Goal: Task Accomplishment & Management: Manage account settings

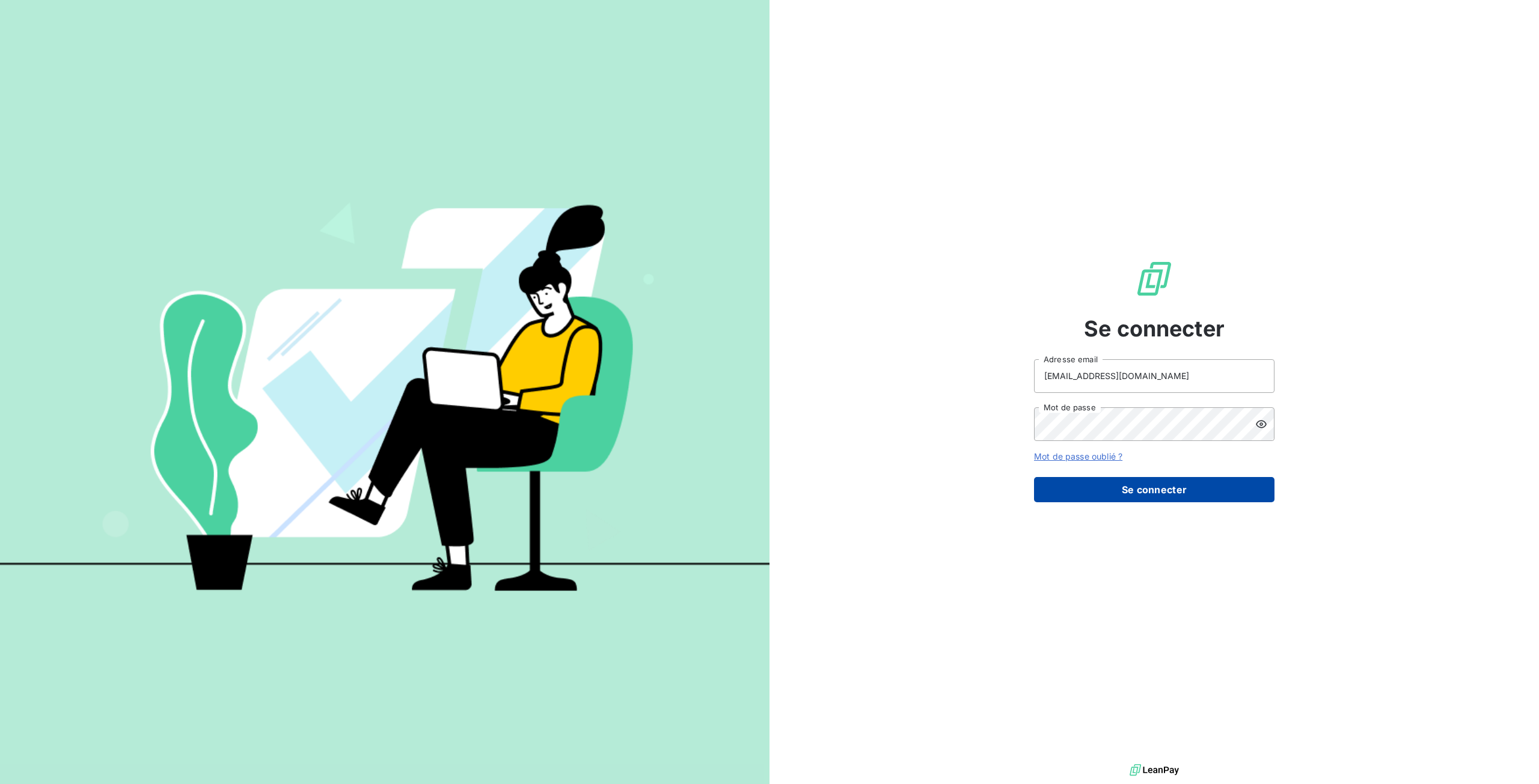
click at [1197, 483] on button "Se connecter" at bounding box center [1154, 489] width 241 height 25
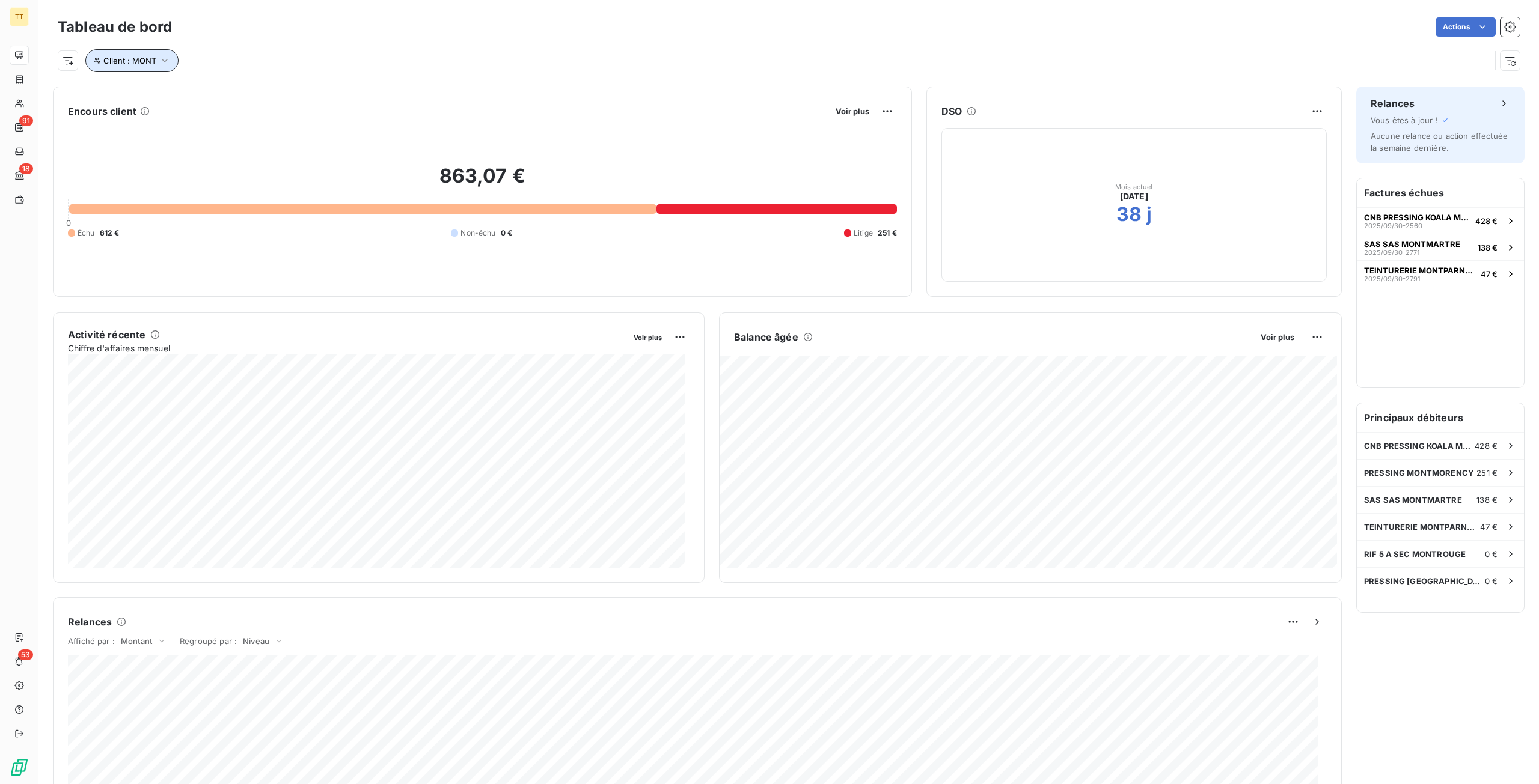
click at [137, 61] on span "Client : MONT" at bounding box center [129, 61] width 53 height 10
click at [146, 122] on span "Supprimer le filtre" at bounding box center [147, 124] width 70 height 12
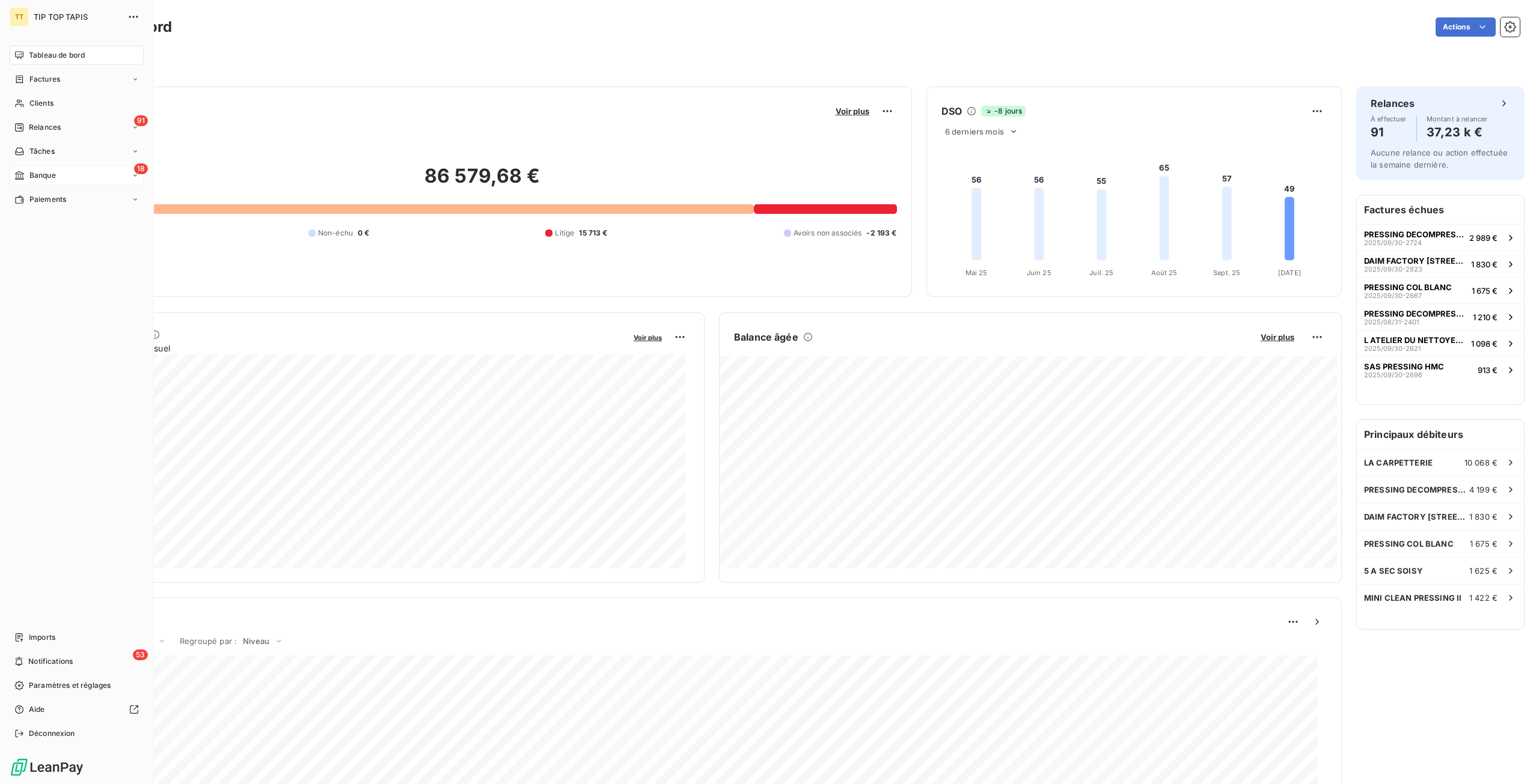
click at [85, 175] on div "18 Banque" at bounding box center [76, 175] width 134 height 19
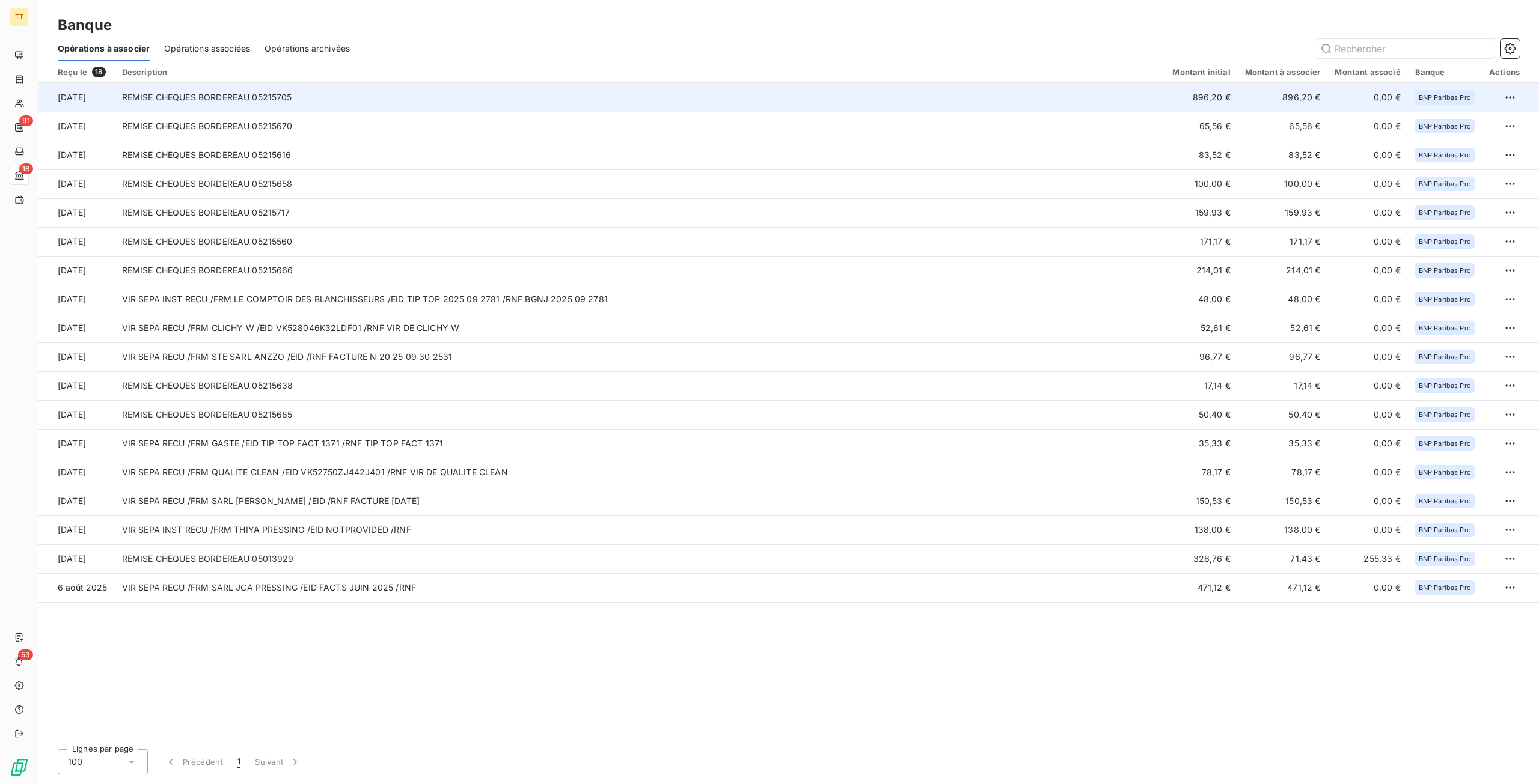
click at [1130, 94] on td "REMISE CHEQUES BORDEREAU 05215705" at bounding box center [639, 97] width 1051 height 29
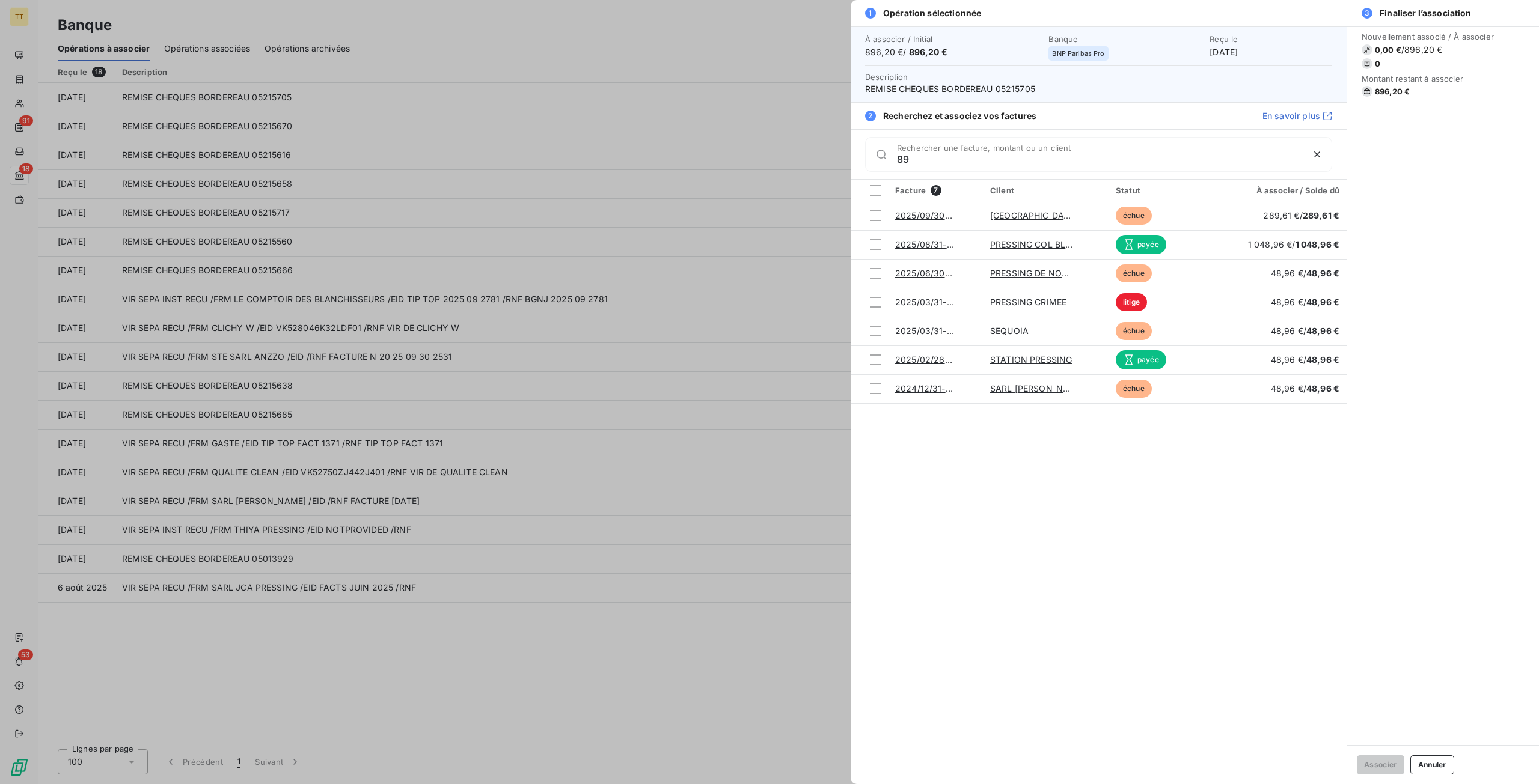
type input "8"
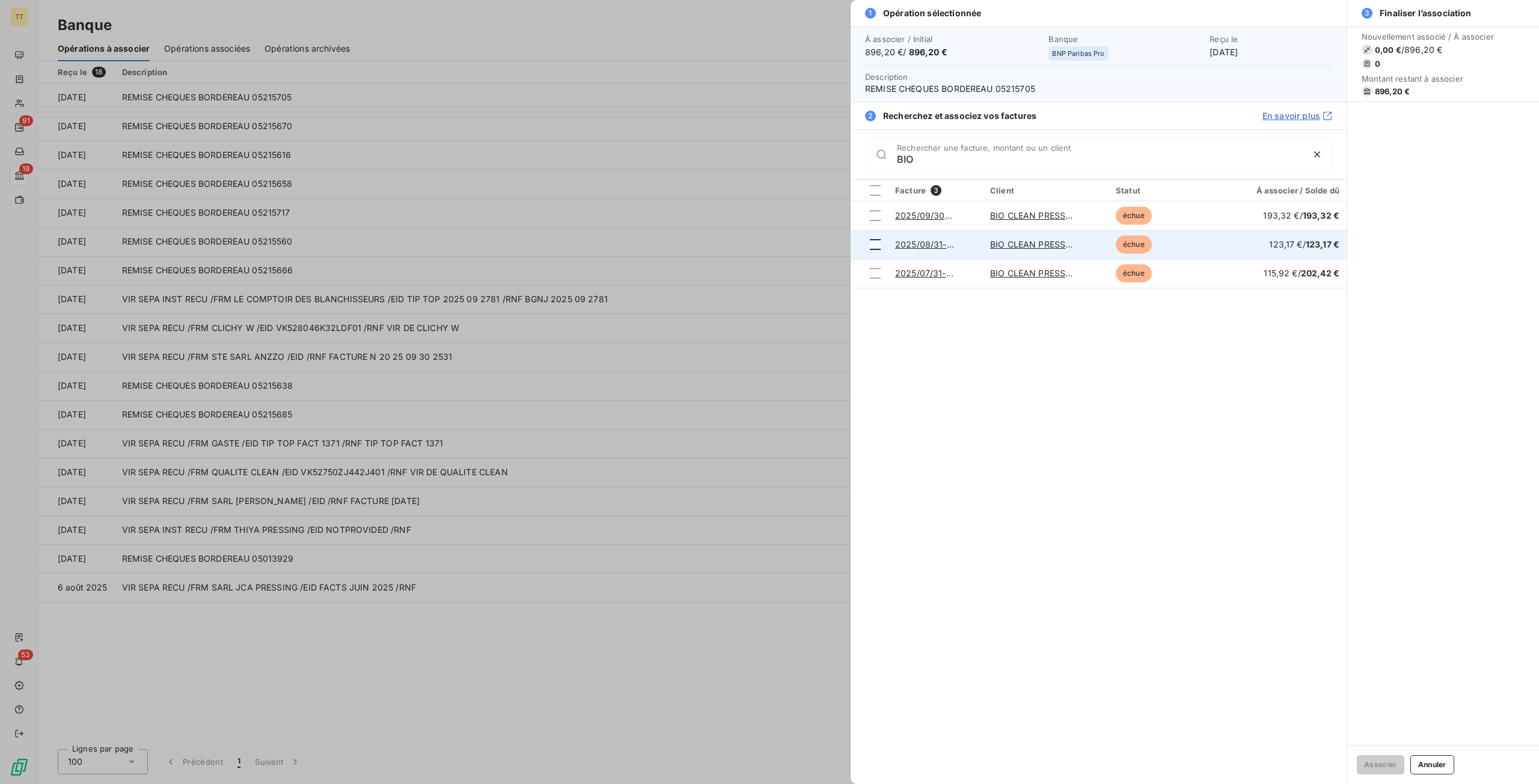
type input "BIO"
click at [871, 244] on div at bounding box center [874, 244] width 11 height 11
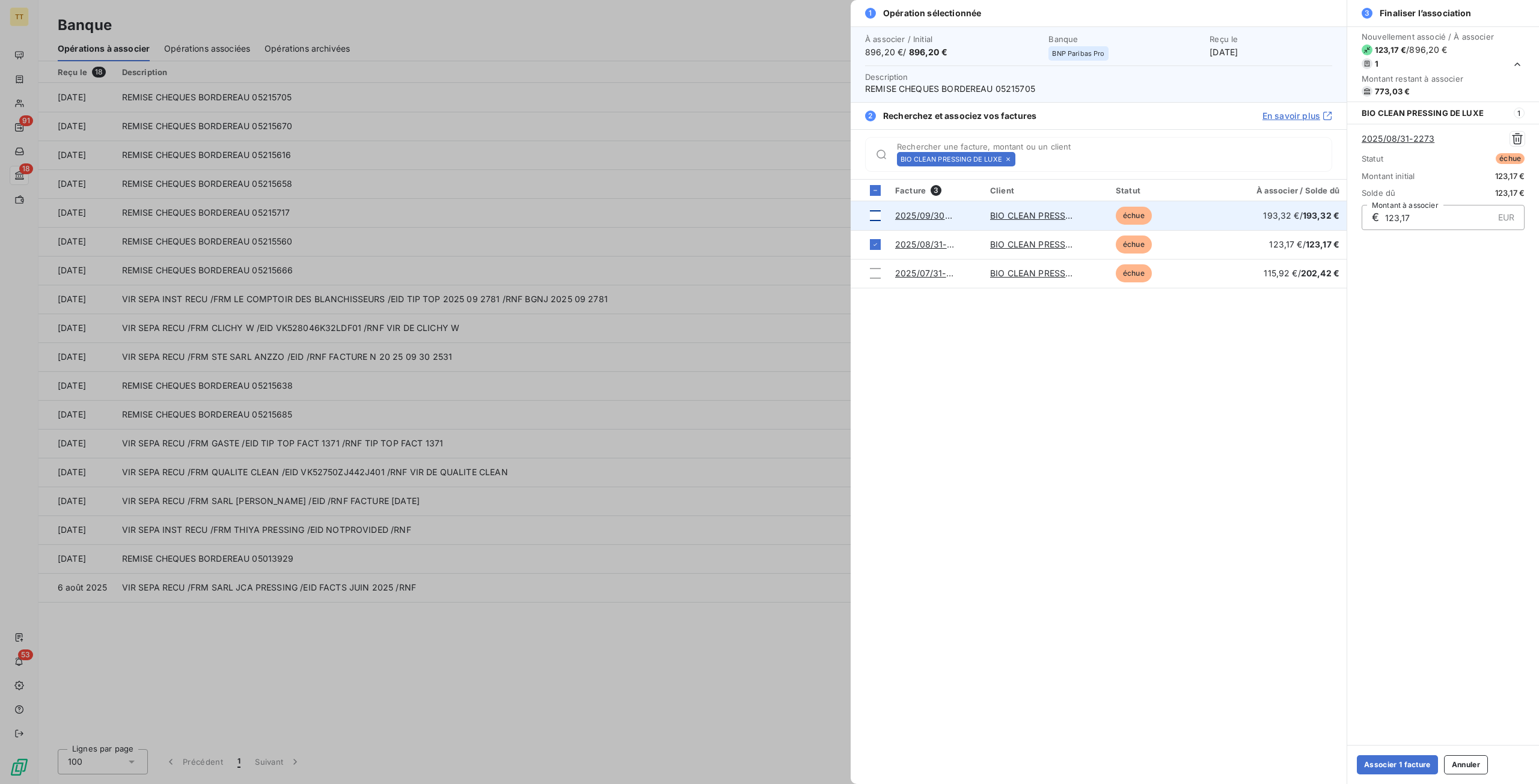
click at [877, 215] on div at bounding box center [874, 215] width 11 height 11
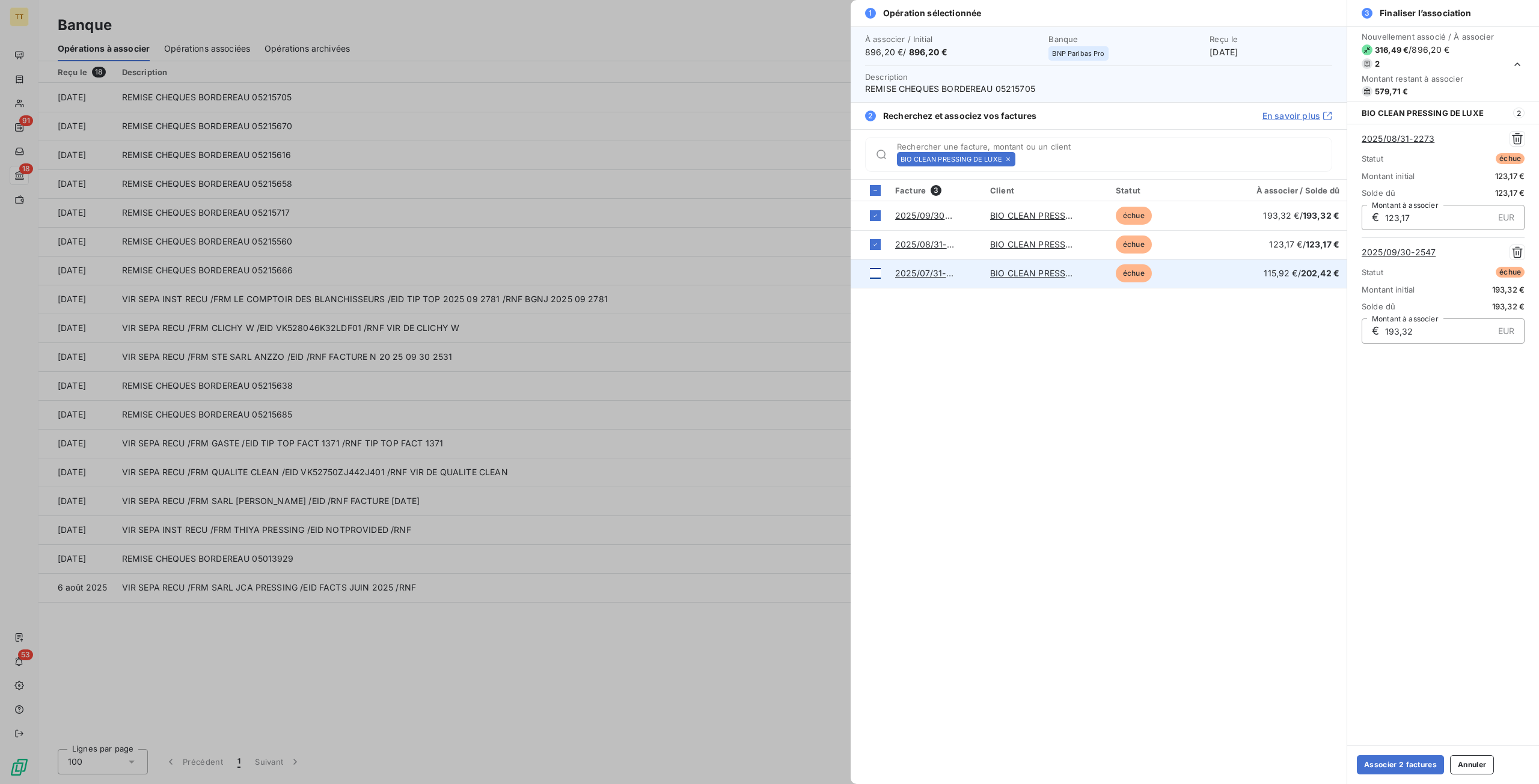
click at [872, 272] on div at bounding box center [874, 273] width 11 height 11
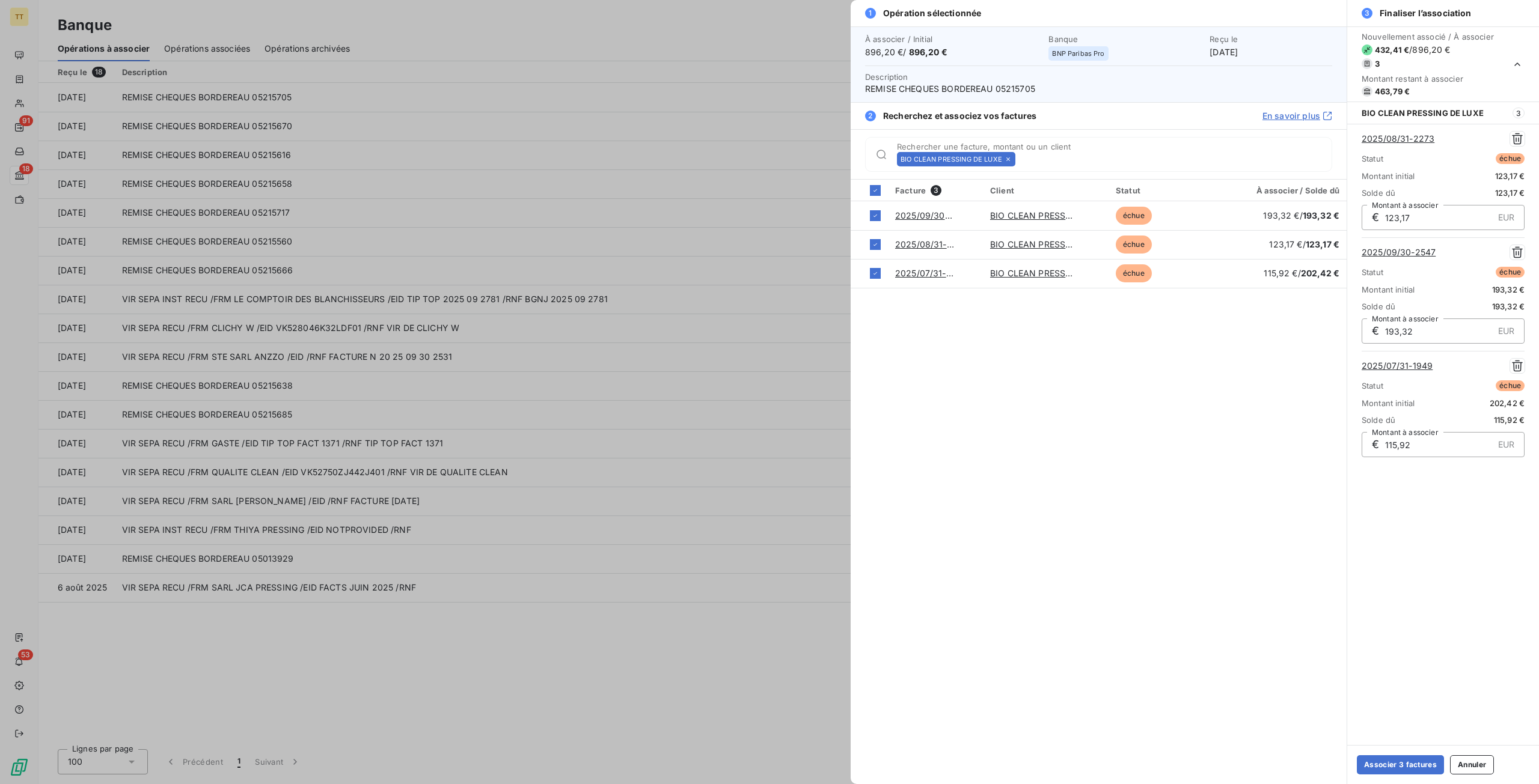
click at [1467, 764] on button "Annuler" at bounding box center [1472, 765] width 44 height 19
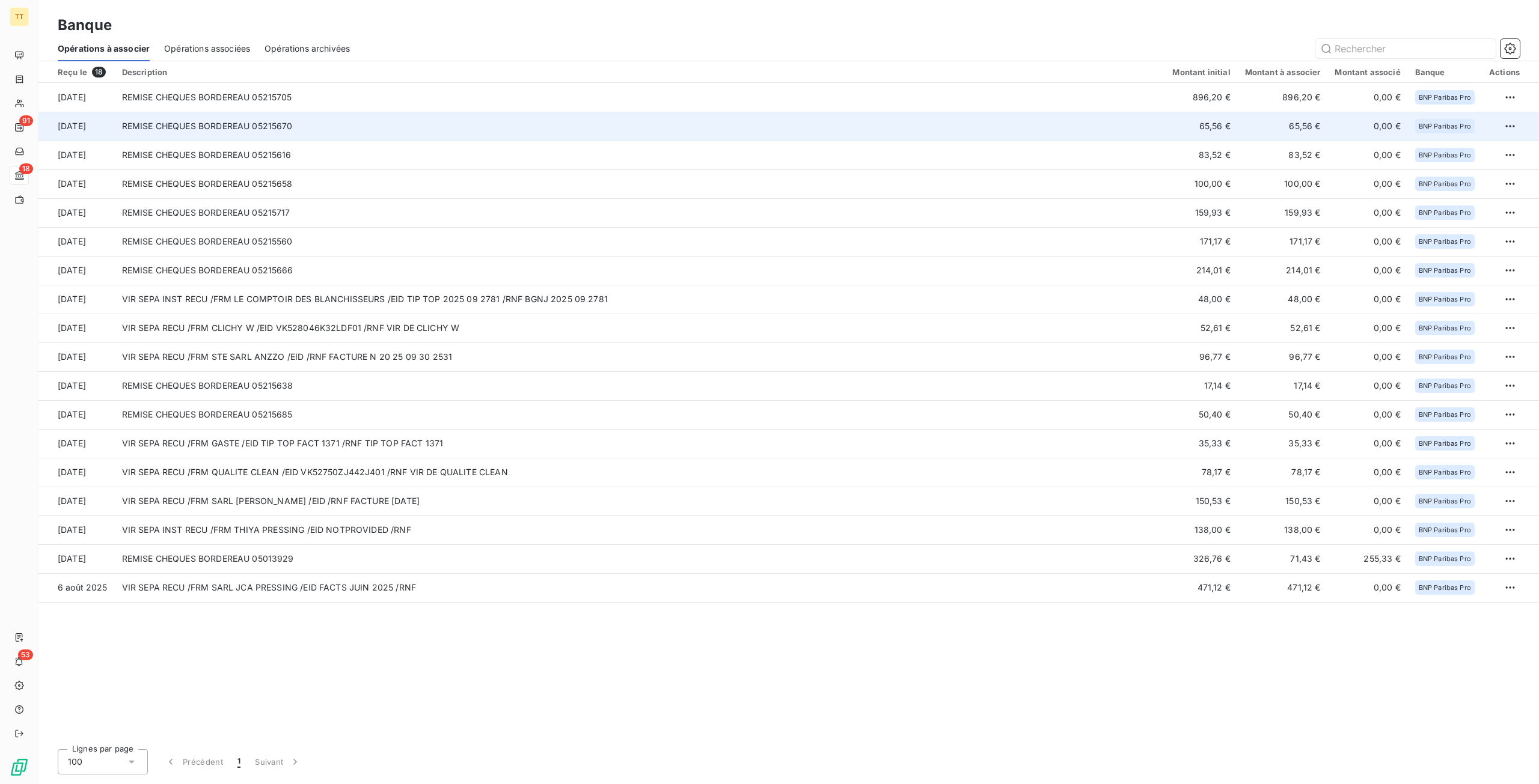
click at [1148, 128] on td "REMISE CHEQUES BORDEREAU 05215670" at bounding box center [639, 127] width 1051 height 29
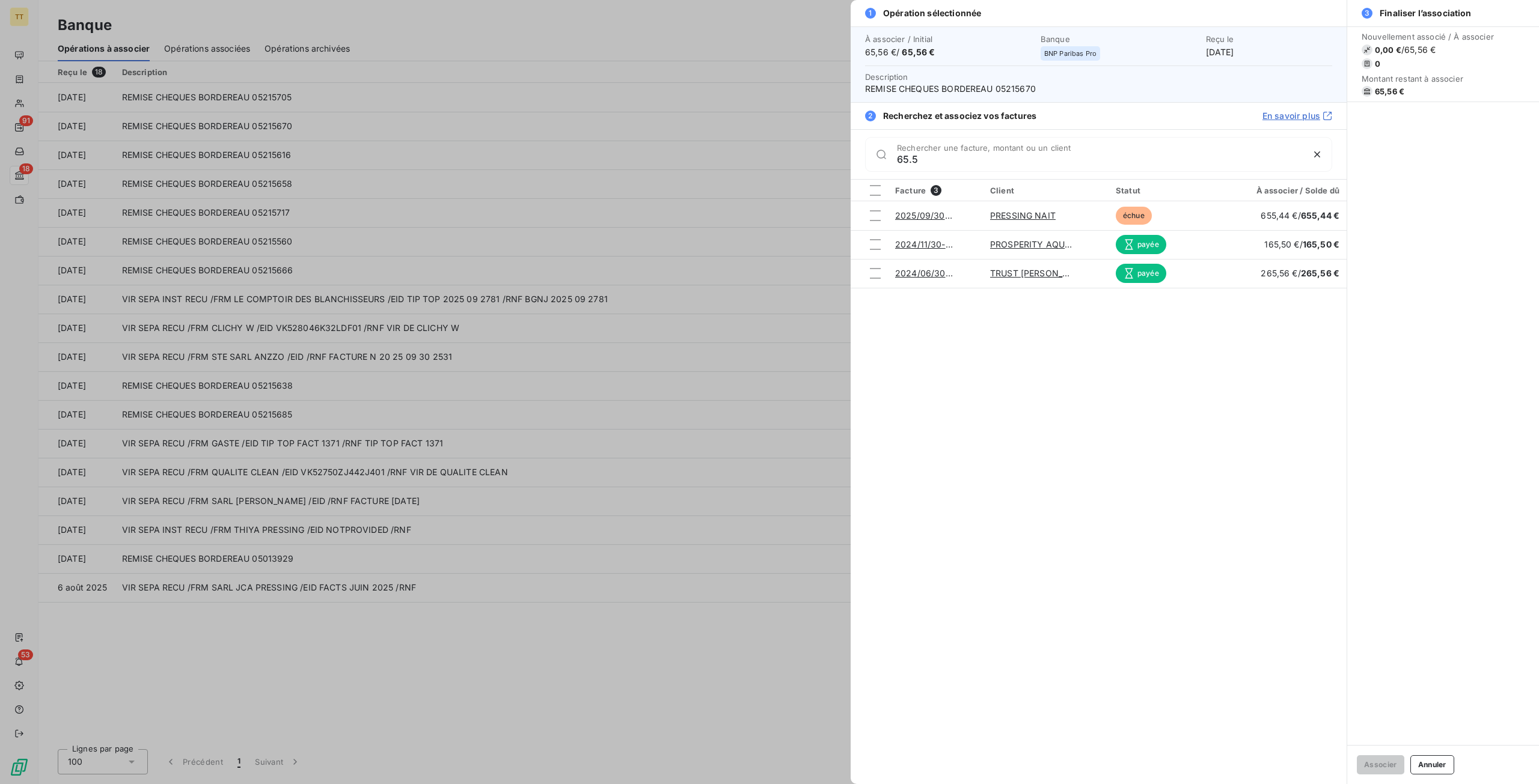
type input "65.56"
click at [1017, 164] on input "65.56" at bounding box center [1099, 159] width 405 height 12
click at [1018, 164] on input "65.56" at bounding box center [1099, 159] width 405 height 12
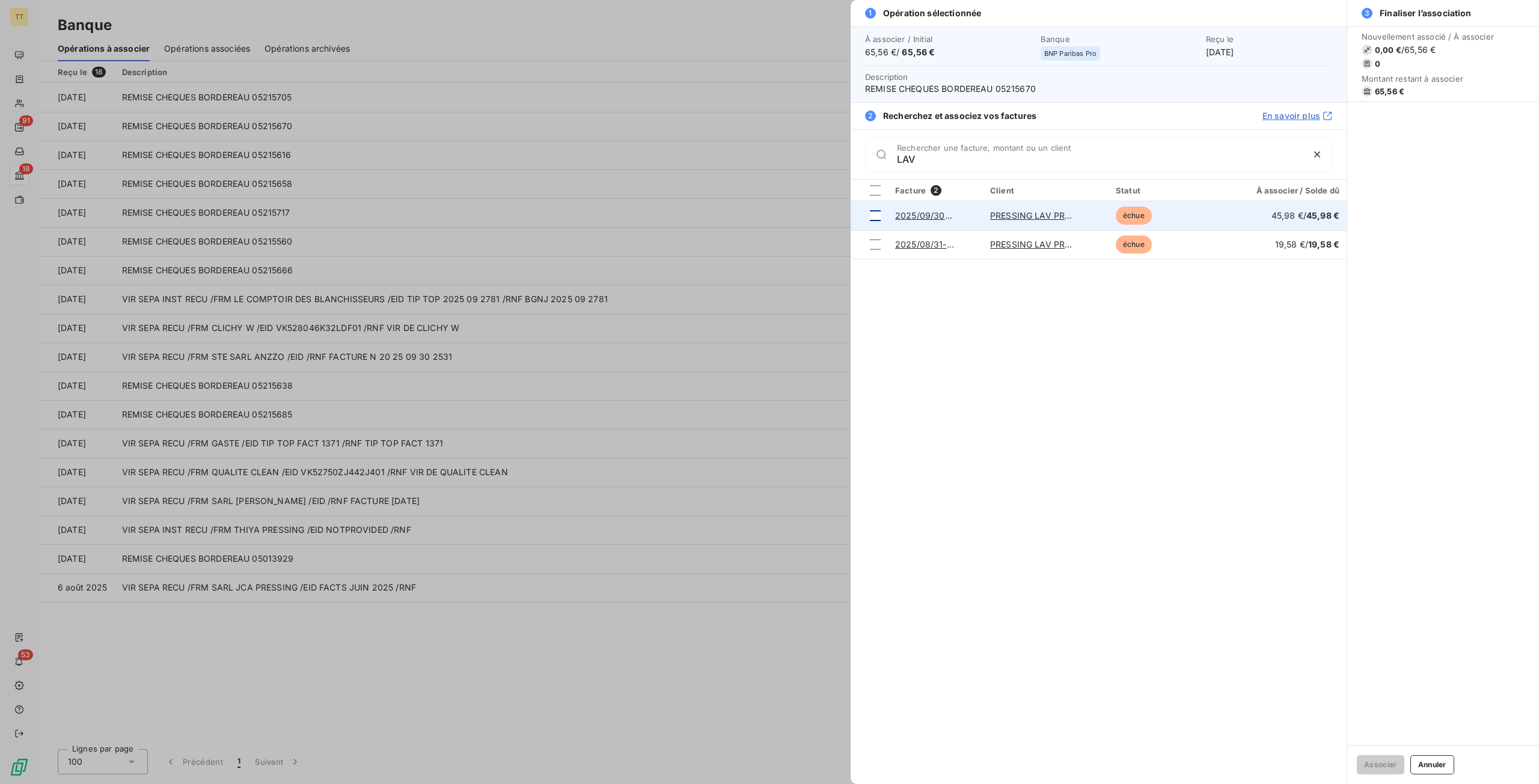
type input "LAV"
click at [874, 213] on div at bounding box center [874, 215] width 11 height 11
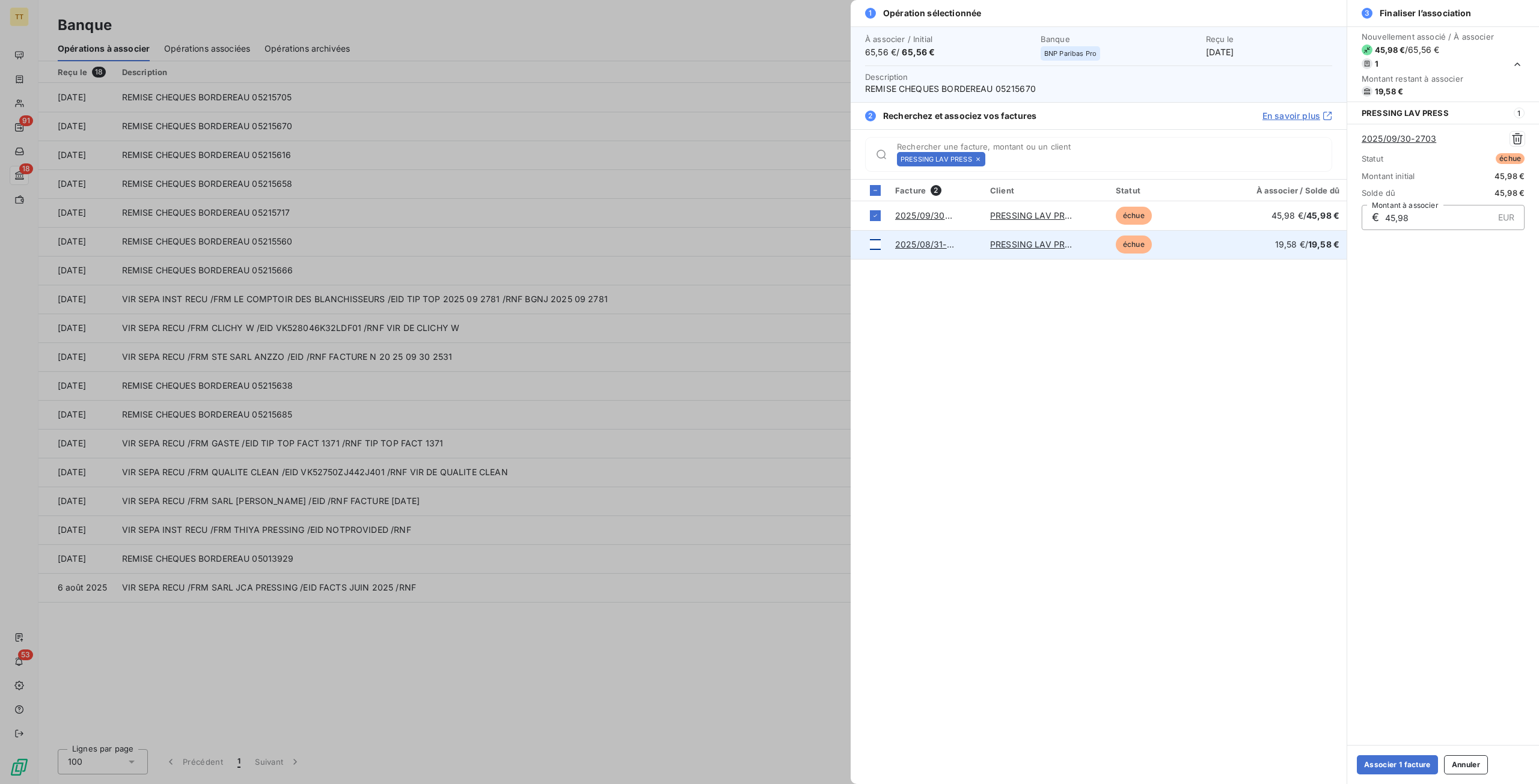
click at [876, 245] on div at bounding box center [874, 244] width 11 height 11
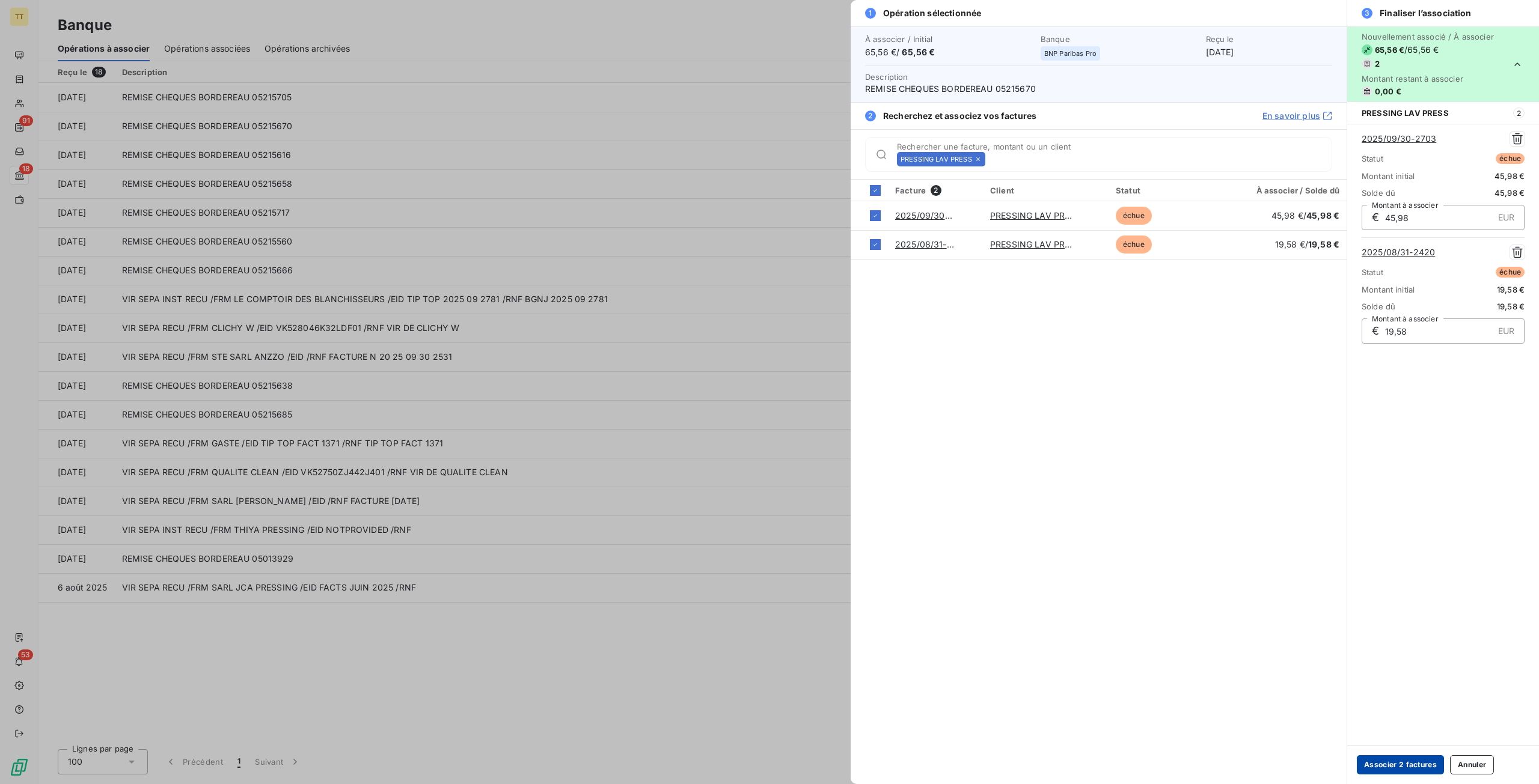
click at [1368, 761] on button "Associer 2 factures" at bounding box center [1399, 765] width 87 height 19
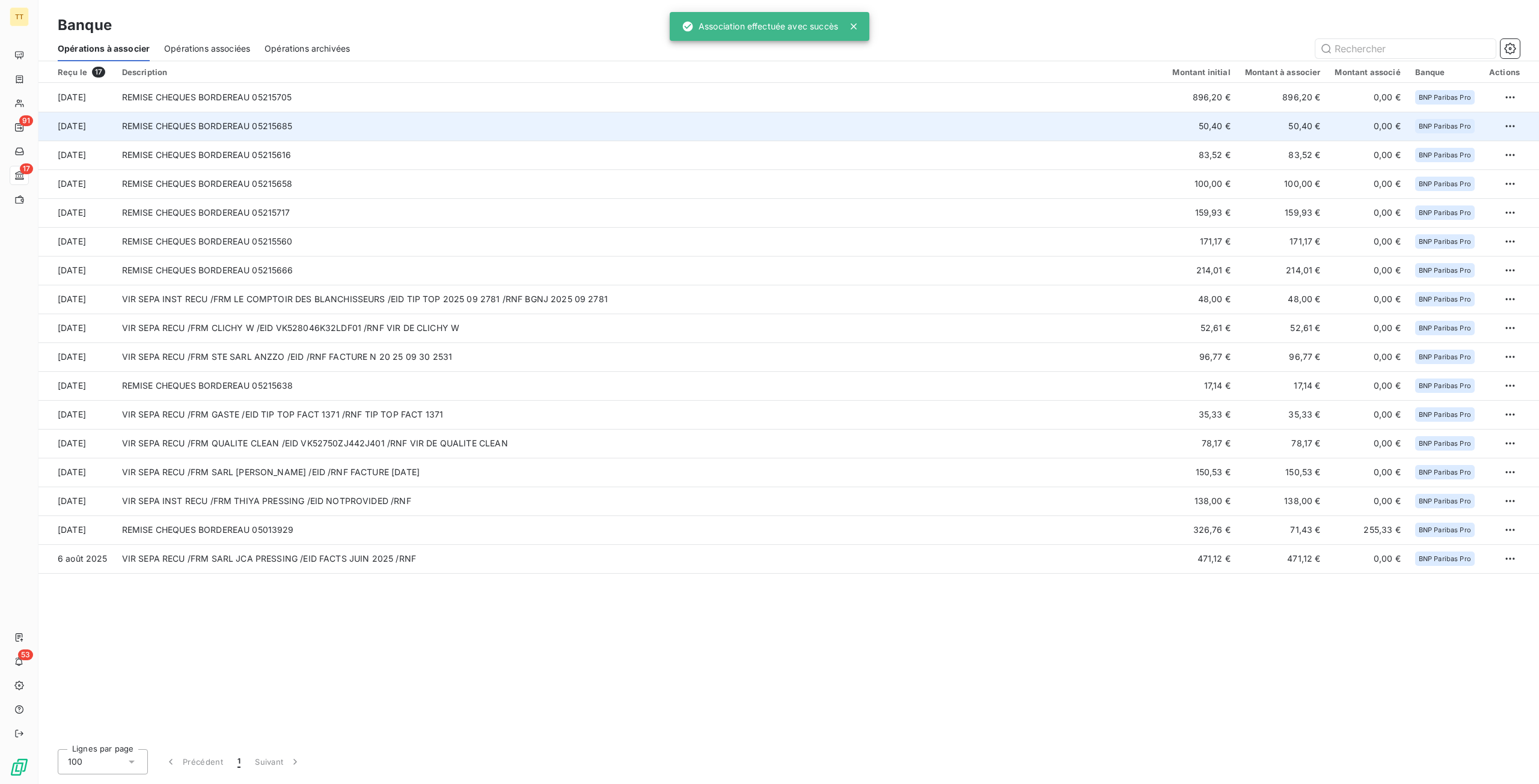
click at [1164, 126] on td "REMISE CHEQUES BORDEREAU 05215685" at bounding box center [639, 127] width 1051 height 29
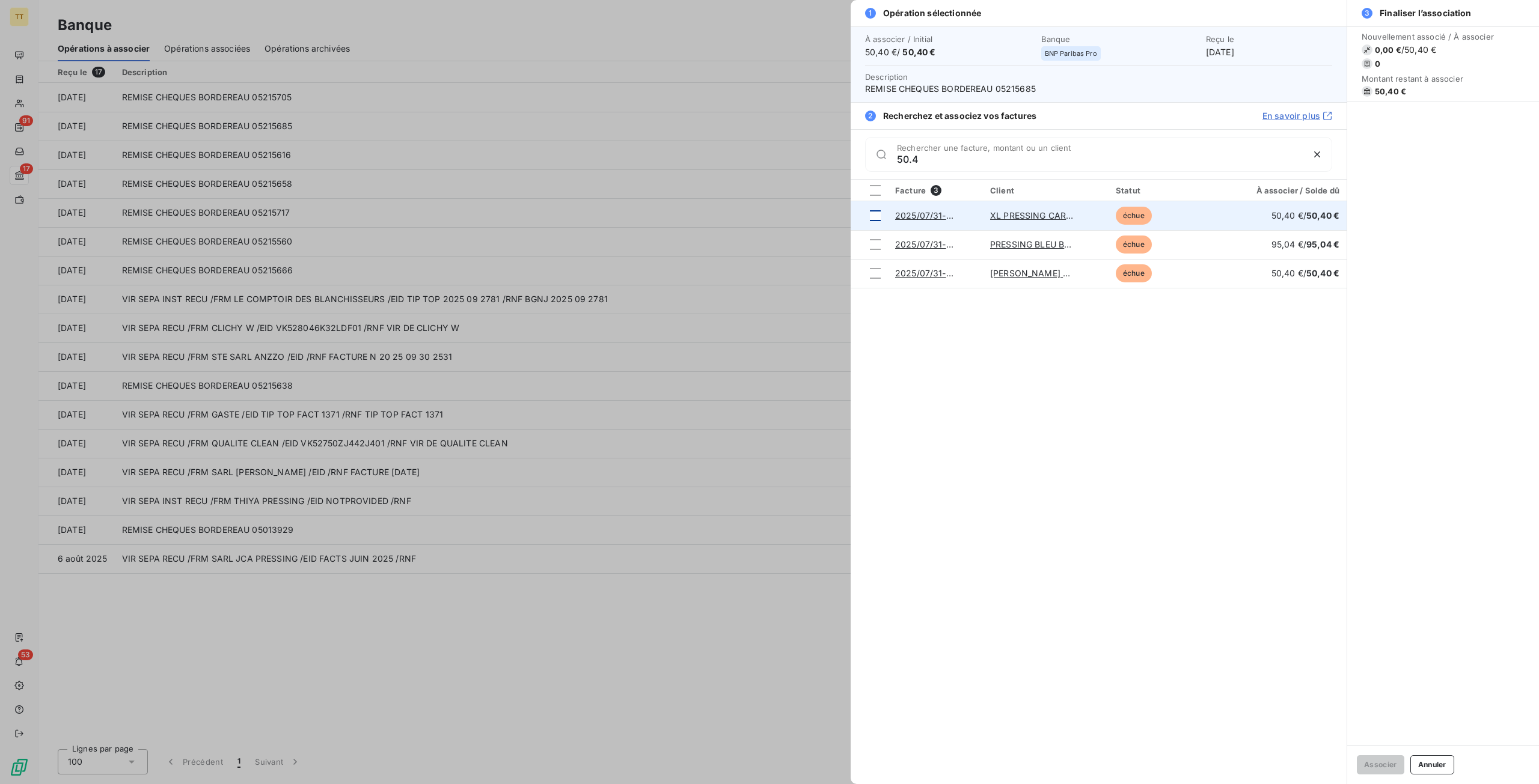
type input "50.4"
click at [878, 214] on div at bounding box center [874, 215] width 11 height 11
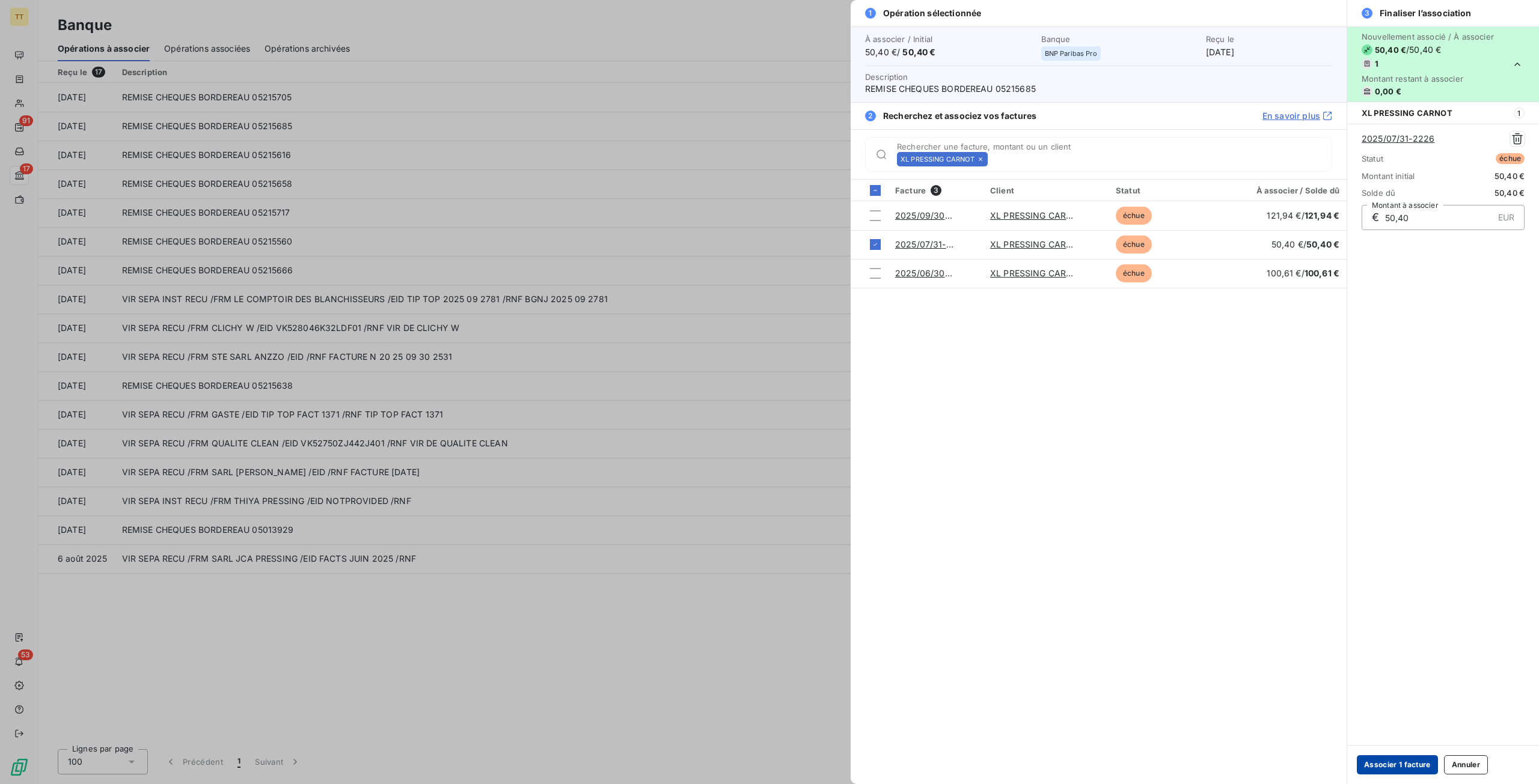
click at [1389, 764] on button "Associer 1 facture" at bounding box center [1397, 765] width 81 height 19
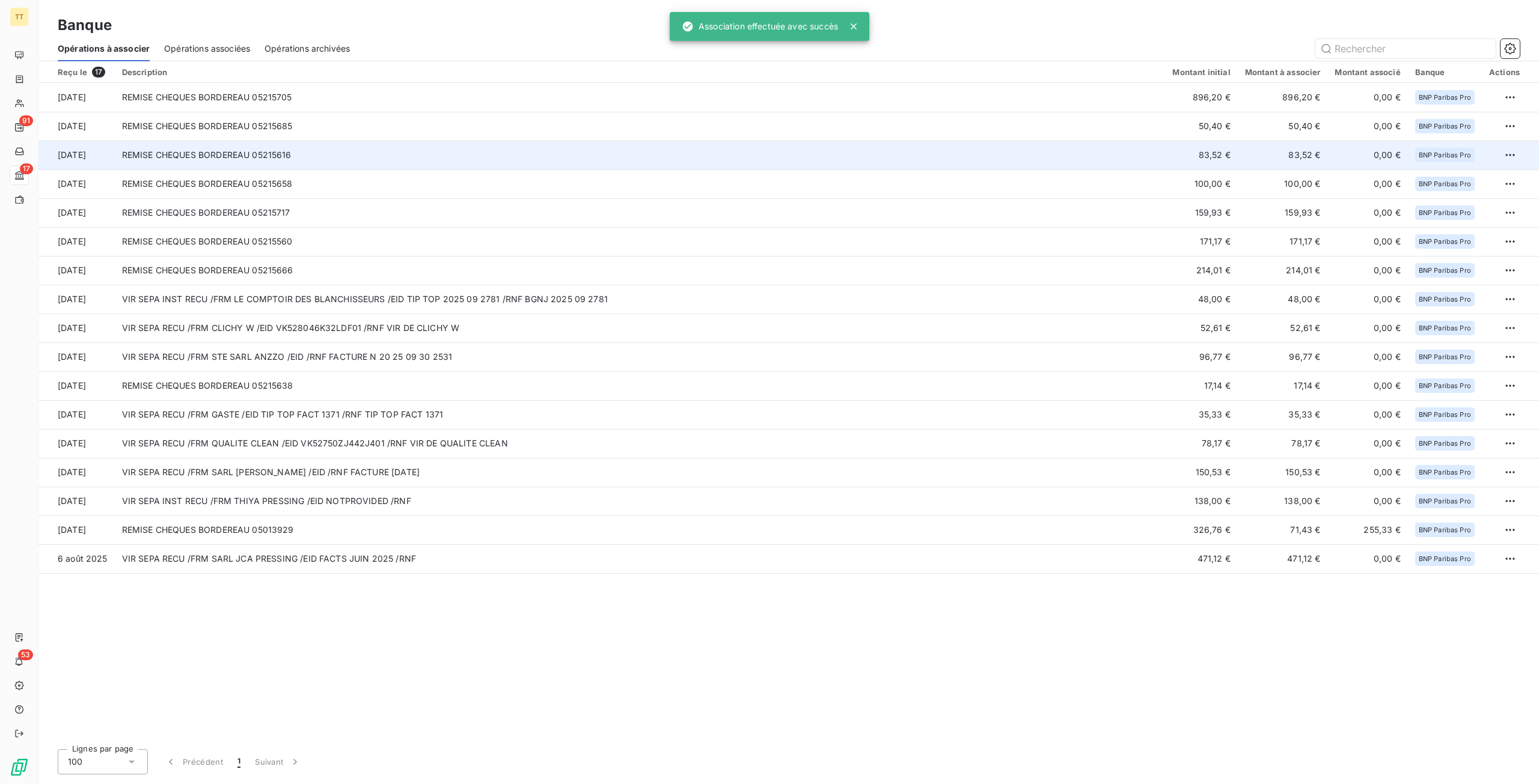
click at [1207, 156] on td "83,52 €" at bounding box center [1200, 155] width 72 height 29
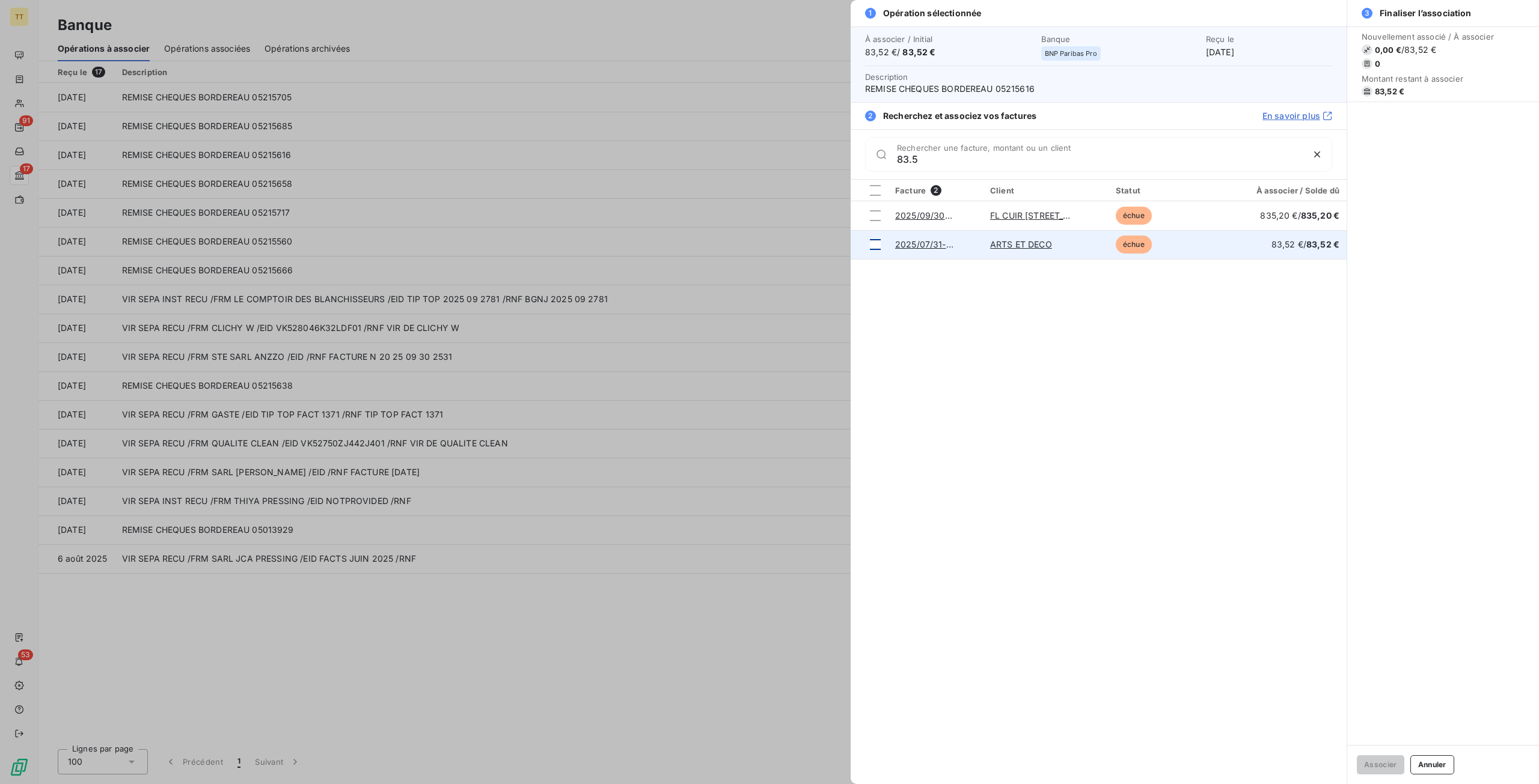
type input "83.5"
click at [878, 244] on div at bounding box center [874, 244] width 11 height 11
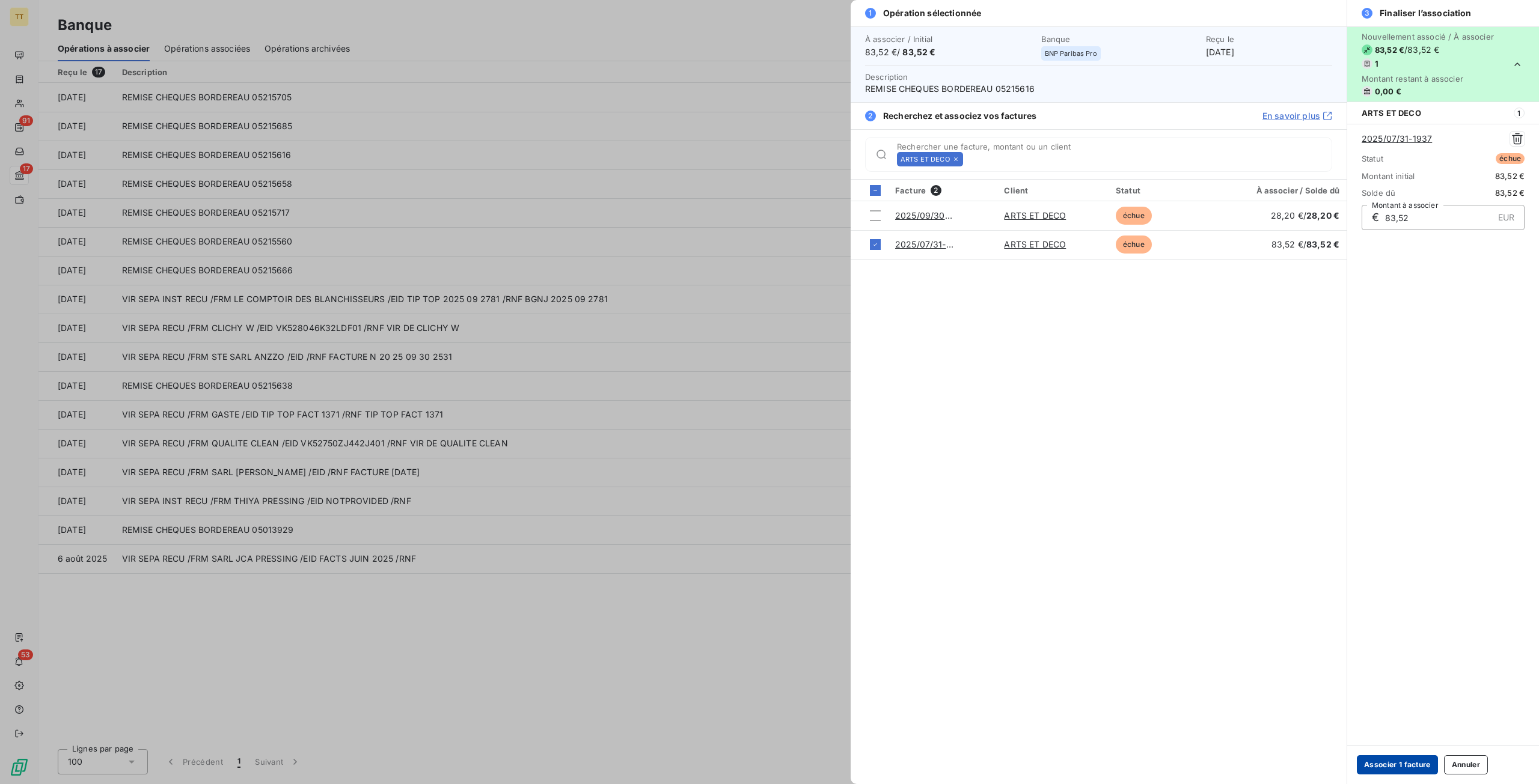
click at [1417, 761] on button "Associer 1 facture" at bounding box center [1397, 765] width 81 height 19
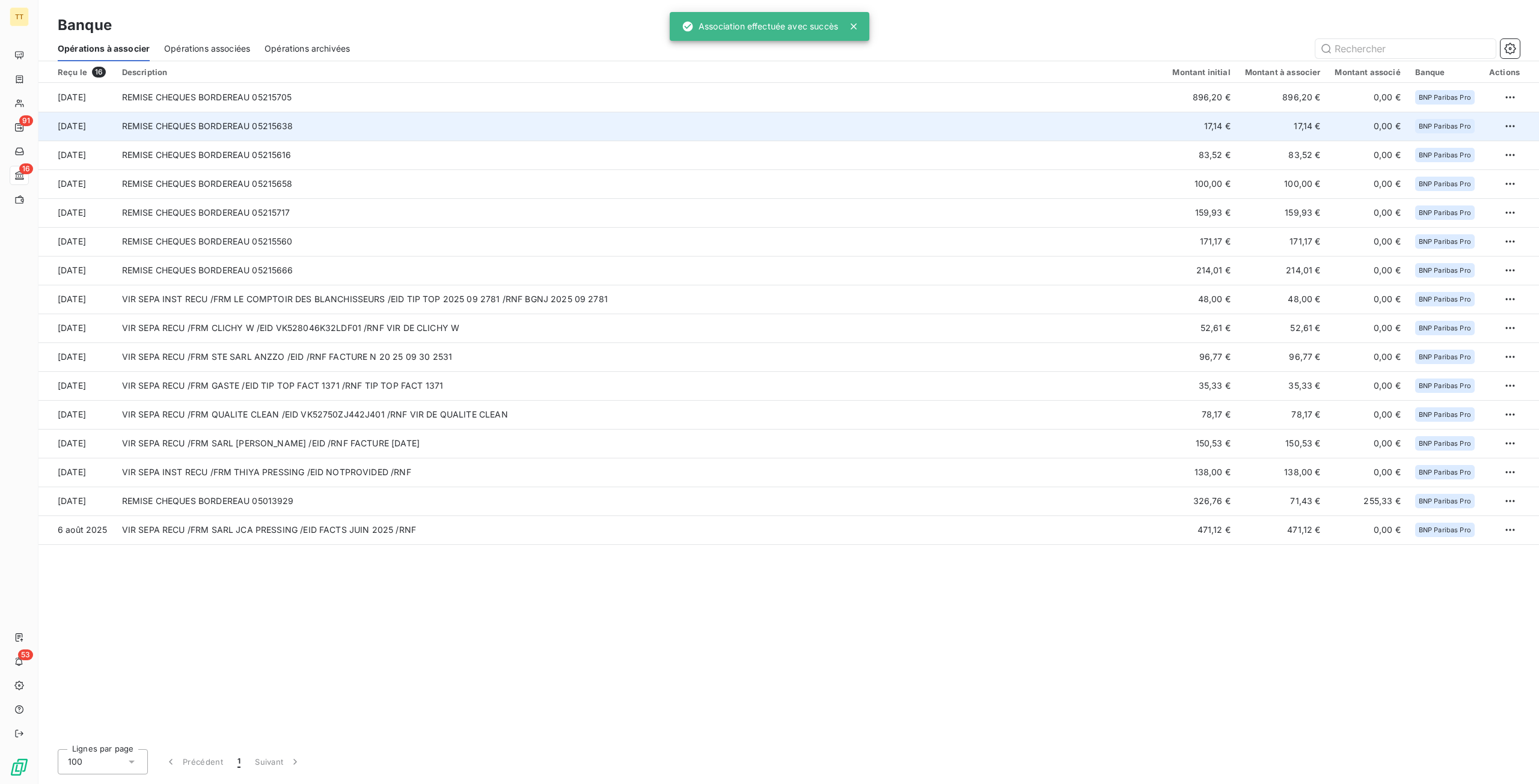
click at [1224, 128] on td "17,14 €" at bounding box center [1200, 127] width 72 height 29
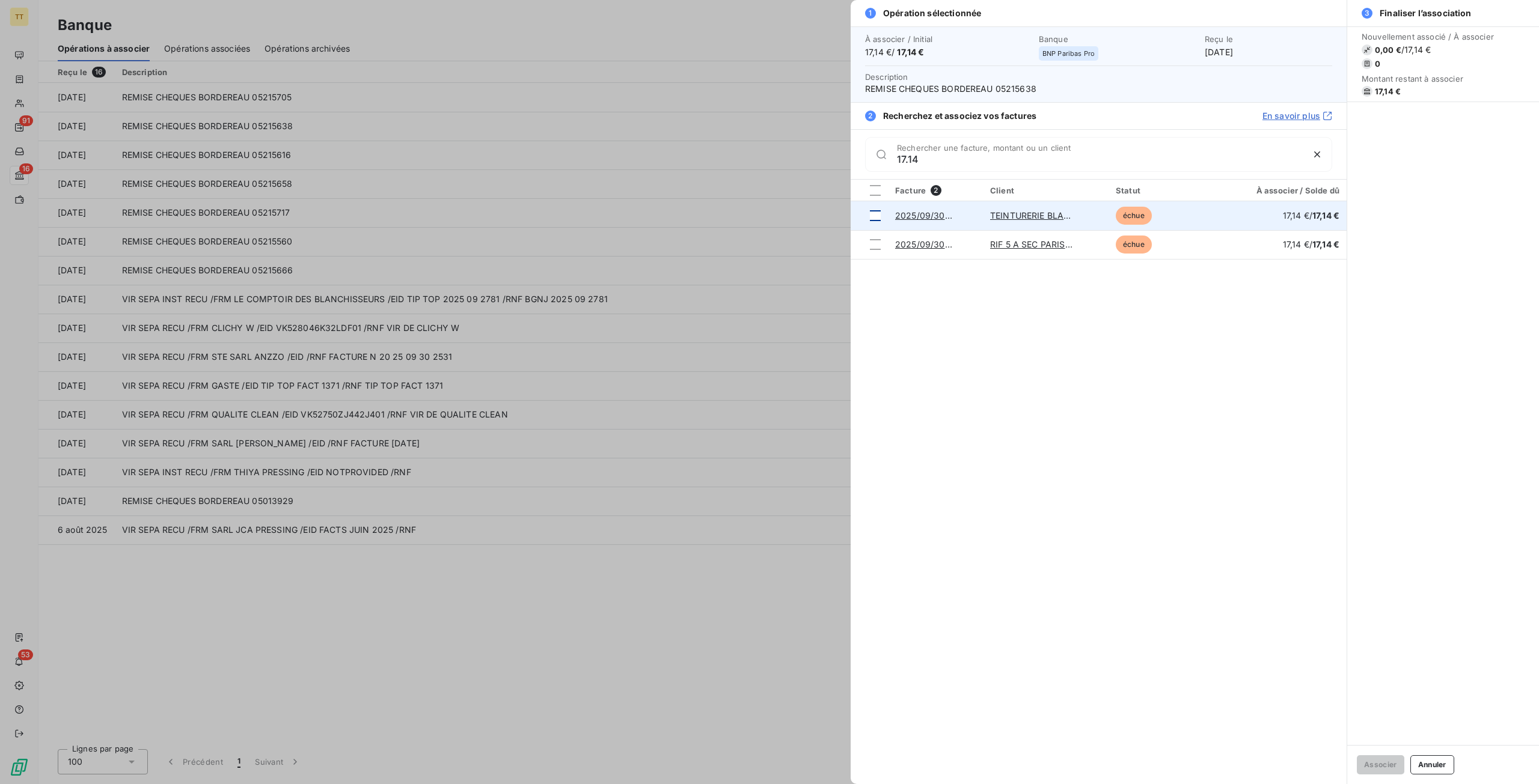
type input "17.14"
click at [874, 214] on div at bounding box center [874, 215] width 11 height 11
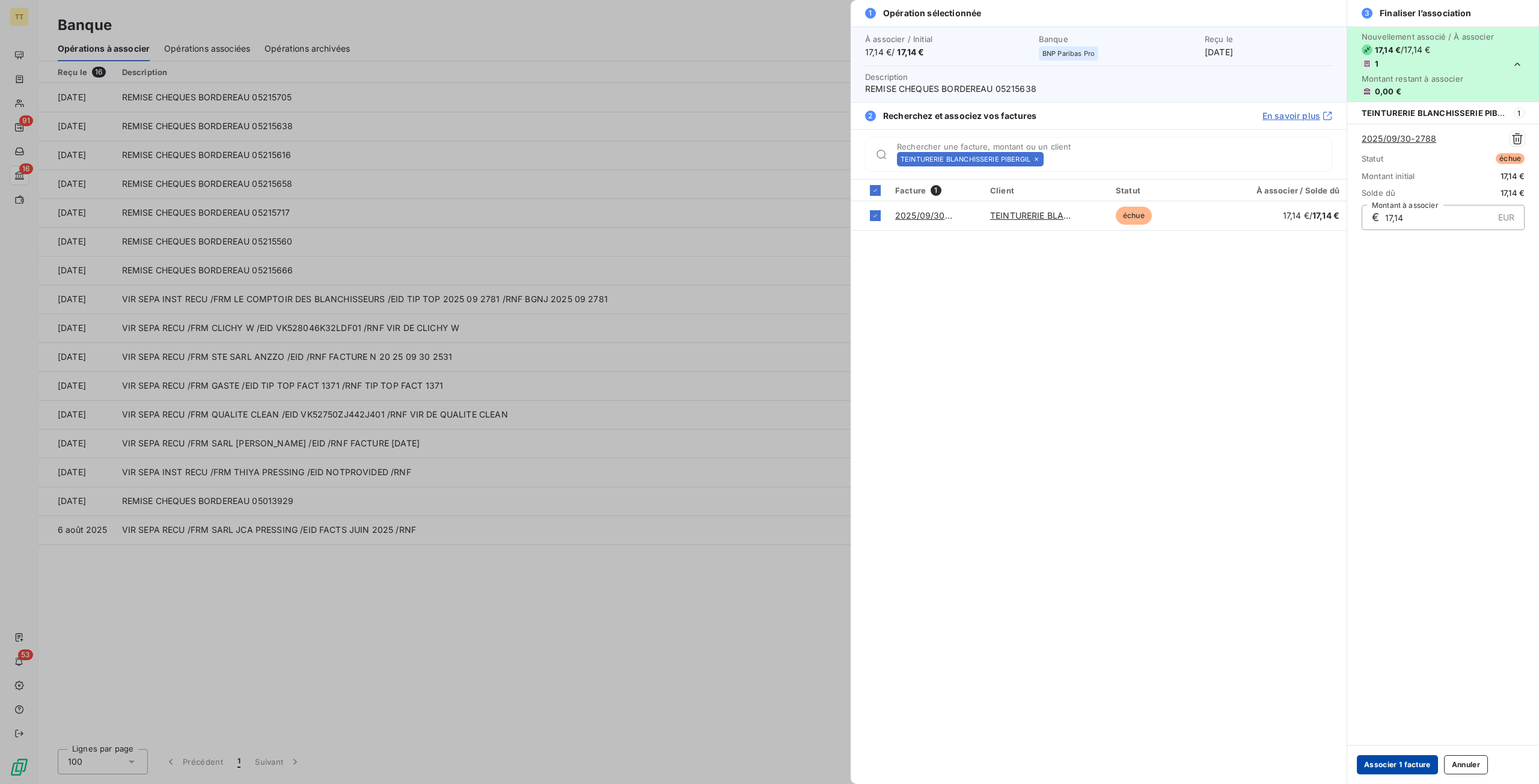
click at [1404, 765] on button "Associer 1 facture" at bounding box center [1397, 765] width 81 height 19
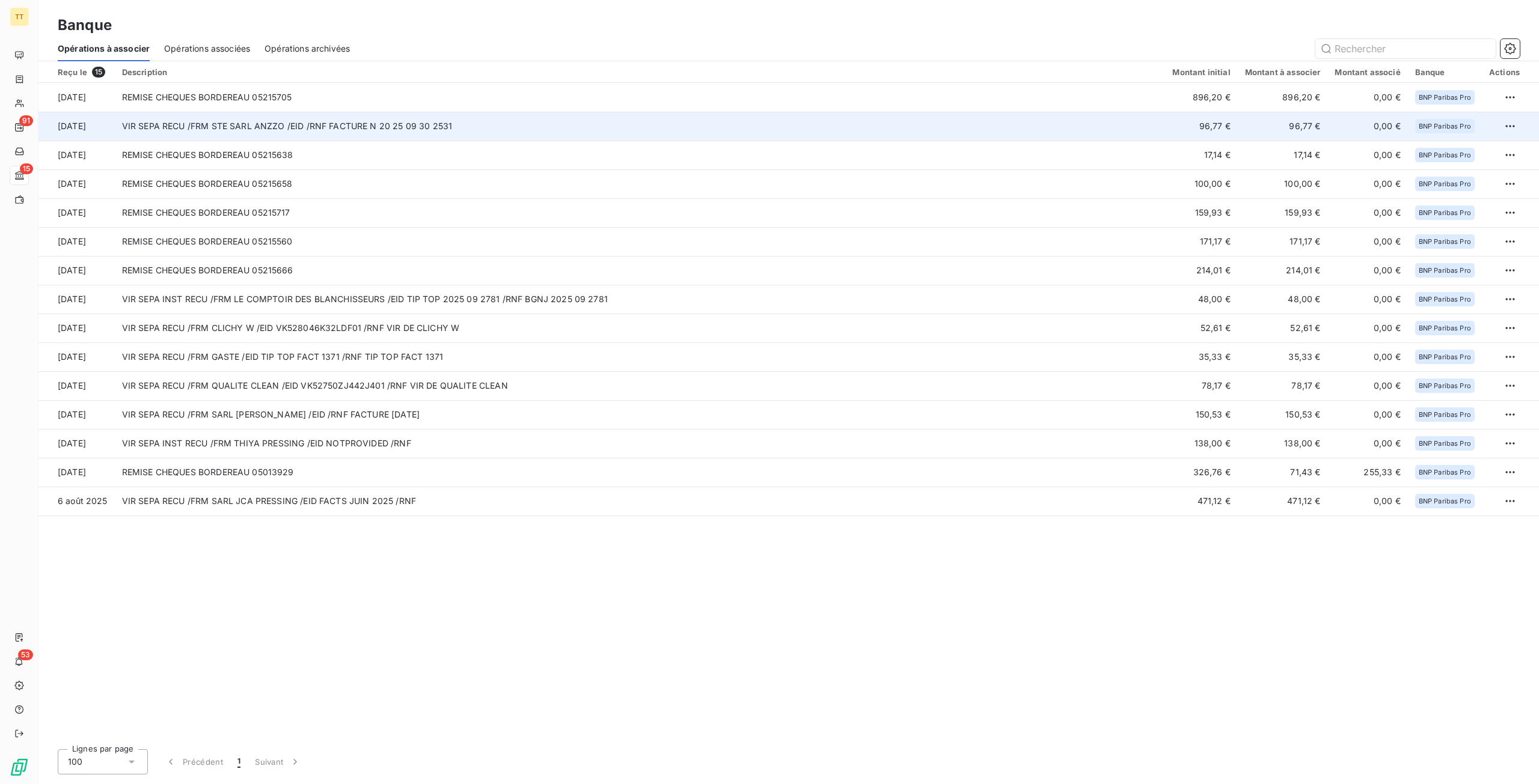
click at [1232, 128] on td "96,77 €" at bounding box center [1200, 127] width 72 height 29
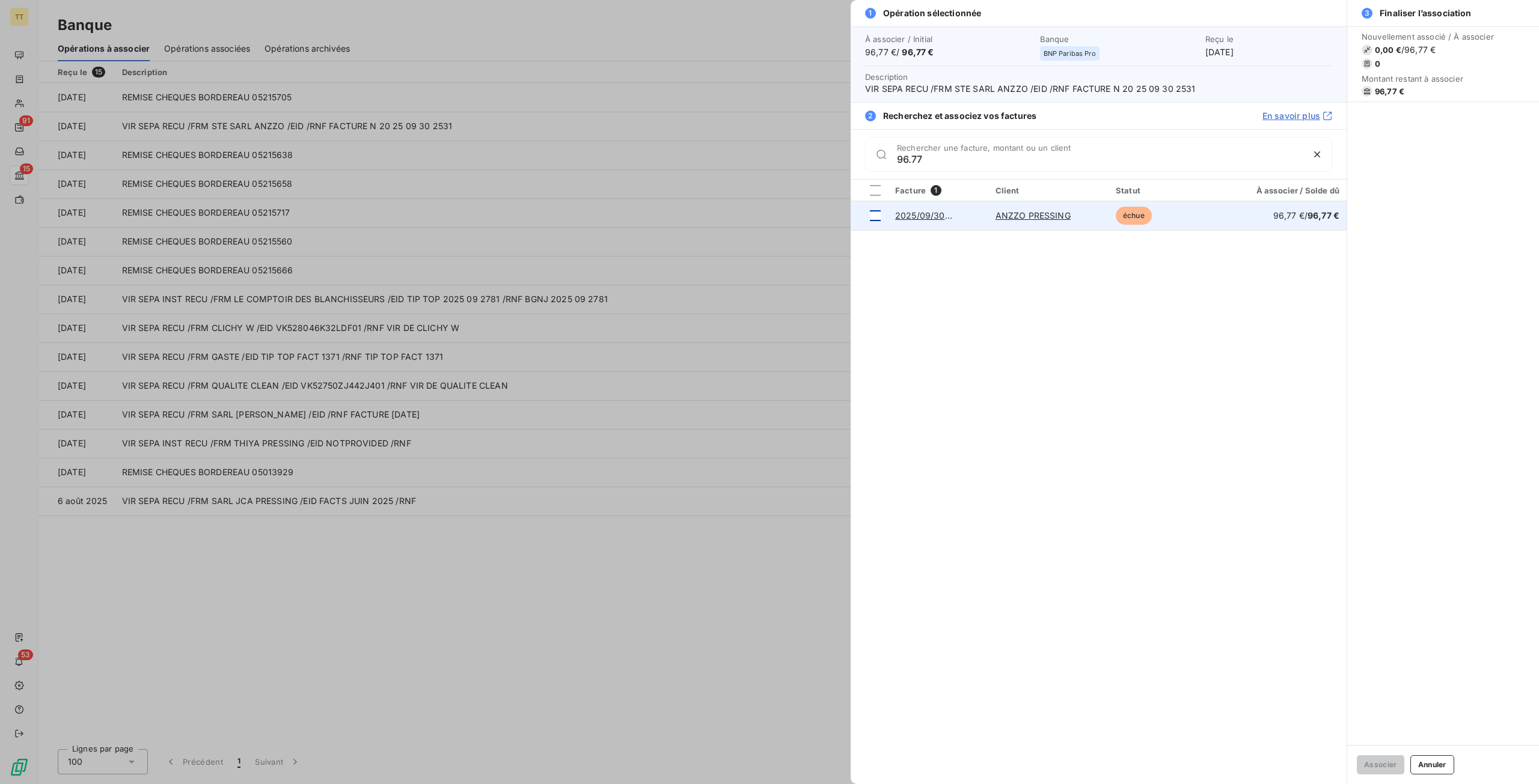
type input "96.77"
click at [874, 214] on div at bounding box center [874, 215] width 11 height 11
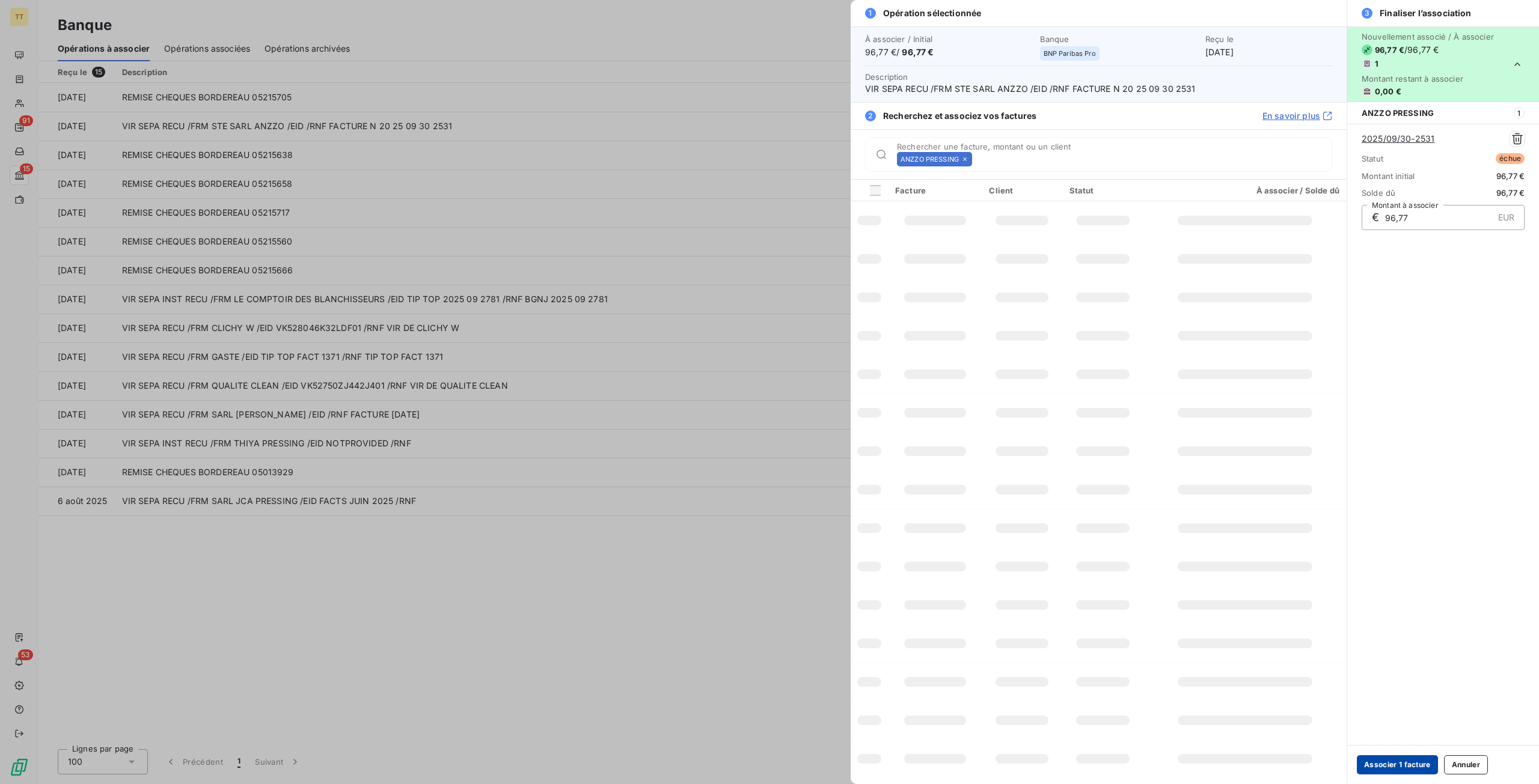
click at [1398, 764] on button "Associer 1 facture" at bounding box center [1397, 765] width 81 height 19
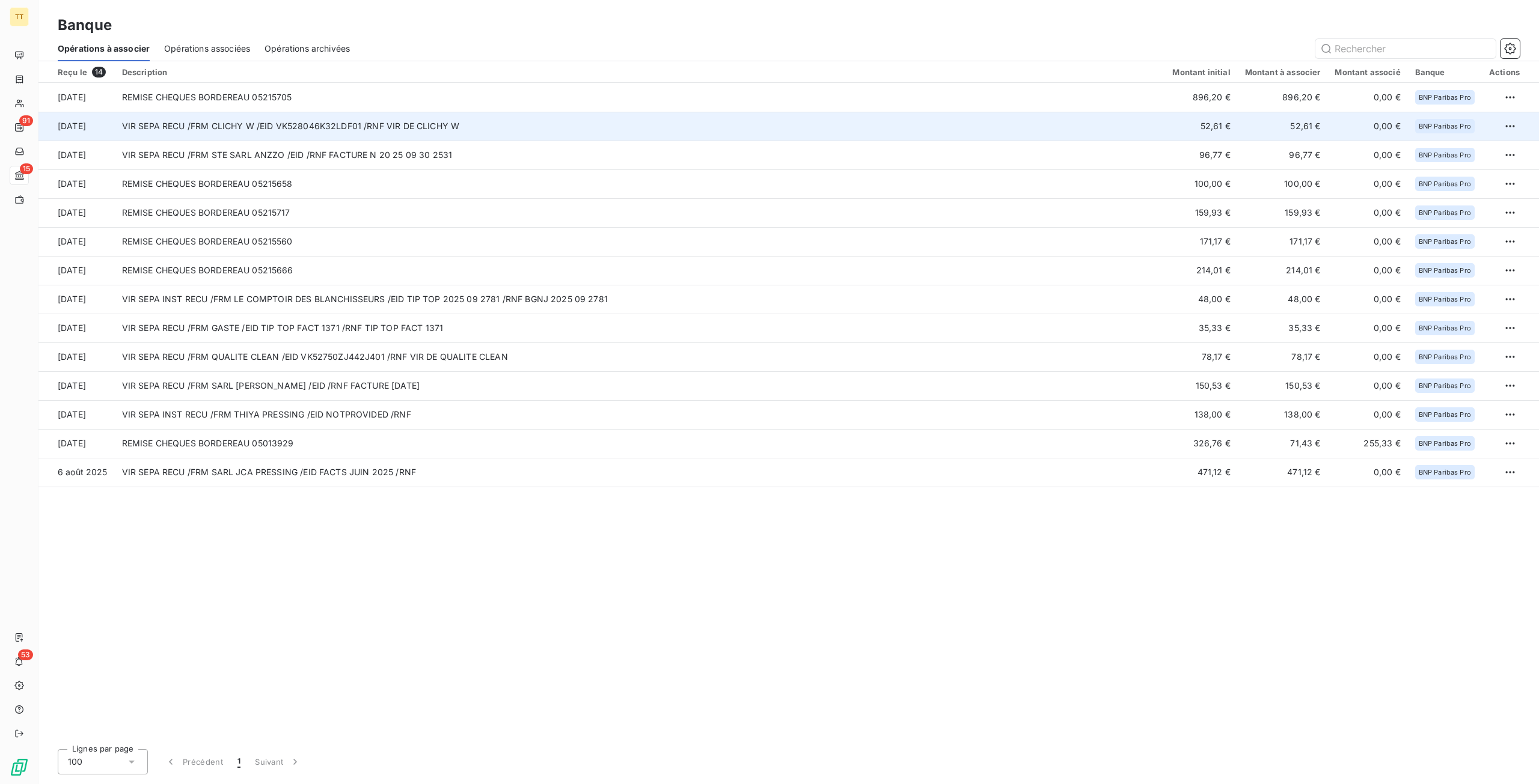
click at [1192, 126] on td "52,61 €" at bounding box center [1200, 127] width 72 height 29
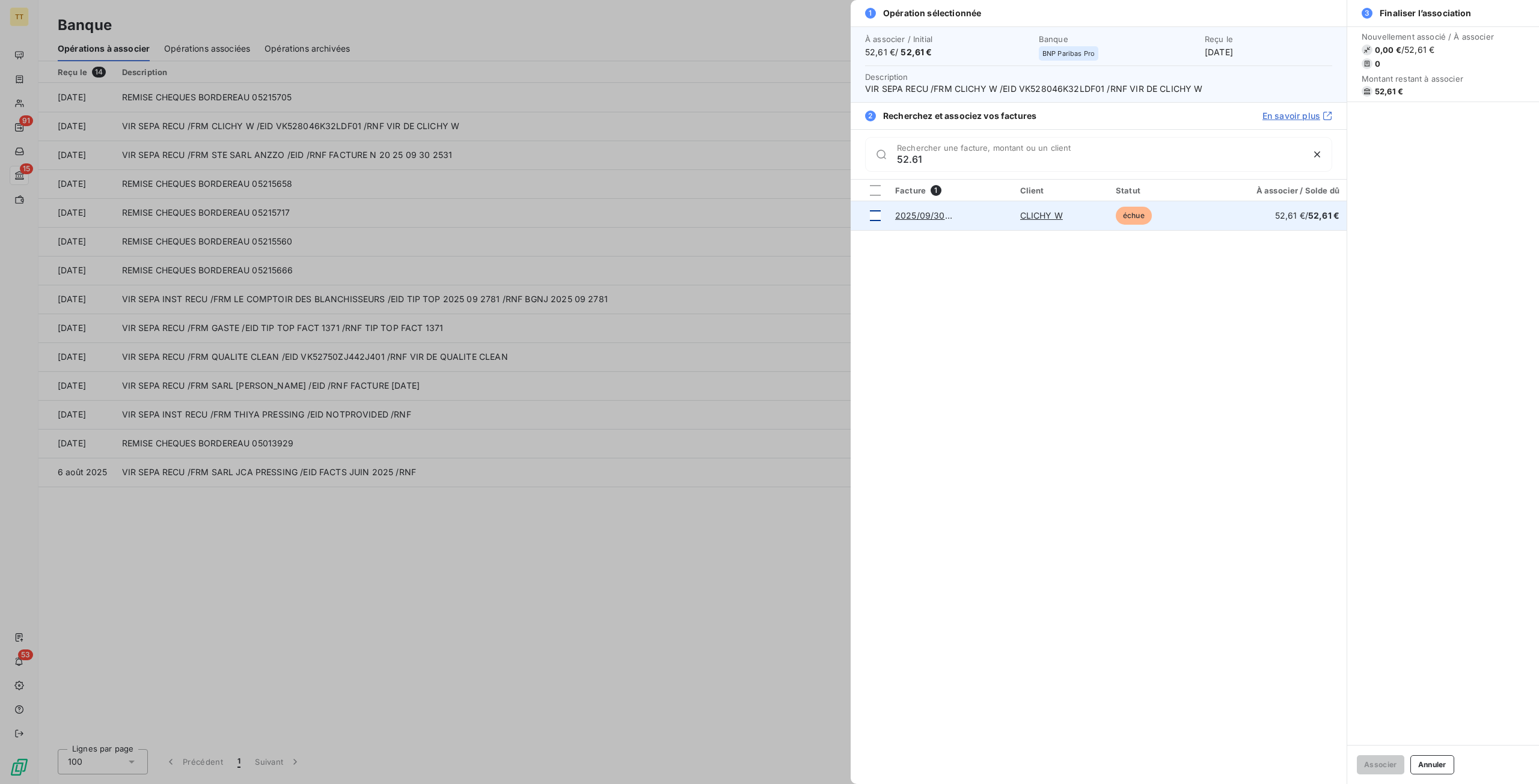
type input "52.61"
click at [874, 214] on div at bounding box center [874, 215] width 11 height 11
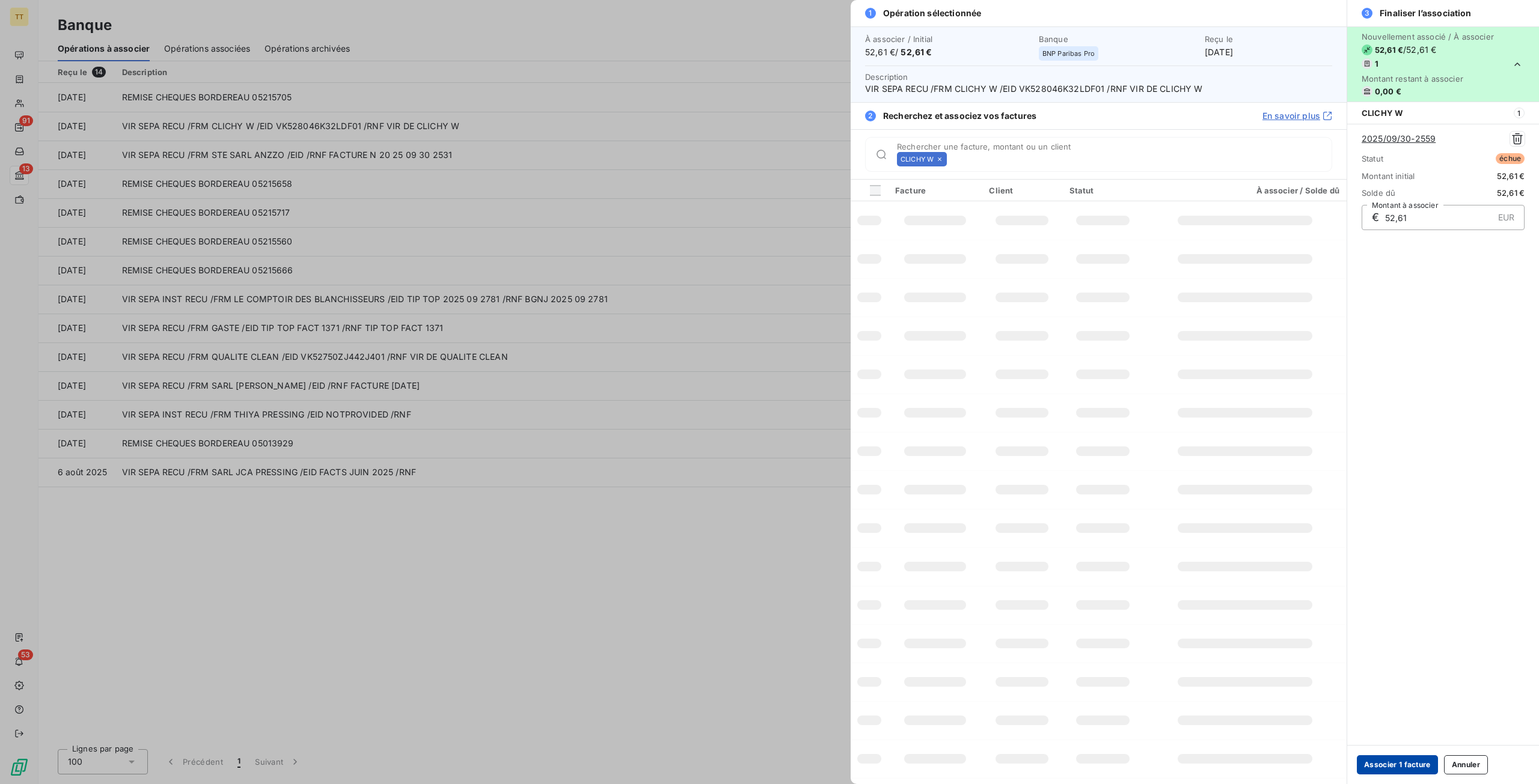
click at [1389, 766] on button "Associer 1 facture" at bounding box center [1397, 765] width 81 height 19
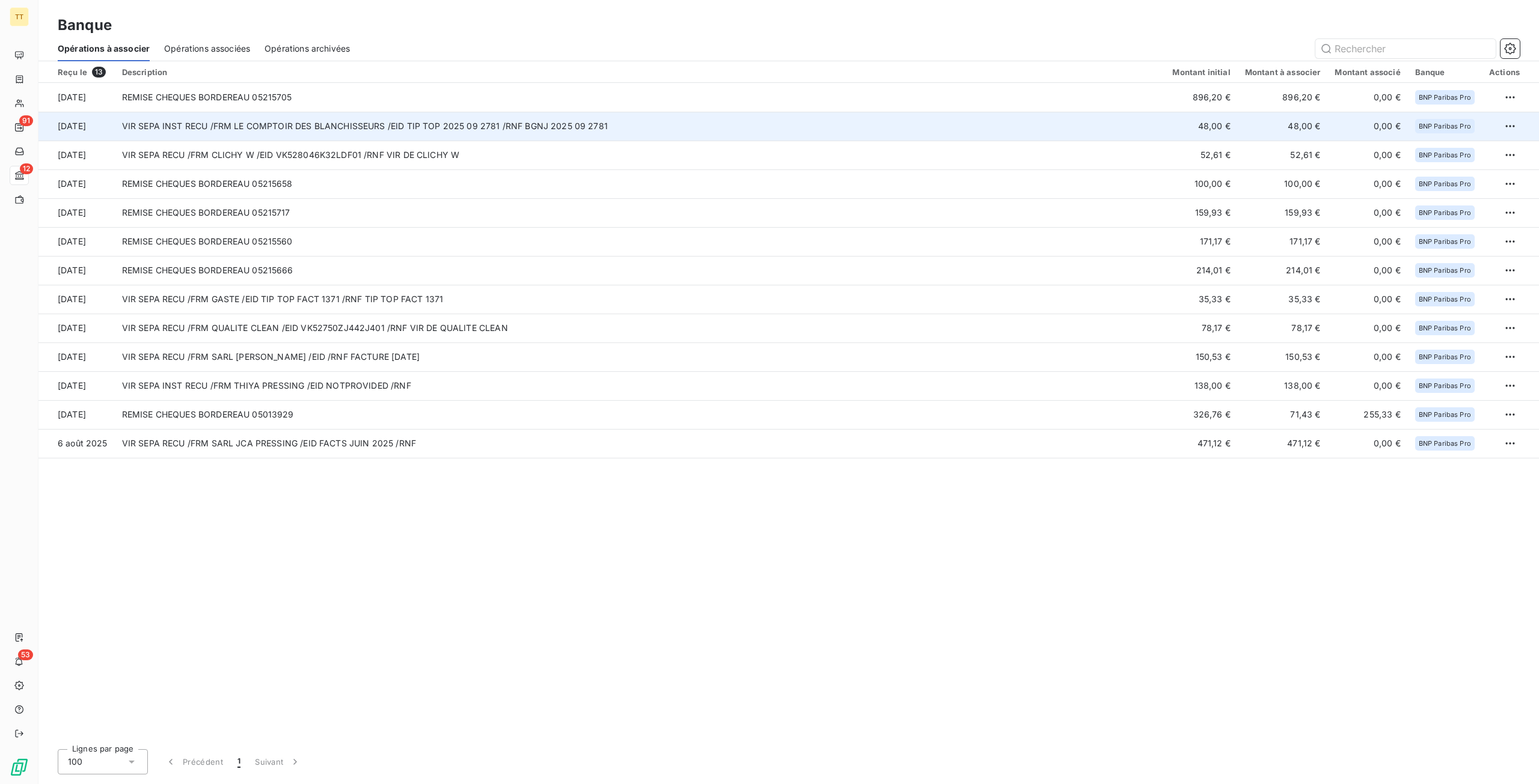
click at [888, 128] on td "VIR SEPA INST RECU /FRM LE COMPTOIR DES BLANCHISSEURS /EID TIP TOP 2025 09 2781…" at bounding box center [639, 127] width 1051 height 29
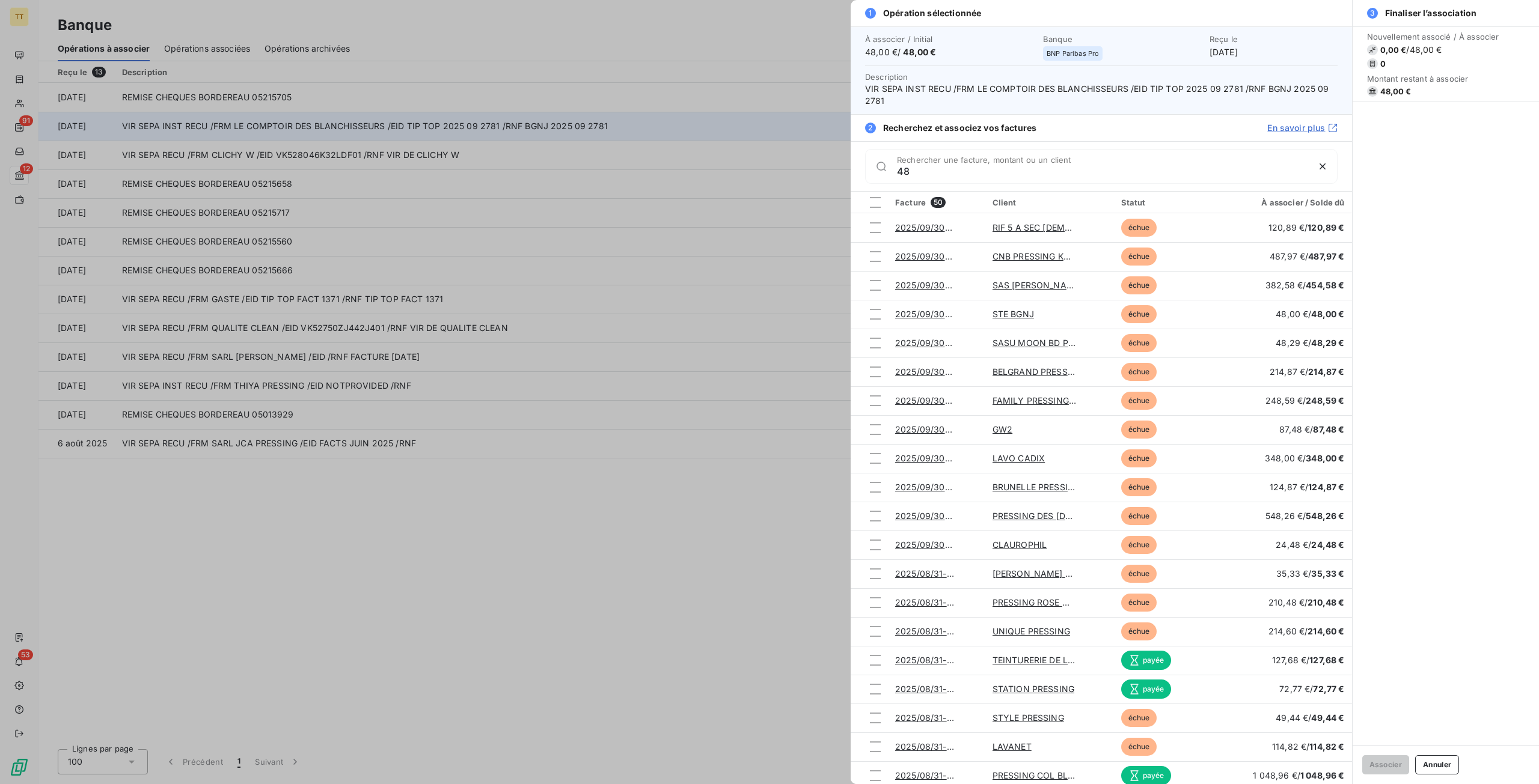
type input "4"
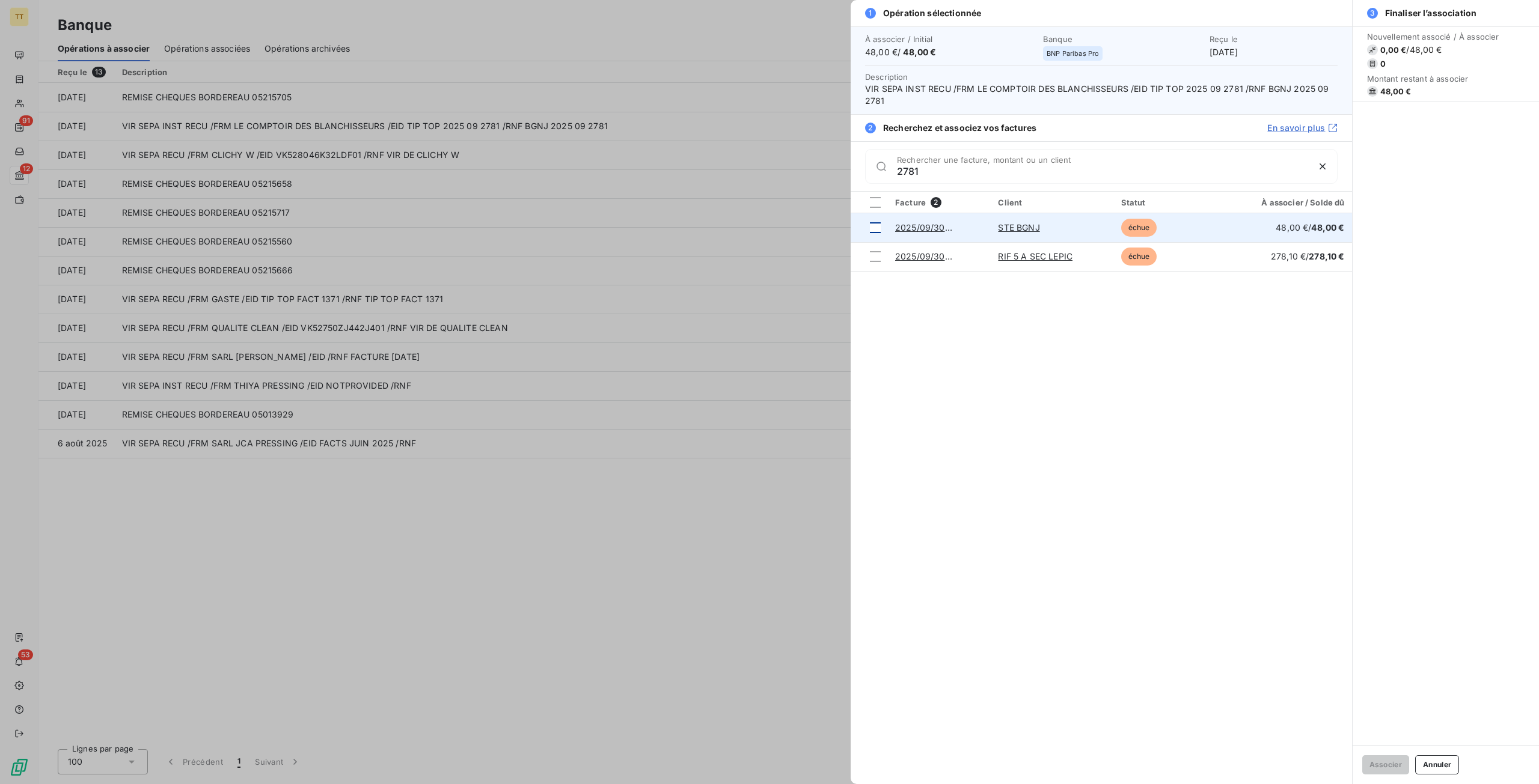
type input "2781"
click at [874, 227] on div at bounding box center [874, 227] width 11 height 11
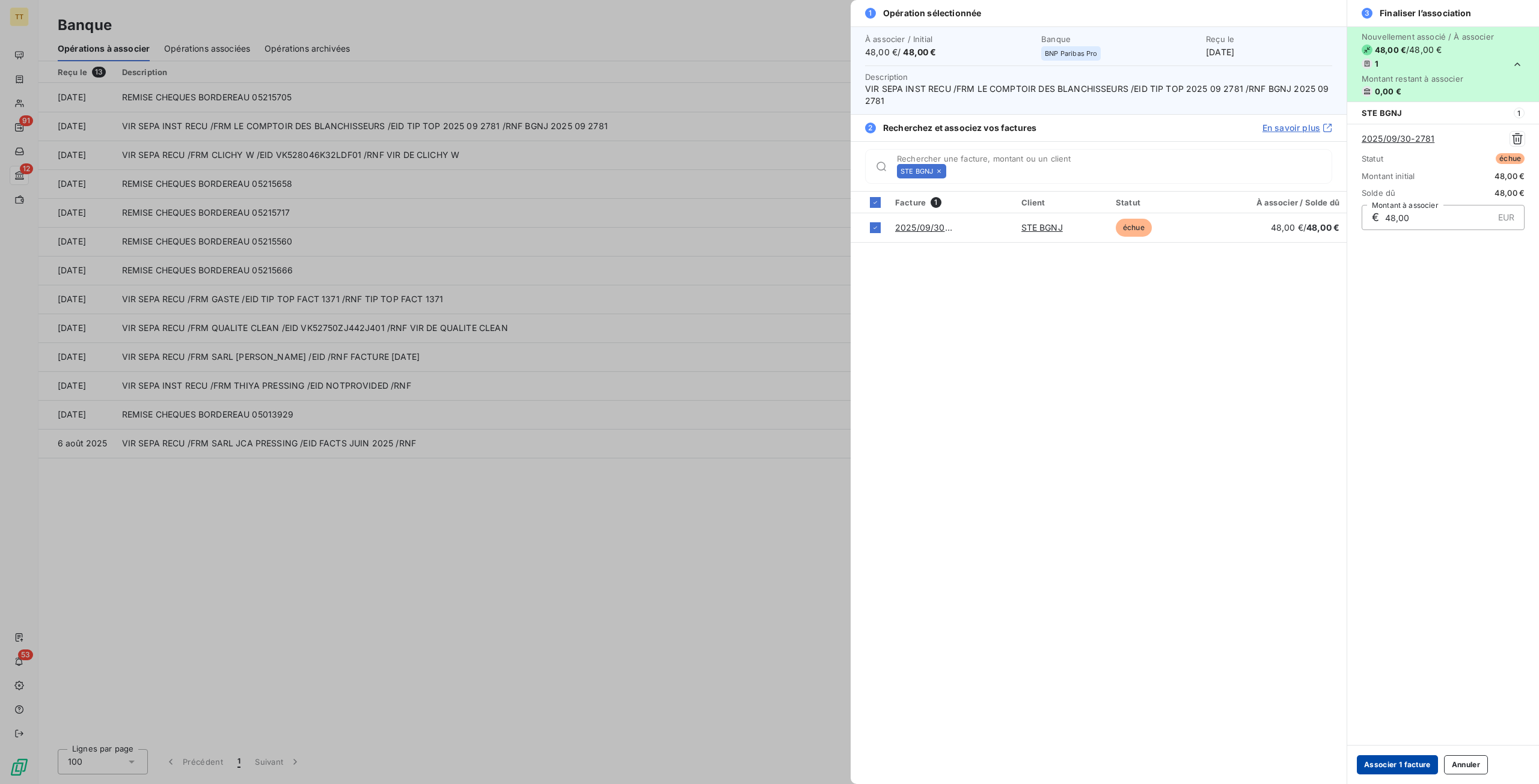
click at [1394, 763] on button "Associer 1 facture" at bounding box center [1397, 765] width 81 height 19
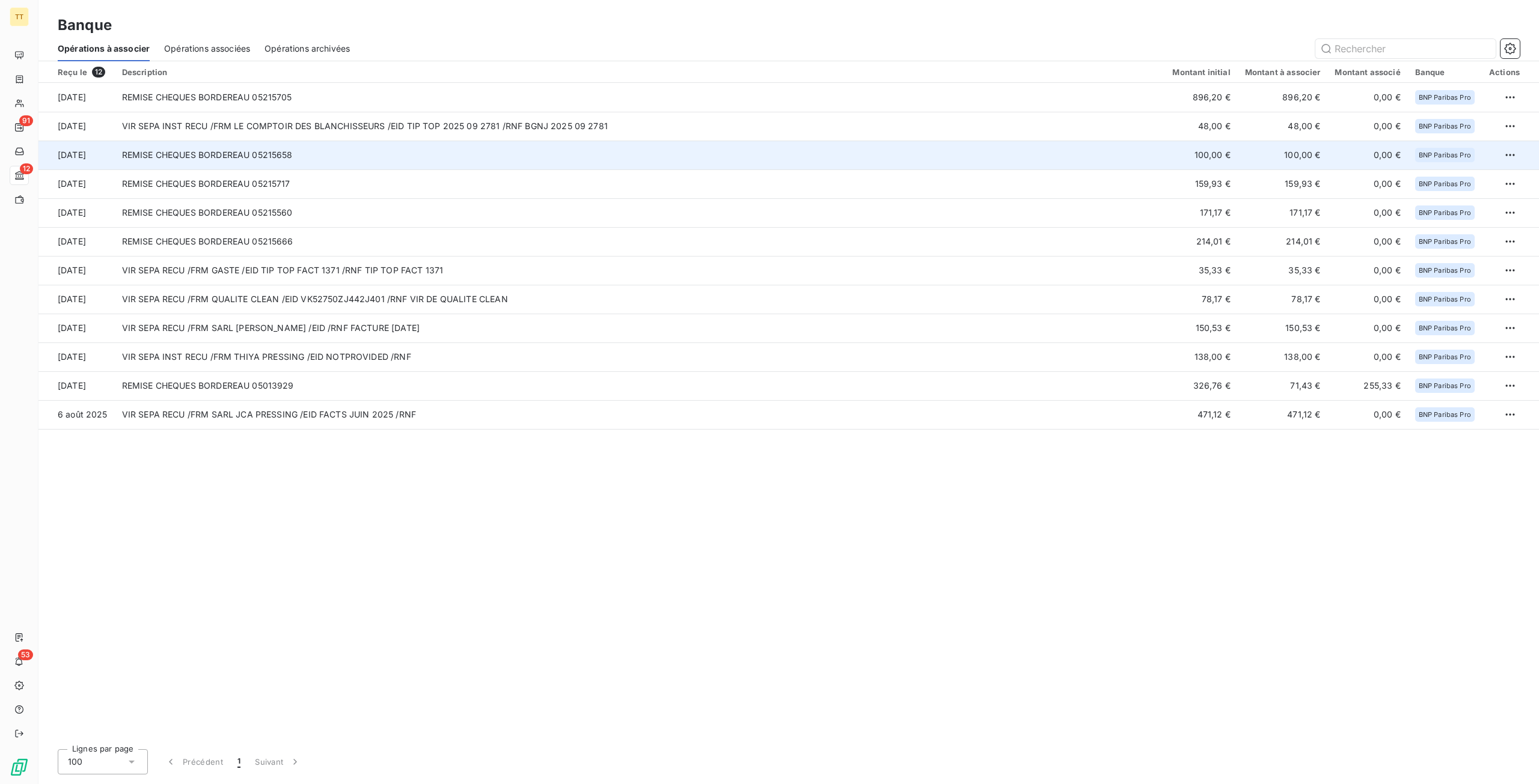
click at [634, 162] on td "REMISE CHEQUES BORDEREAU 05215658" at bounding box center [639, 155] width 1051 height 29
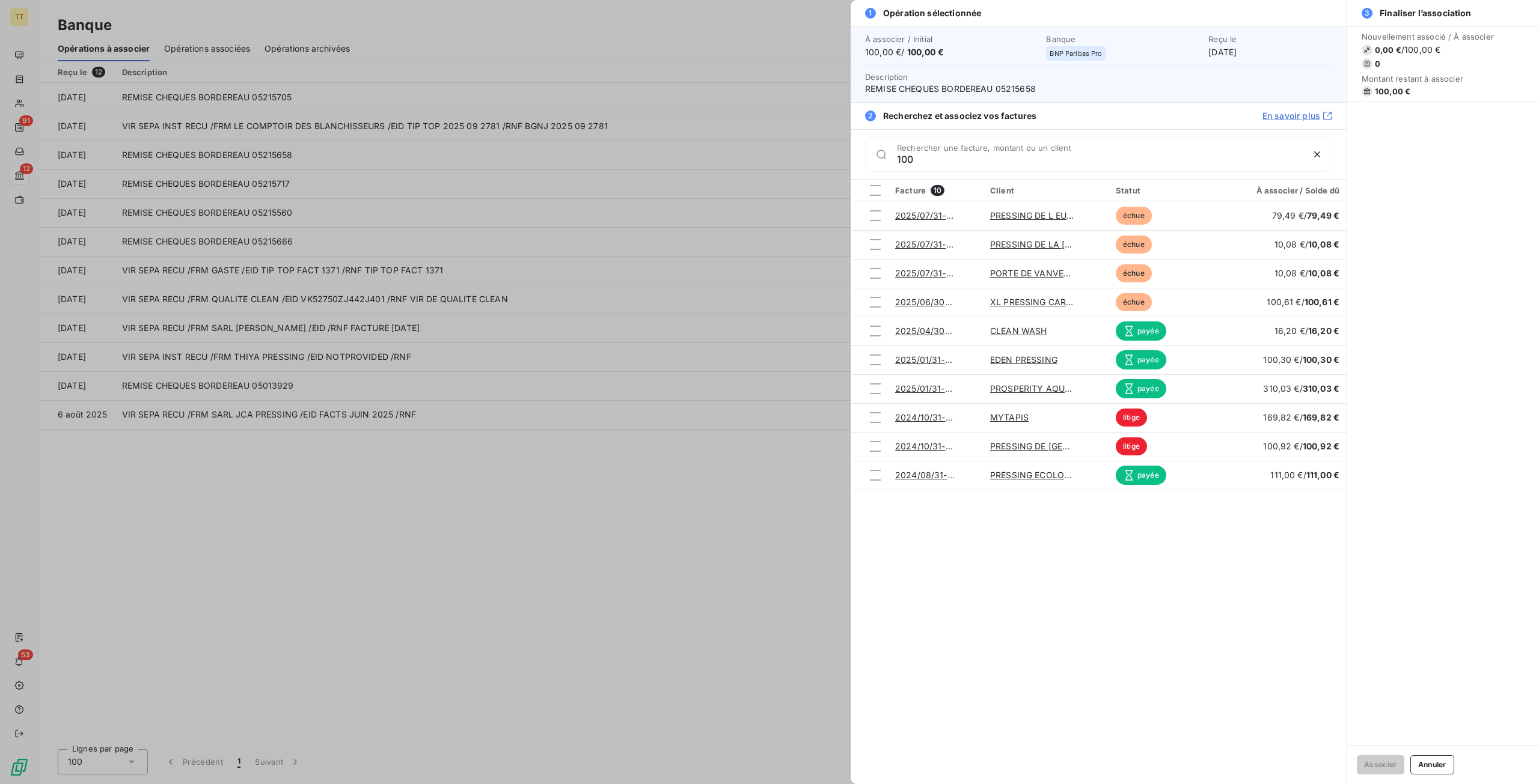
click at [978, 159] on input "100" at bounding box center [1099, 159] width 405 height 12
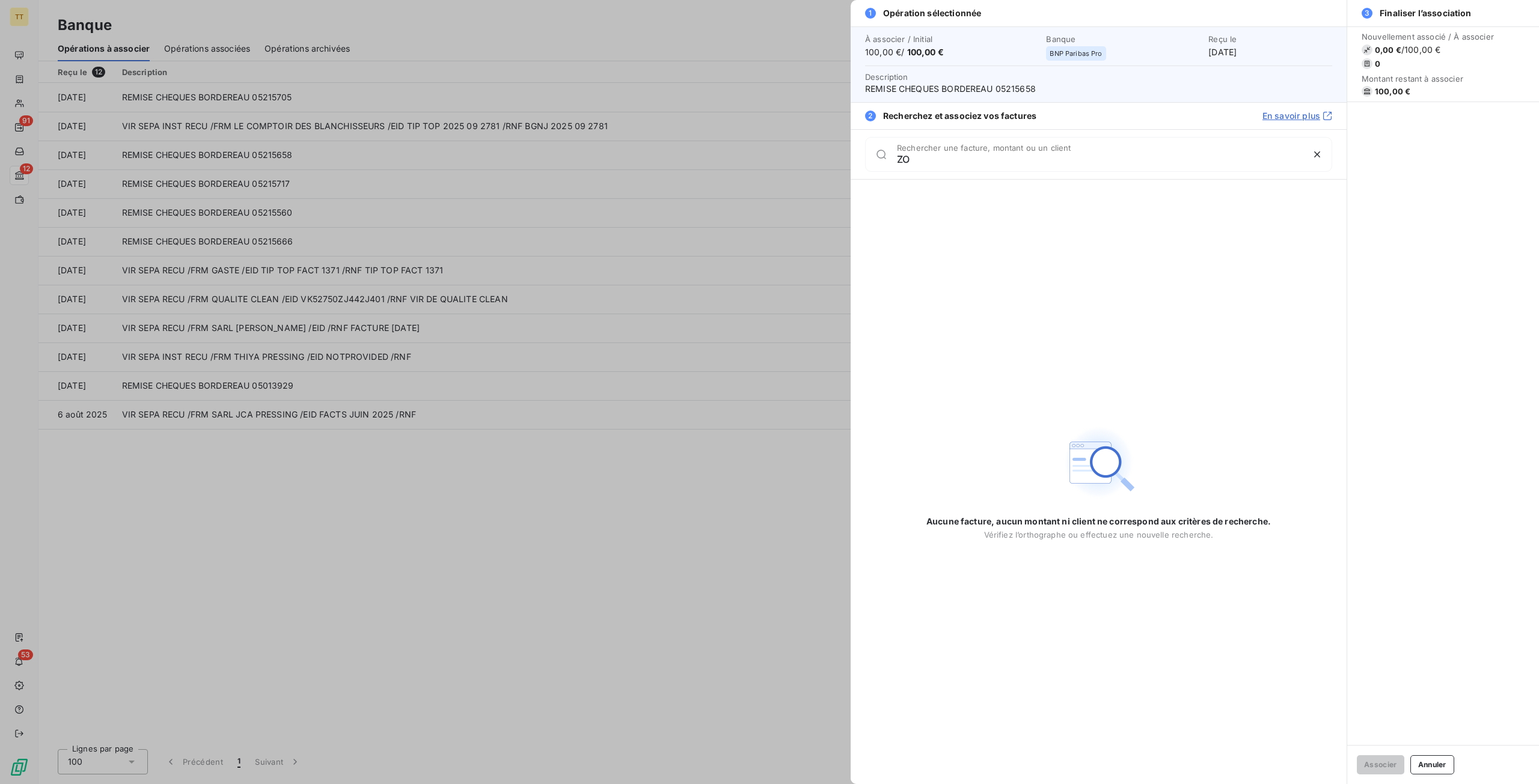
type input "Z"
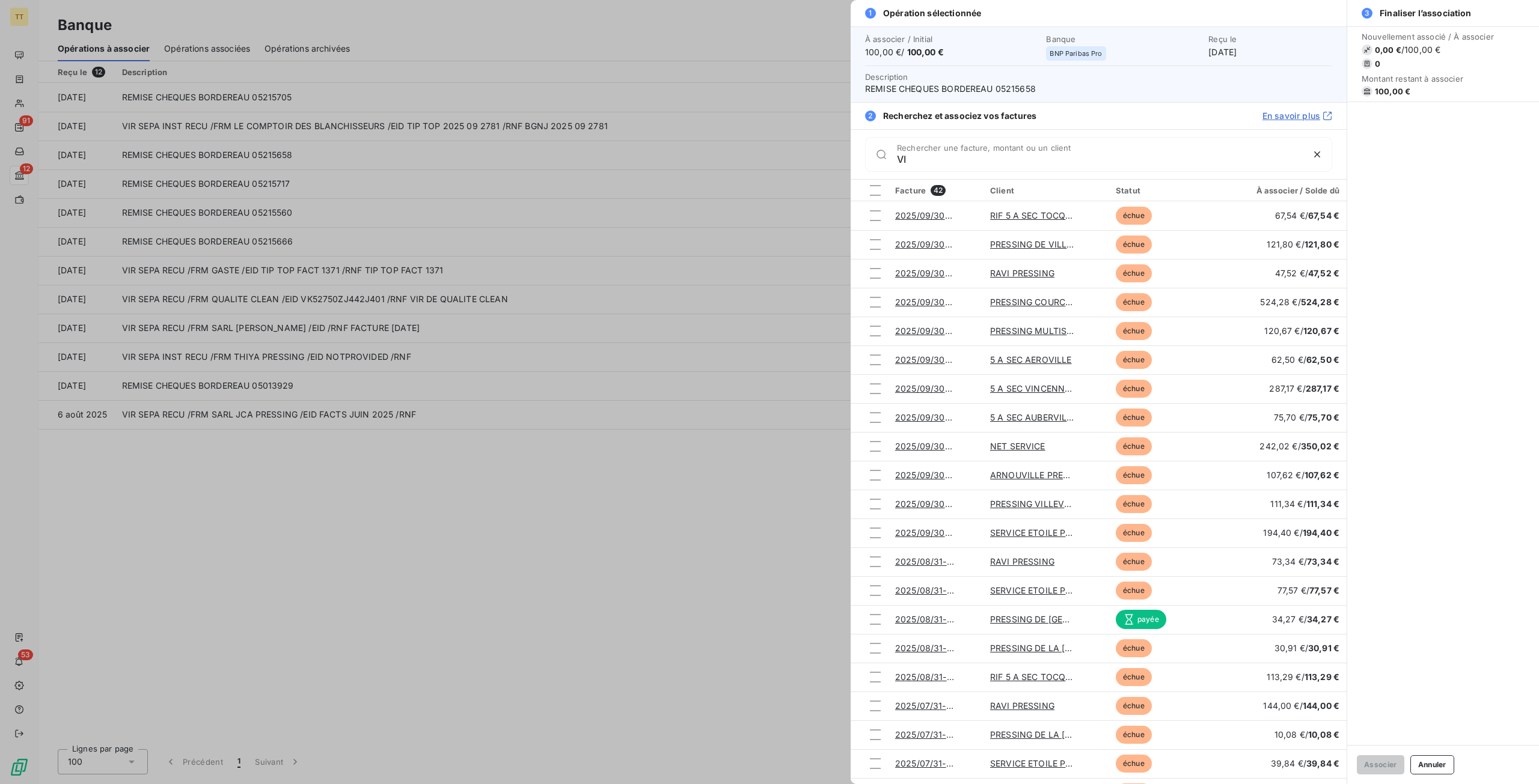
type input "V"
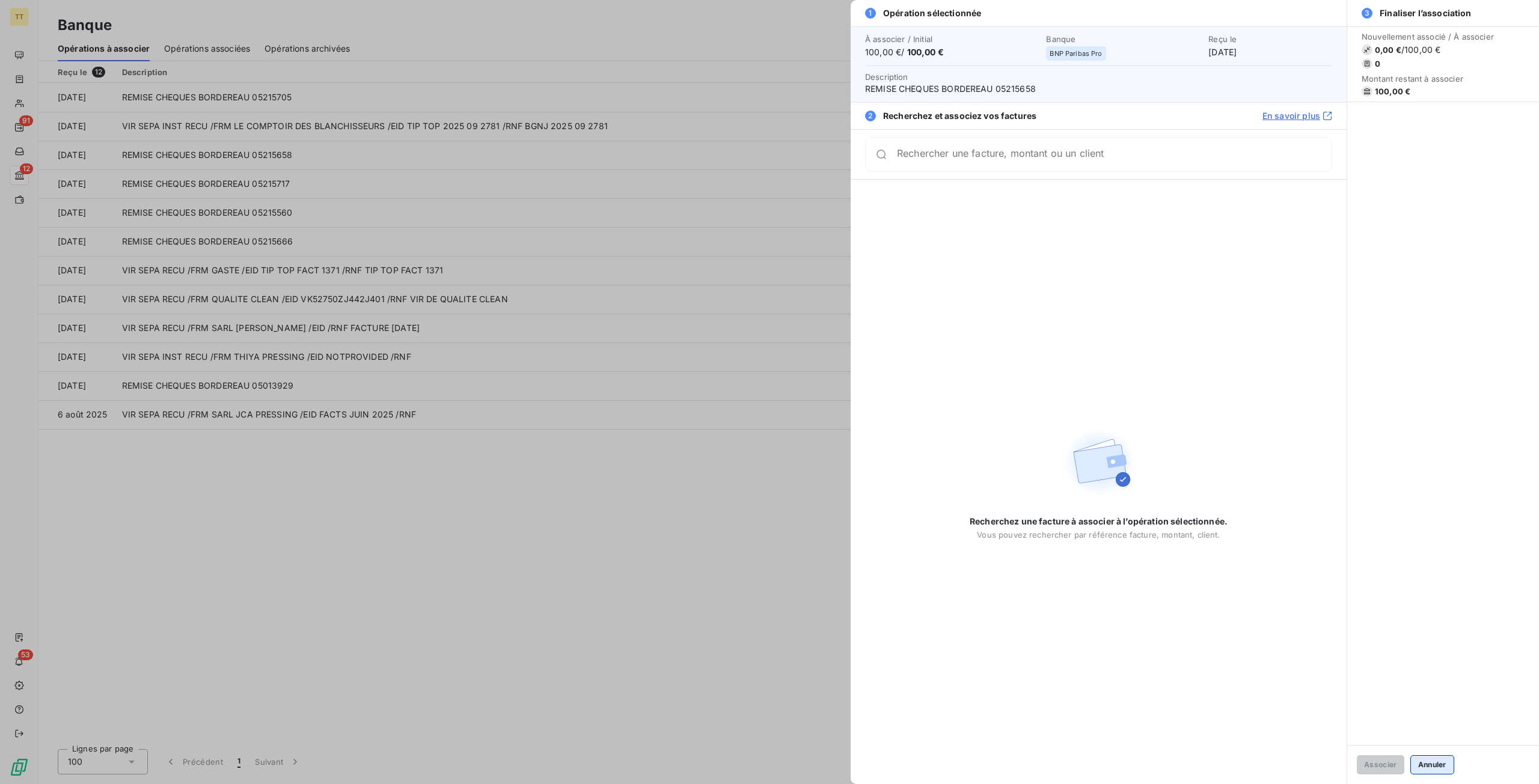
click at [1430, 769] on button "Annuler" at bounding box center [1432, 765] width 44 height 19
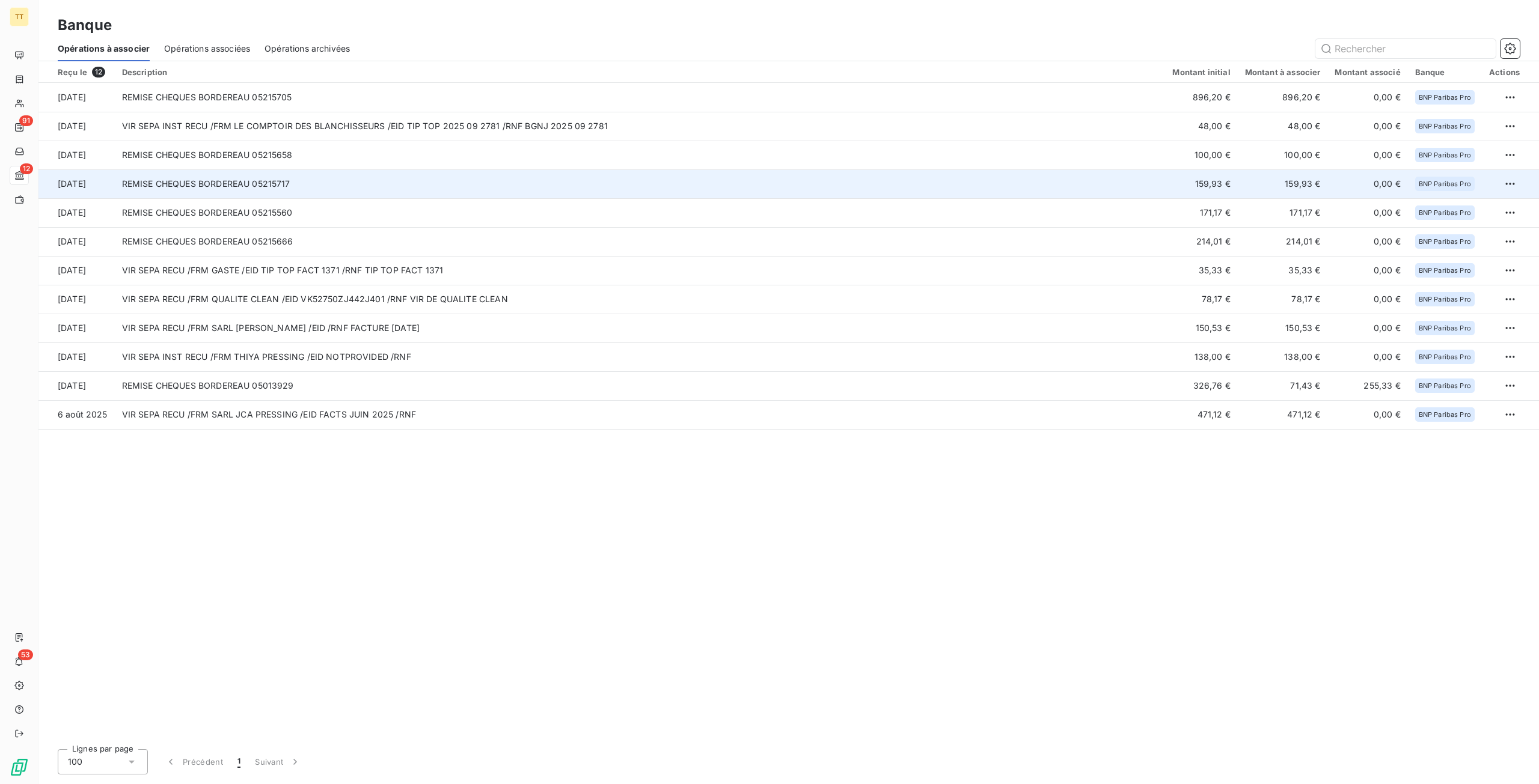
click at [1176, 189] on td "159,93 €" at bounding box center [1200, 184] width 72 height 29
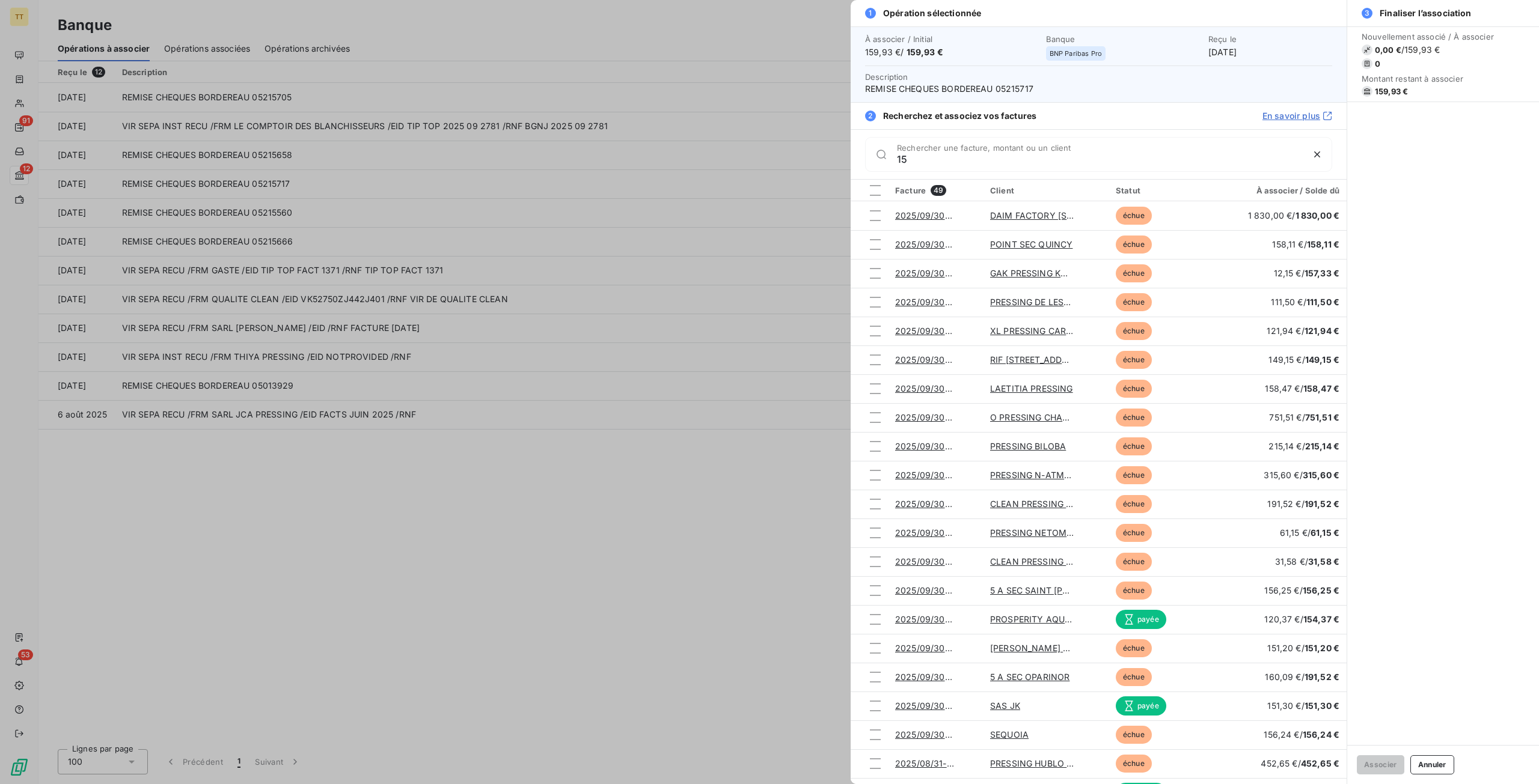
type input "1"
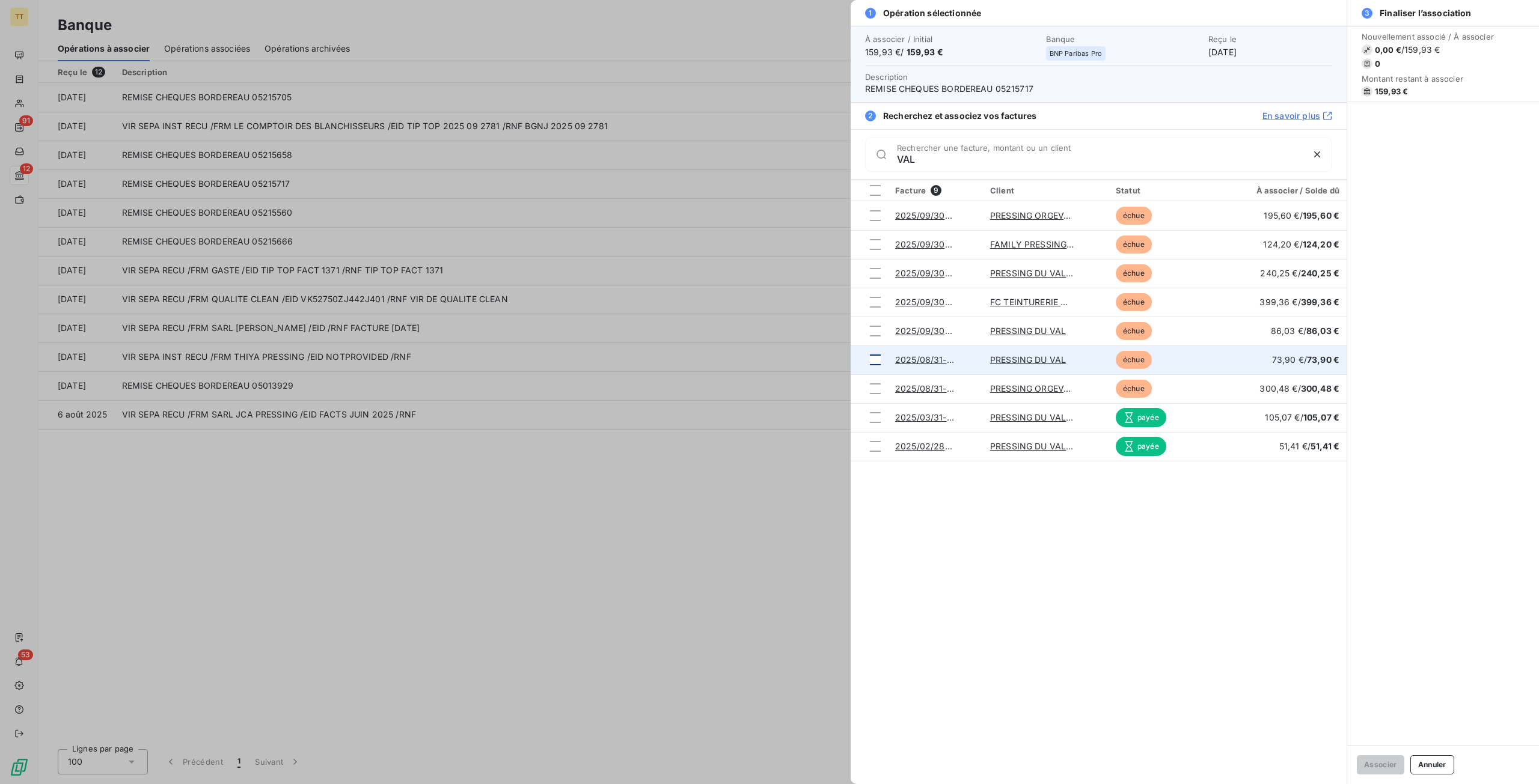
type input "VAL"
click at [874, 359] on div at bounding box center [874, 359] width 11 height 11
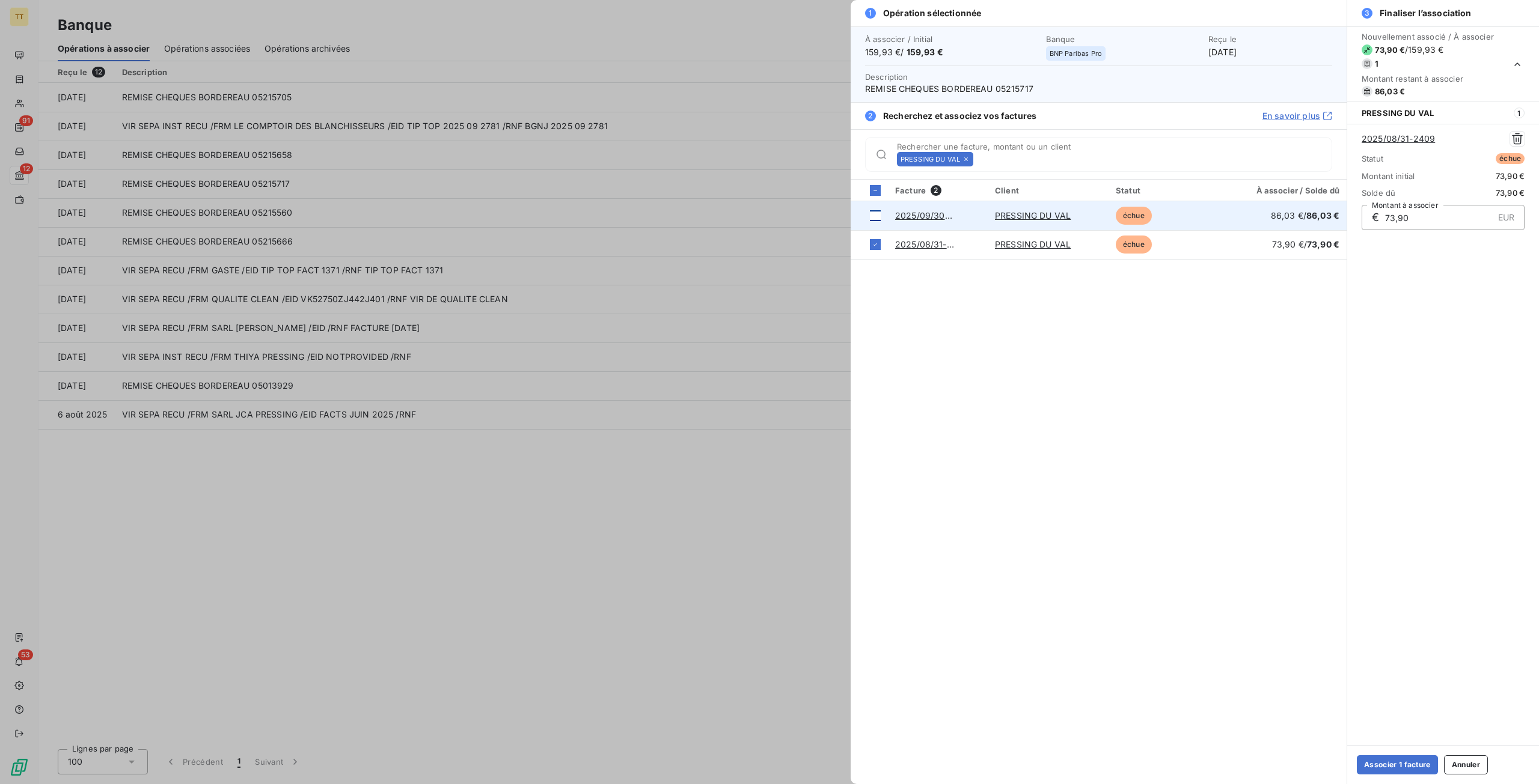
click at [878, 216] on div at bounding box center [874, 215] width 11 height 11
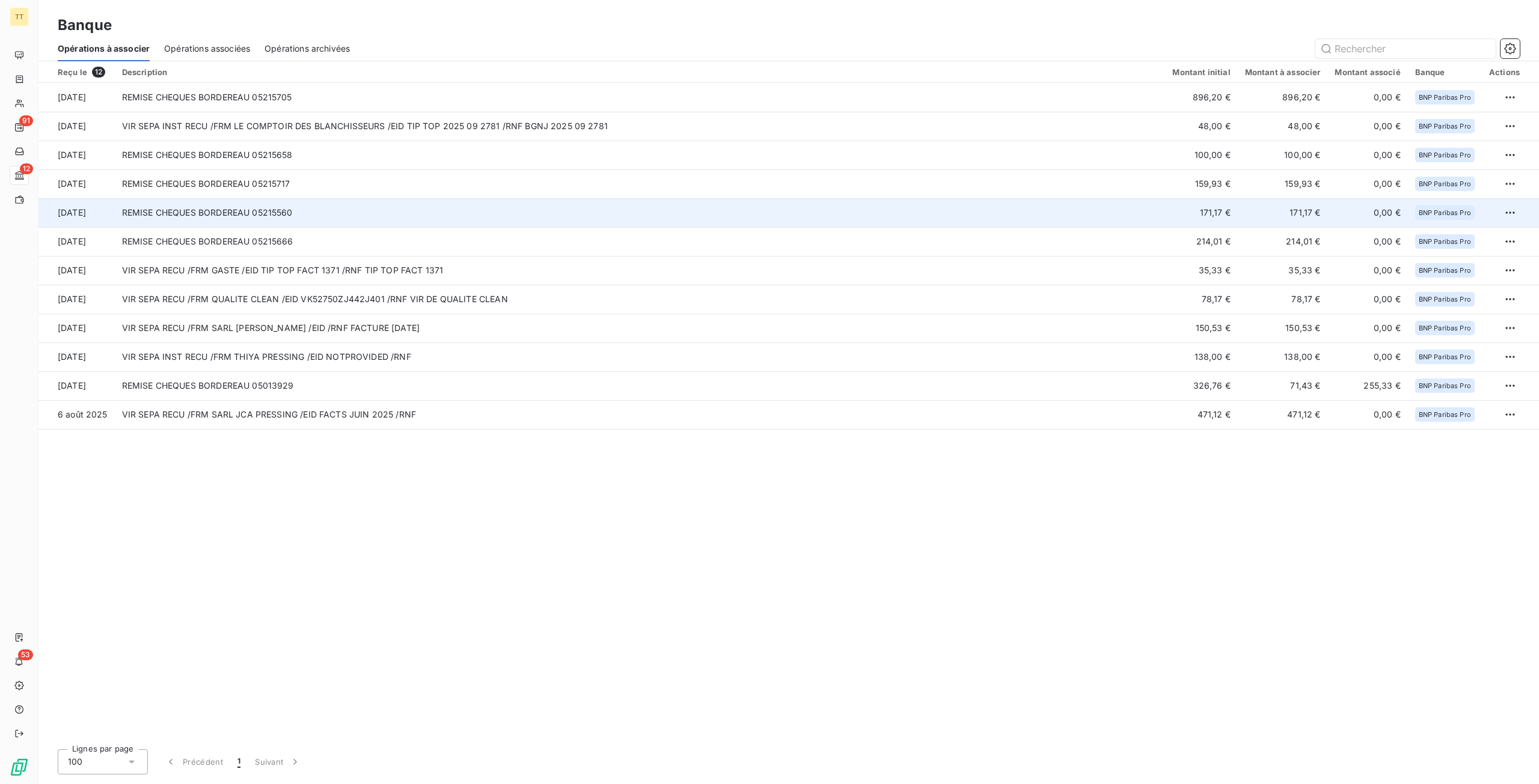
click at [1137, 207] on td "REMISE CHEQUES BORDEREAU 05215560" at bounding box center [639, 213] width 1051 height 29
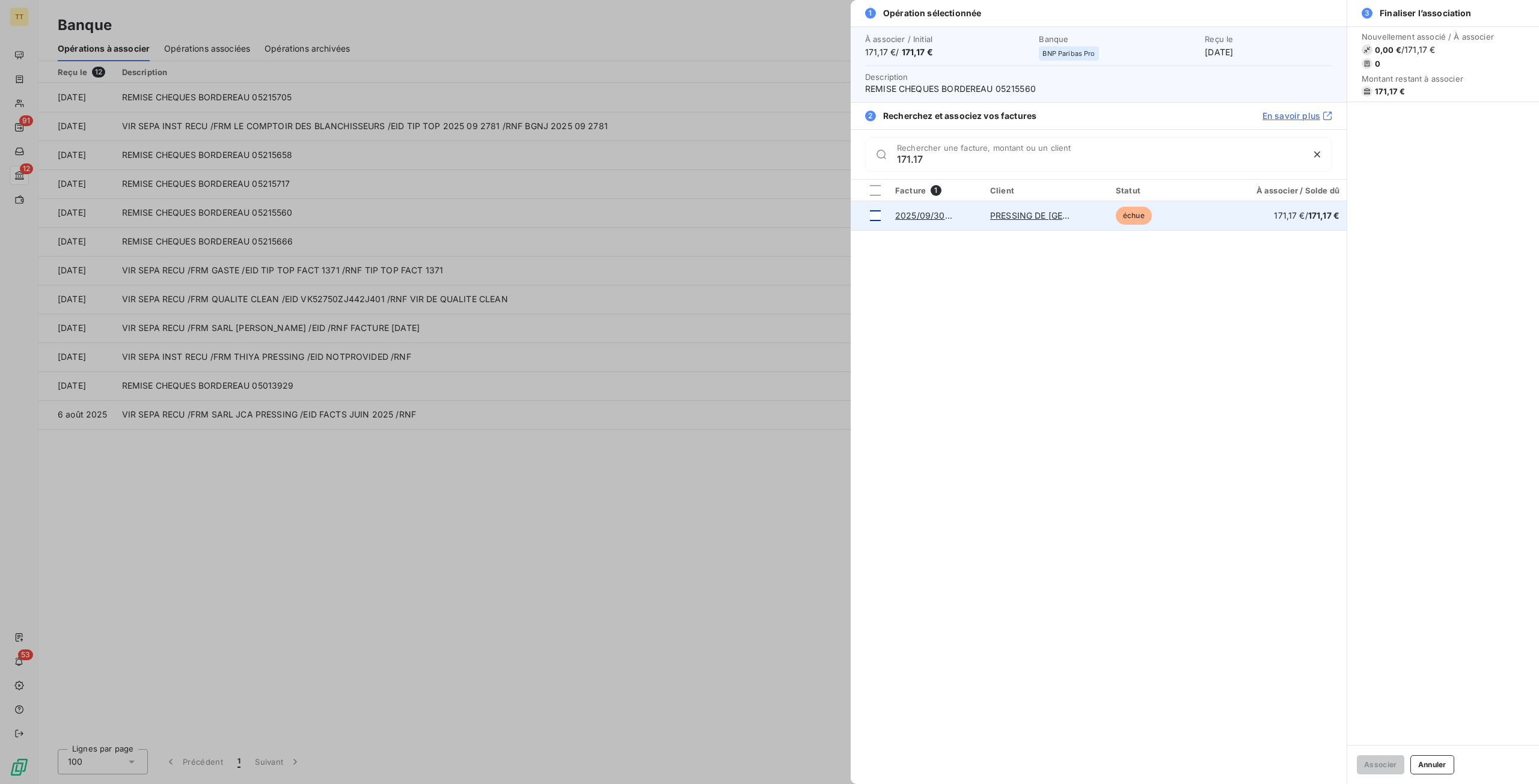
type input "171.17"
click at [874, 218] on div at bounding box center [874, 215] width 11 height 11
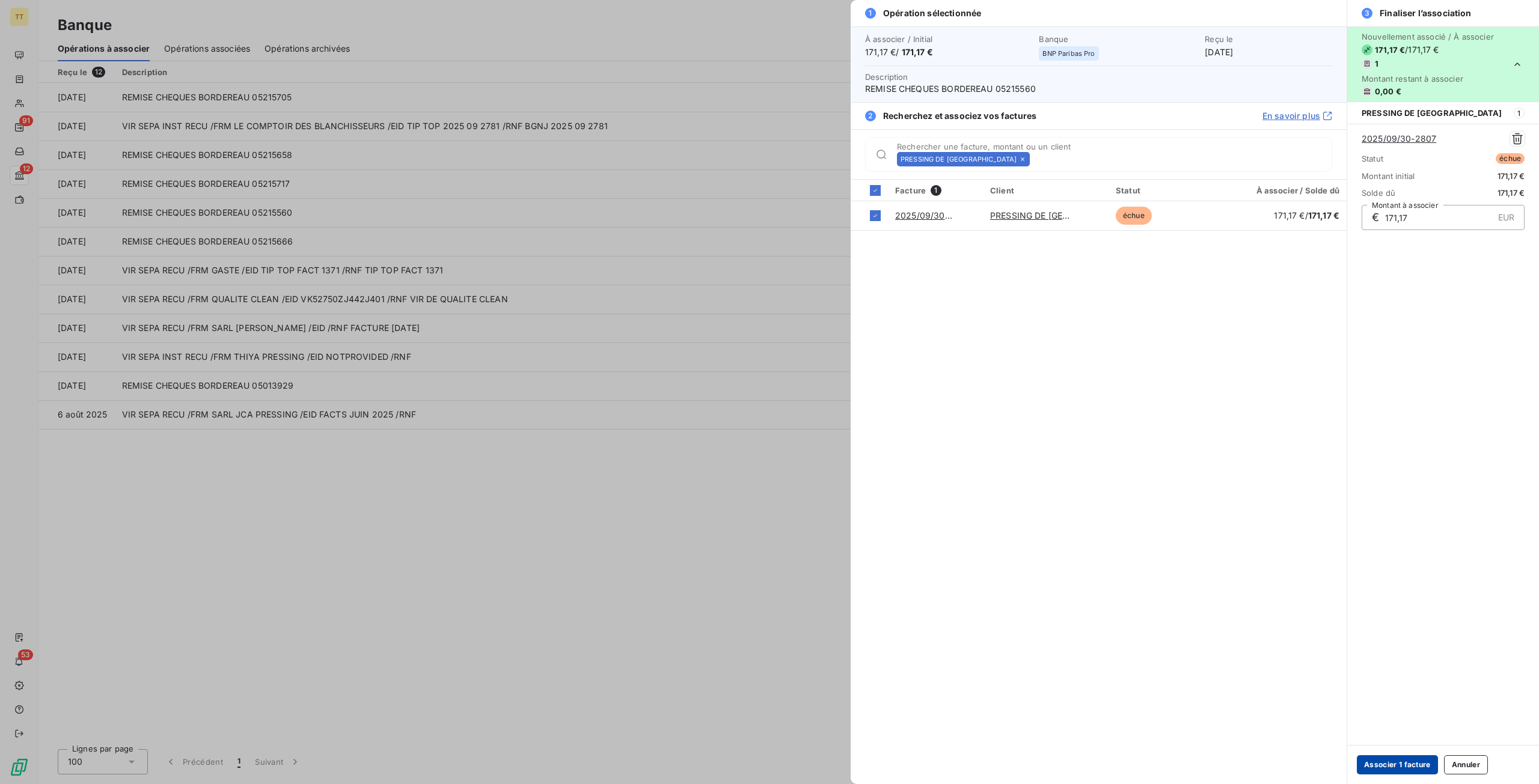
click at [1397, 764] on button "Associer 1 facture" at bounding box center [1397, 765] width 81 height 19
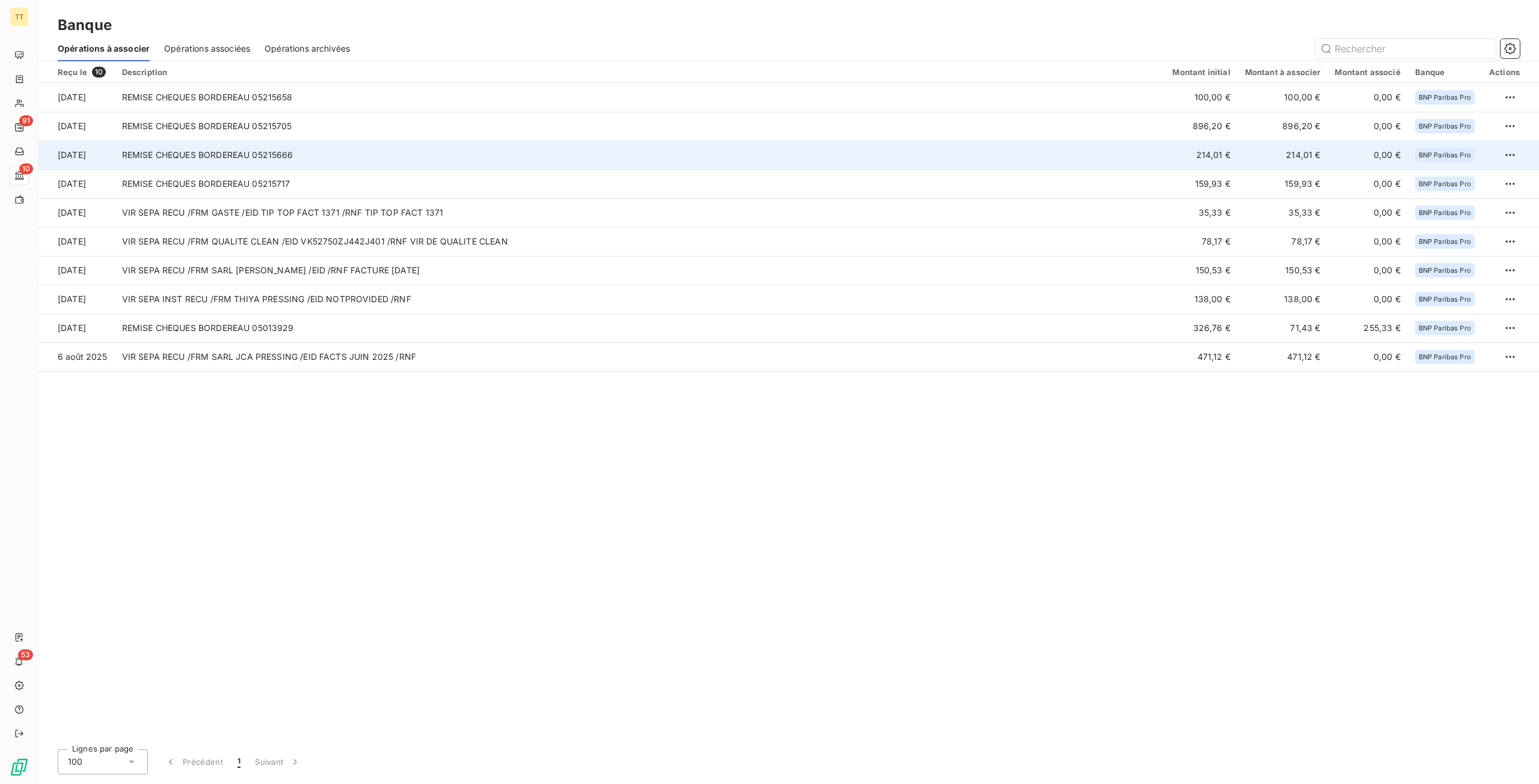
click at [1156, 157] on td "REMISE CHEQUES BORDEREAU 05215666" at bounding box center [639, 155] width 1051 height 29
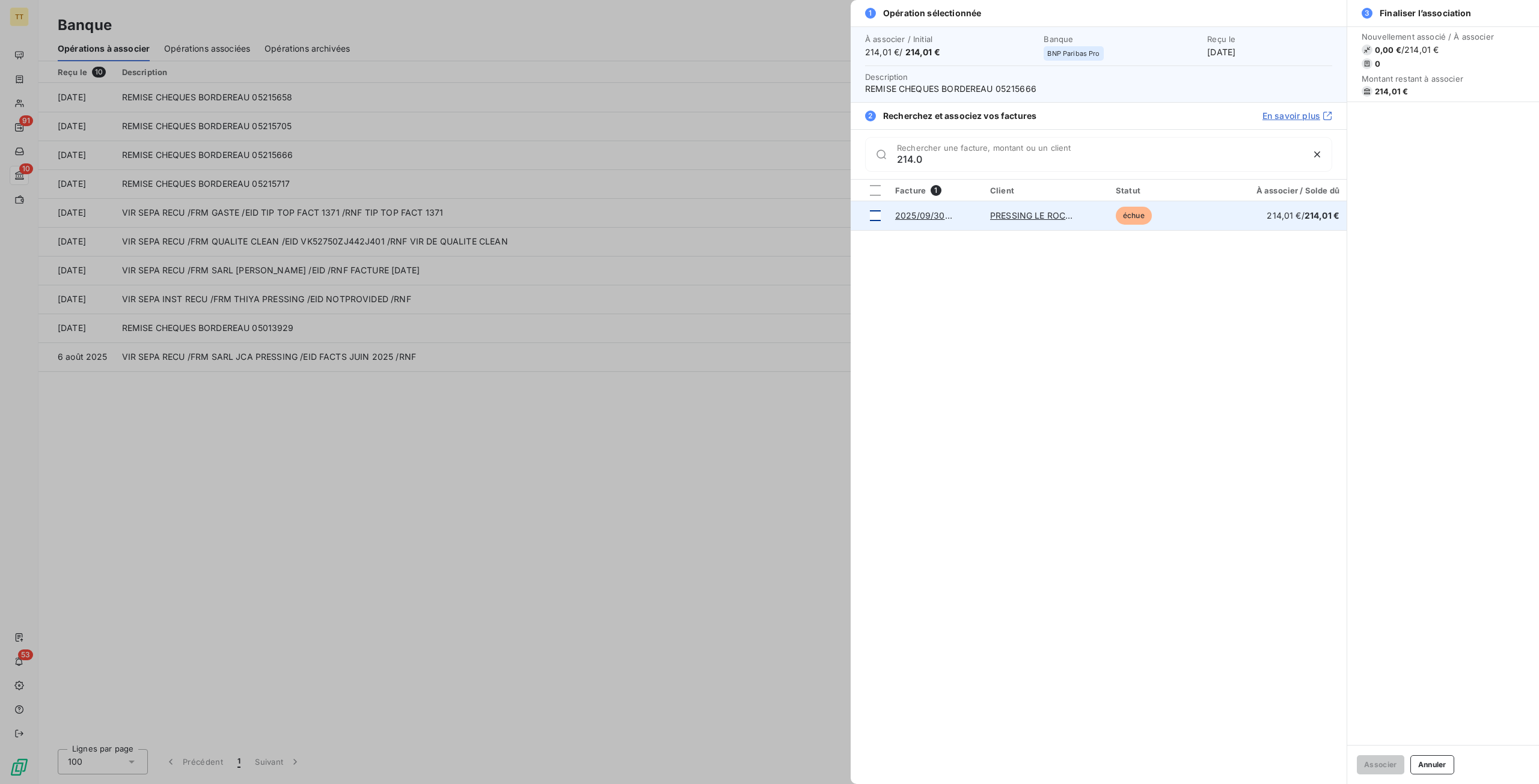
type input "214.0"
click at [875, 217] on div at bounding box center [874, 215] width 11 height 11
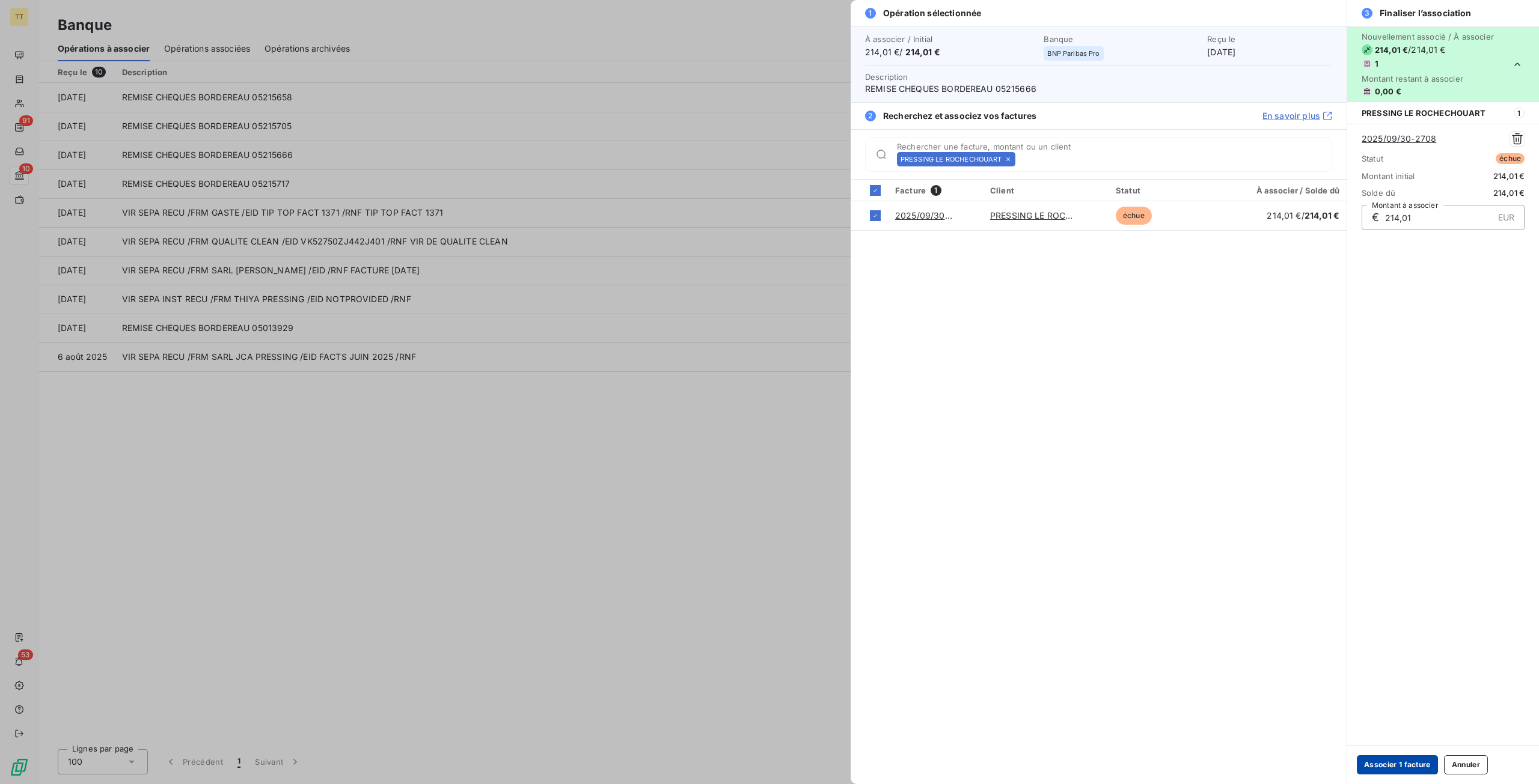
click at [1392, 763] on button "Associer 1 facture" at bounding box center [1397, 765] width 81 height 19
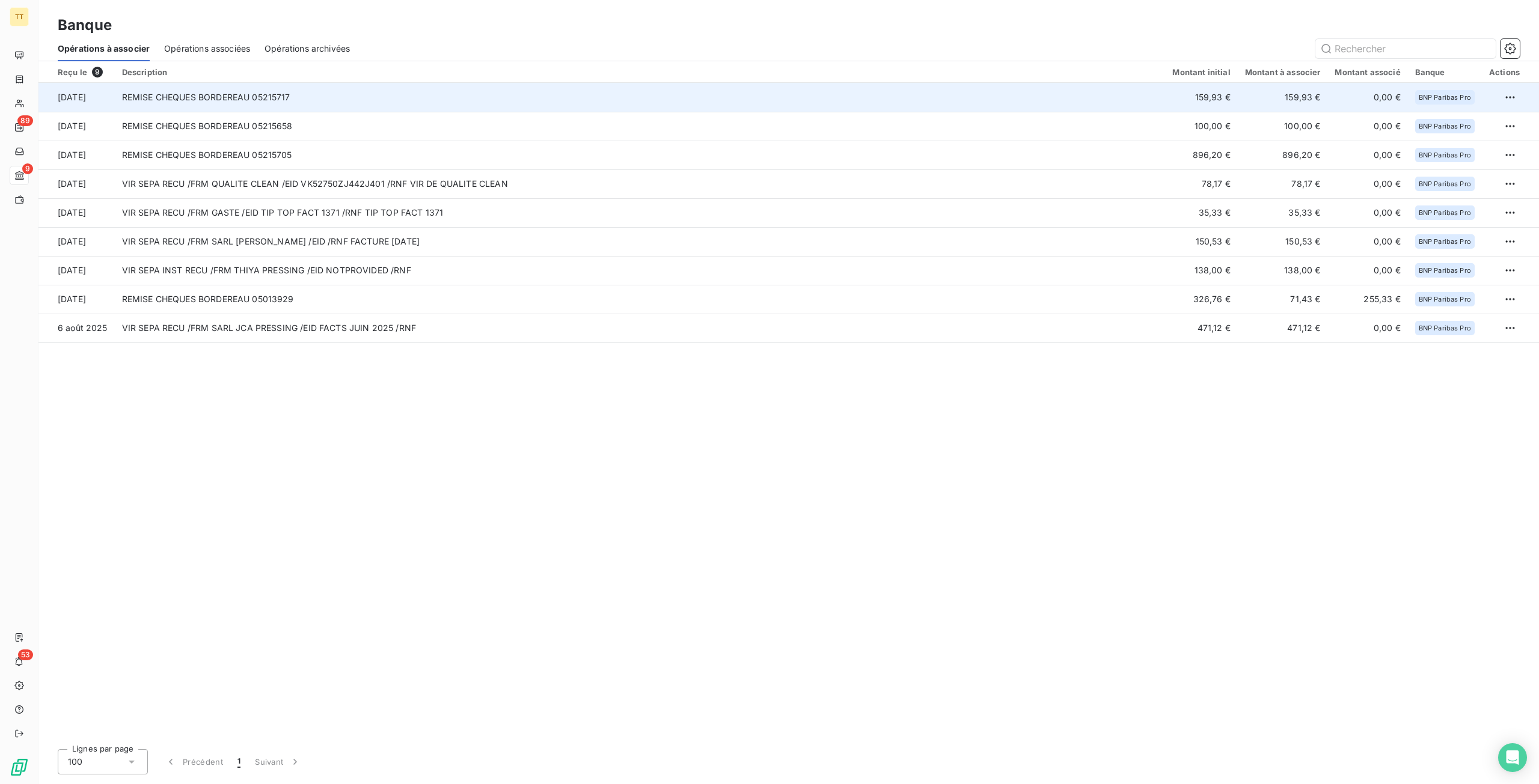
click at [781, 97] on td "REMISE CHEQUES BORDEREAU 05215717" at bounding box center [639, 97] width 1051 height 29
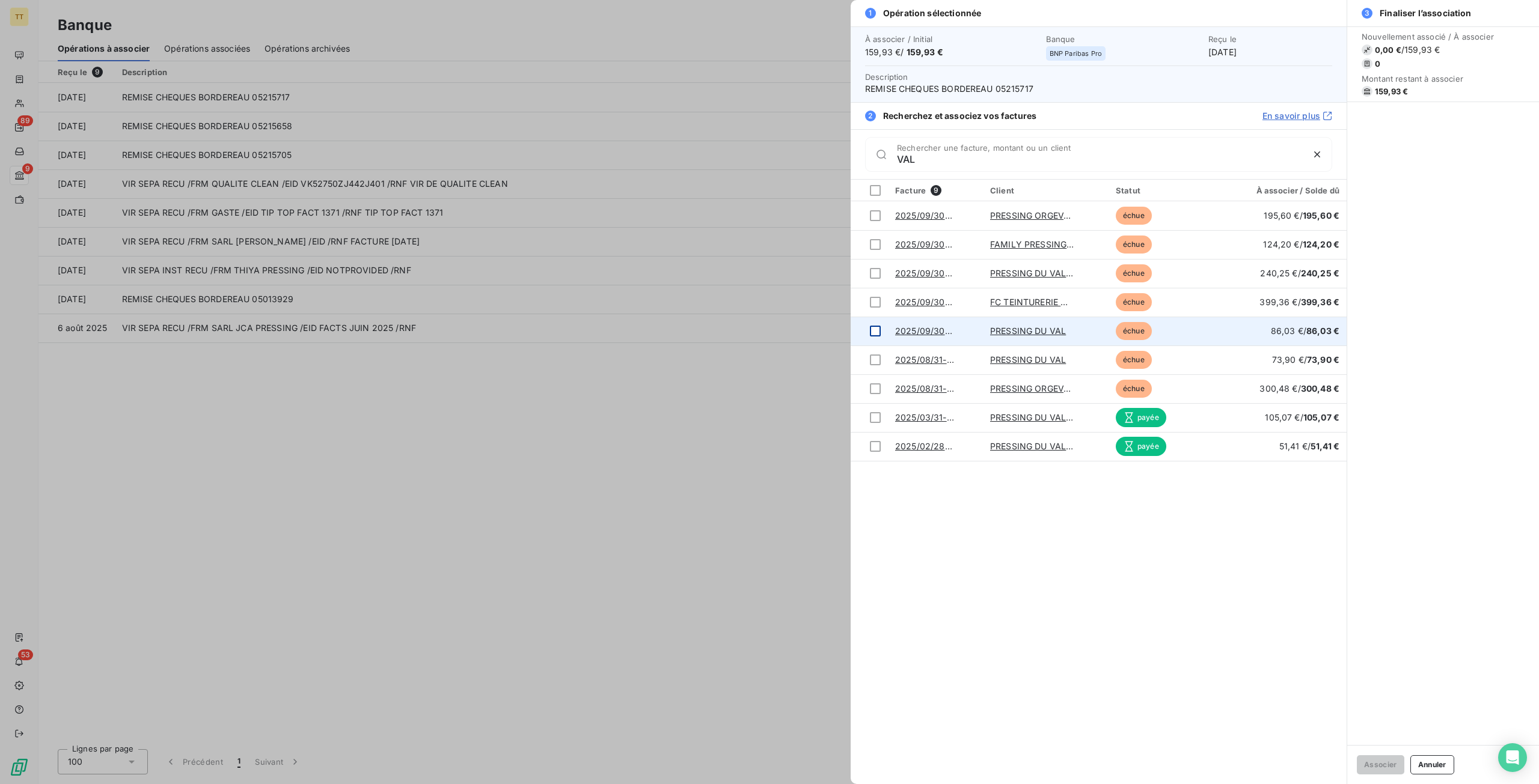
type input "VAL"
click at [875, 331] on div at bounding box center [874, 331] width 11 height 11
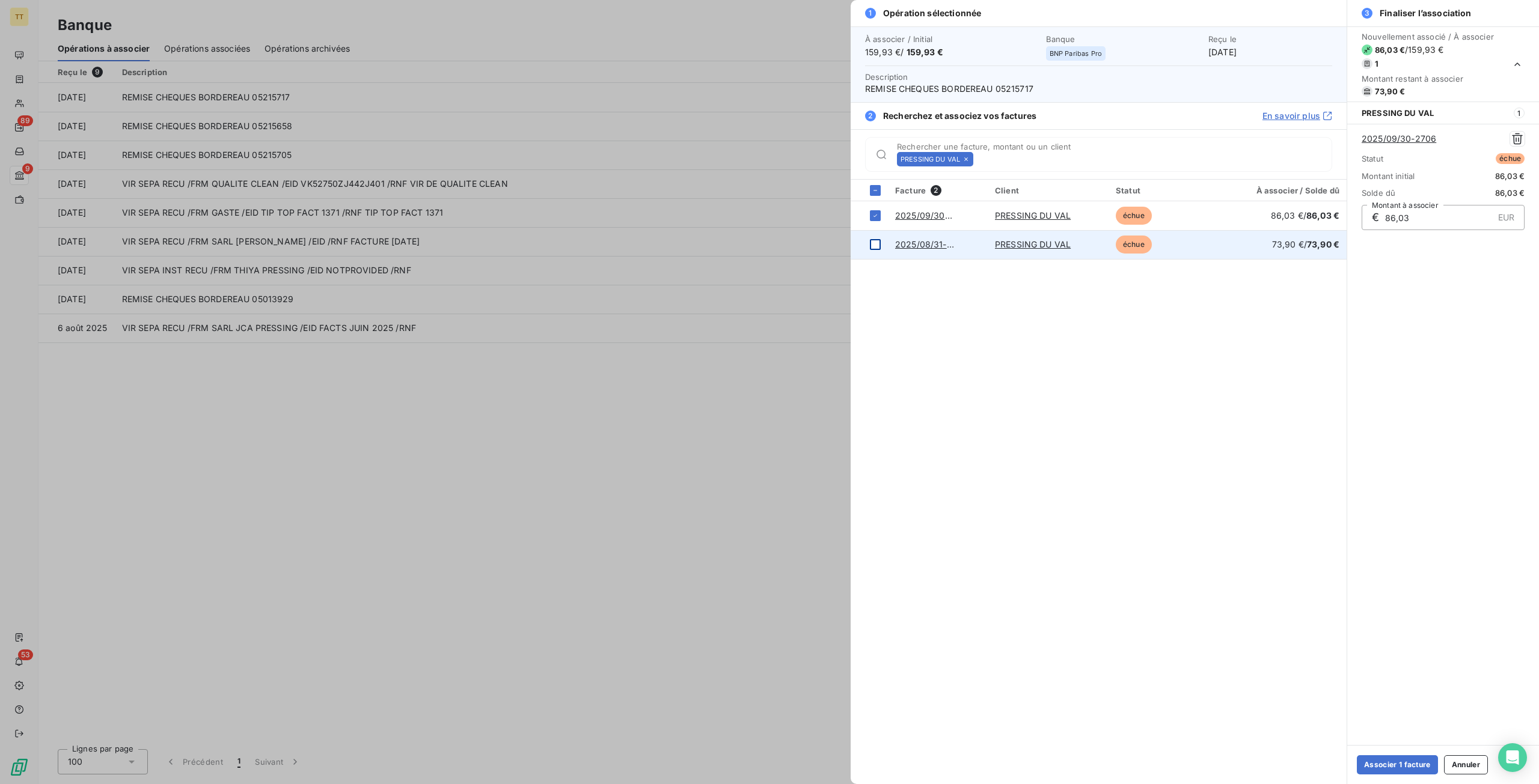
click at [874, 246] on div at bounding box center [874, 244] width 11 height 11
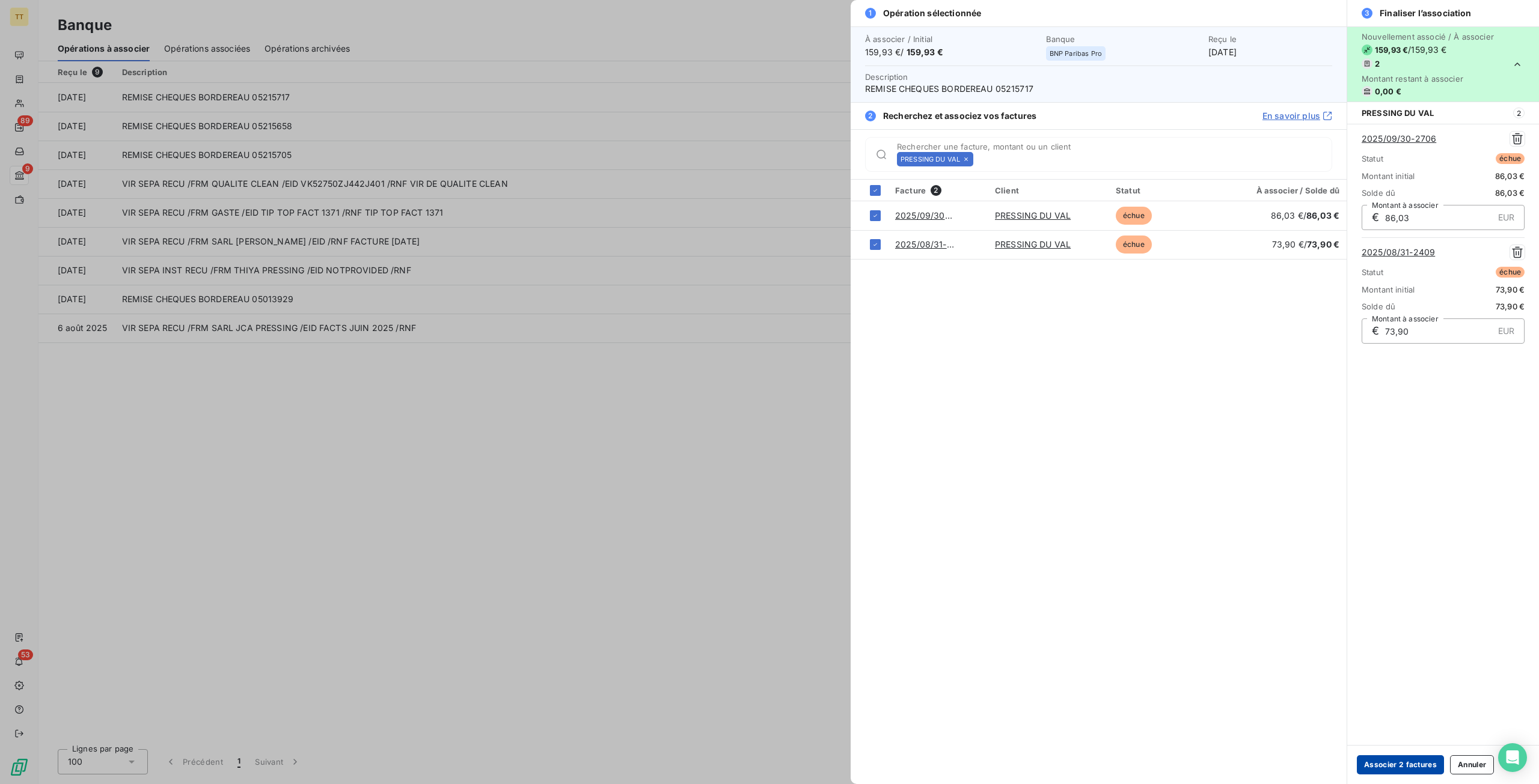
click at [1411, 765] on button "Associer 2 factures" at bounding box center [1399, 765] width 87 height 19
click at [1393, 765] on button "Associer 2 factures" at bounding box center [1399, 765] width 87 height 19
click at [1466, 764] on button "Annuler" at bounding box center [1472, 765] width 44 height 19
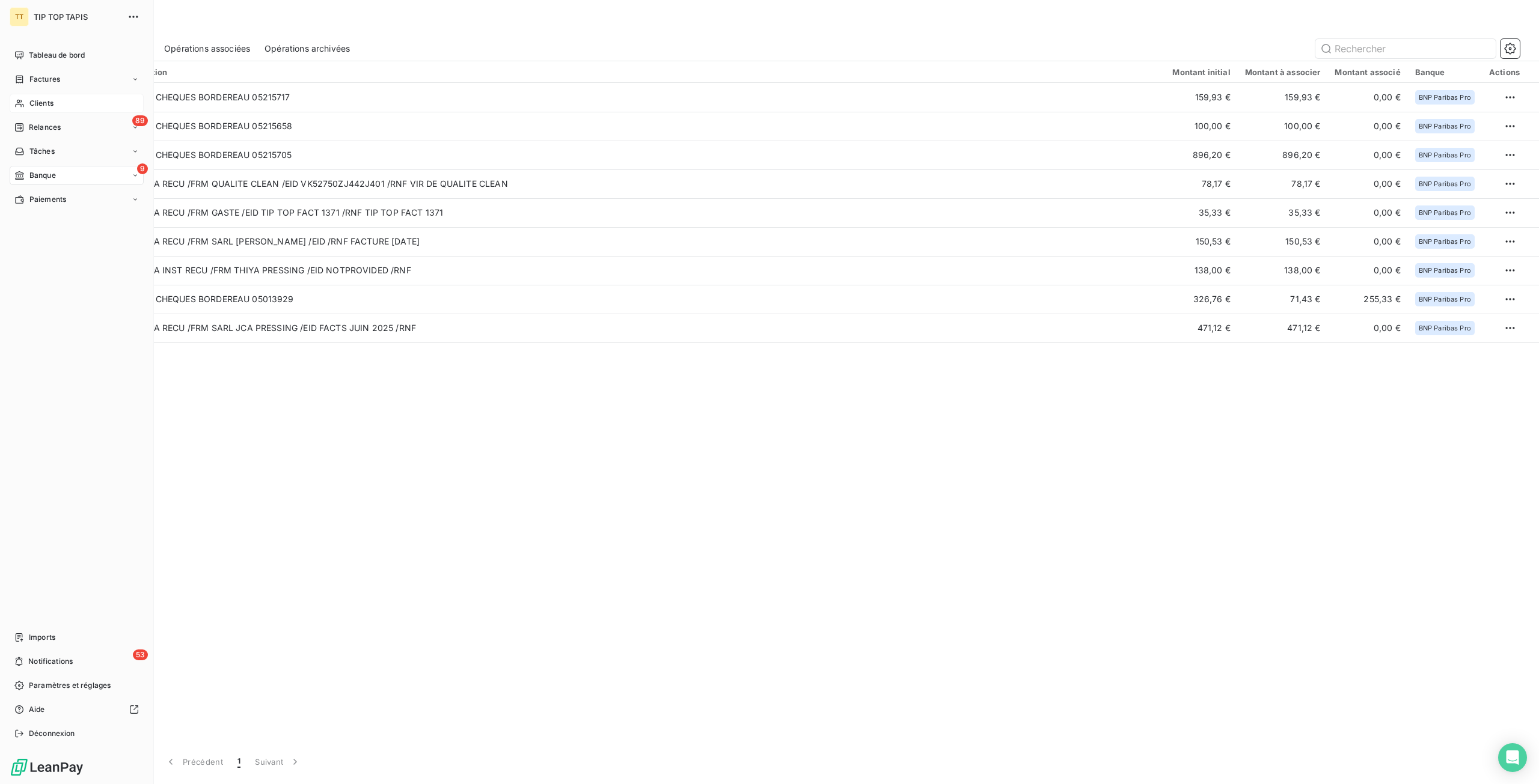
click at [57, 109] on div "Clients" at bounding box center [76, 103] width 134 height 19
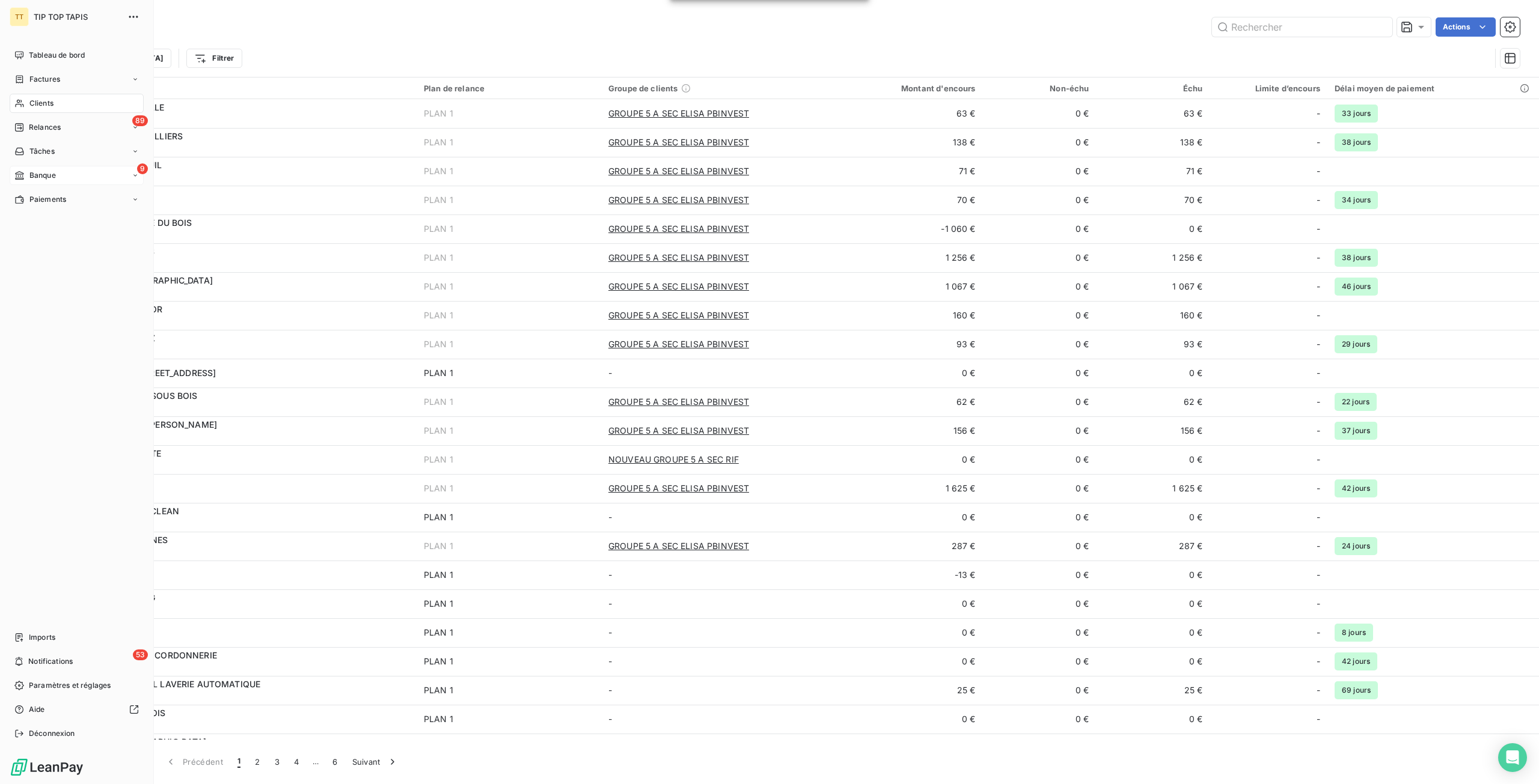
click at [124, 175] on div "9 Banque" at bounding box center [76, 175] width 134 height 19
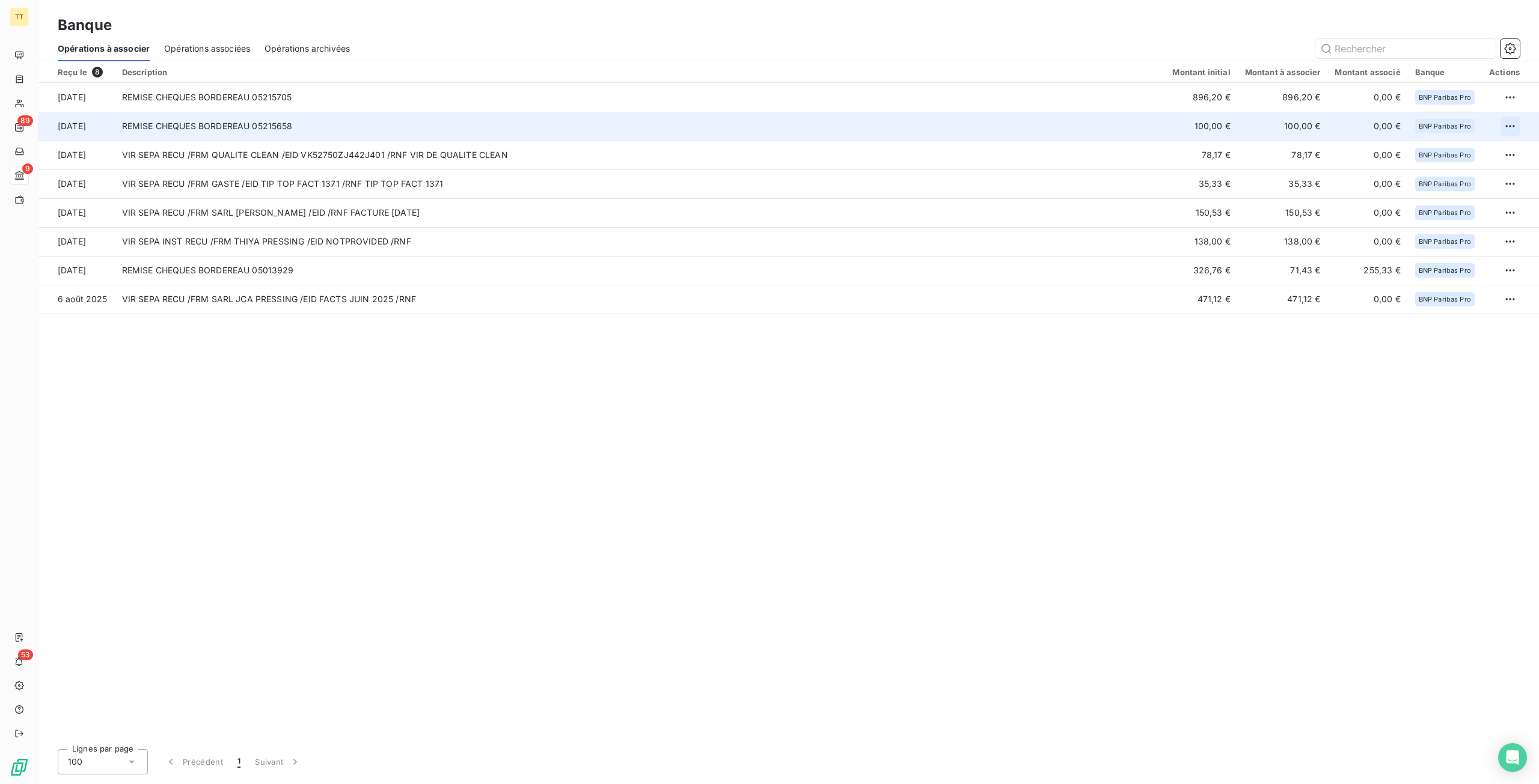
click at [1510, 128] on html "TT 89 9 53 Banque Opérations à associer Opérations associées Opérations archivé…" at bounding box center [770, 392] width 1539 height 784
click at [1455, 152] on div "Archiver l’opération" at bounding box center [1467, 153] width 93 height 19
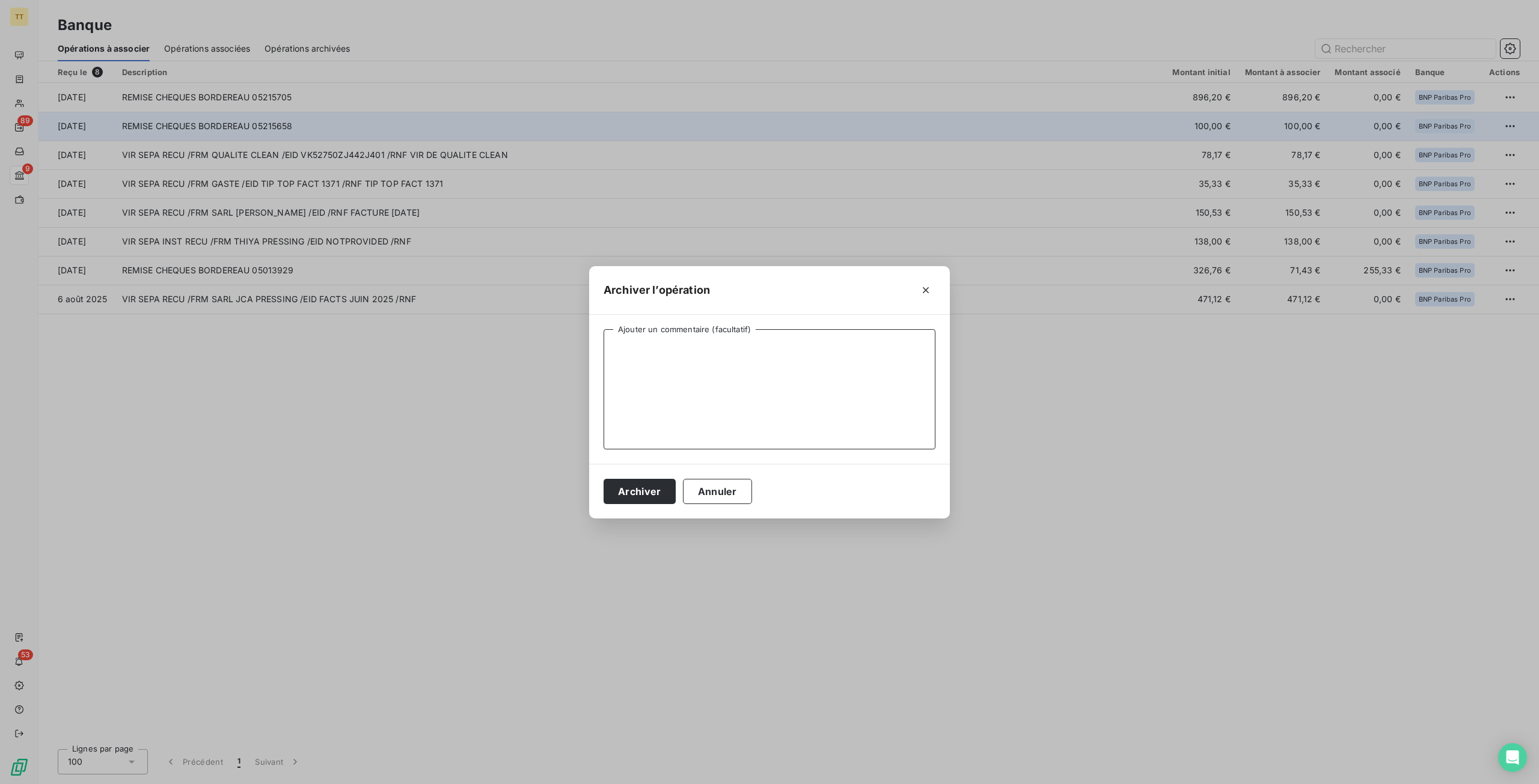
click at [774, 344] on textarea "Ajouter un commentaire (facultatif)" at bounding box center [770, 389] width 332 height 120
type textarea "CLIENT PARTICULIER"
click at [635, 493] on button "Archiver" at bounding box center [639, 492] width 72 height 25
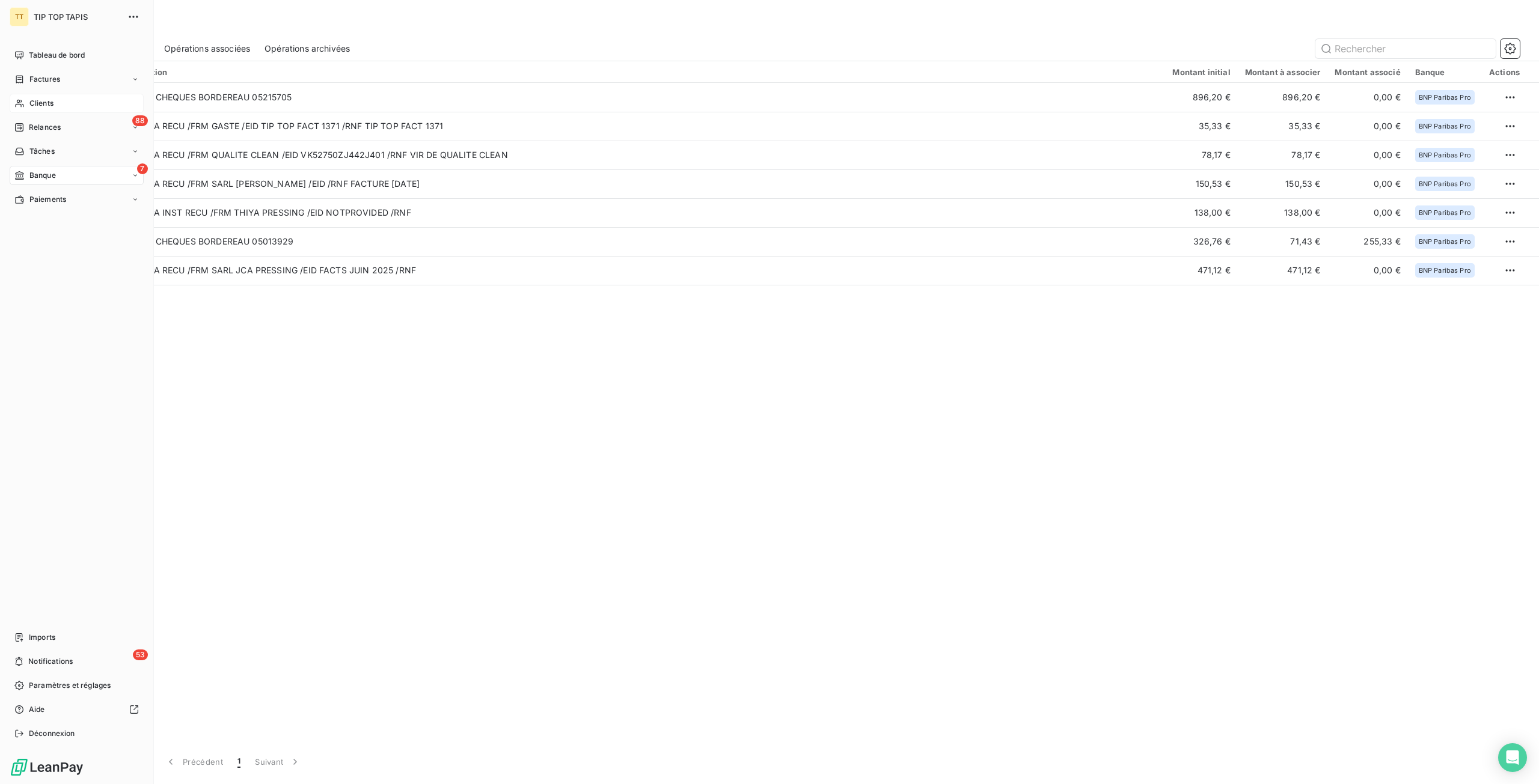
click at [33, 102] on span "Clients" at bounding box center [41, 103] width 24 height 11
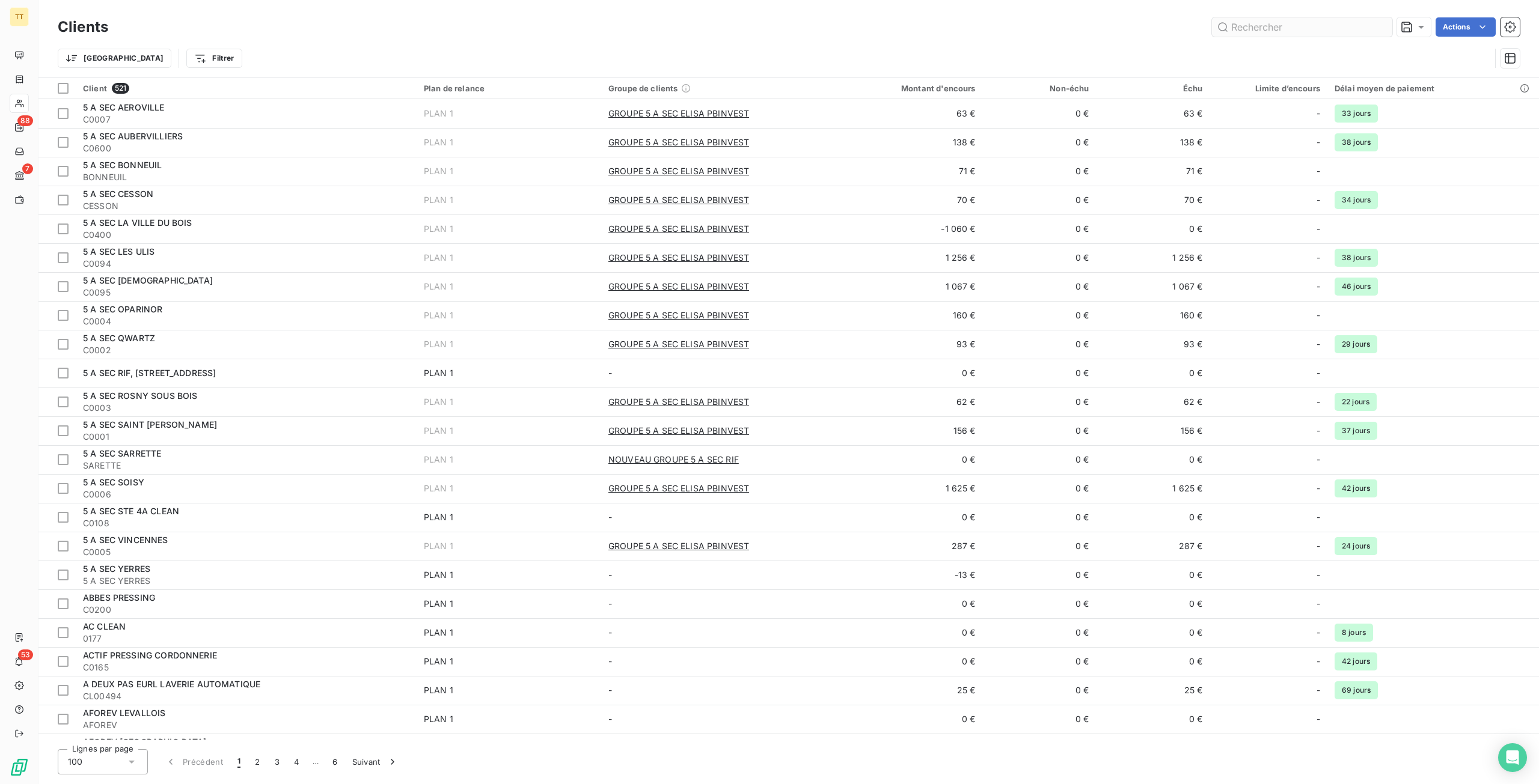
click at [1261, 26] on input "text" at bounding box center [1302, 27] width 180 height 19
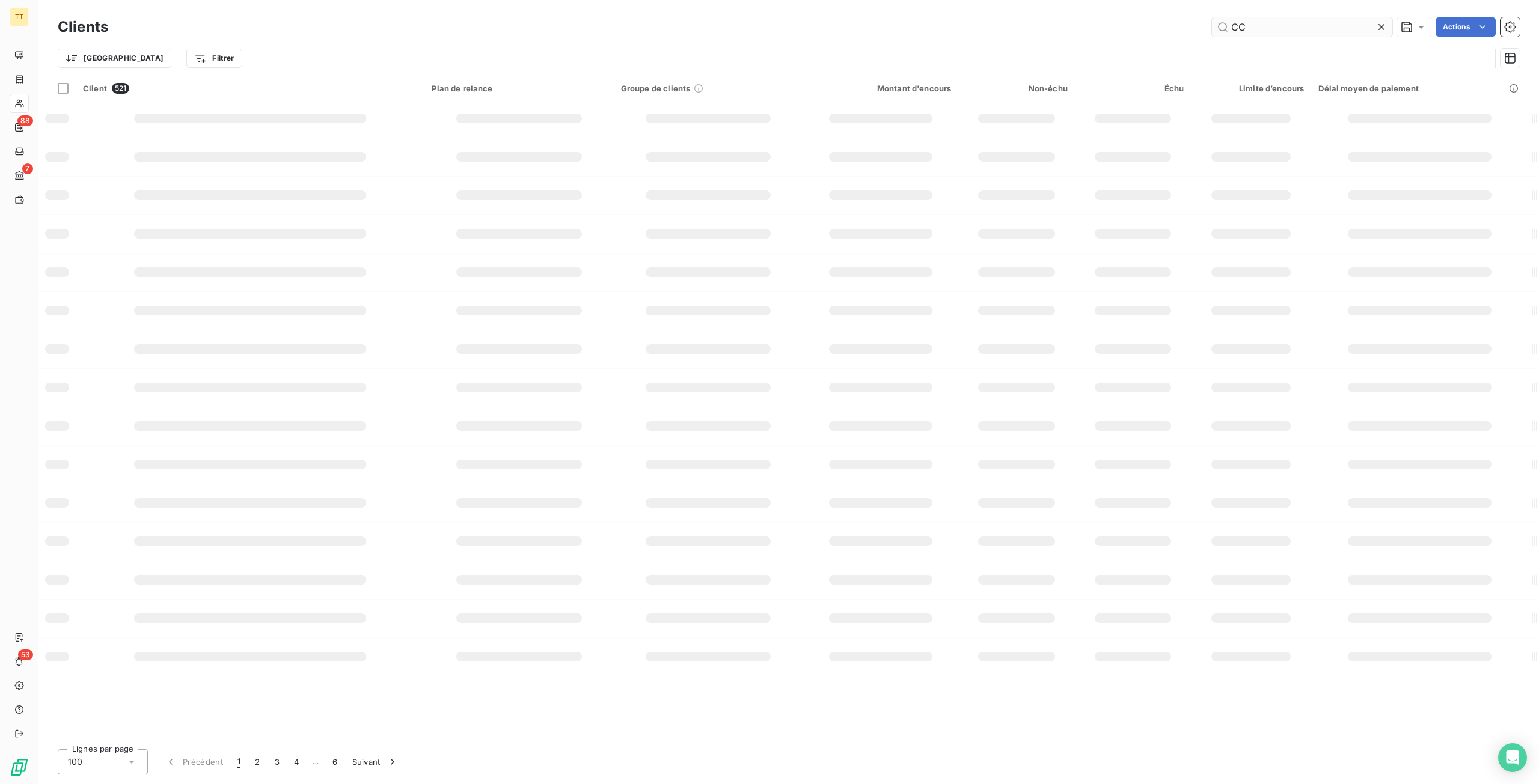
type input "C"
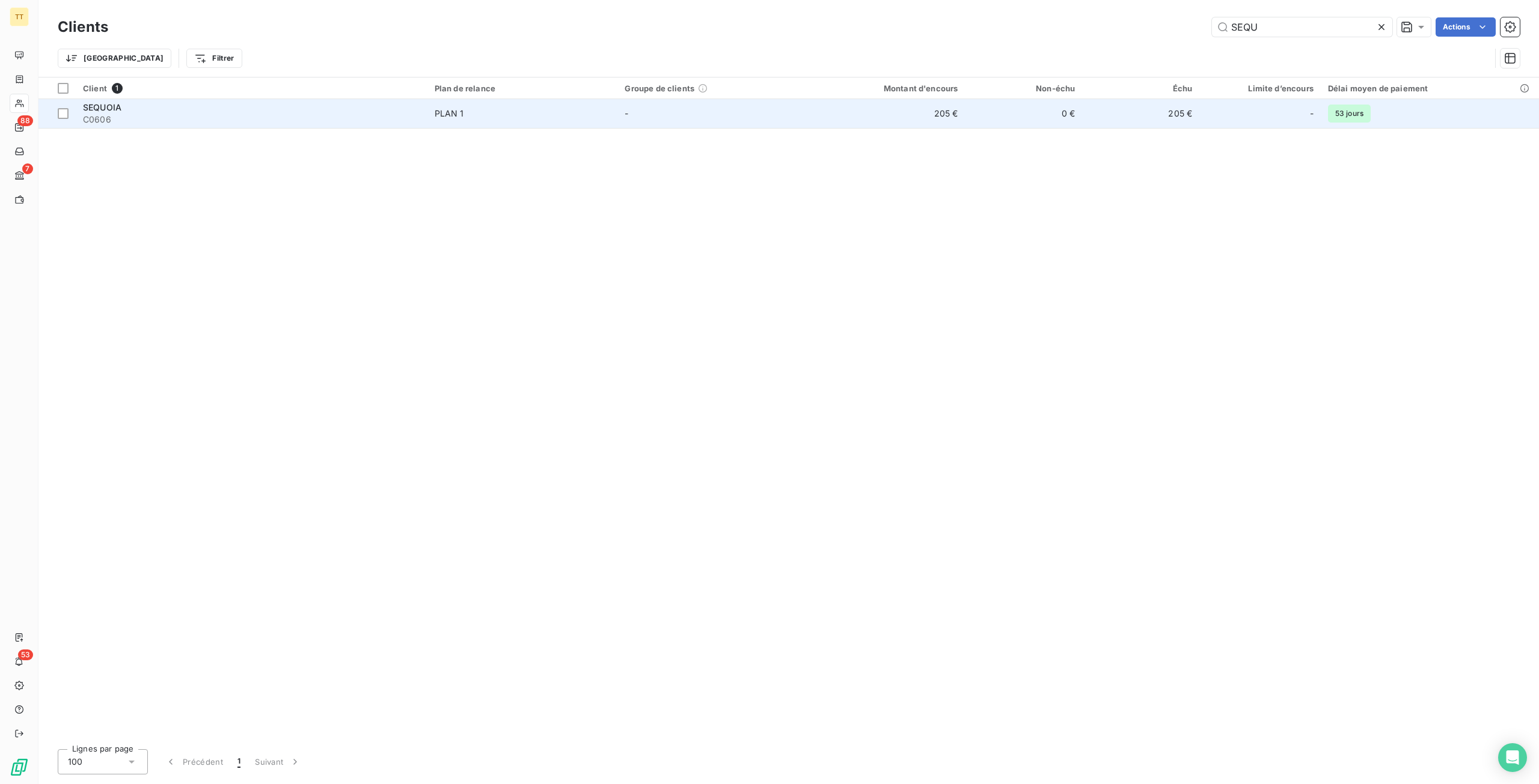
type input "SEQU"
click at [1086, 117] on td "205 €" at bounding box center [1140, 114] width 117 height 29
click at [918, 119] on td "205 €" at bounding box center [886, 114] width 157 height 29
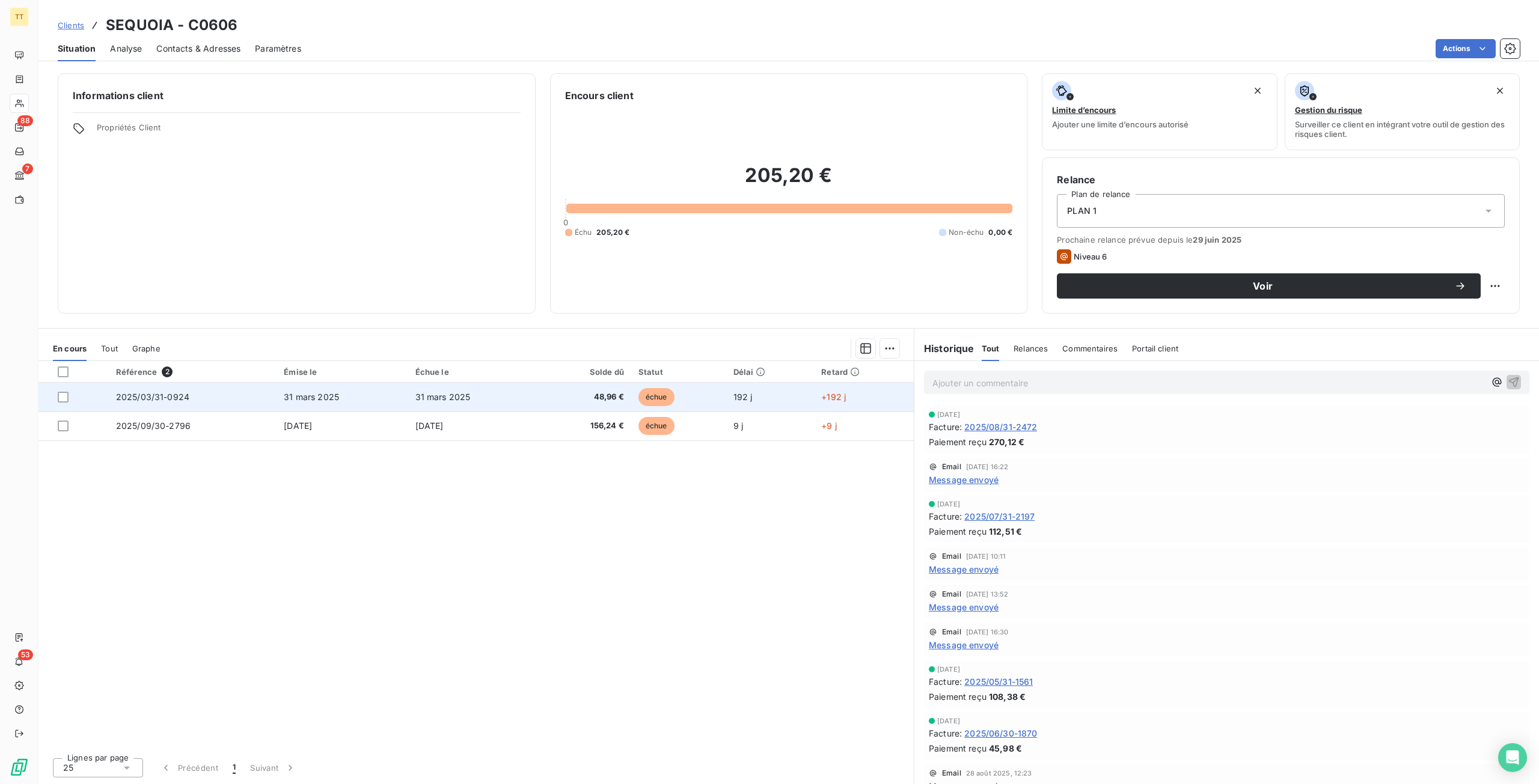
click at [600, 400] on span "48,96 €" at bounding box center [584, 397] width 77 height 12
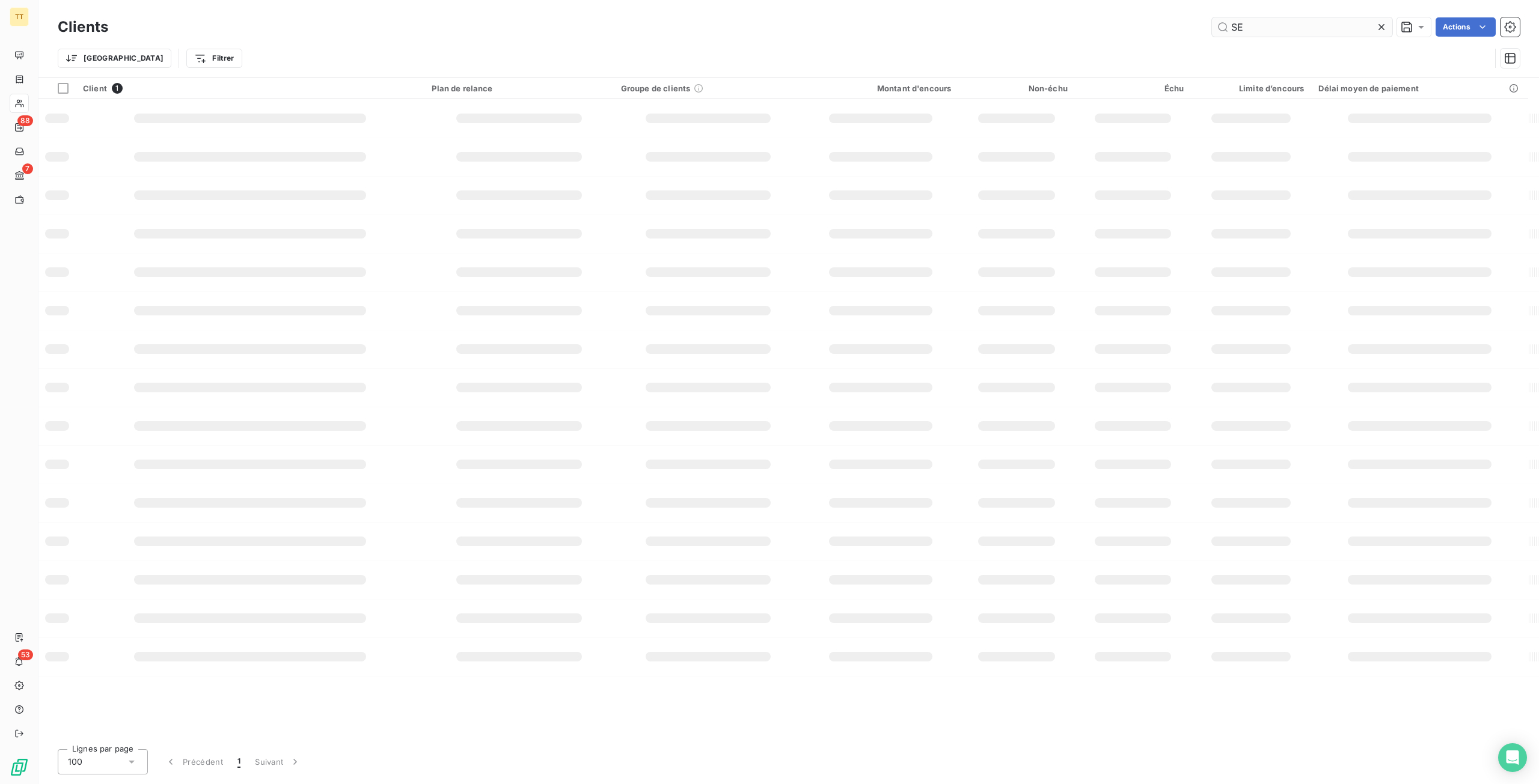
type input "S"
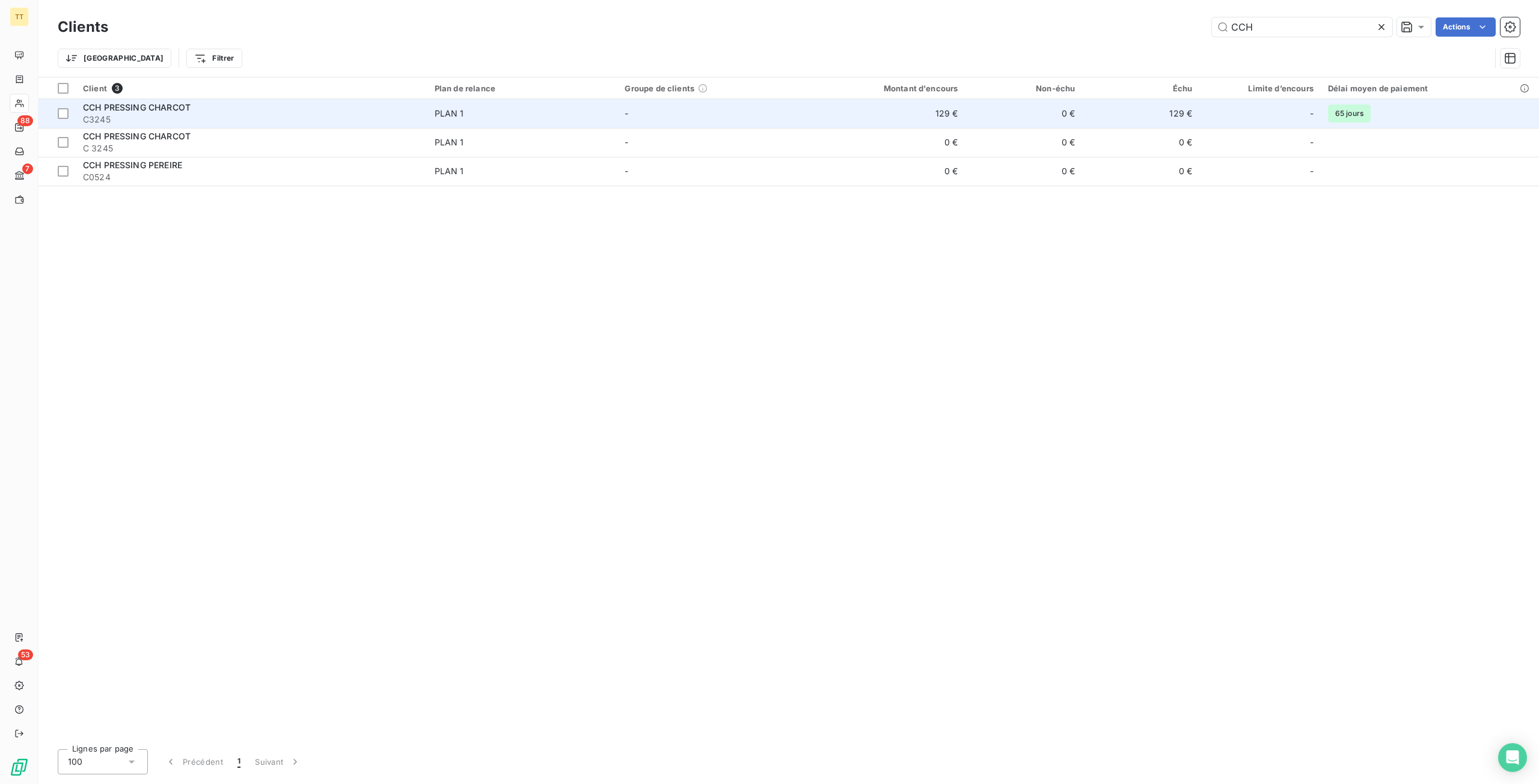
type input "CCH"
click at [1016, 103] on td "0 €" at bounding box center [1023, 114] width 117 height 29
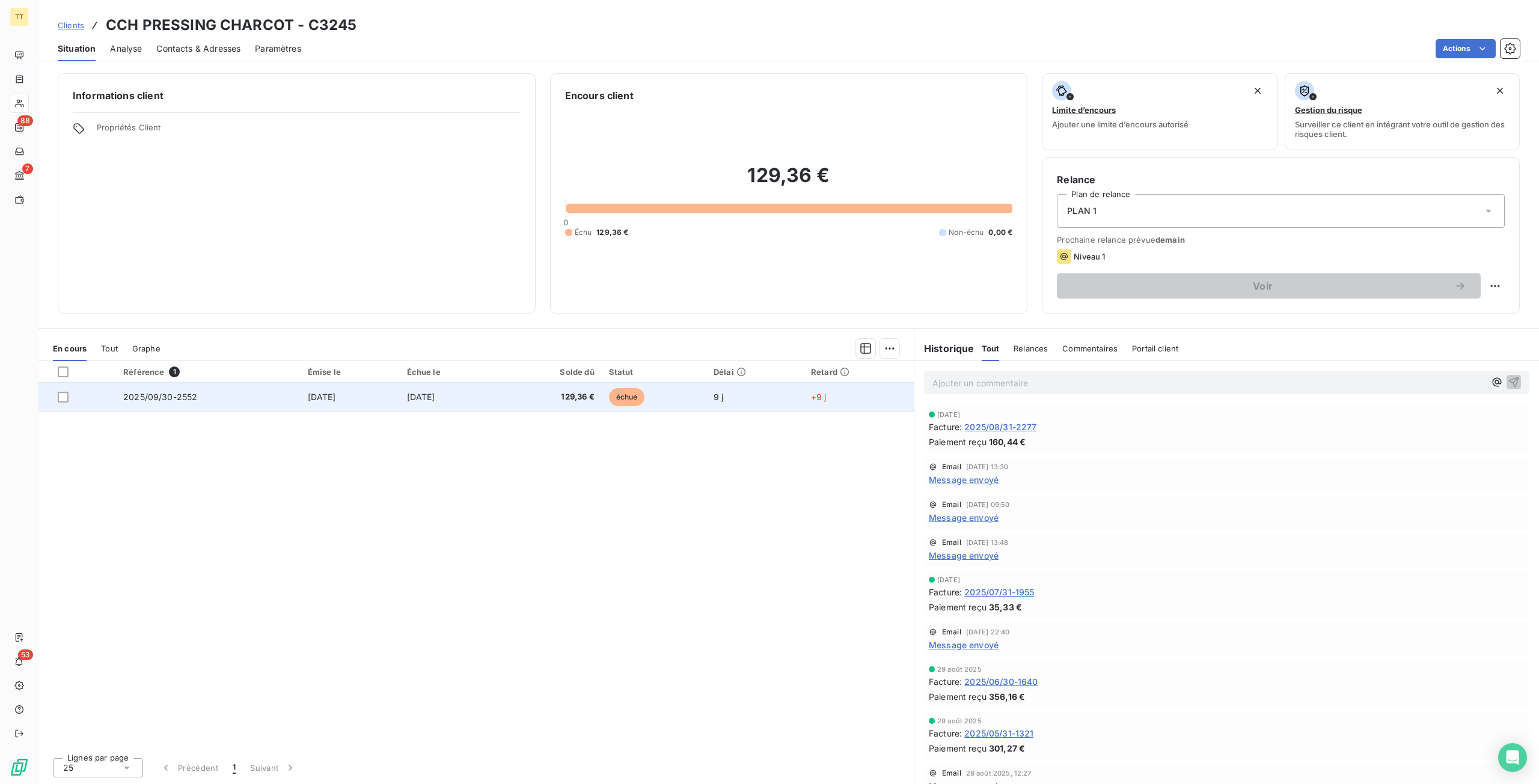
click at [683, 405] on td "échue" at bounding box center [653, 397] width 105 height 29
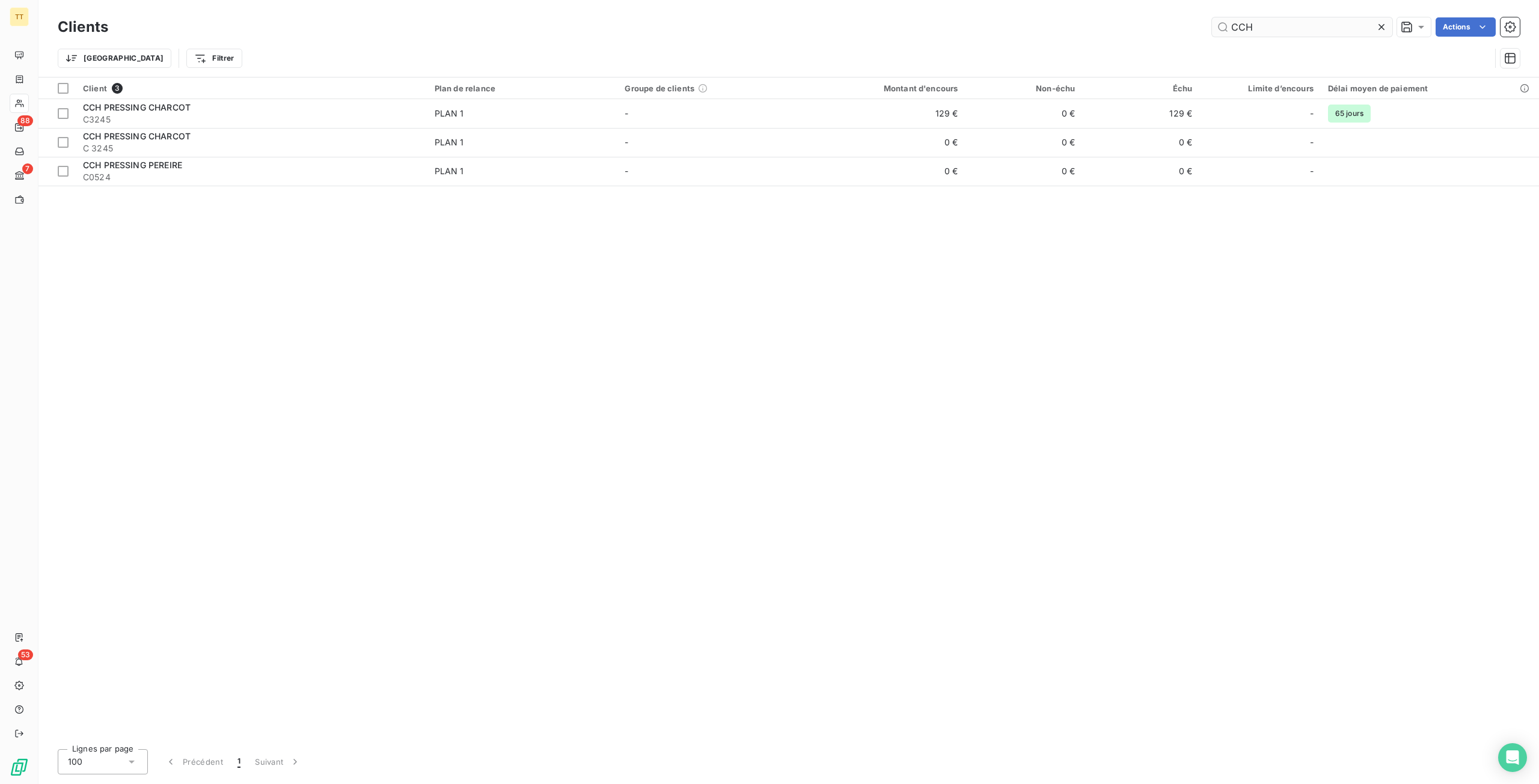
click at [1337, 29] on input "CCH" at bounding box center [1302, 27] width 180 height 19
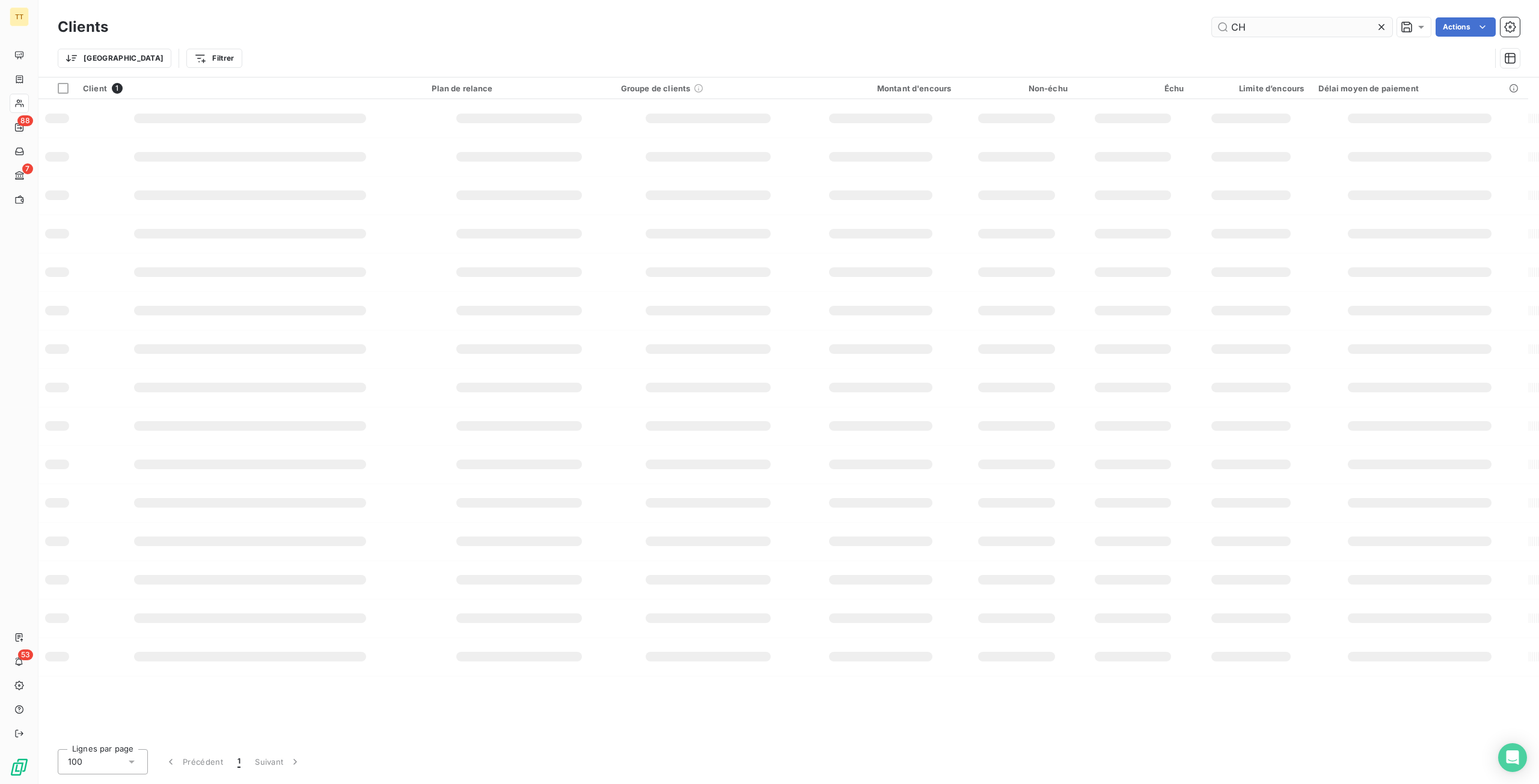
type input "C"
type input "M"
type input "B"
type input "S"
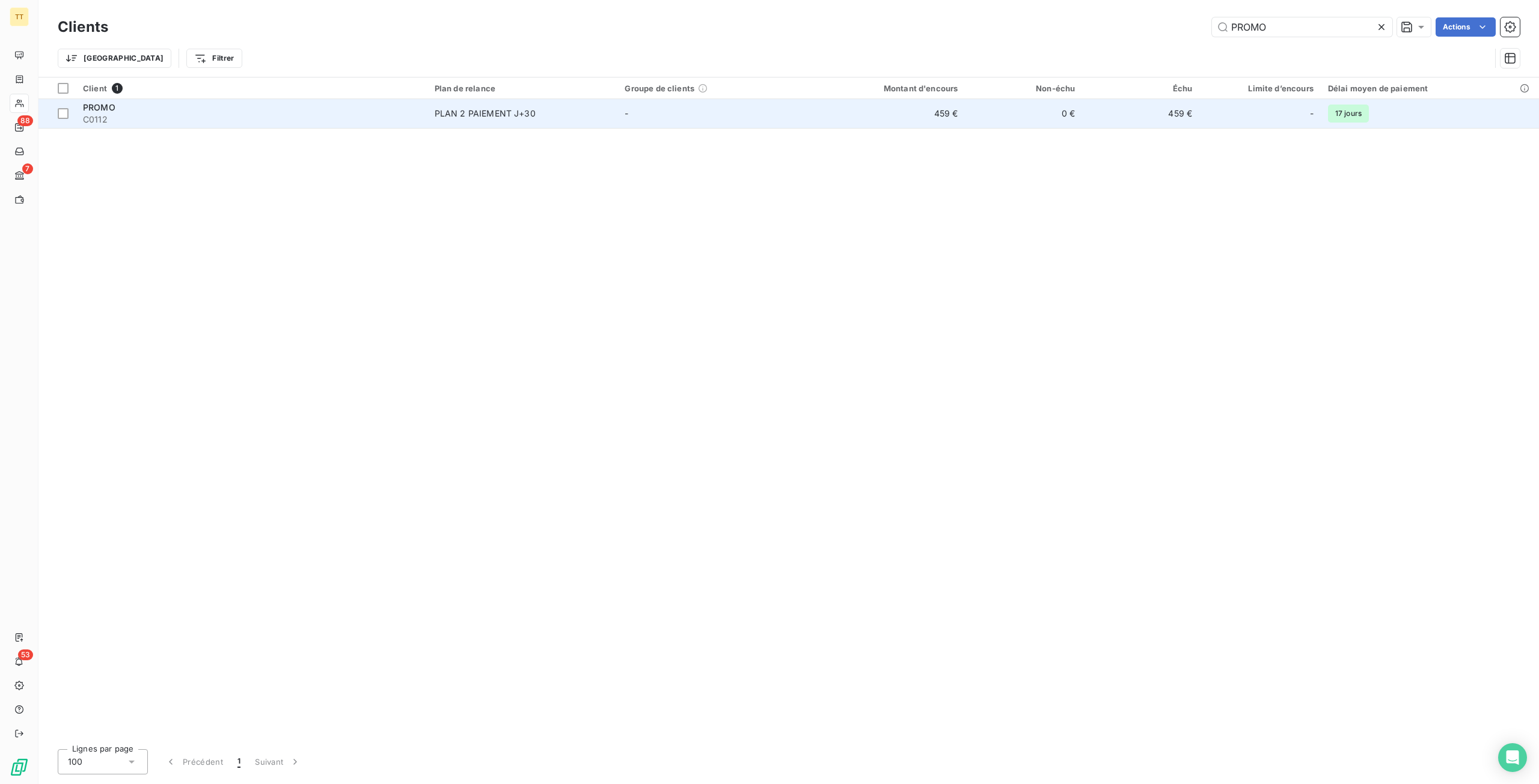
type input "PROMO"
click at [1167, 124] on td "459 €" at bounding box center [1140, 114] width 117 height 29
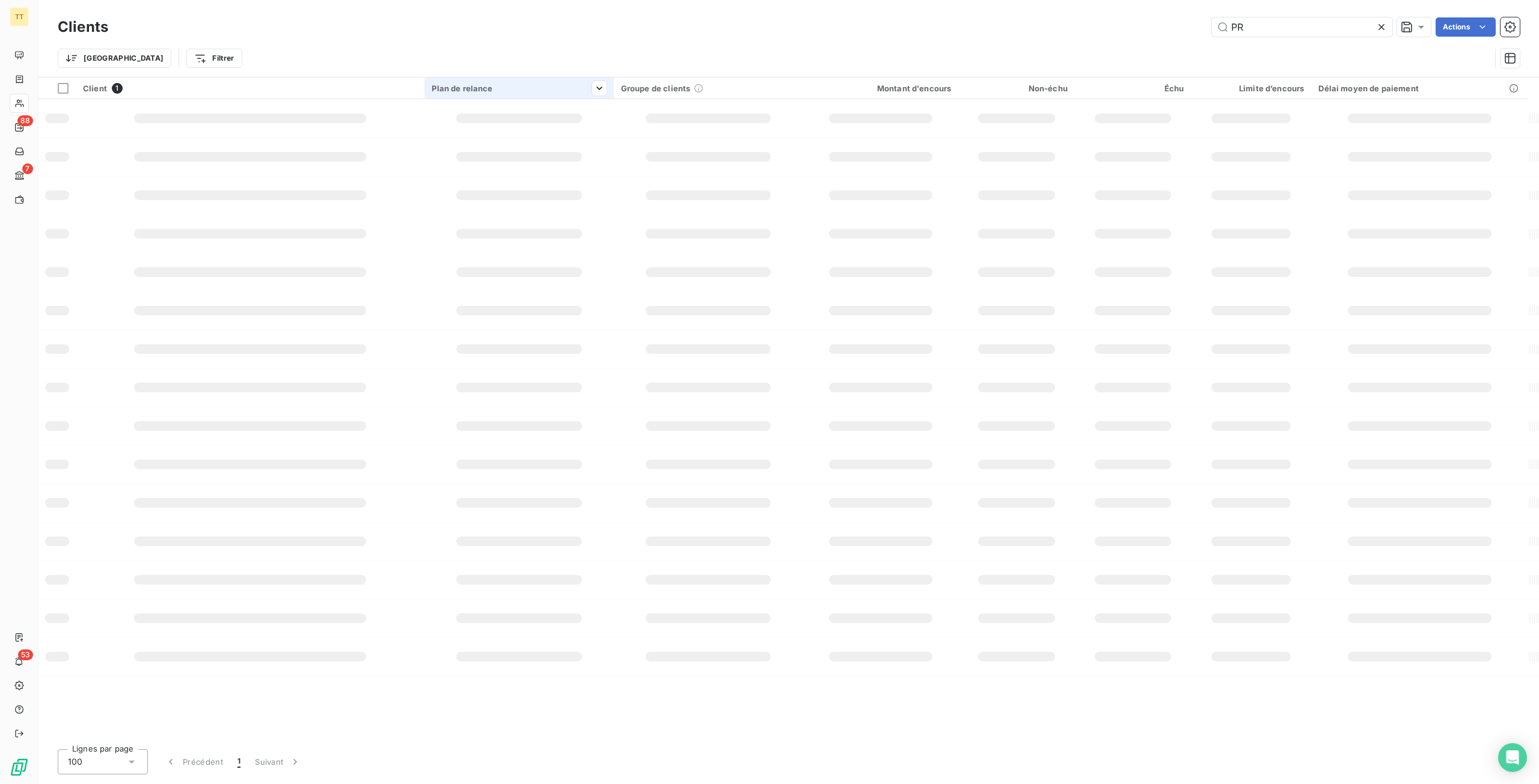
type input "P"
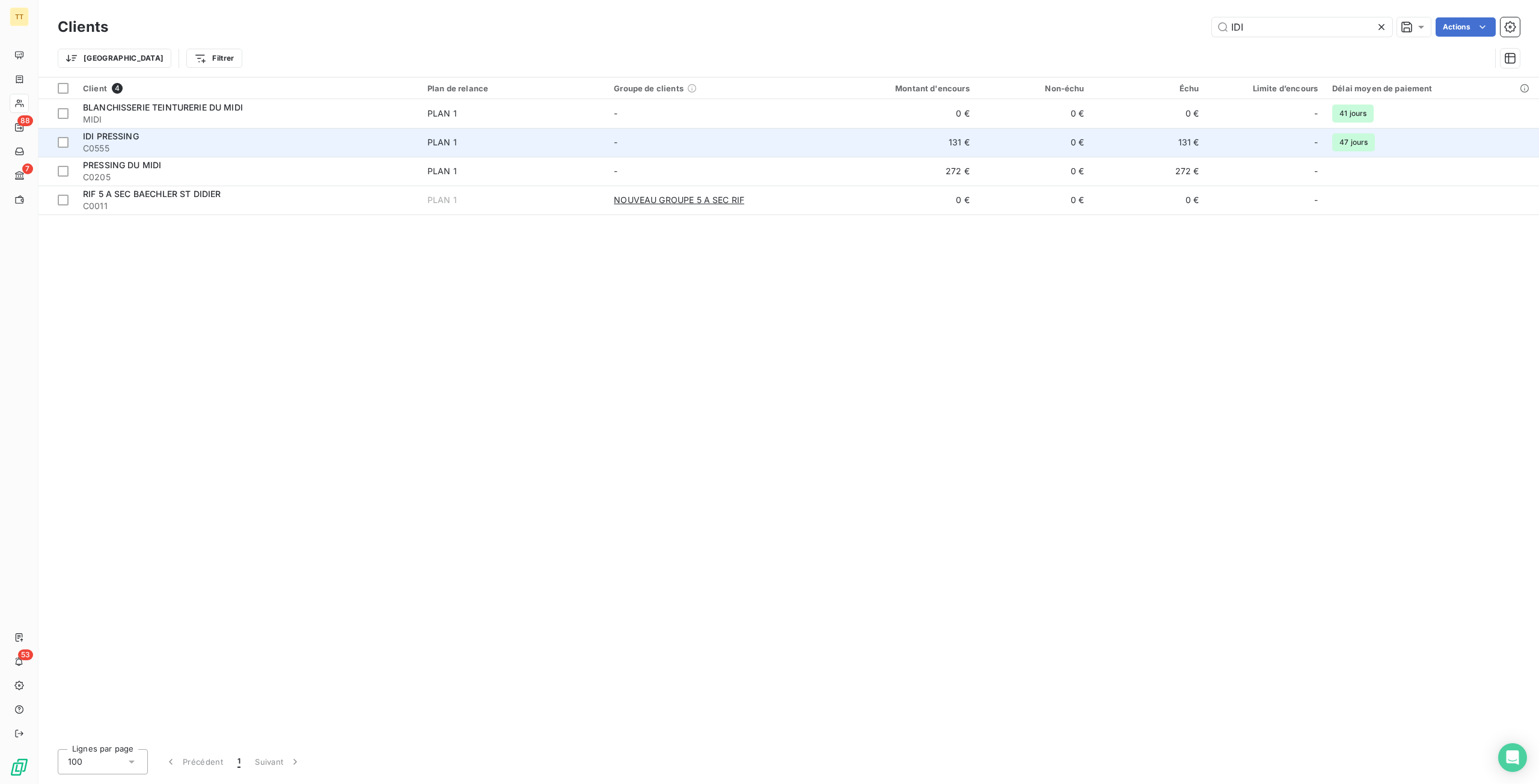
type input "IDI"
click at [661, 136] on td "-" at bounding box center [714, 143] width 216 height 29
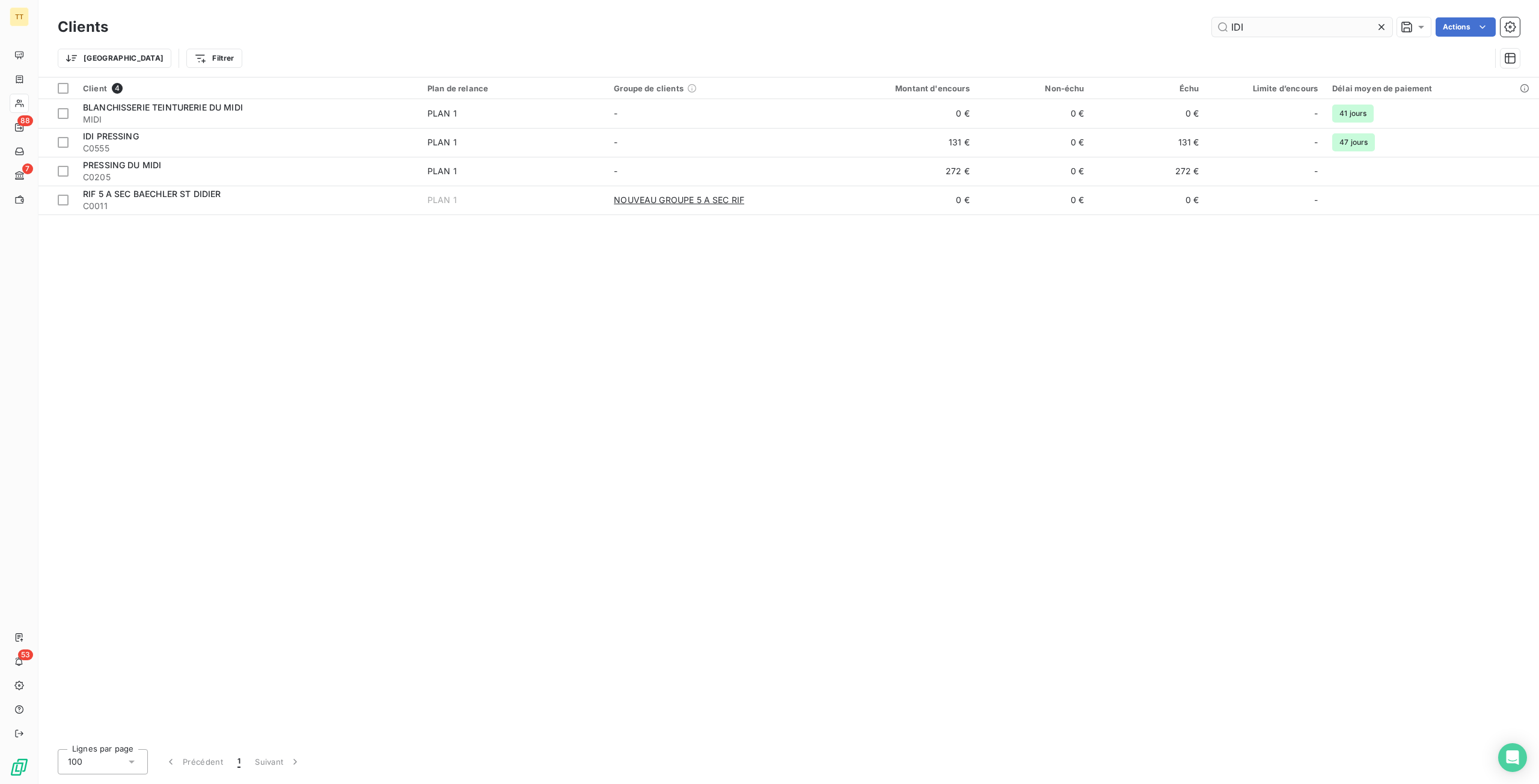
click at [1252, 33] on input "IDI" at bounding box center [1302, 27] width 180 height 19
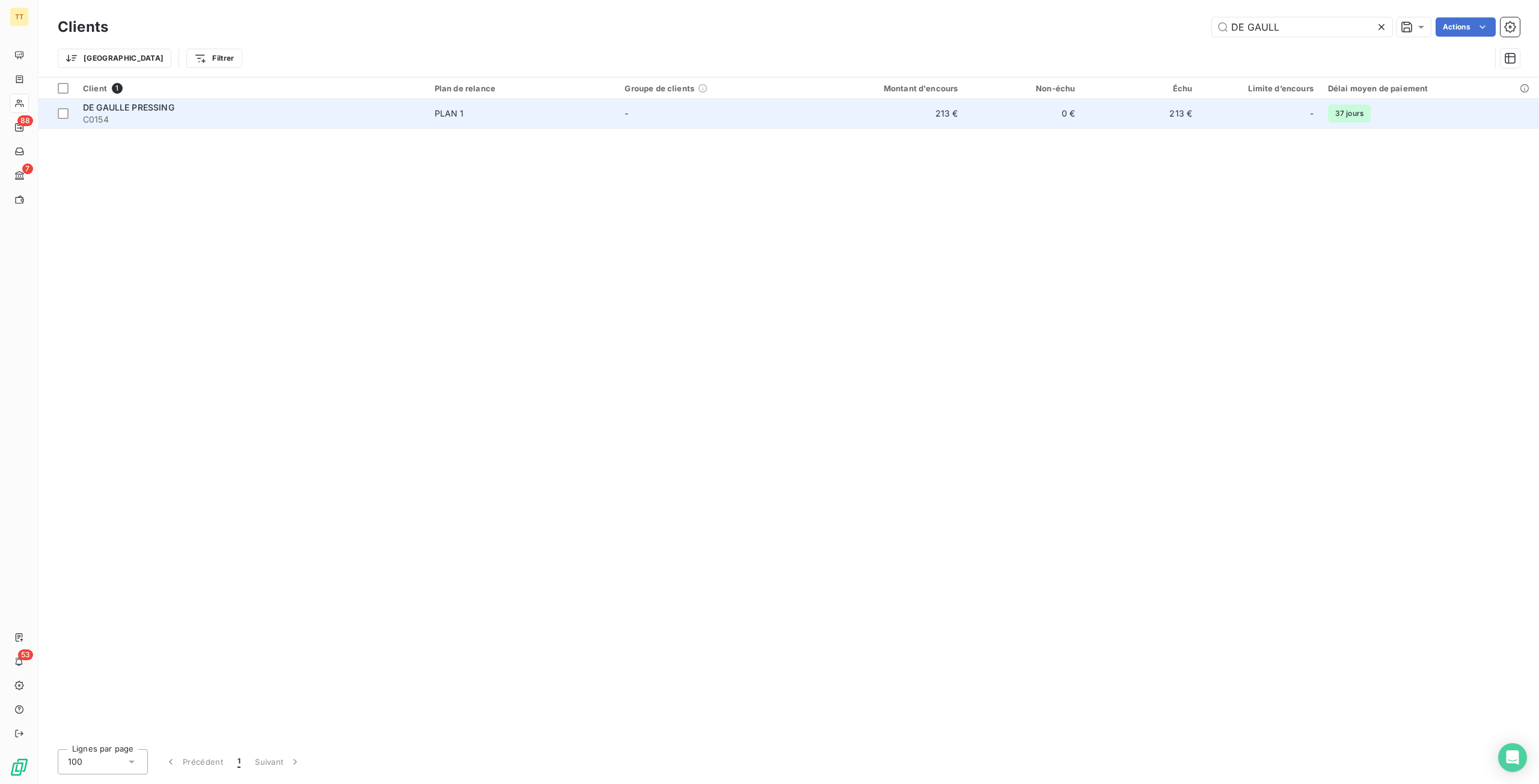
type input "DE GAULL"
click at [1147, 115] on td "213 €" at bounding box center [1140, 114] width 117 height 29
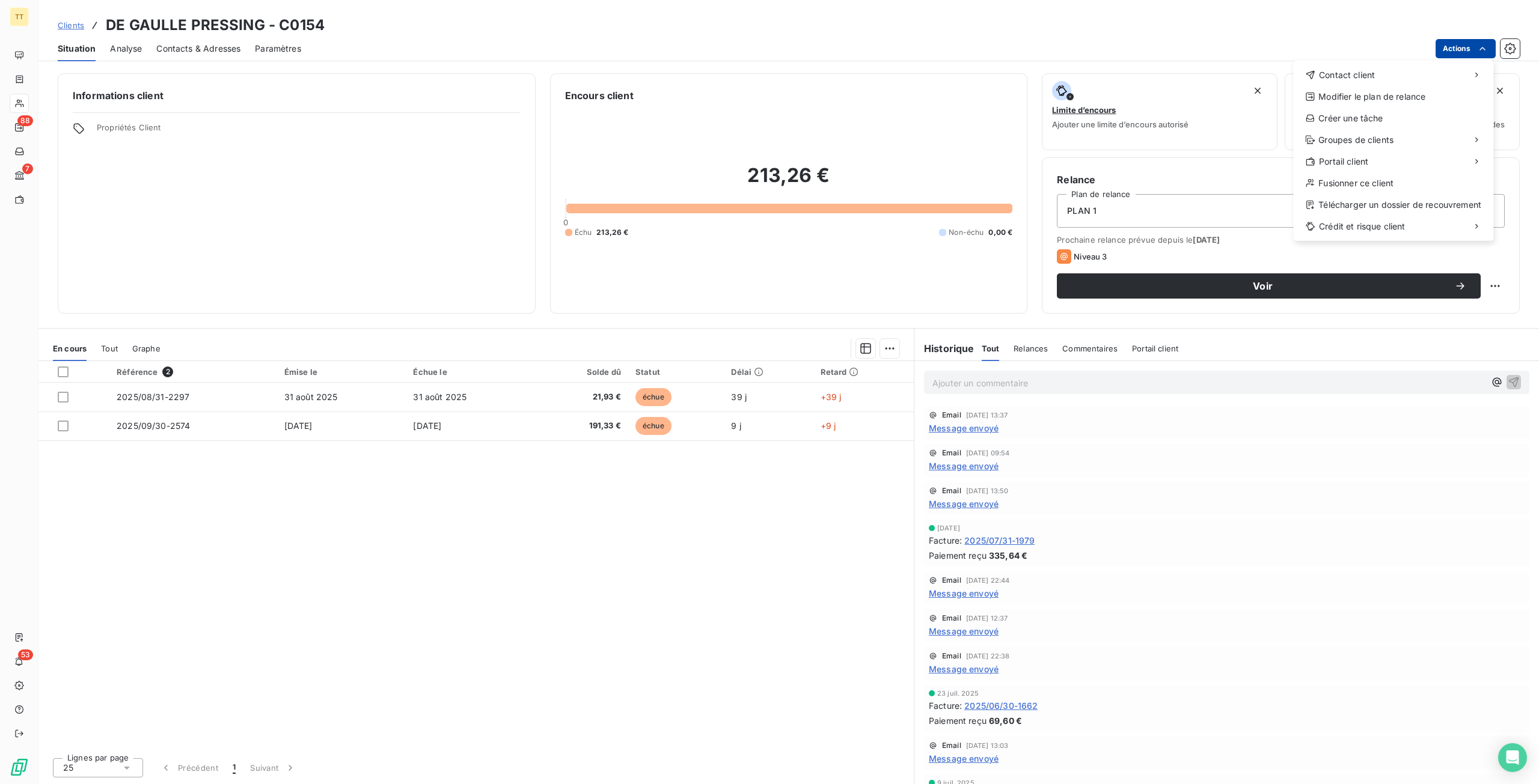
click at [1453, 44] on html "TT 88 7 53 Clients DE GAULLE PRESSING - C0154 Situation Analyse Contacts & Adre…" at bounding box center [770, 392] width 1539 height 784
click at [1233, 77] on div "Envoyer un email" at bounding box center [1203, 80] width 161 height 19
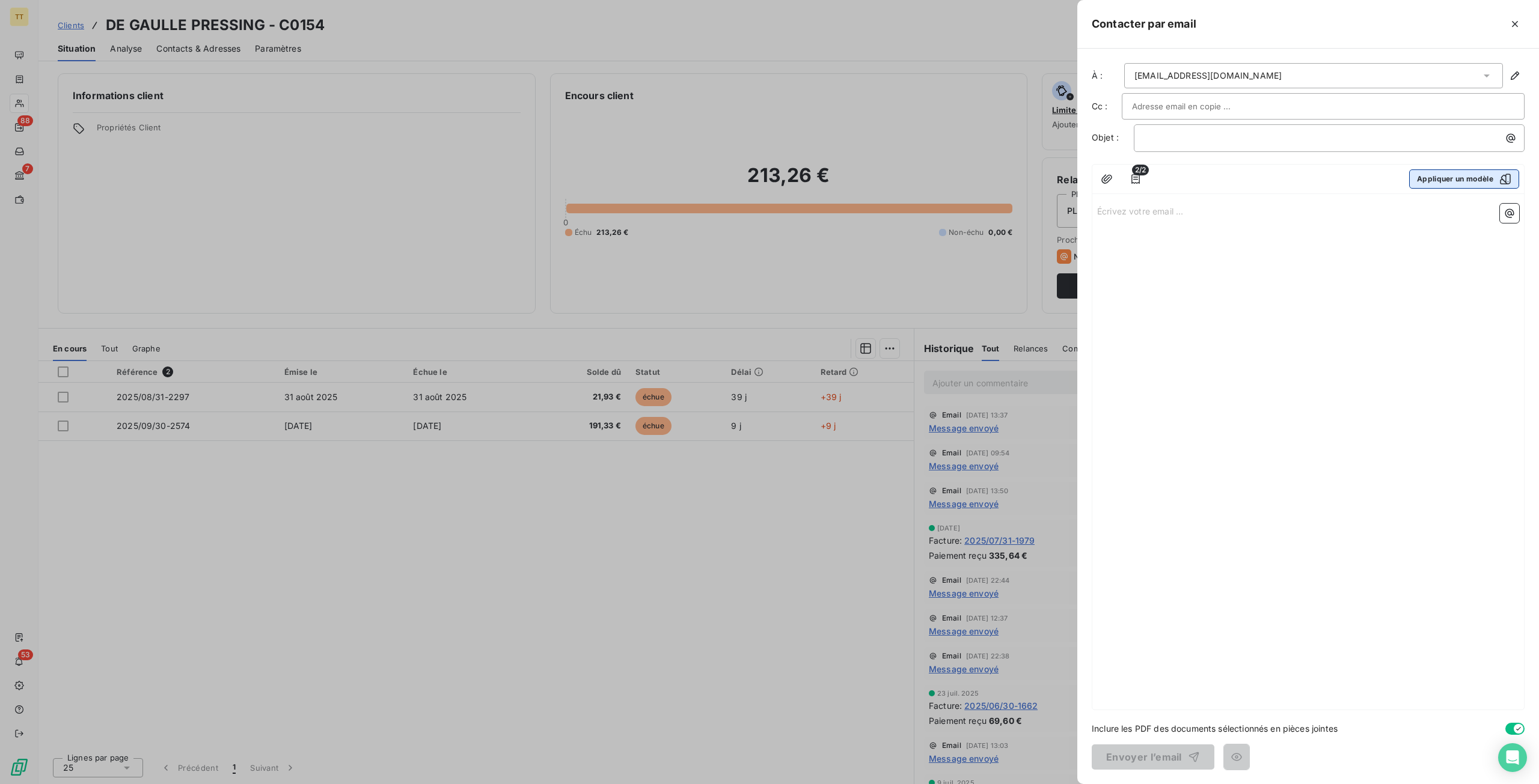
click at [1479, 175] on button "Appliquer un modèle" at bounding box center [1463, 180] width 110 height 19
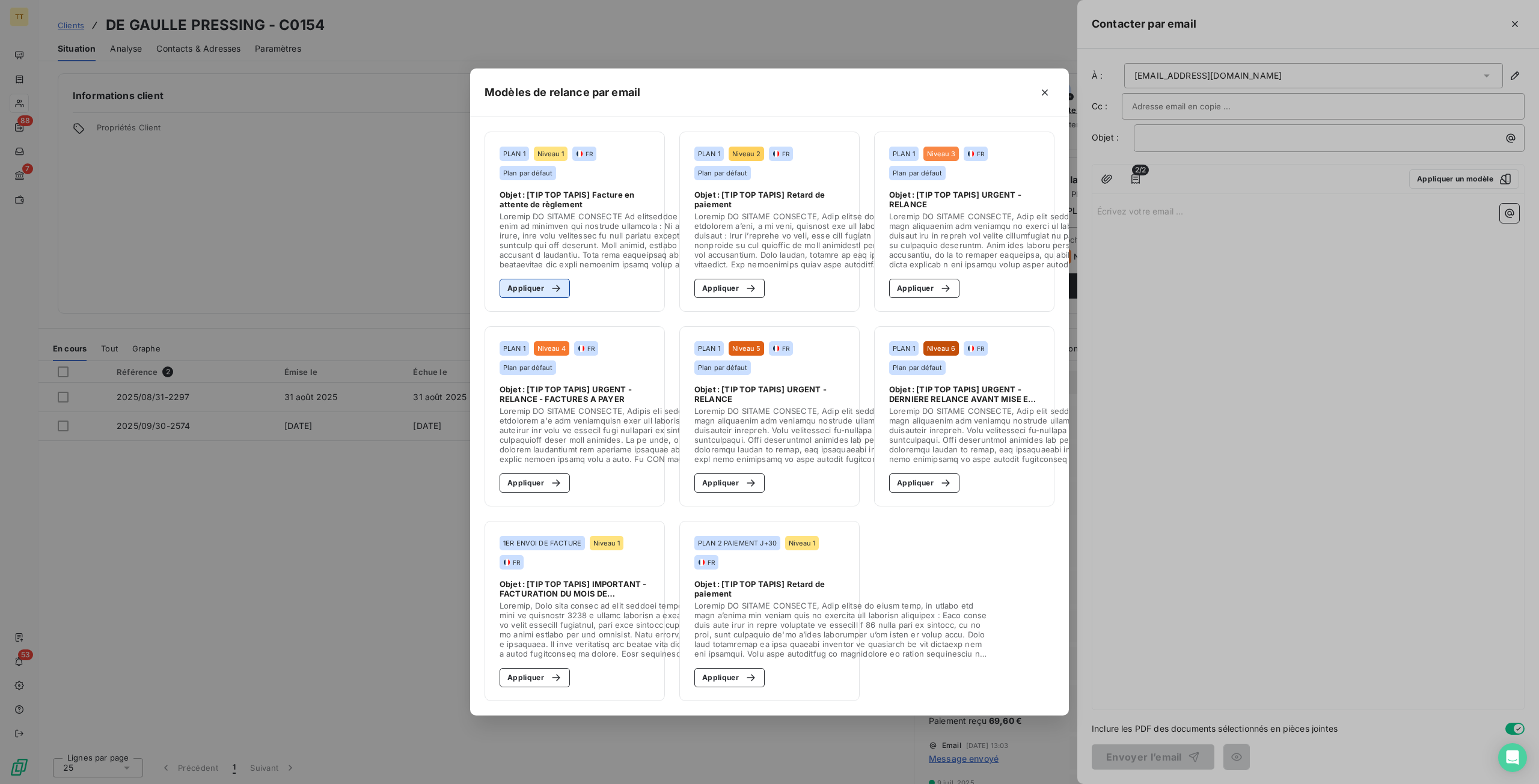
click at [517, 292] on button "Appliquer" at bounding box center [535, 288] width 71 height 19
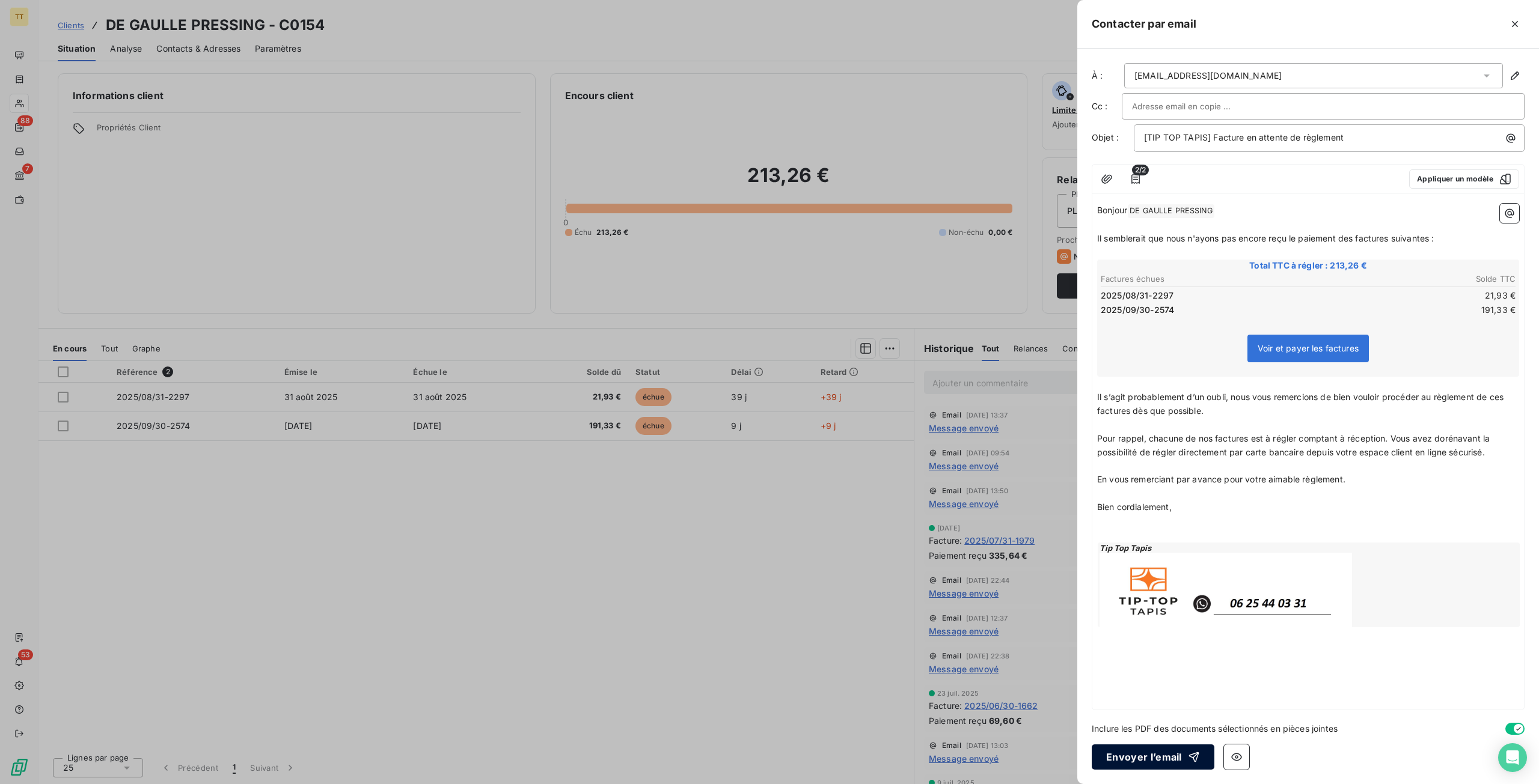
click at [1129, 751] on button "Envoyer l’email" at bounding box center [1152, 756] width 123 height 25
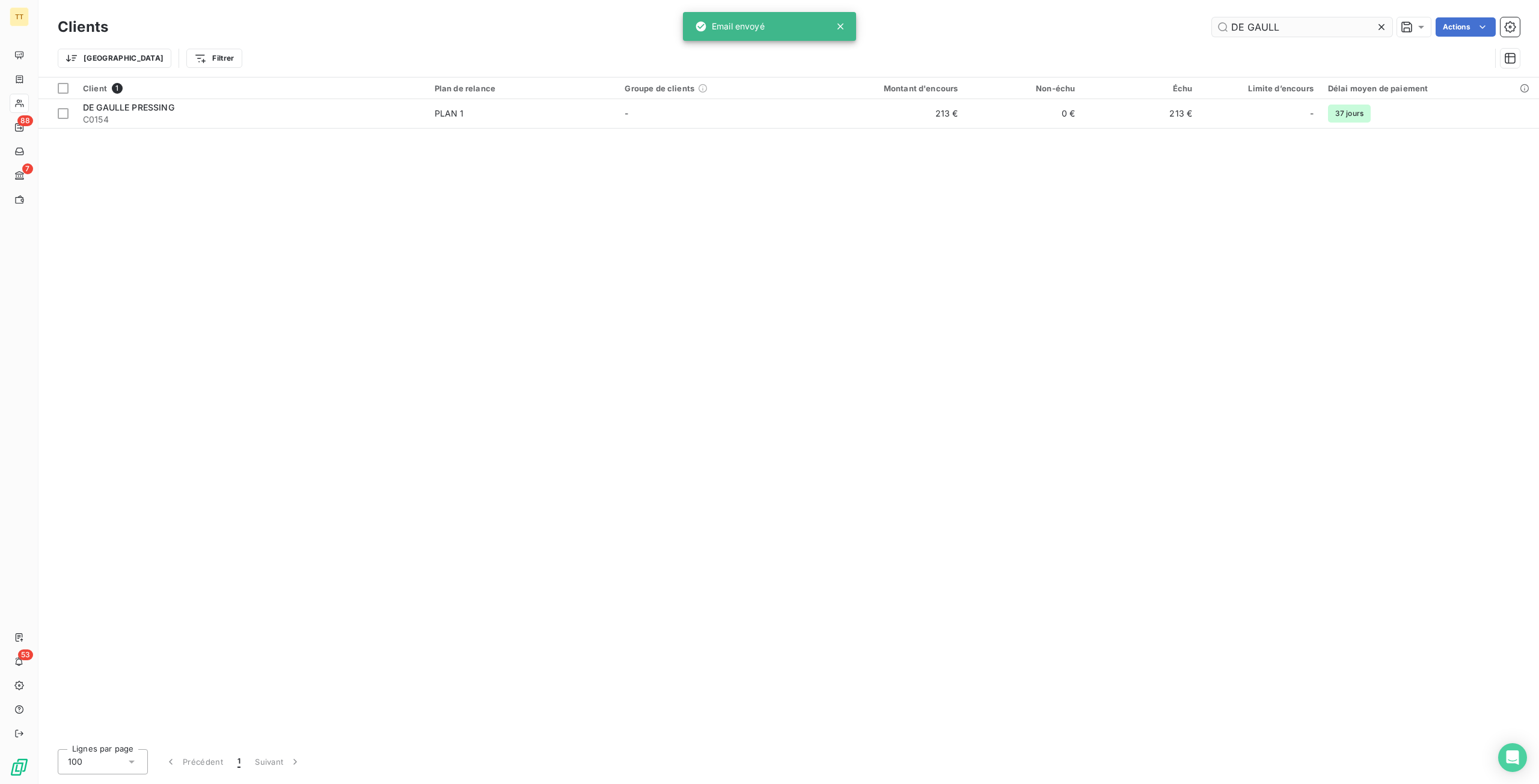
click at [1298, 29] on input "DE GAULL" at bounding box center [1302, 27] width 180 height 19
click at [1298, 29] on input "DE GAULL" at bounding box center [1302, 27] width 180 height 19
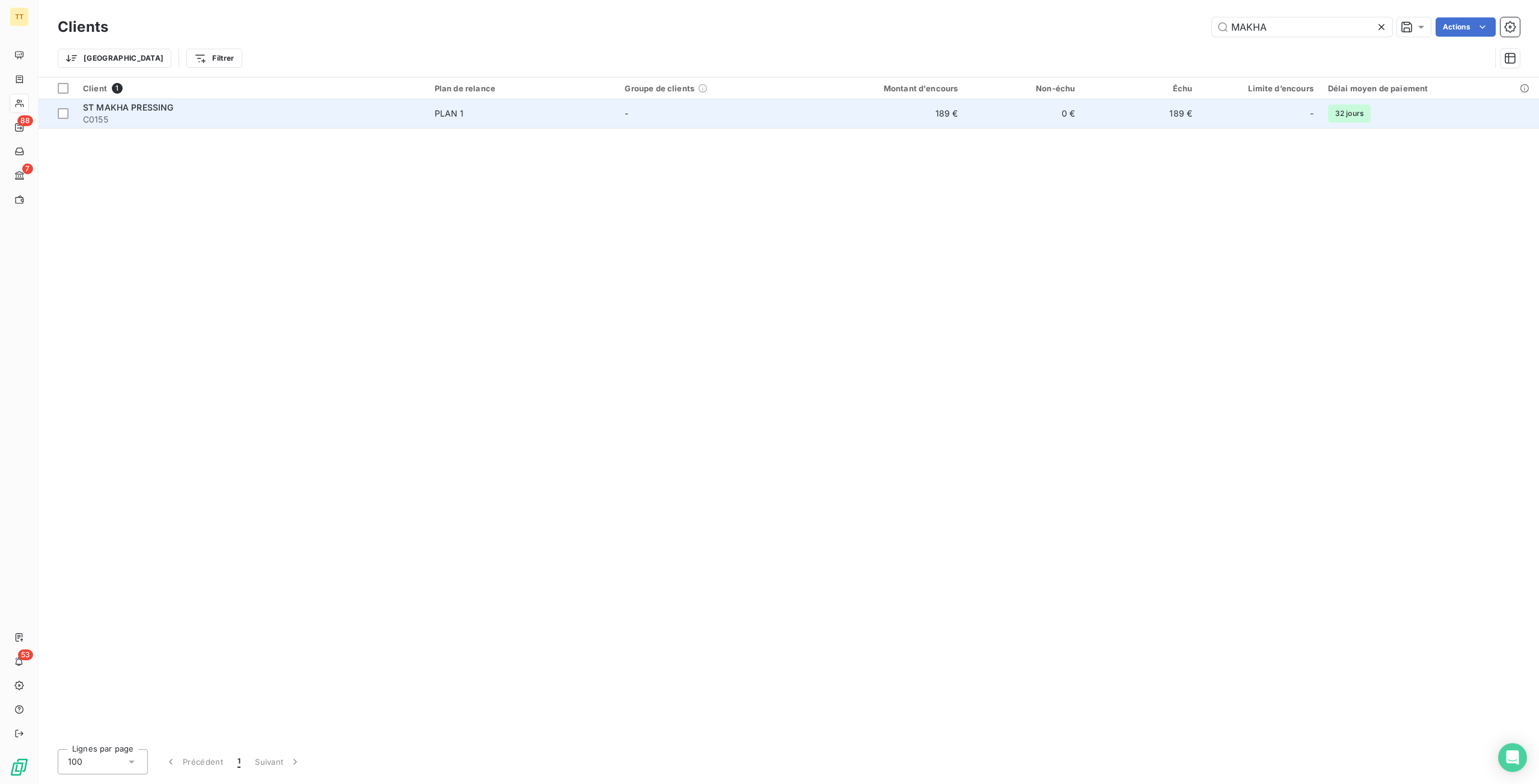
type input "MAKHA"
click at [1105, 119] on td "189 €" at bounding box center [1140, 114] width 117 height 29
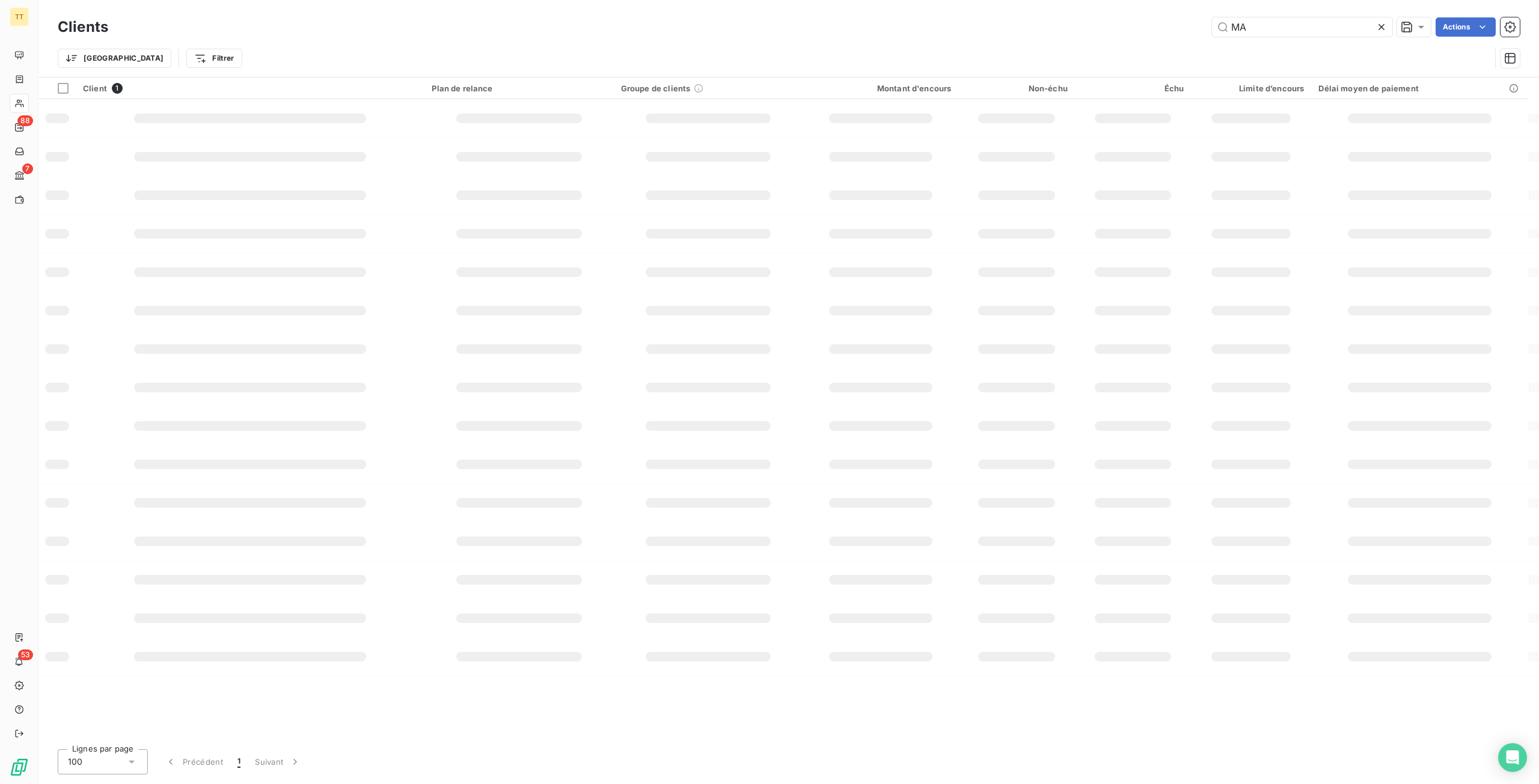
type input "M"
type input "S"
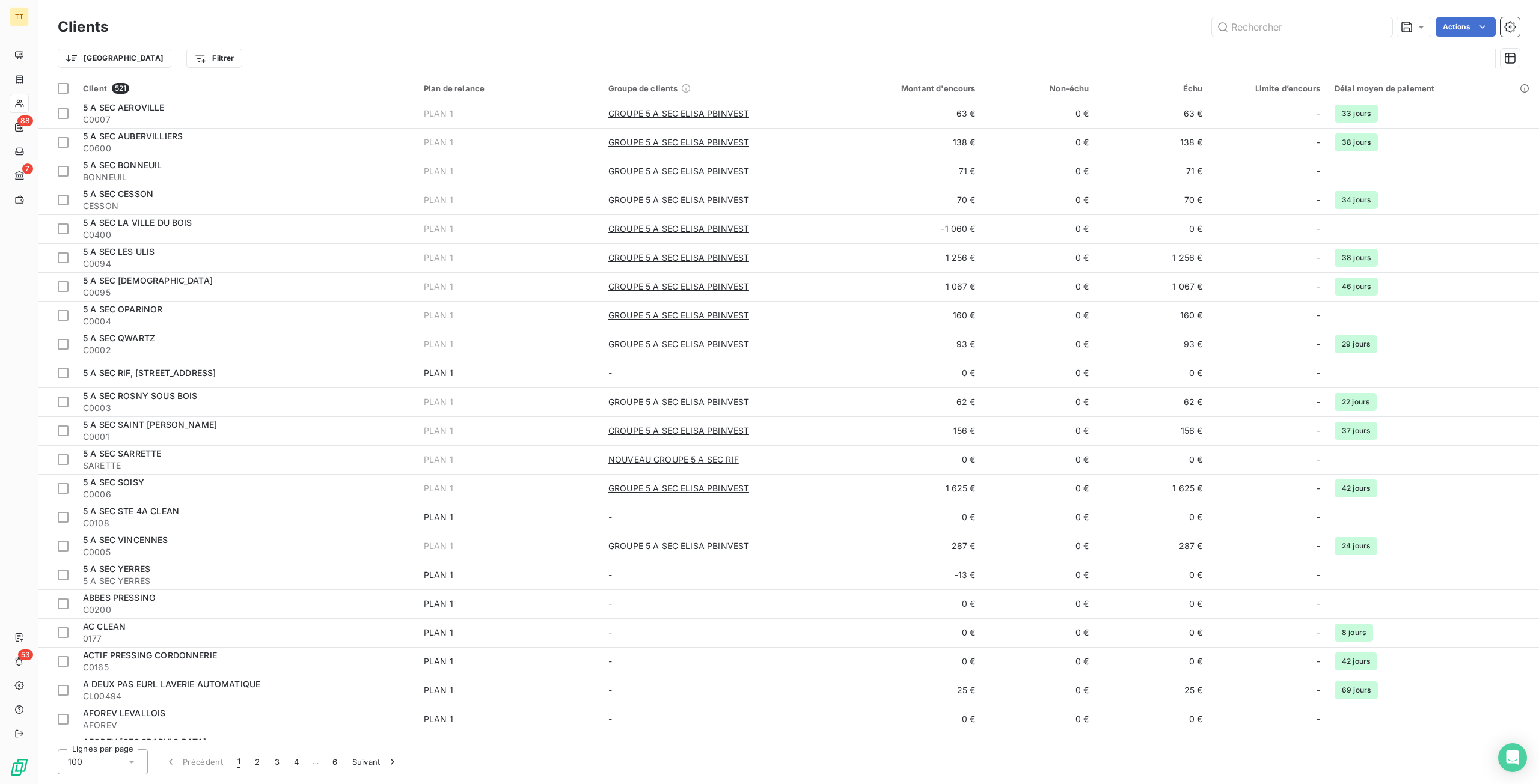
type input "N"
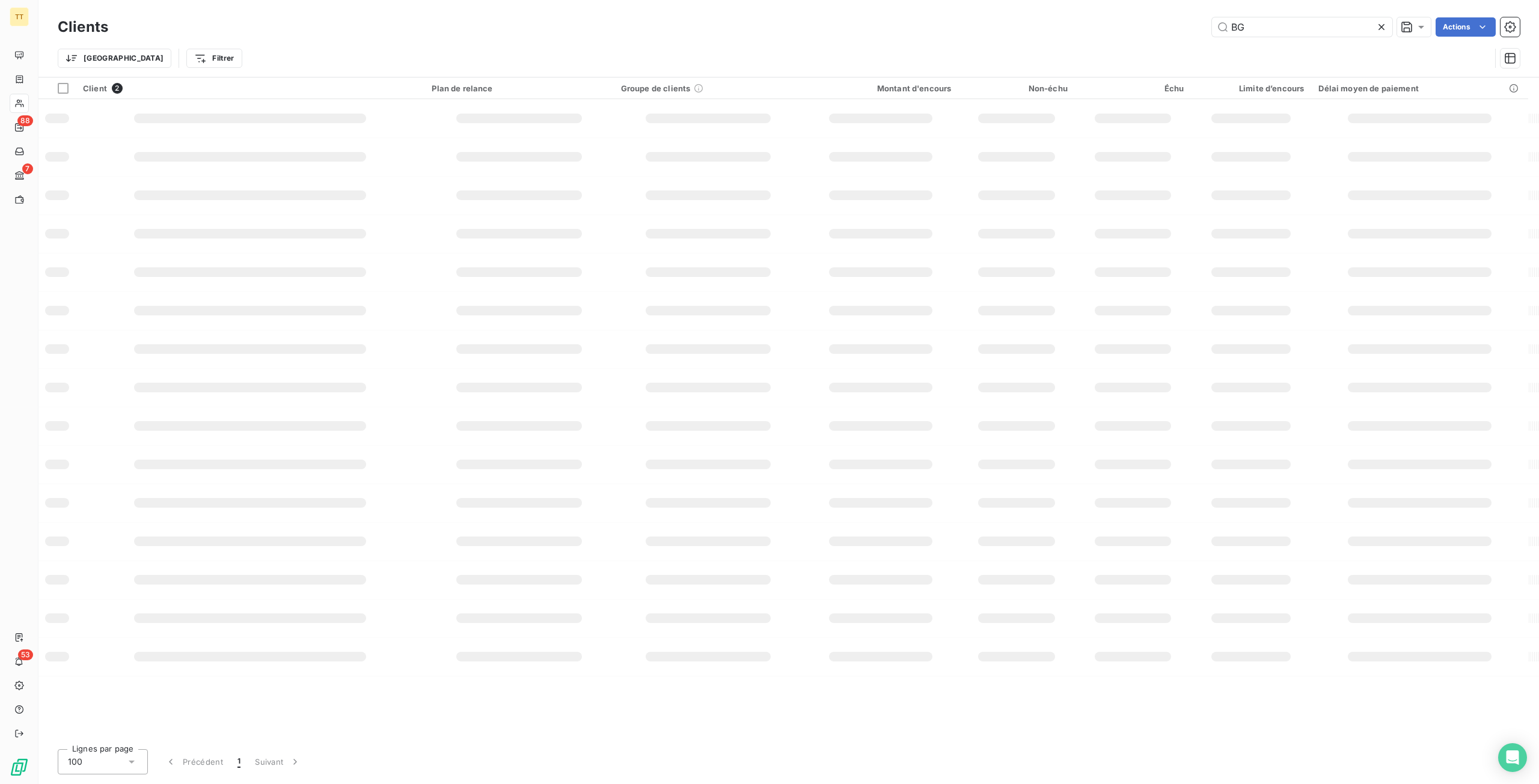
type input "B"
type input "S"
type input "F"
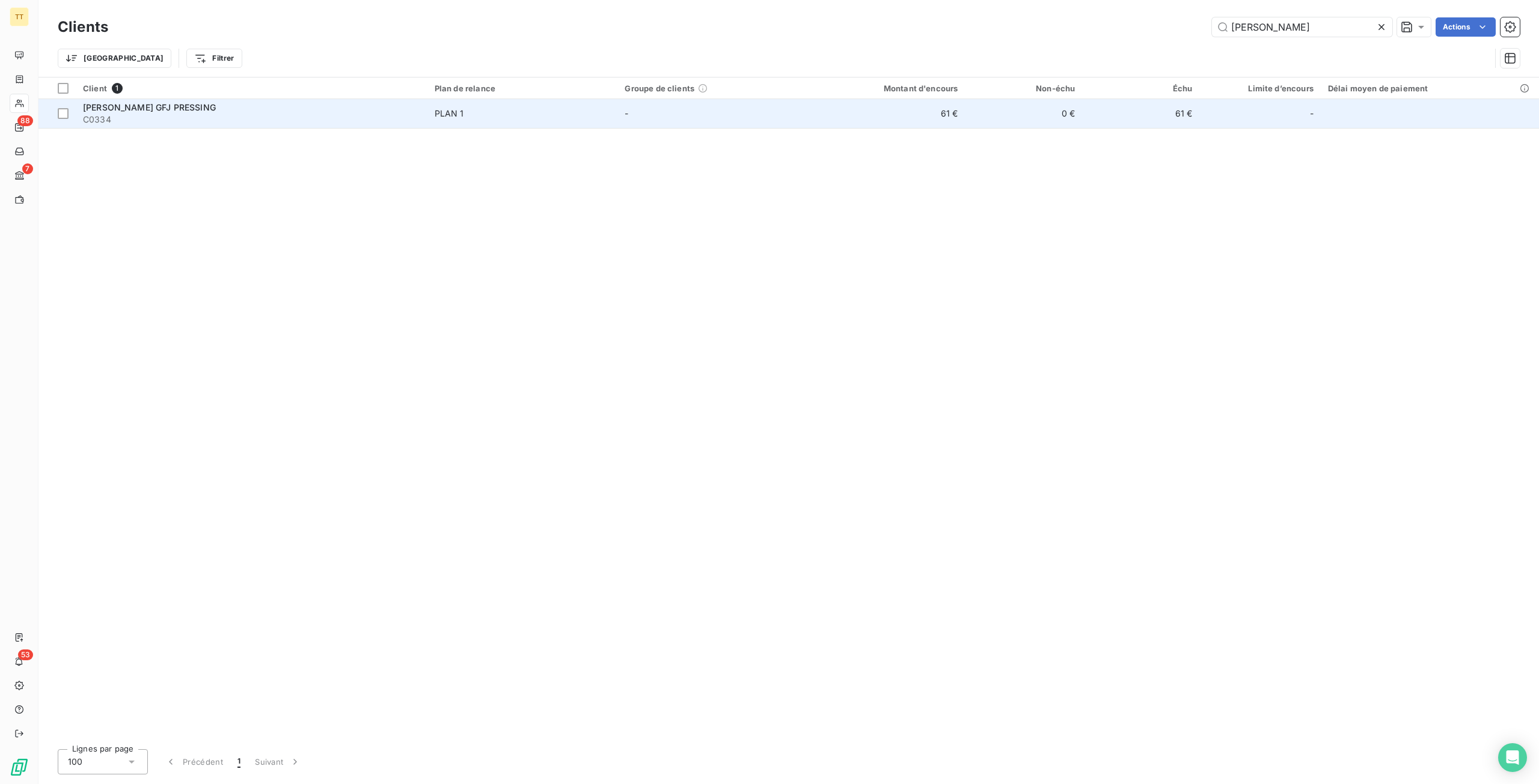
type input "[PERSON_NAME]"
click at [921, 110] on td "61 €" at bounding box center [886, 114] width 157 height 29
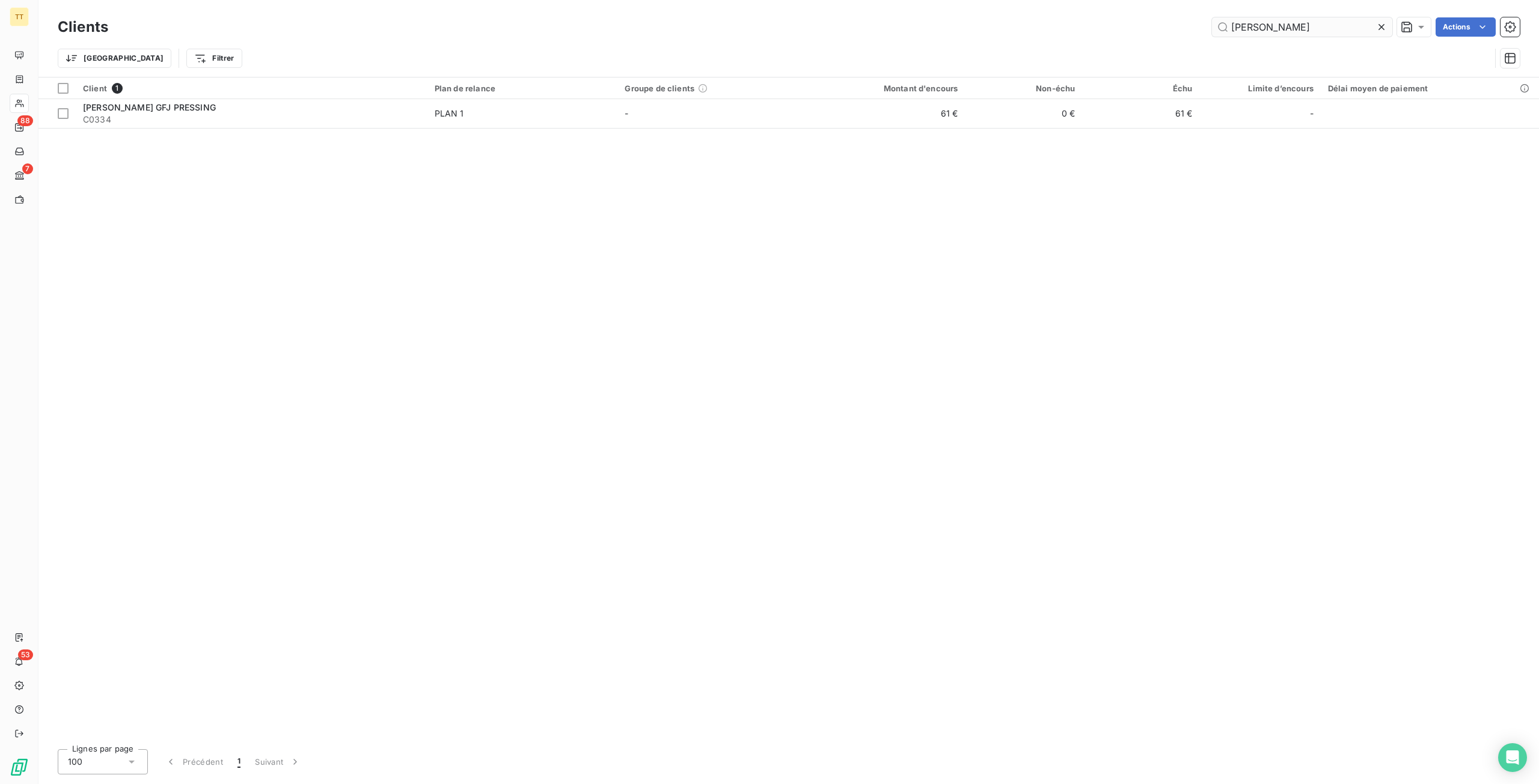
click at [1290, 25] on input "[PERSON_NAME]" at bounding box center [1302, 27] width 180 height 19
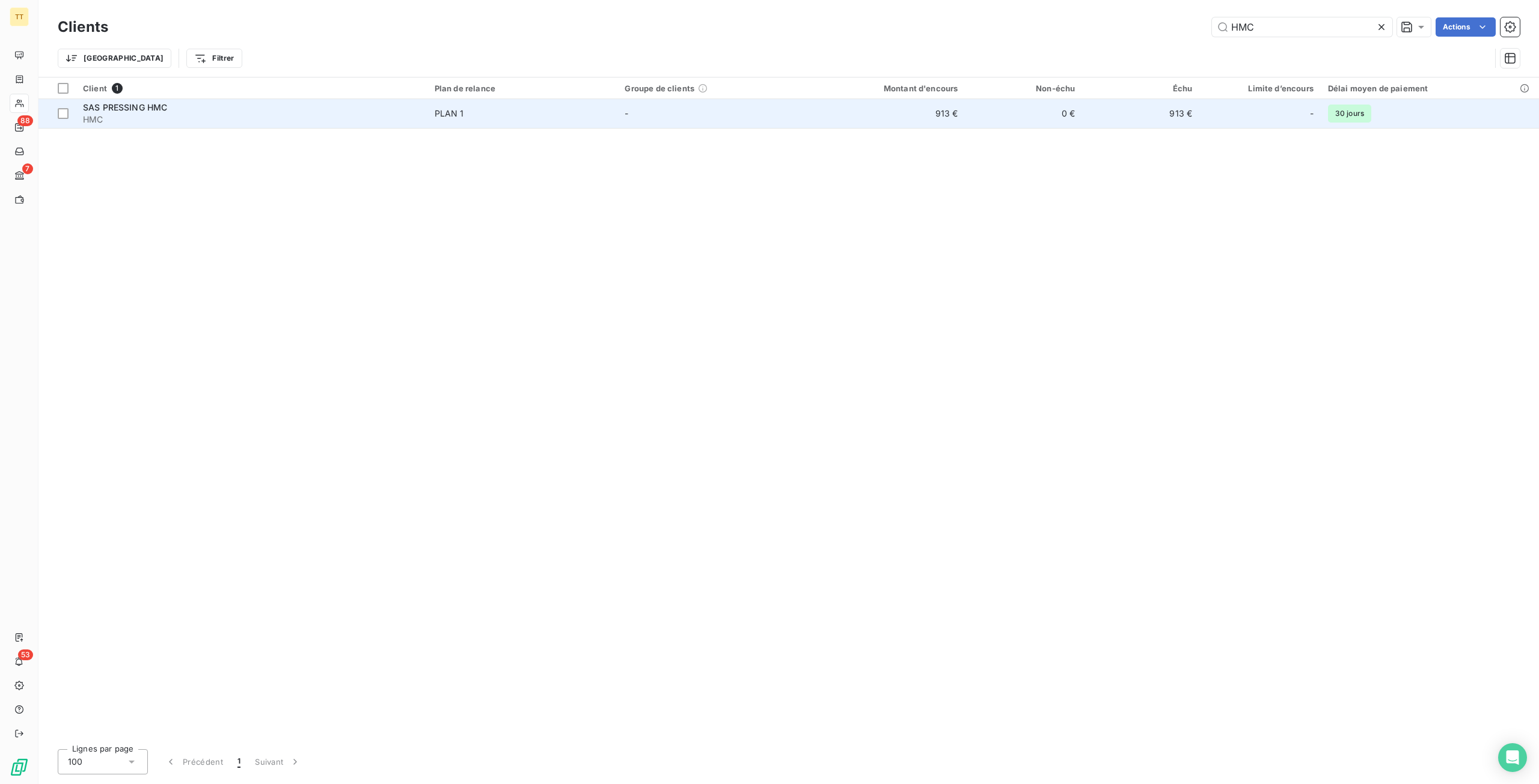
type input "HMC"
click at [1051, 119] on td "0 €" at bounding box center [1023, 114] width 117 height 29
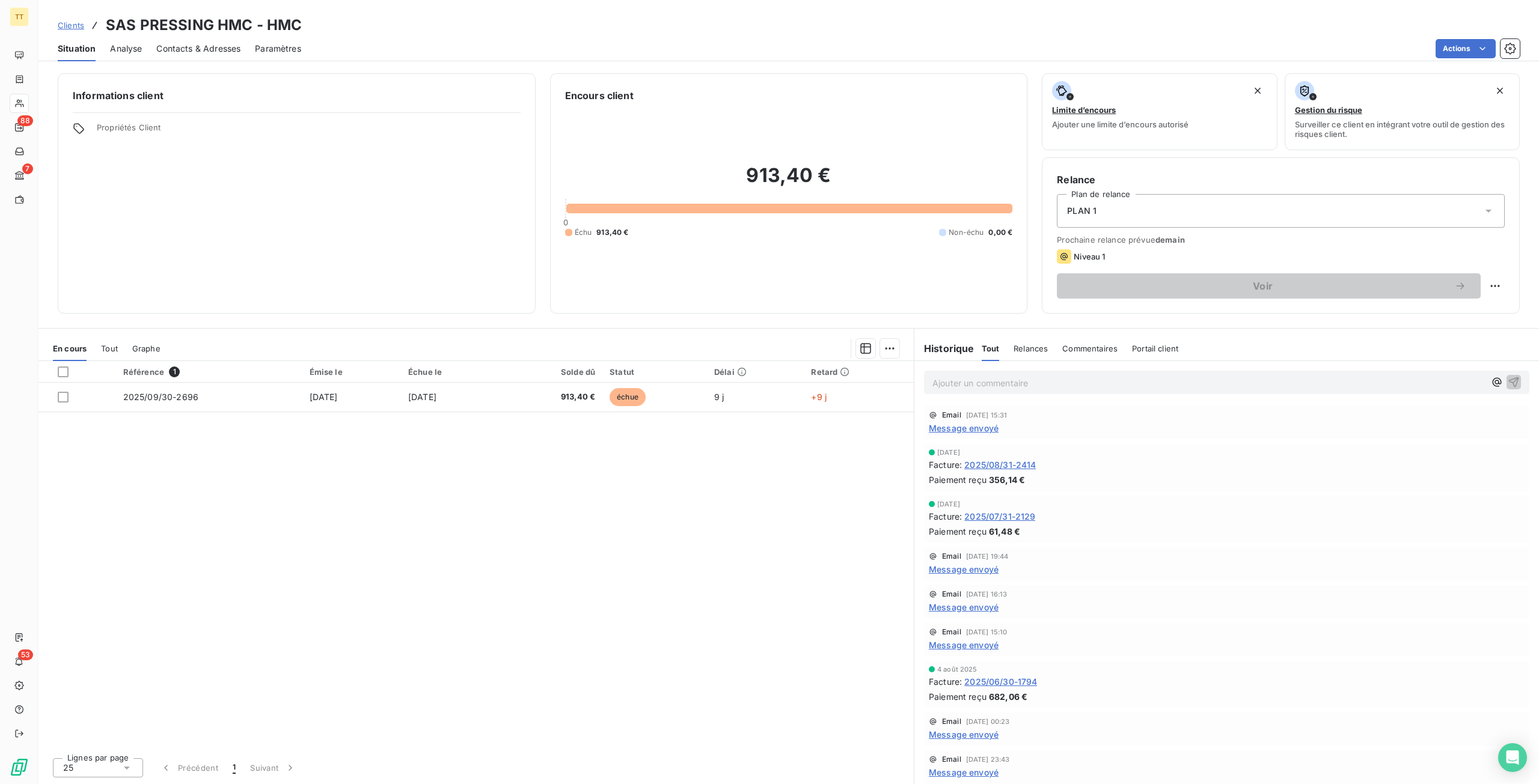
click at [962, 432] on span "Message envoyé" at bounding box center [964, 428] width 70 height 13
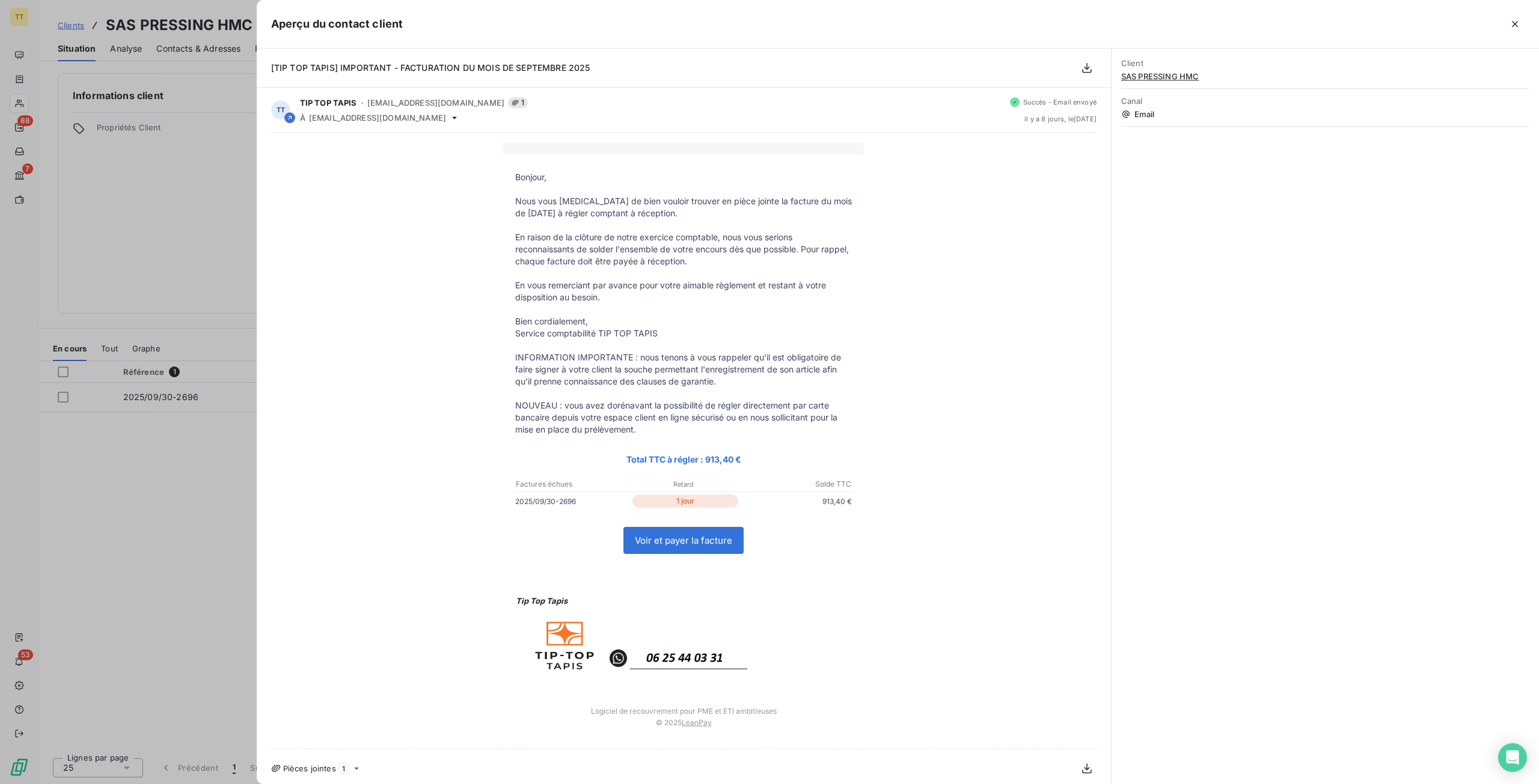
click at [106, 123] on div at bounding box center [770, 392] width 1539 height 784
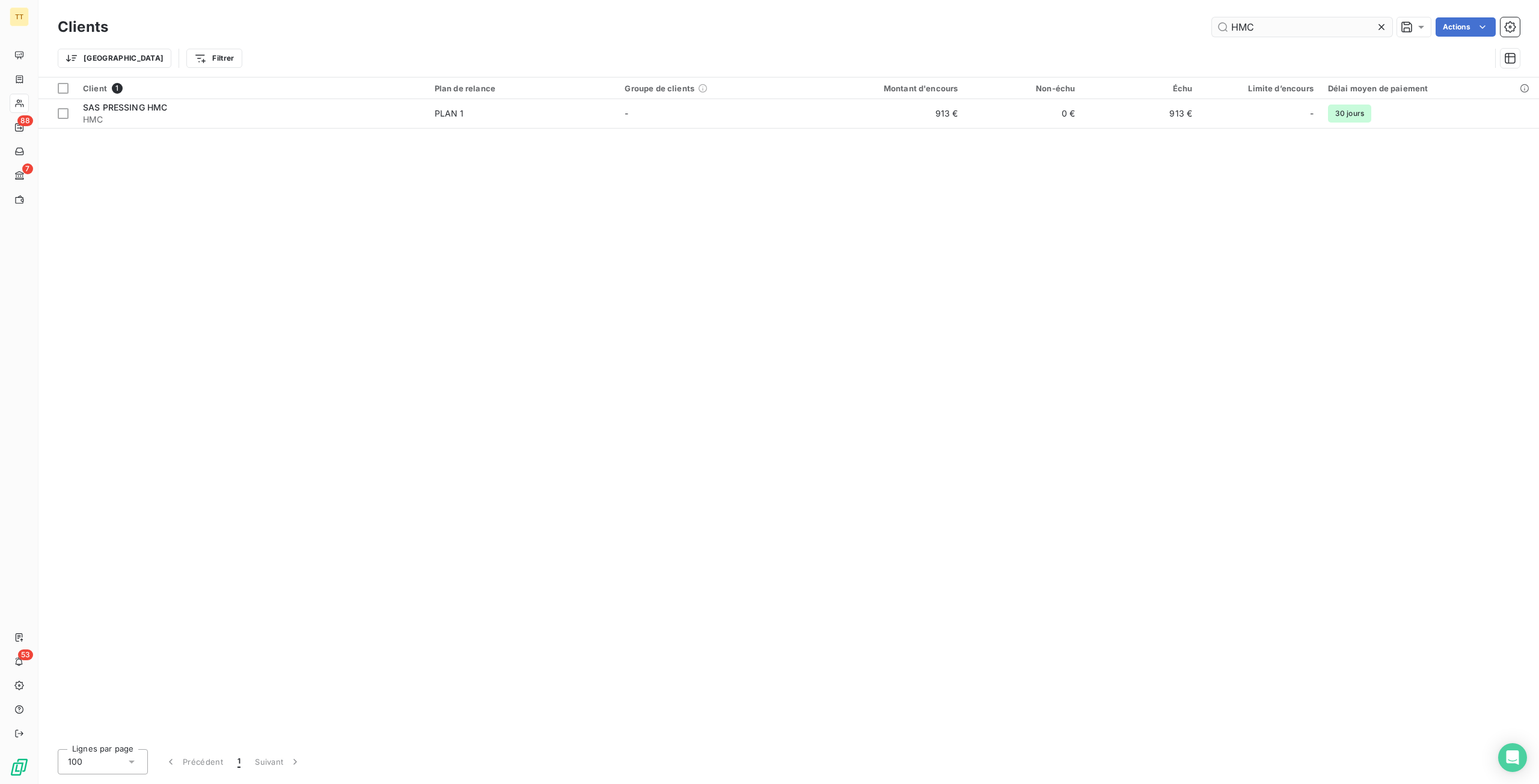
click at [1256, 28] on input "HMC" at bounding box center [1302, 27] width 180 height 19
type input "S"
click at [1307, 31] on input "PRESSNET" at bounding box center [1302, 27] width 180 height 19
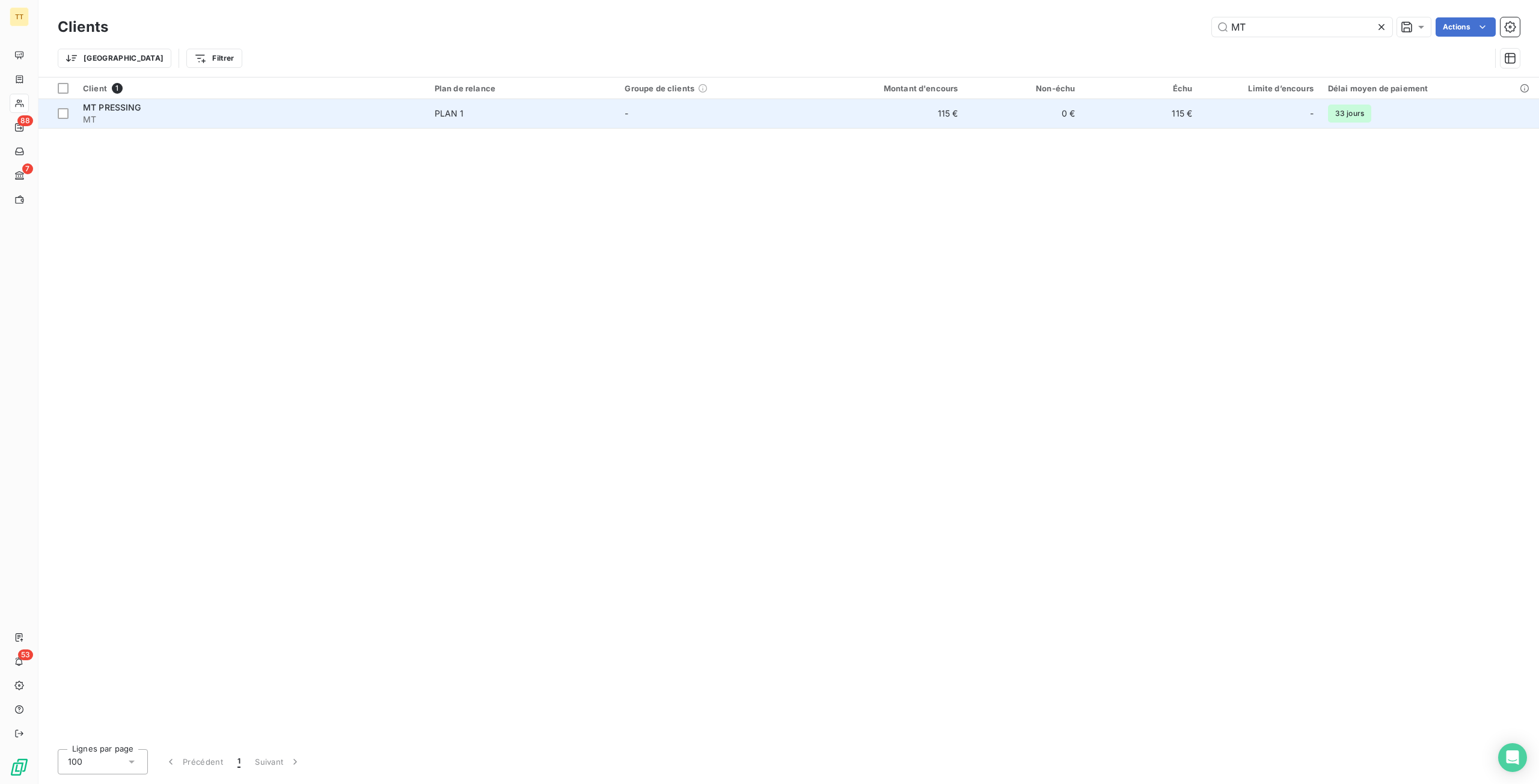
type input "MT"
click at [768, 112] on td "-" at bounding box center [713, 114] width 190 height 29
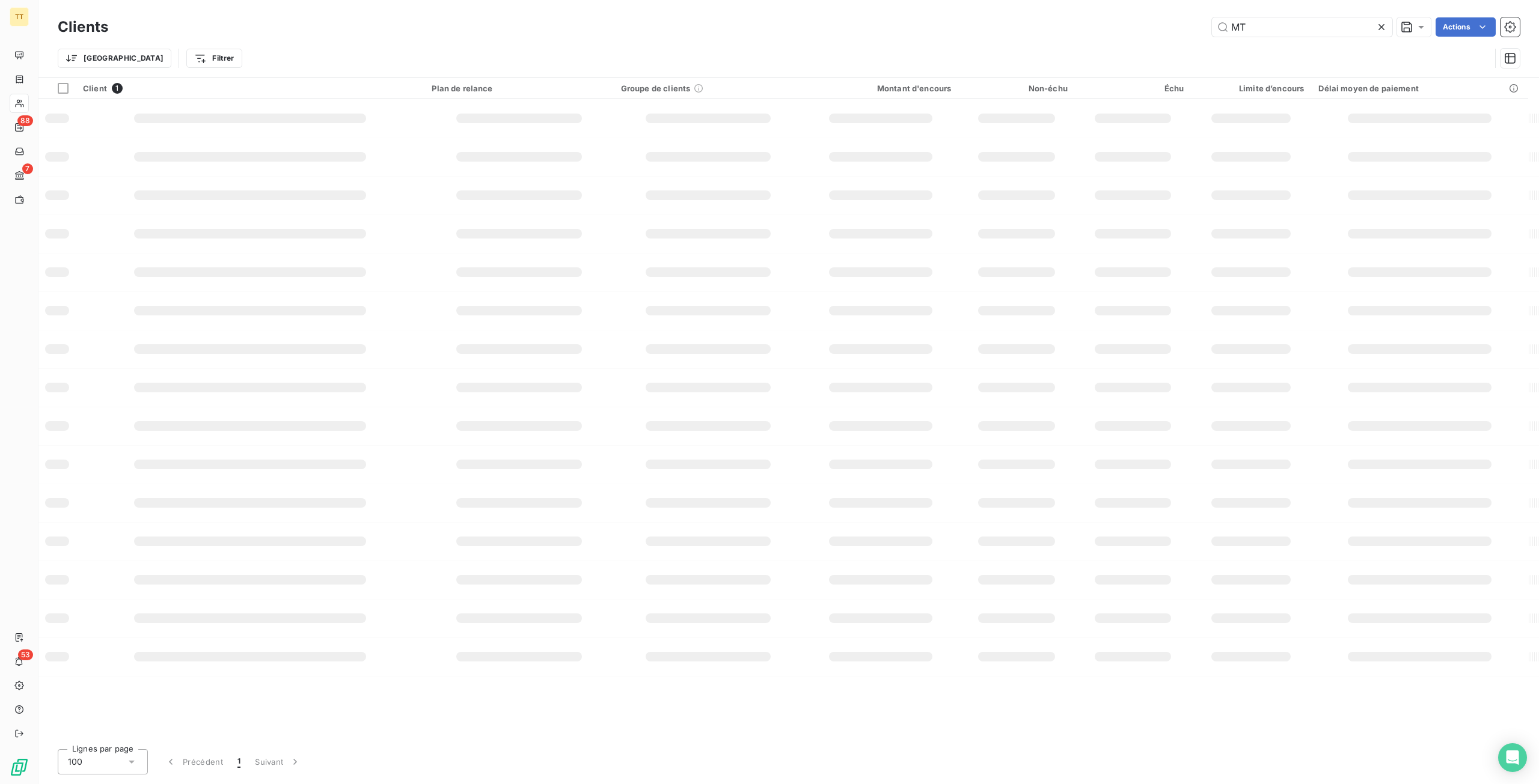
type input "M"
type input "E"
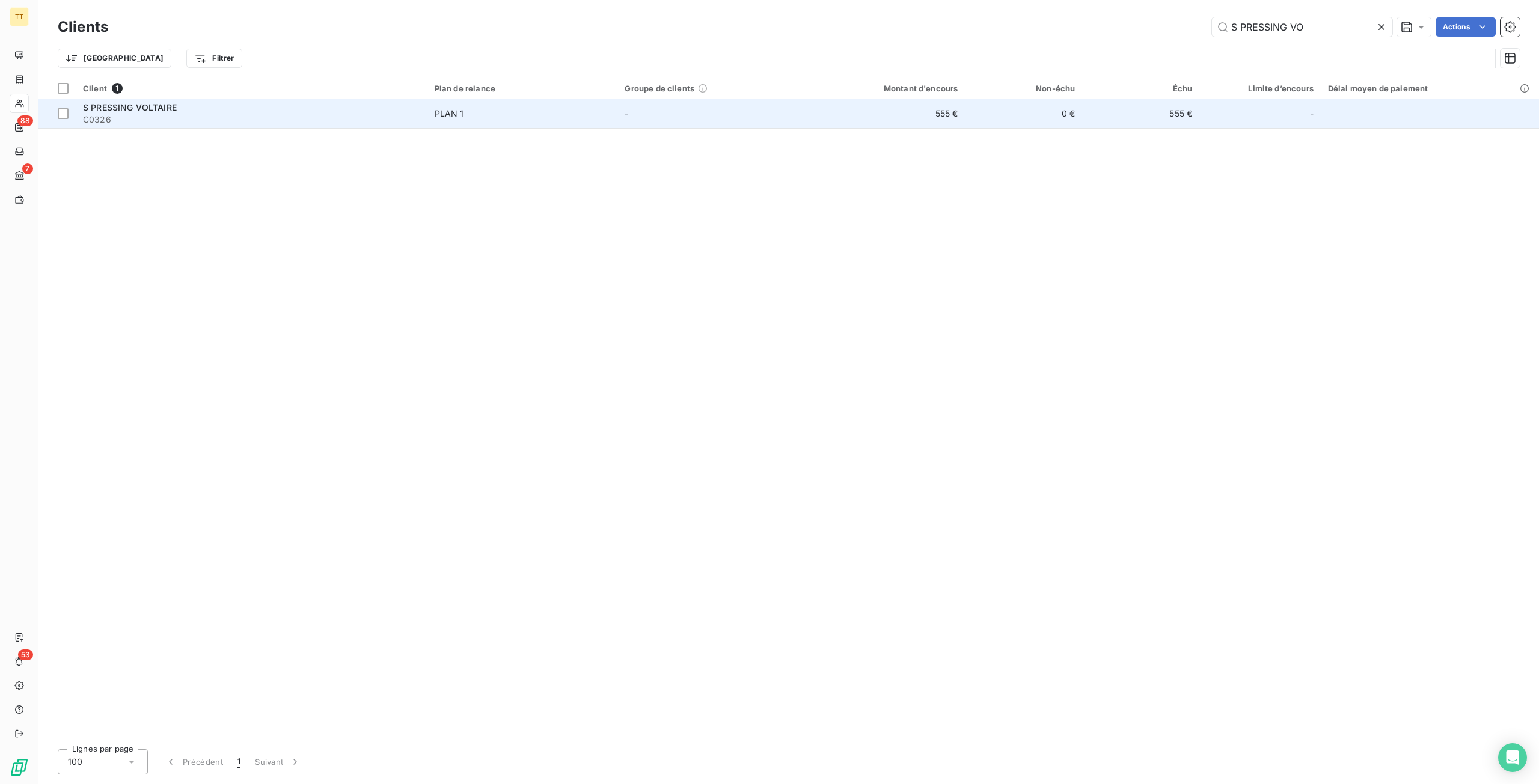
type input "S PRESSING VO"
click at [973, 124] on td "0 €" at bounding box center [1023, 114] width 117 height 29
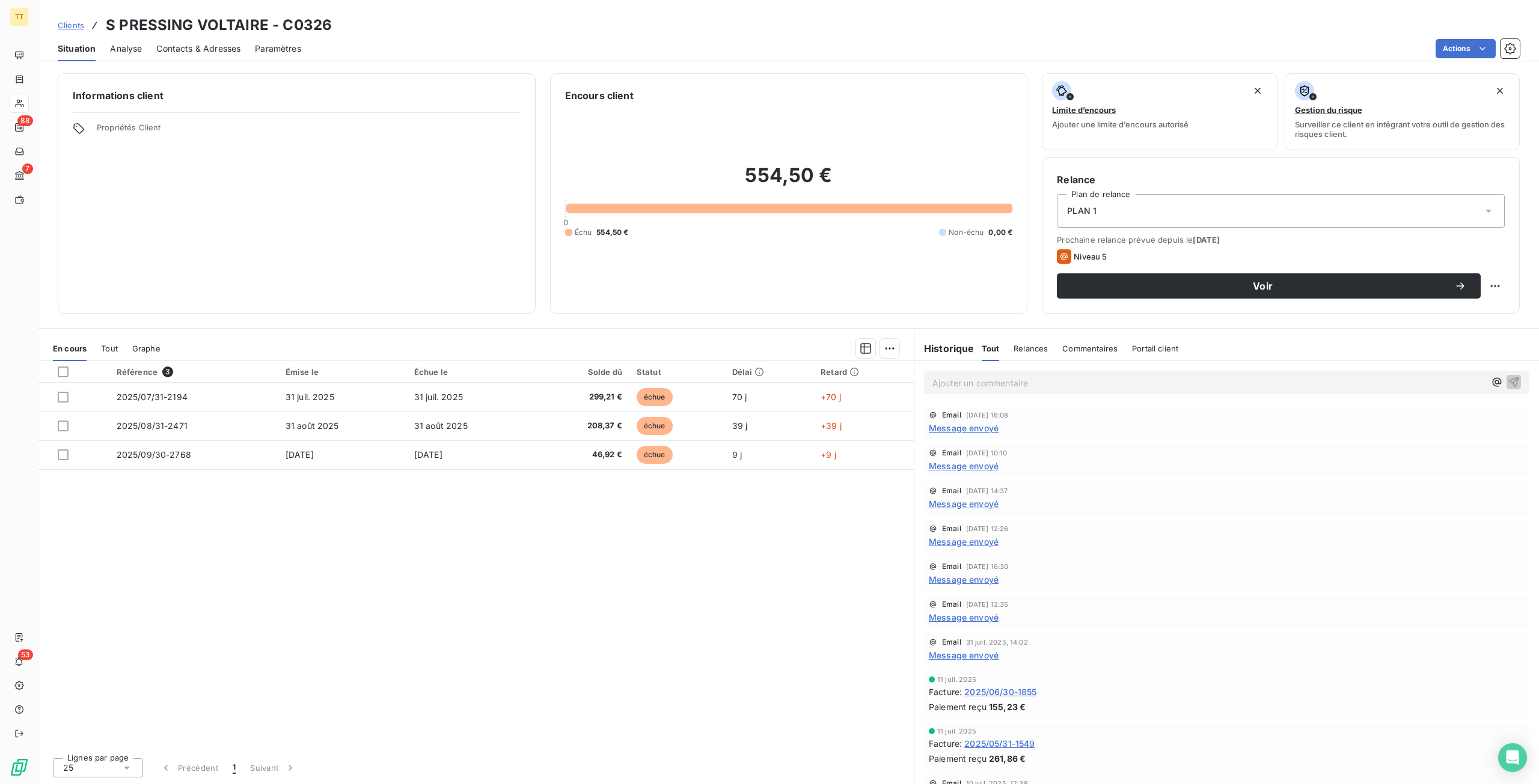
click at [966, 463] on span "Message envoyé" at bounding box center [964, 466] width 70 height 13
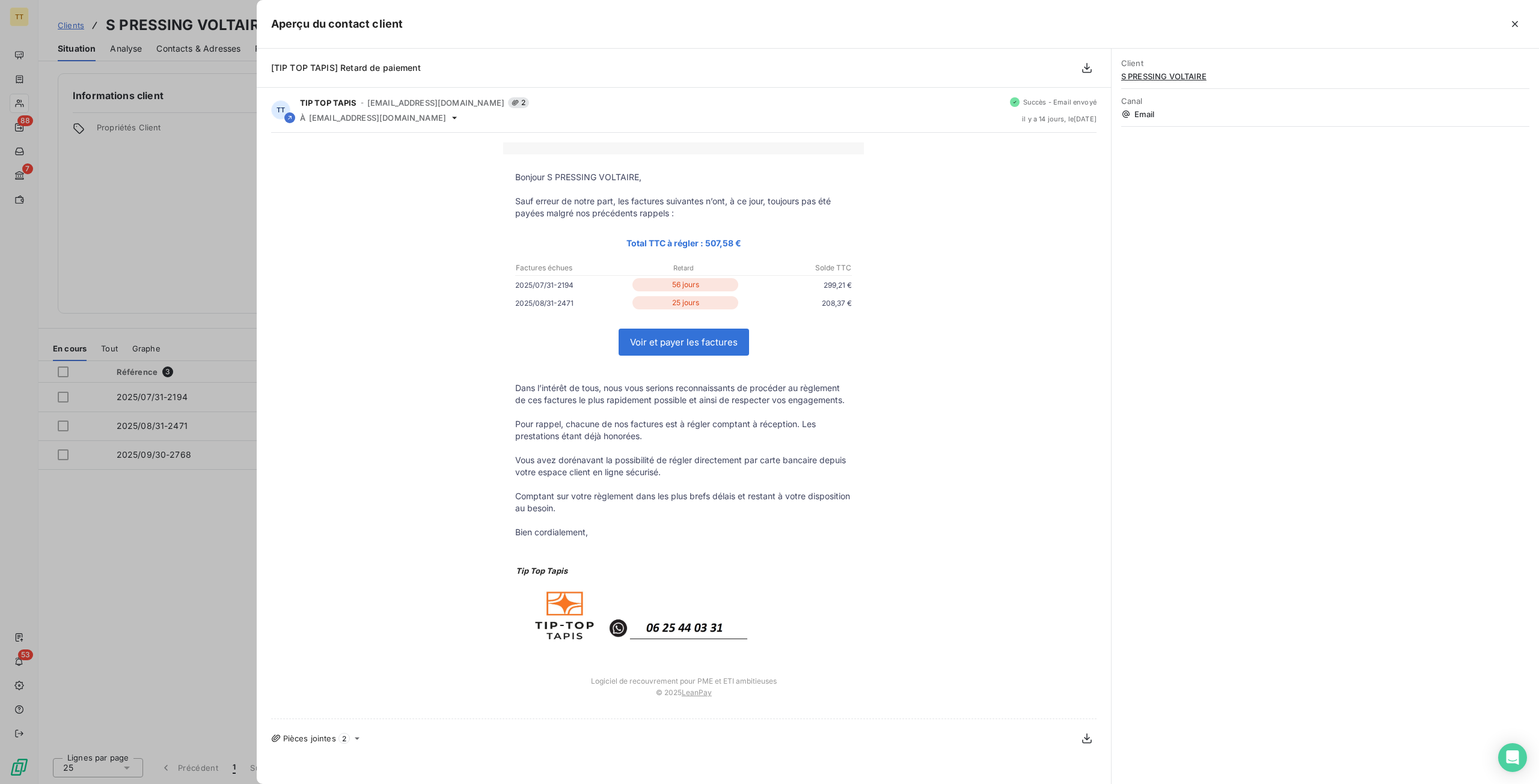
click at [120, 491] on div at bounding box center [770, 392] width 1539 height 784
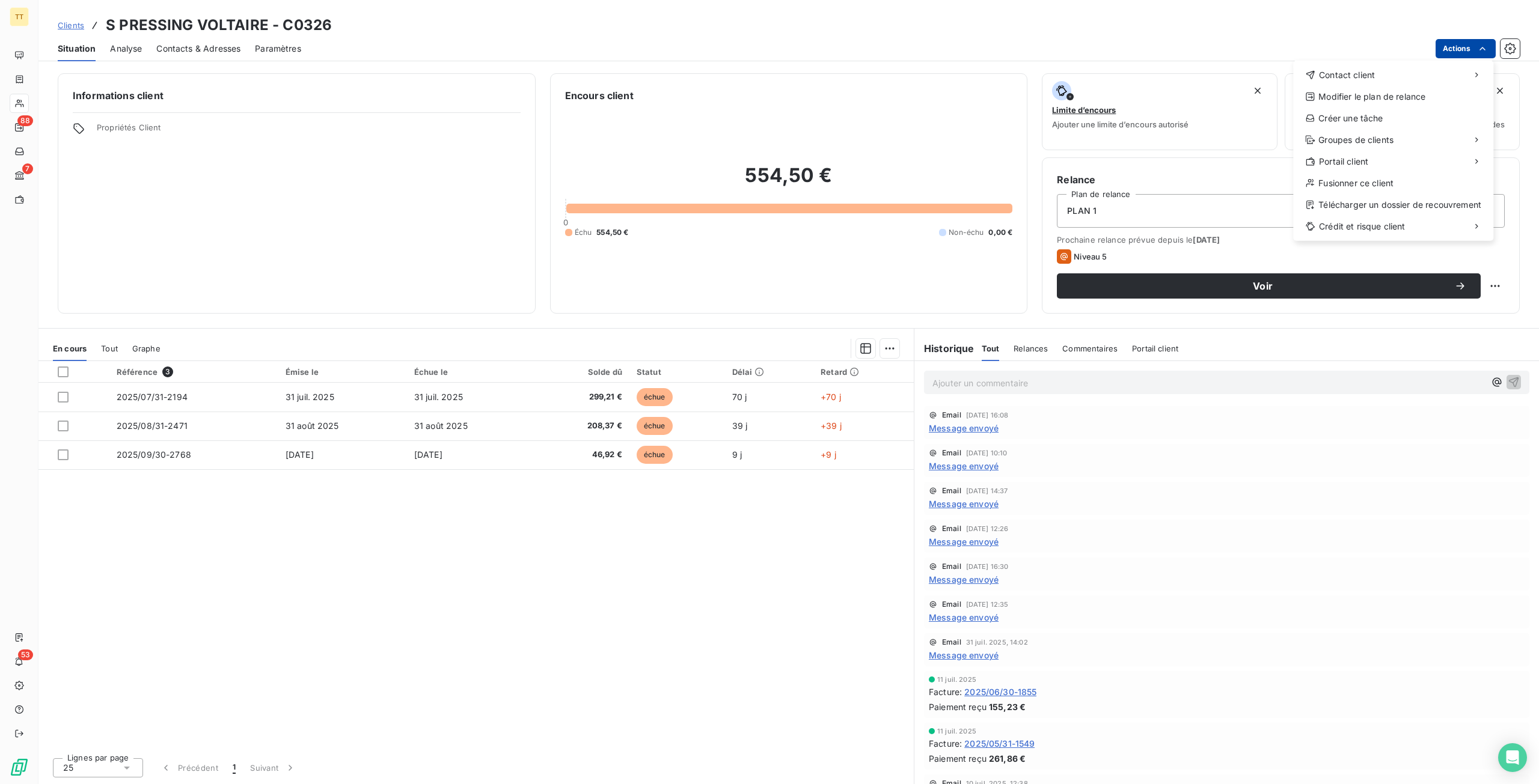
click at [1463, 45] on html "TT 88 7 53 Clients S PRESSING VOLTAIRE - C0326 Situation Analyse Contacts & Adr…" at bounding box center [770, 392] width 1539 height 784
click at [1264, 75] on div "Envoyer un email" at bounding box center [1203, 80] width 161 height 19
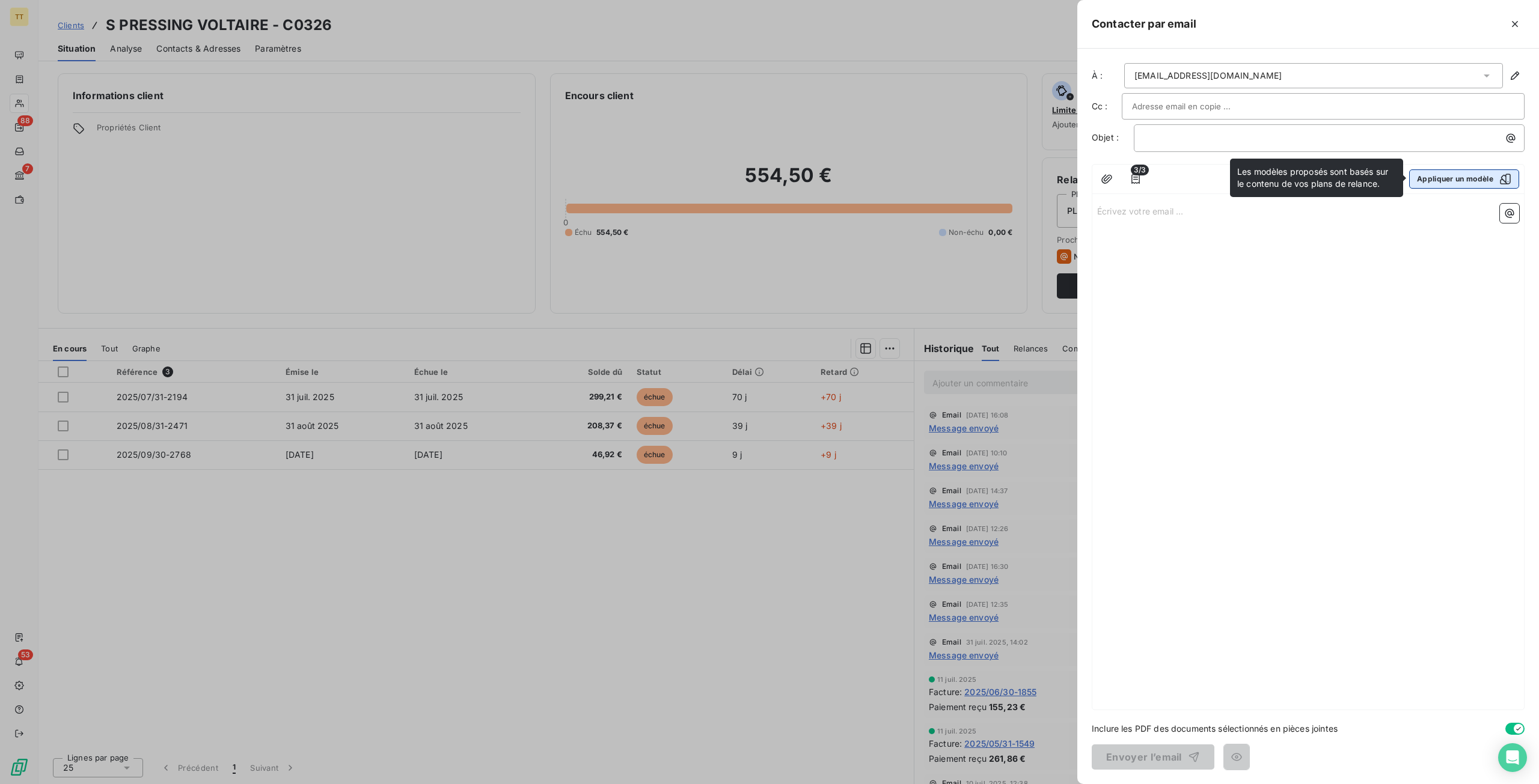
click at [1459, 178] on button "Appliquer un modèle" at bounding box center [1463, 180] width 110 height 19
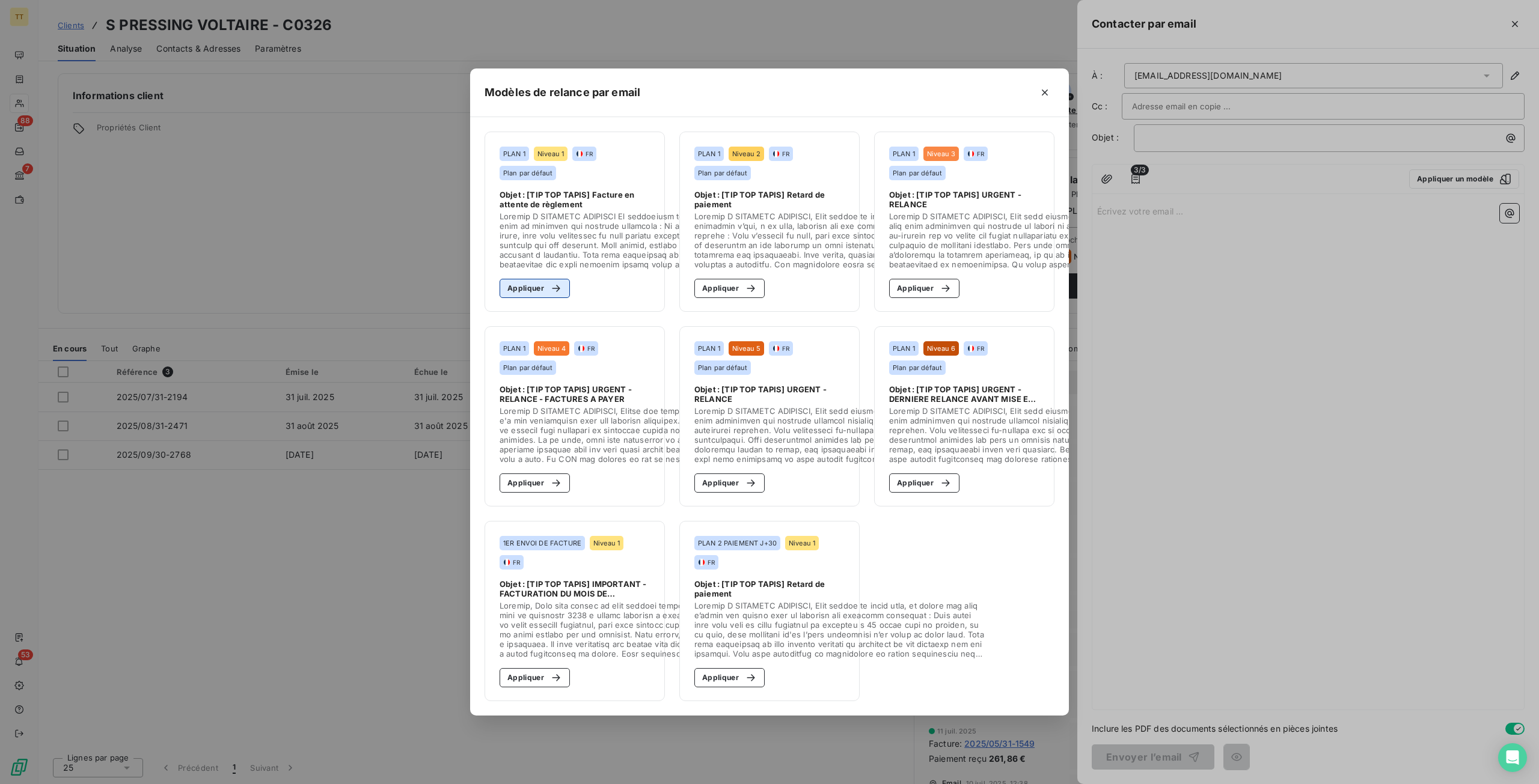
click at [548, 283] on div "button" at bounding box center [553, 288] width 18 height 12
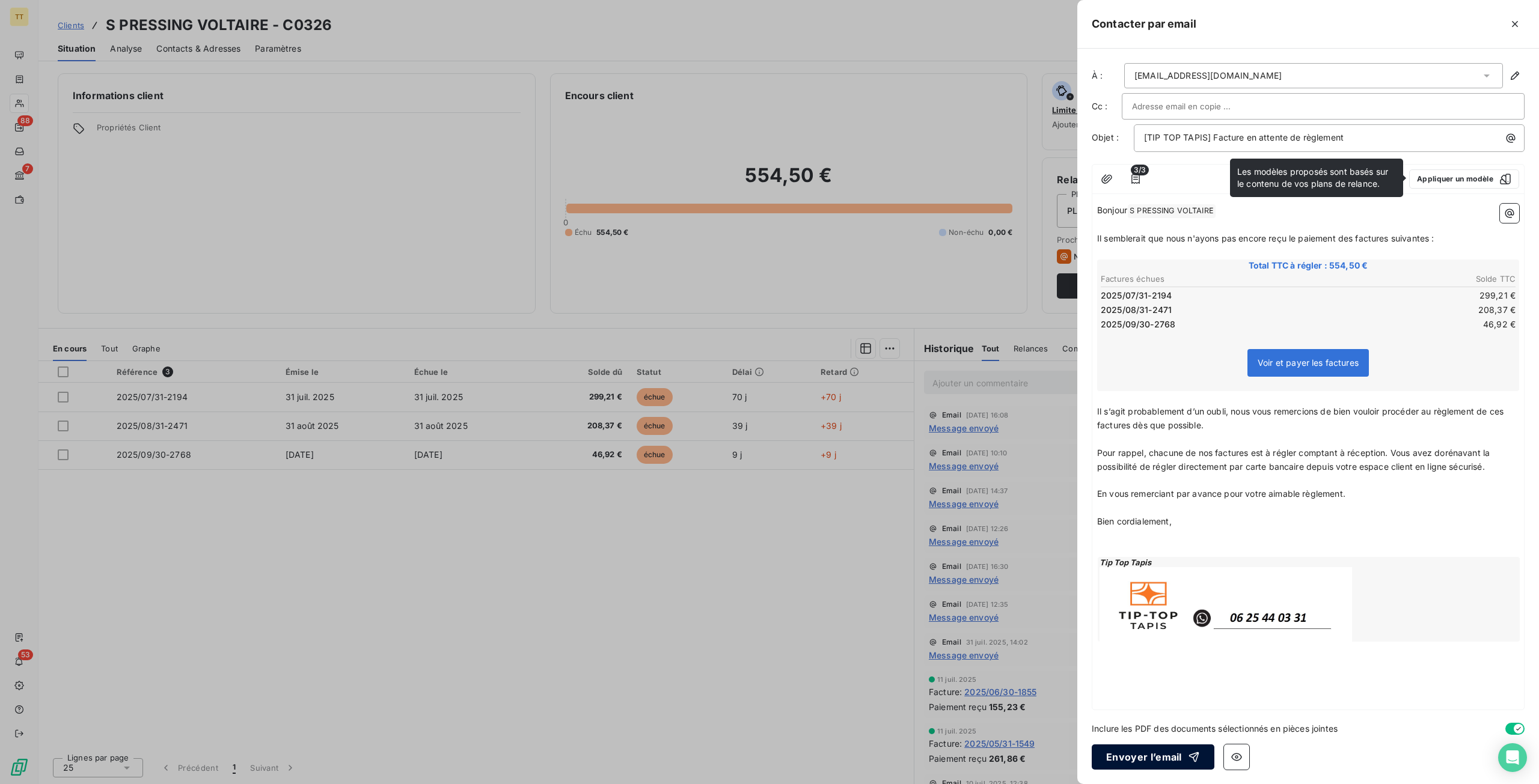
click at [1164, 749] on button "Envoyer l’email" at bounding box center [1152, 756] width 123 height 25
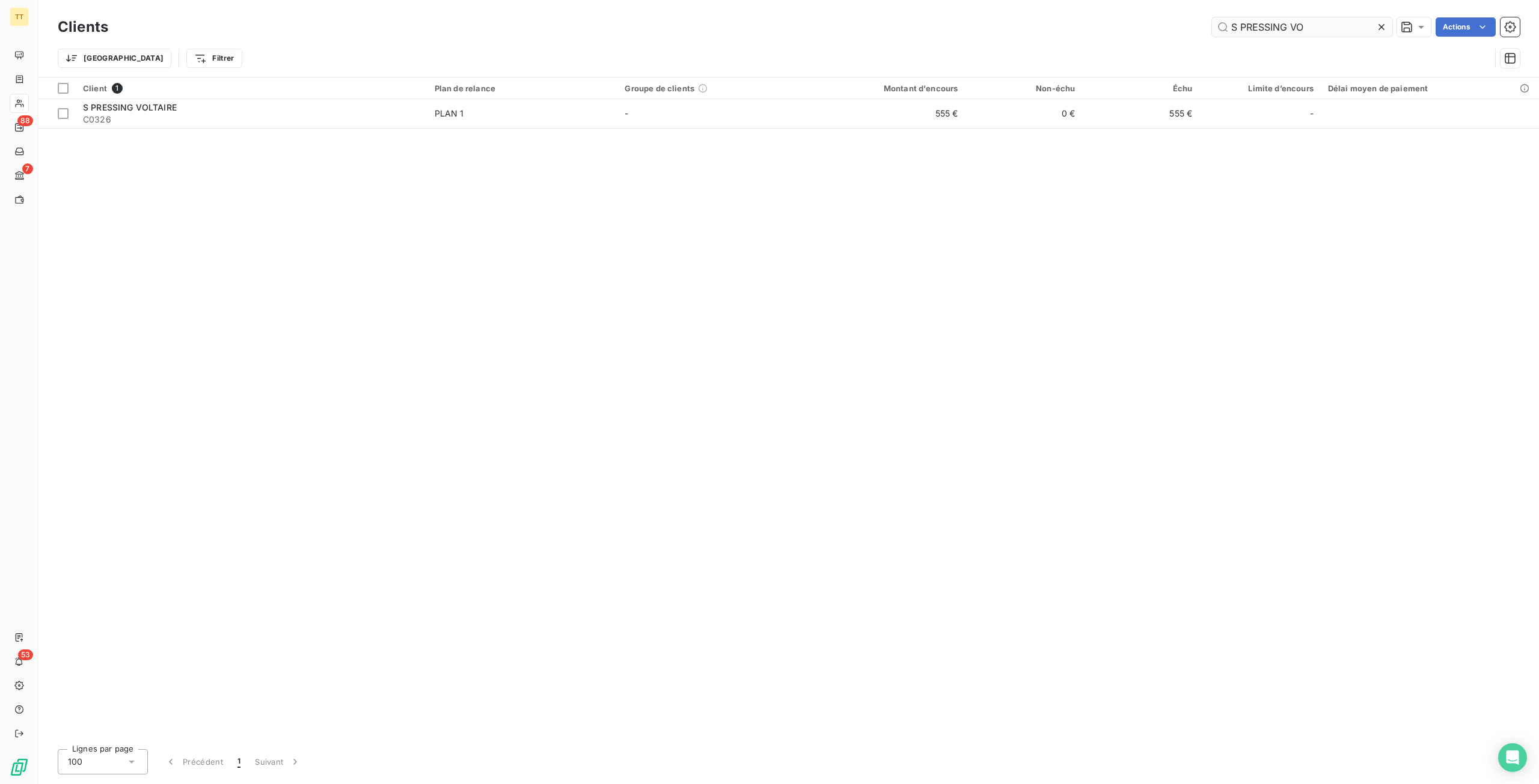
click at [1312, 27] on input "S PRESSING VO" at bounding box center [1302, 27] width 180 height 19
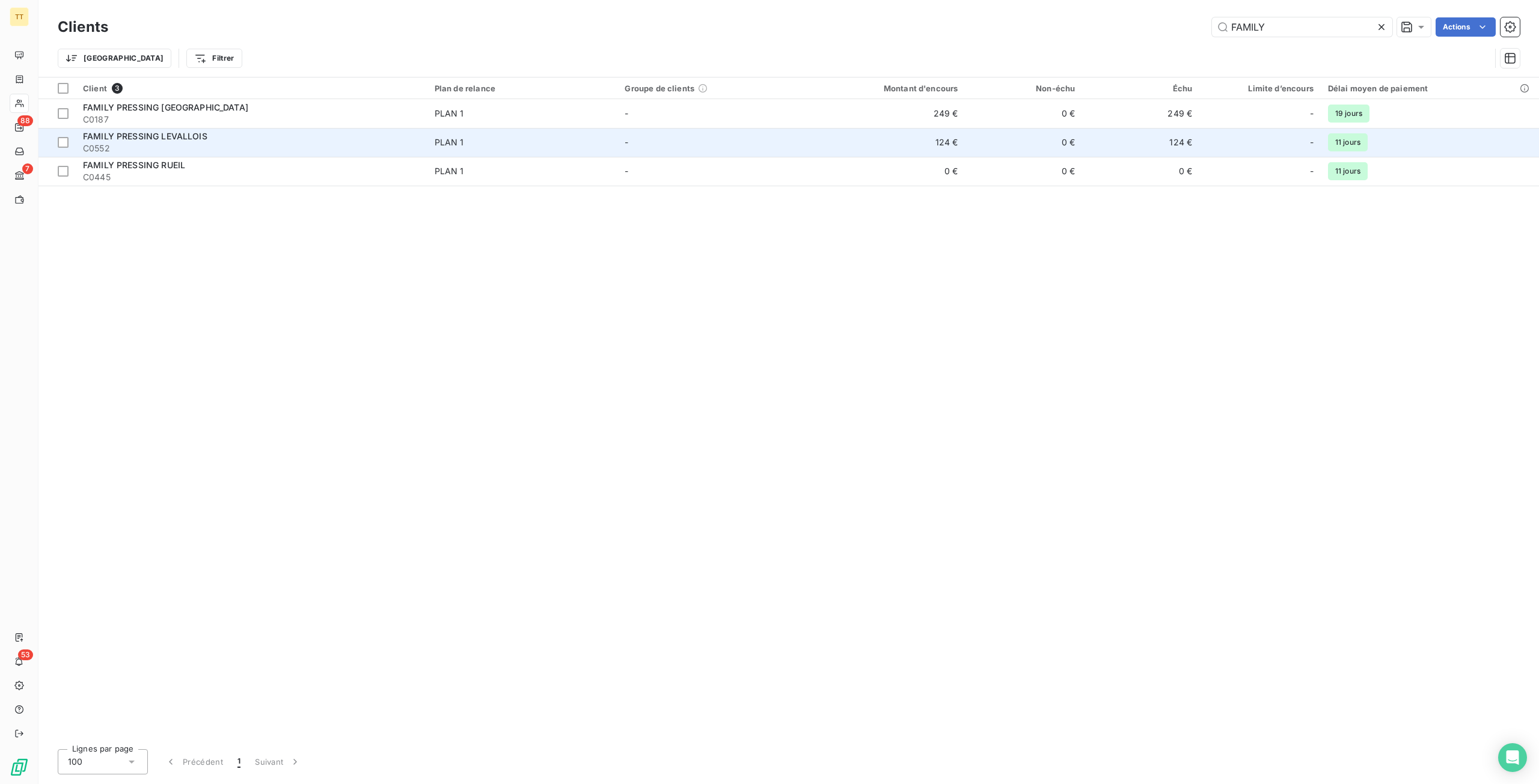
type input "FAMILY"
click at [561, 151] on td "PLAN 1" at bounding box center [522, 143] width 190 height 29
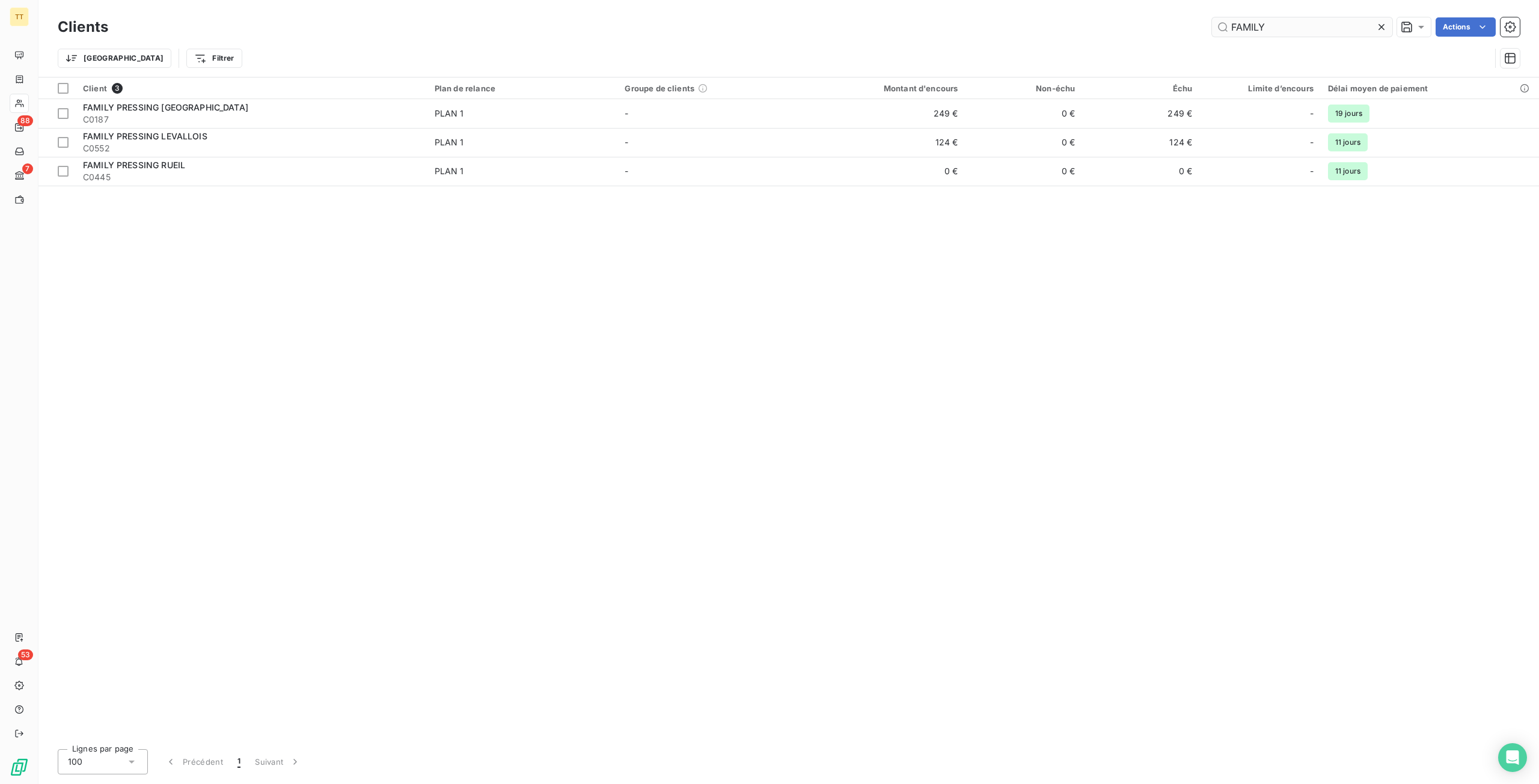
click at [1292, 29] on input "FAMILY" at bounding box center [1302, 27] width 180 height 19
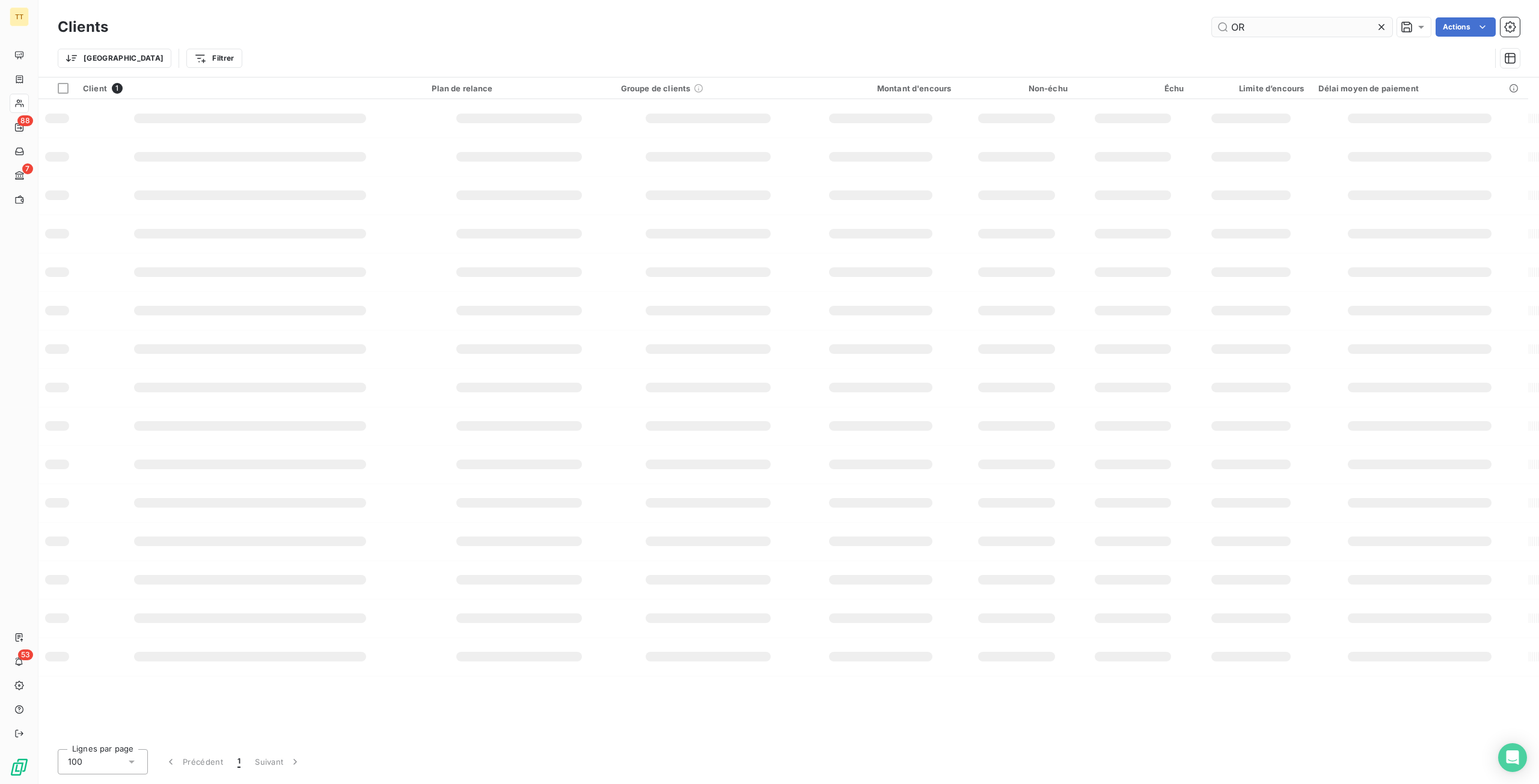
type input "O"
type input "B"
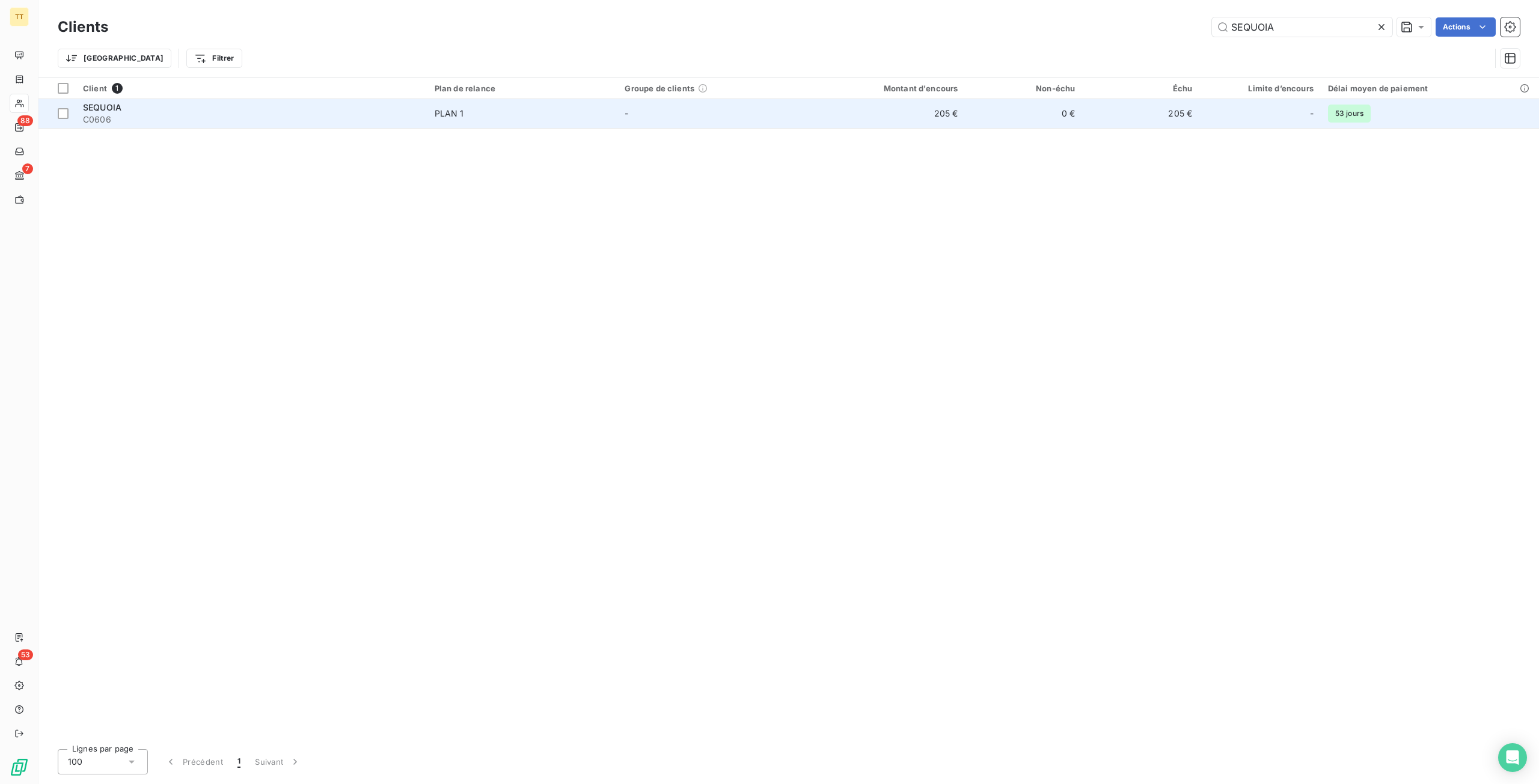
type input "SEQUOIA"
click at [1100, 117] on td "205 €" at bounding box center [1140, 114] width 117 height 29
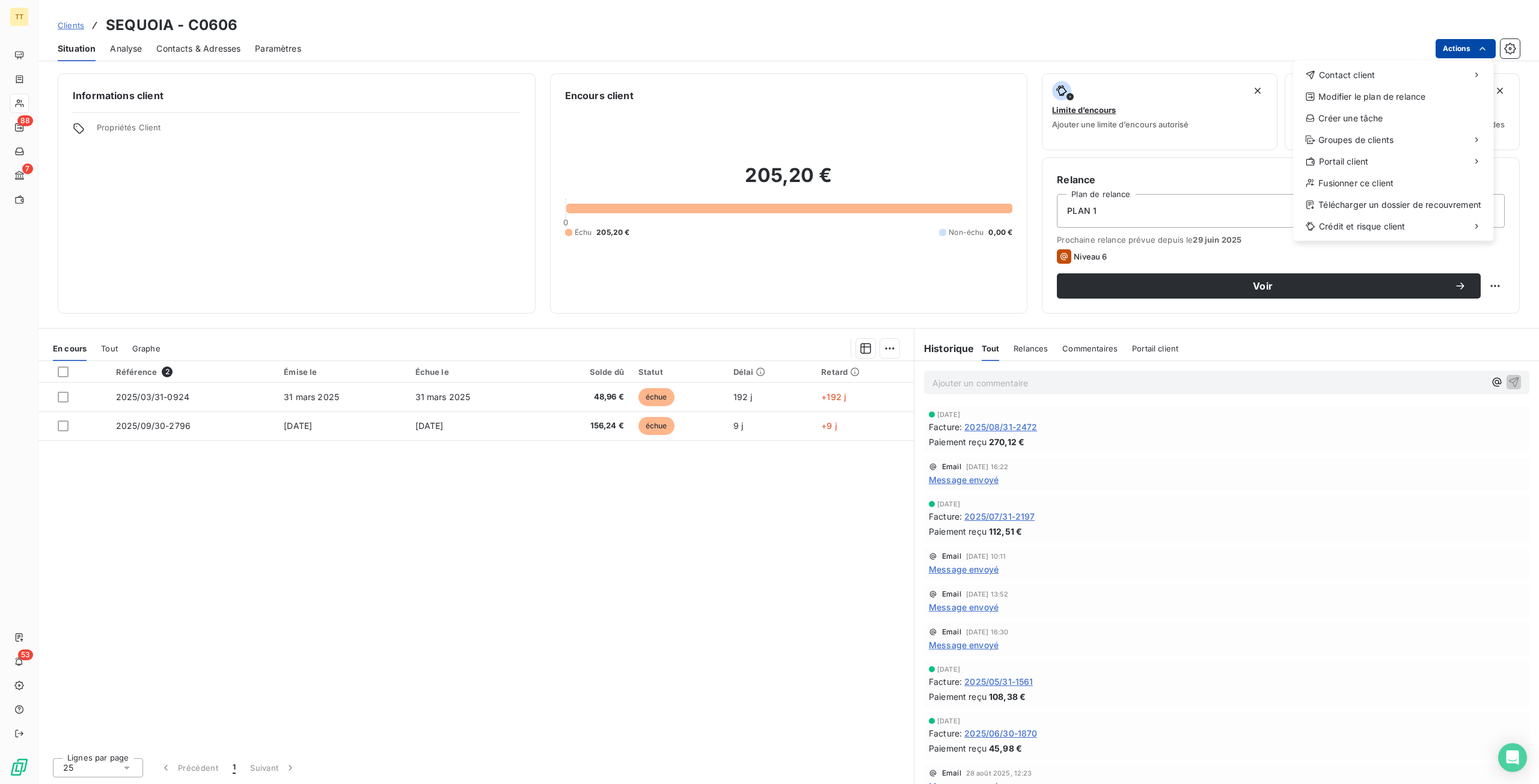
click at [1467, 47] on html "TT 88 7 53 Clients SEQUOIA - C0606 Situation Analyse Contacts & Adresses Paramè…" at bounding box center [770, 392] width 1539 height 784
click at [1226, 75] on div "Envoyer un email" at bounding box center [1203, 80] width 161 height 19
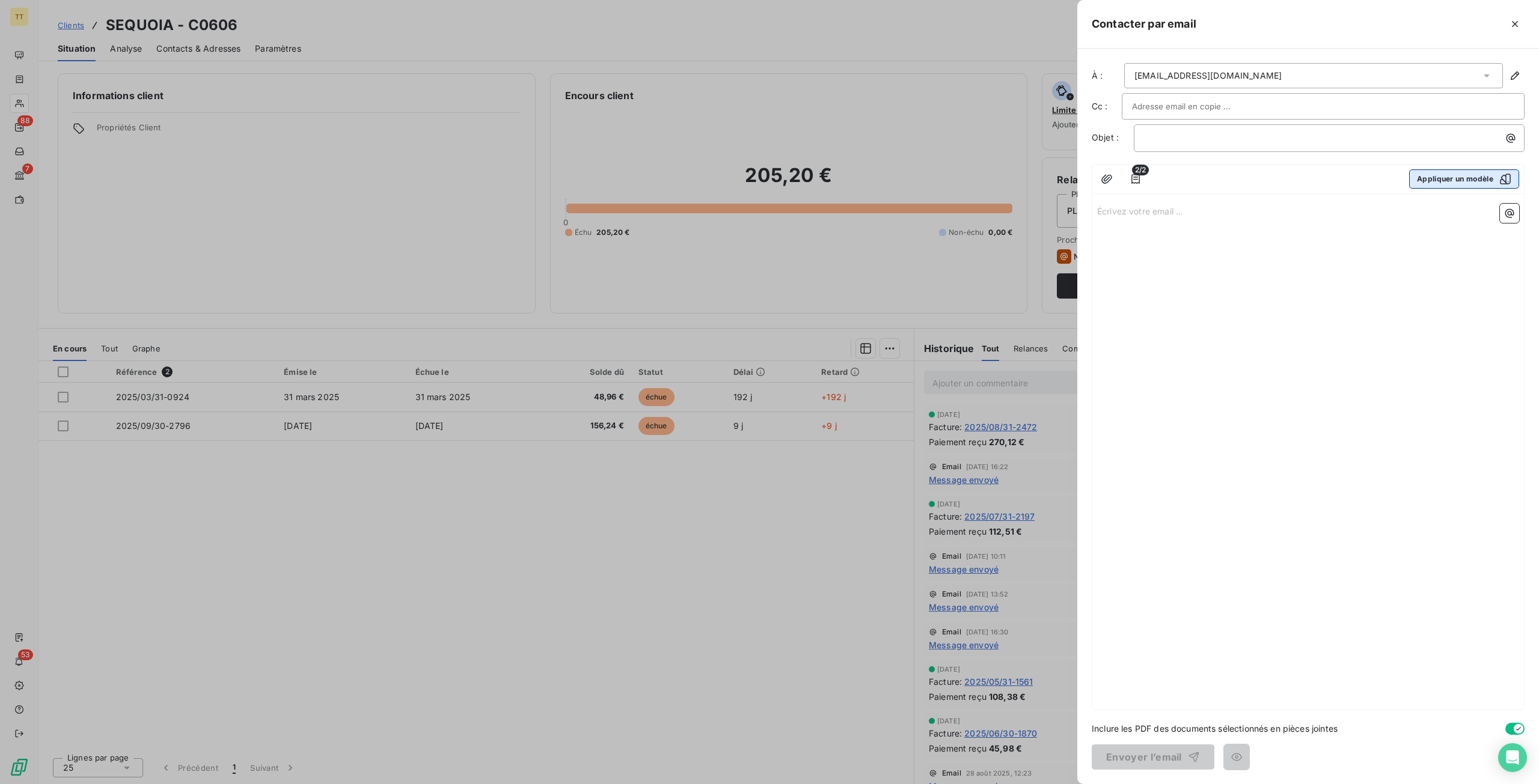
click at [1463, 179] on button "Appliquer un modèle" at bounding box center [1463, 180] width 110 height 19
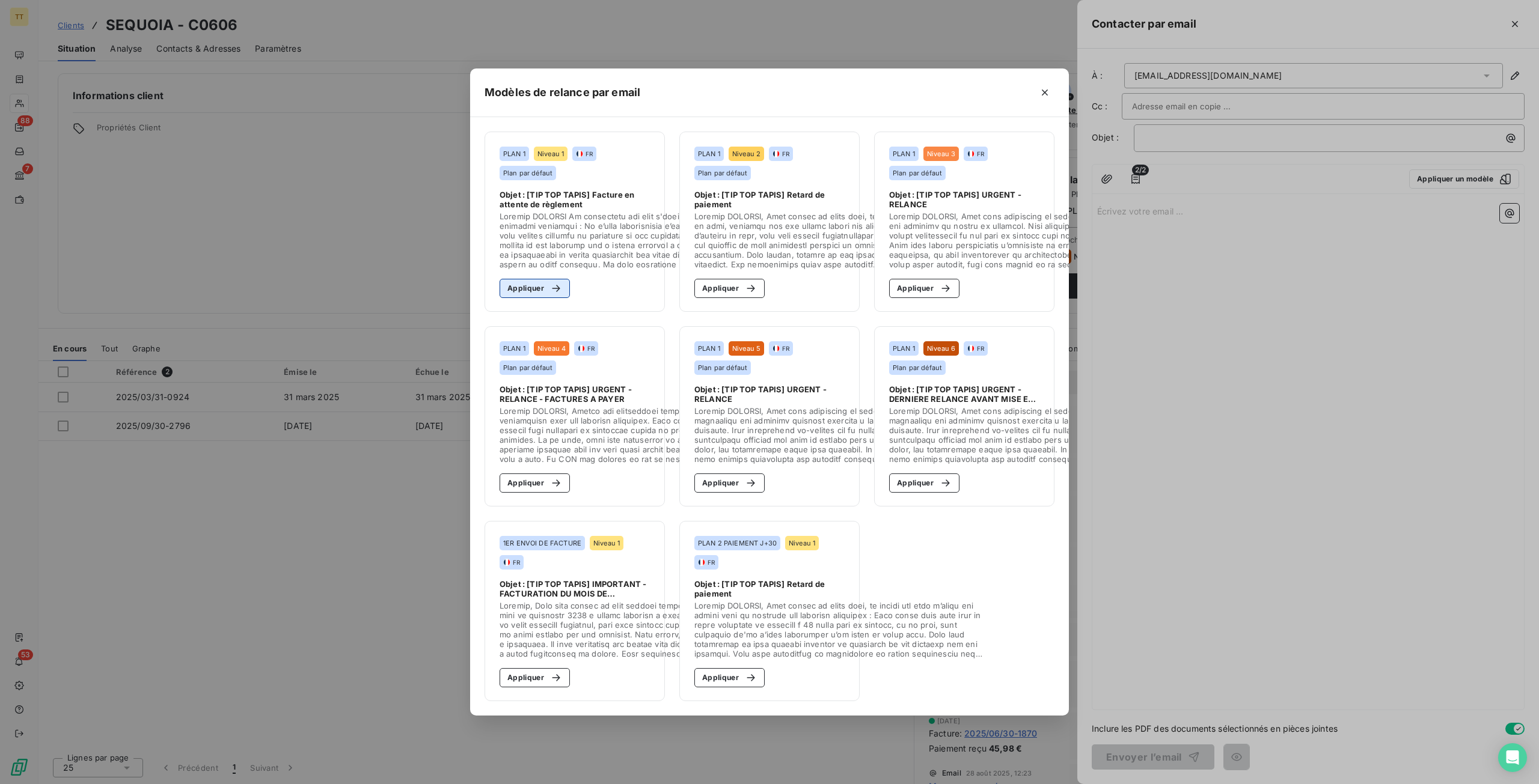
click at [530, 285] on button "Appliquer" at bounding box center [535, 288] width 71 height 19
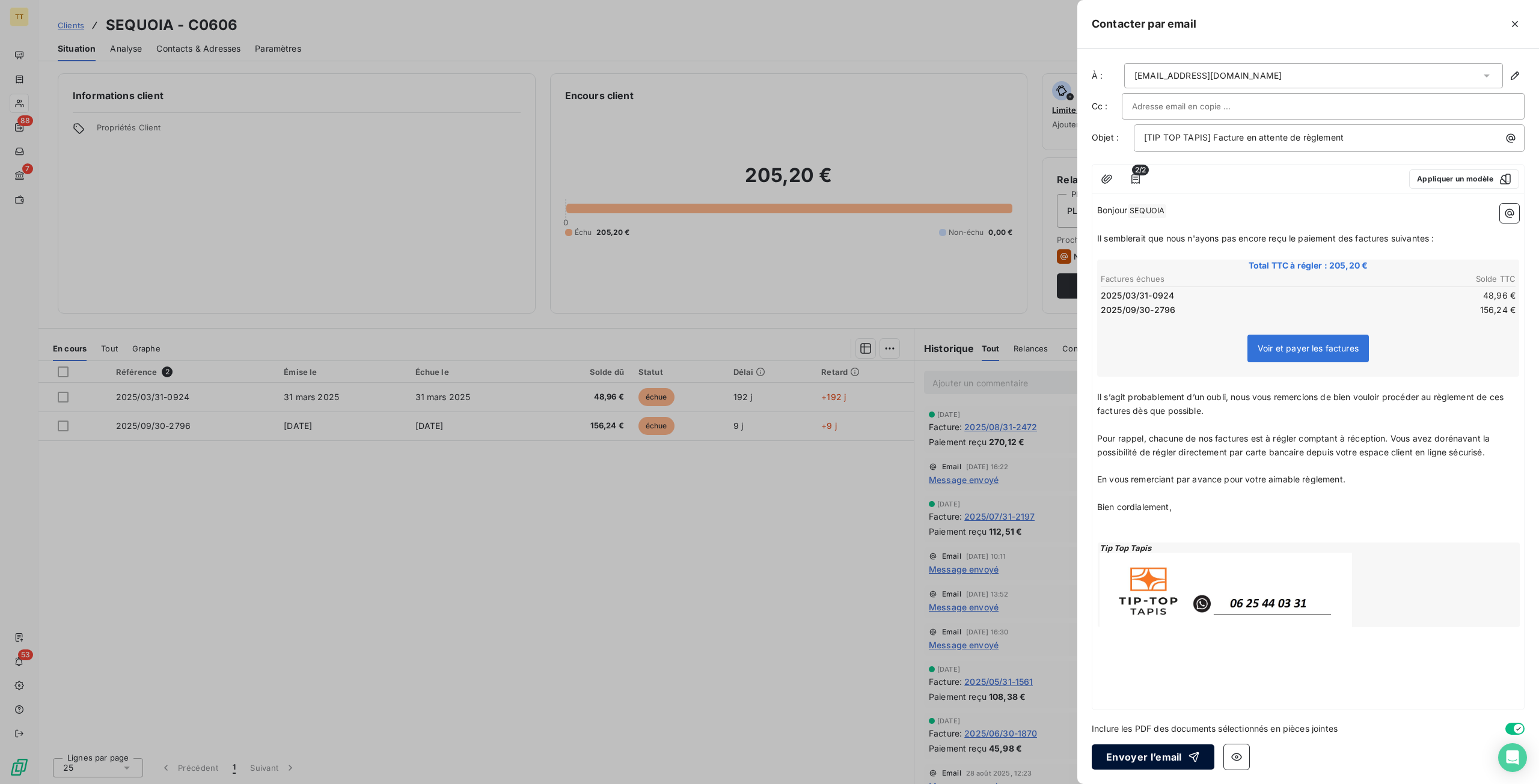
click at [1146, 756] on button "Envoyer l’email" at bounding box center [1152, 756] width 123 height 25
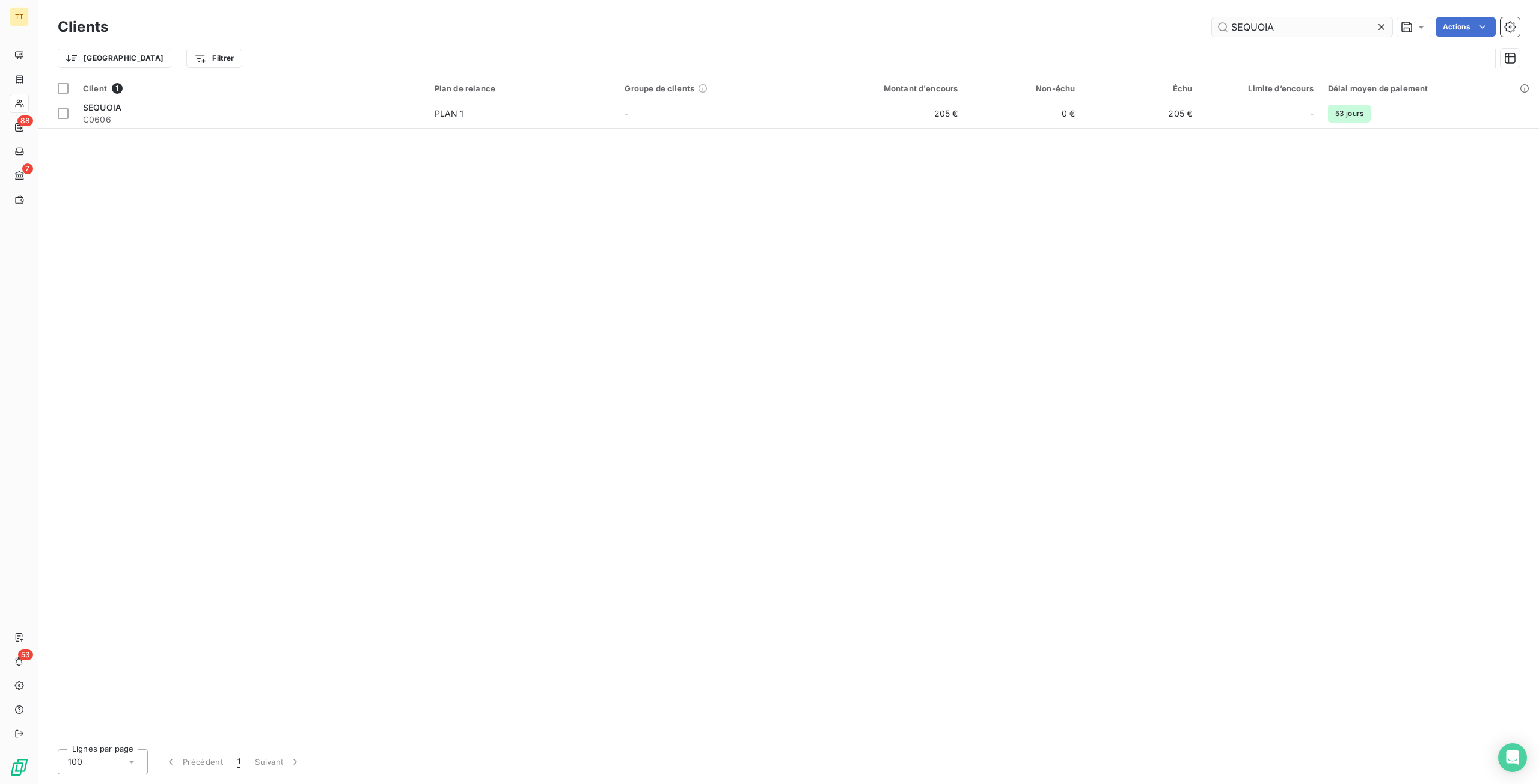
click at [1328, 22] on input "SEQUOIA" at bounding box center [1302, 27] width 180 height 19
click at [1329, 22] on input "SEQUOIA" at bounding box center [1302, 27] width 180 height 19
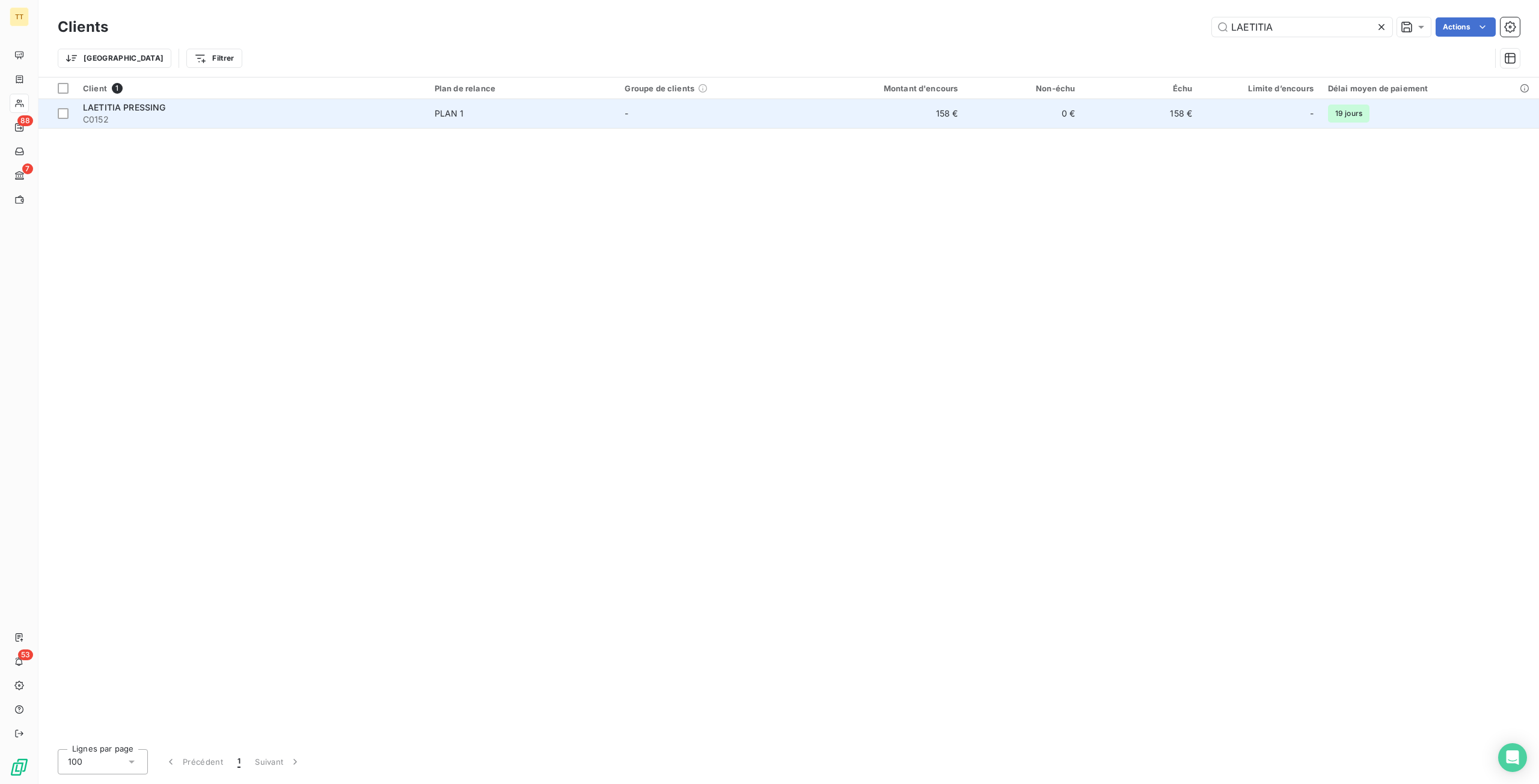
type input "LAETITIA"
click at [1051, 119] on td "0 €" at bounding box center [1023, 114] width 117 height 29
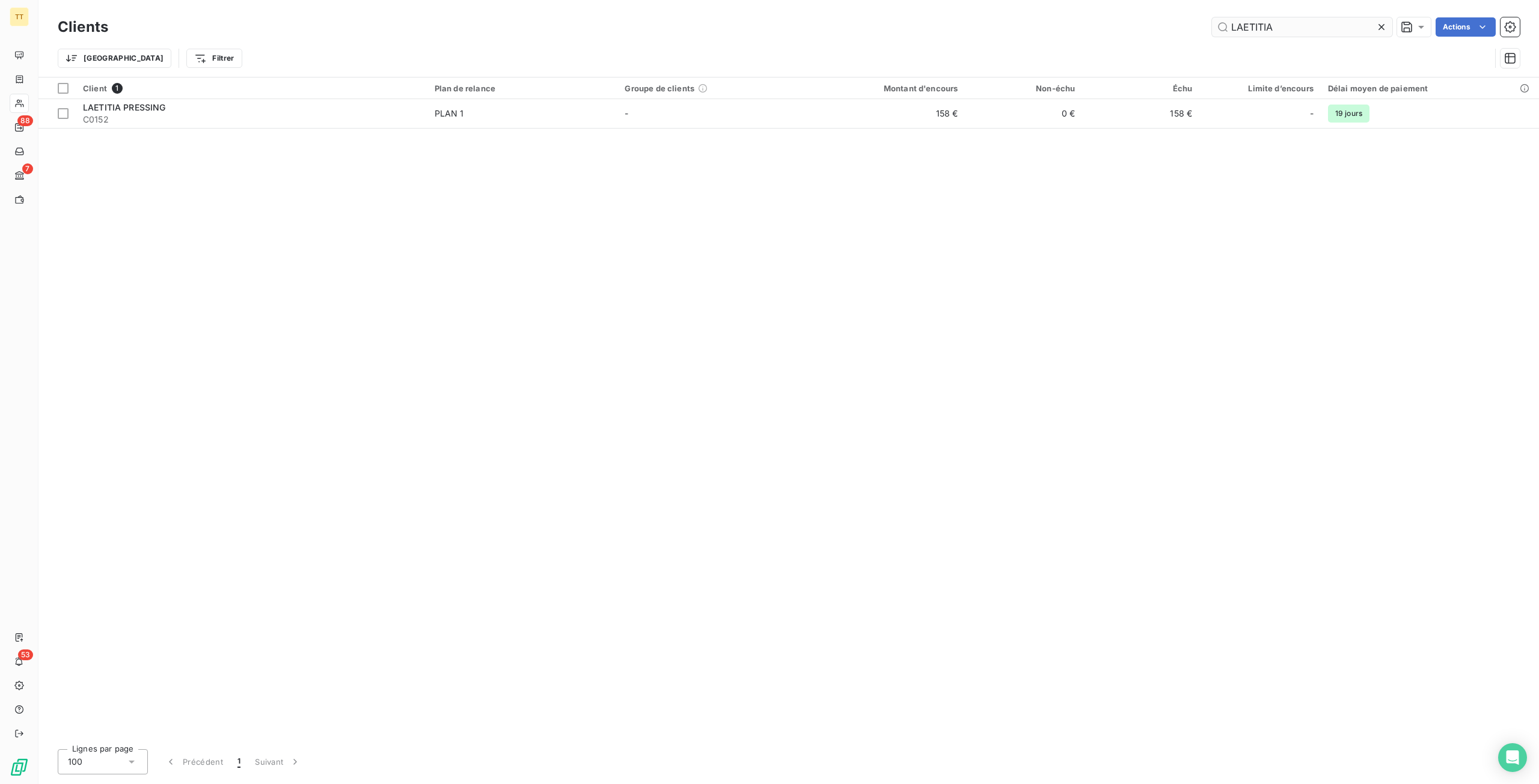
click at [1306, 26] on input "LAETITIA" at bounding box center [1302, 27] width 180 height 19
click at [1307, 26] on input "LAETITIA" at bounding box center [1302, 27] width 180 height 19
type input "G"
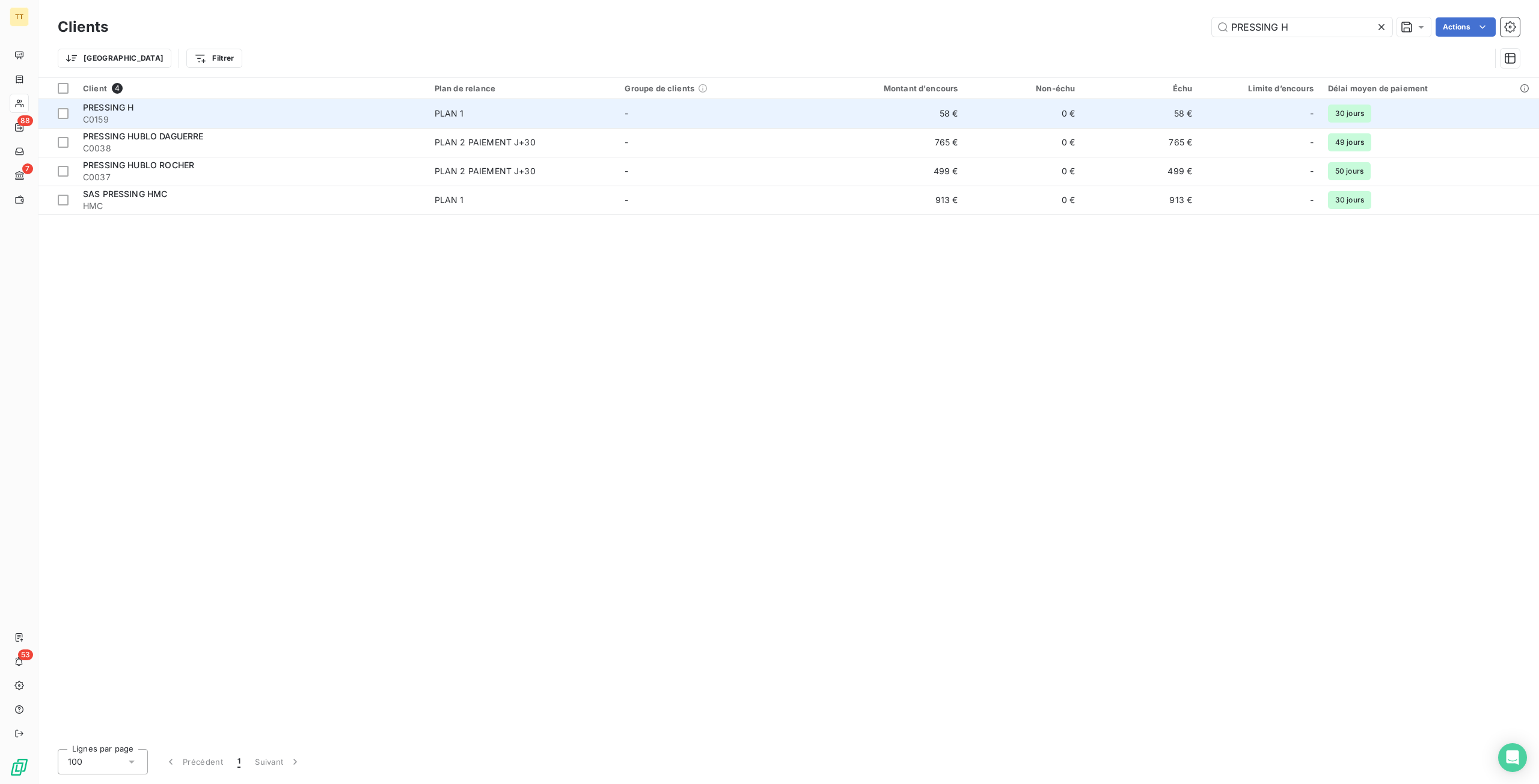
type input "PRESSING H"
click at [1175, 102] on td "58 €" at bounding box center [1140, 114] width 117 height 29
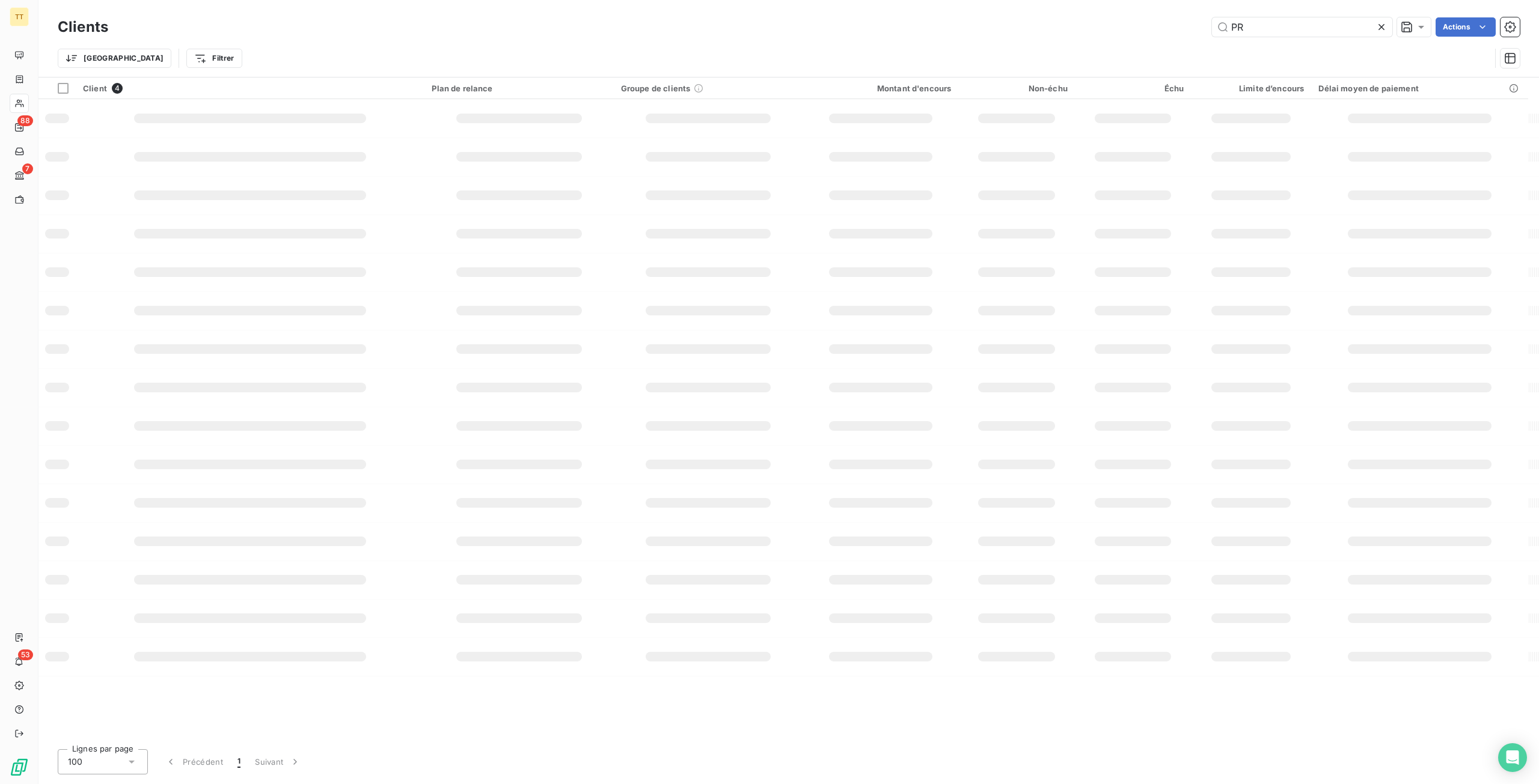
type input "P"
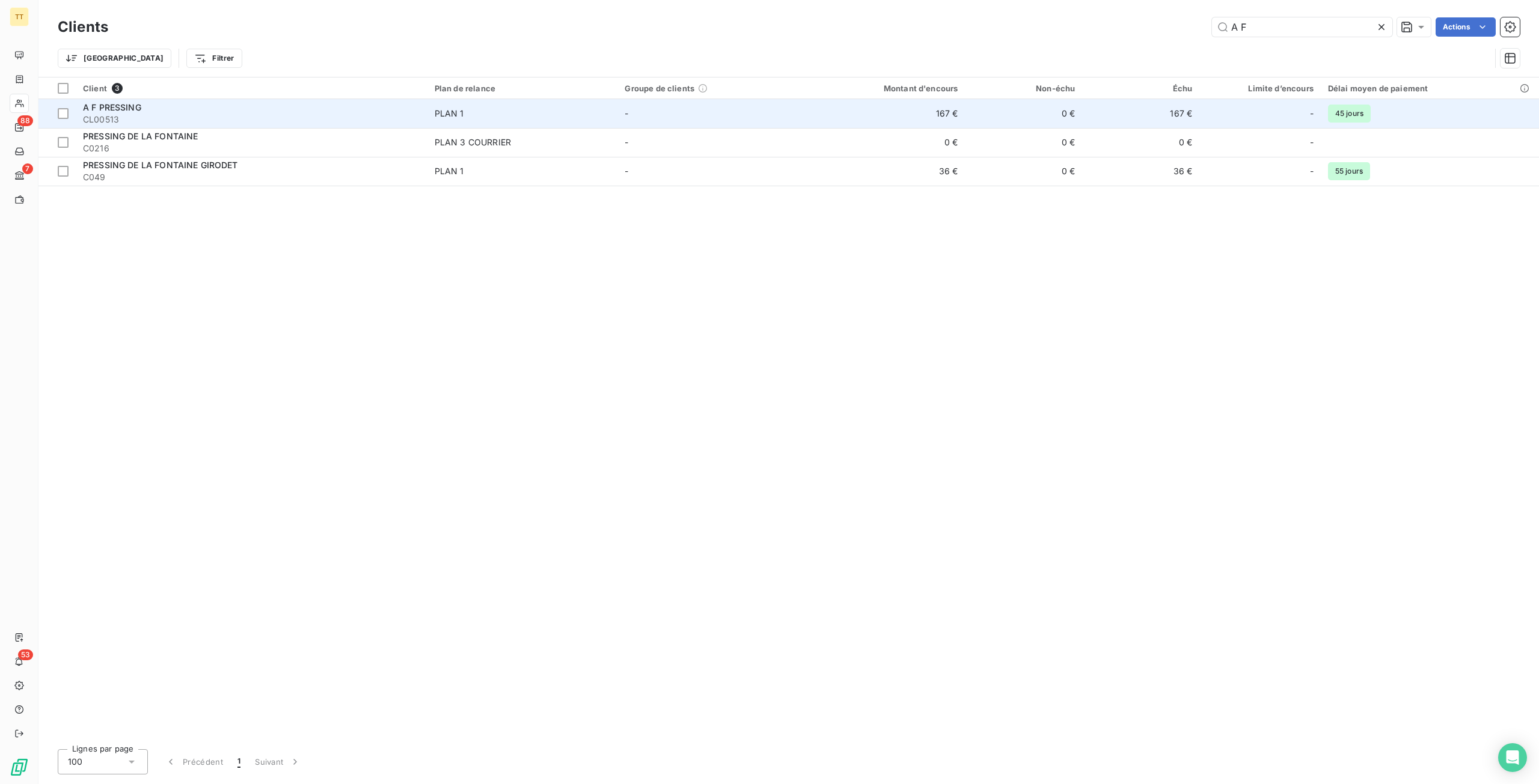
type input "A F"
click at [684, 111] on td "-" at bounding box center [713, 114] width 190 height 29
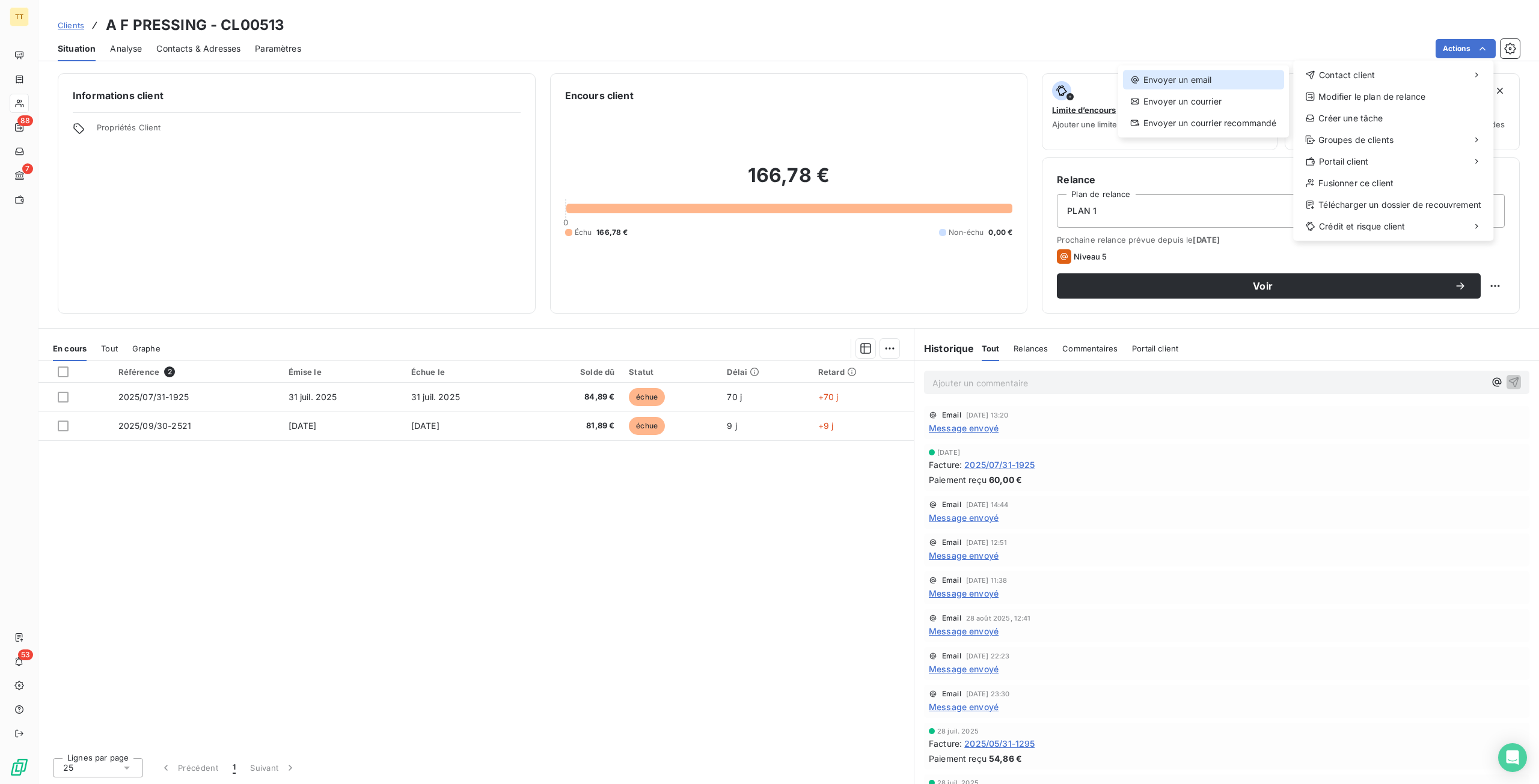
click at [1247, 75] on div "Envoyer un email" at bounding box center [1203, 80] width 161 height 19
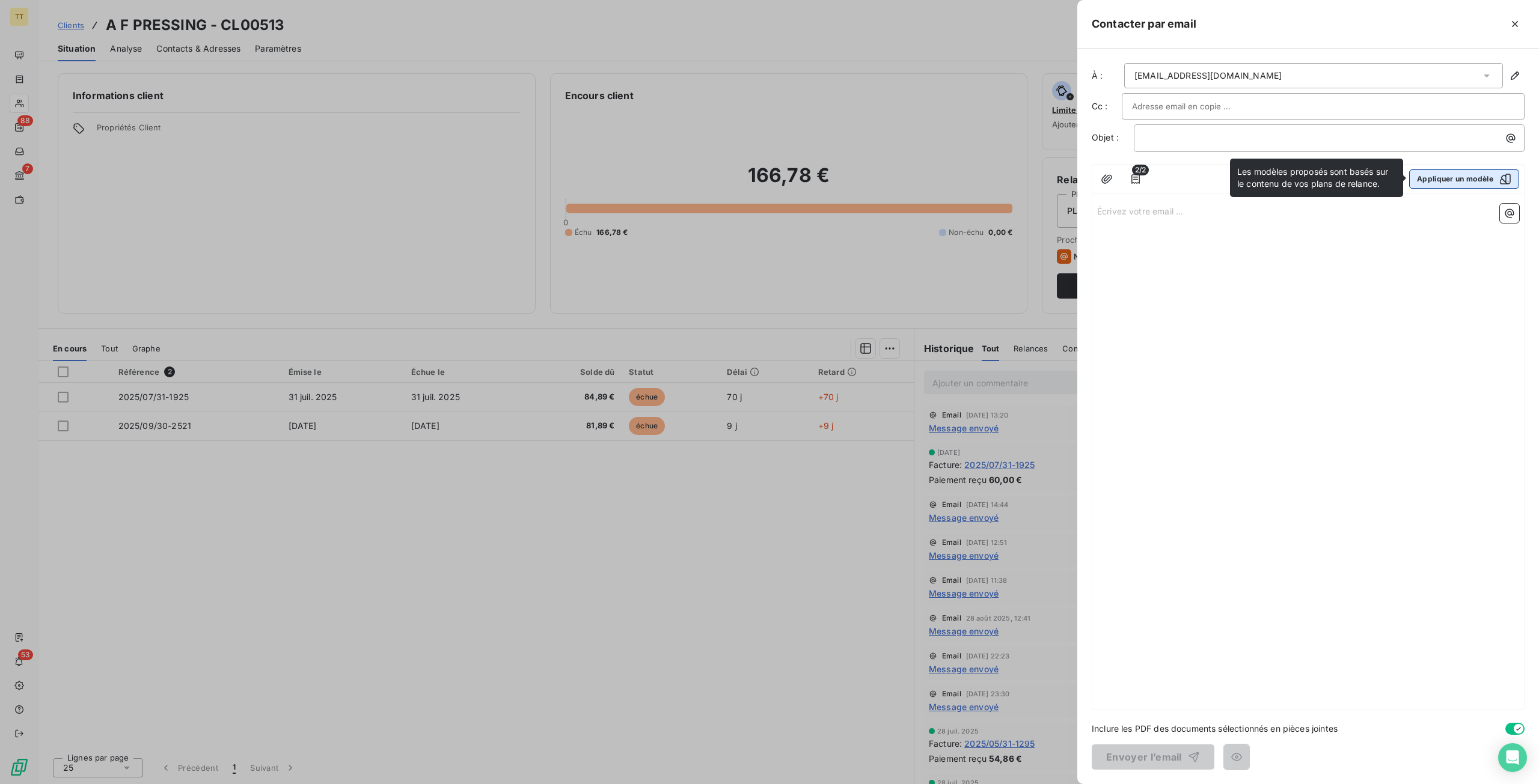
click at [1458, 177] on button "Appliquer un modèle" at bounding box center [1463, 180] width 110 height 19
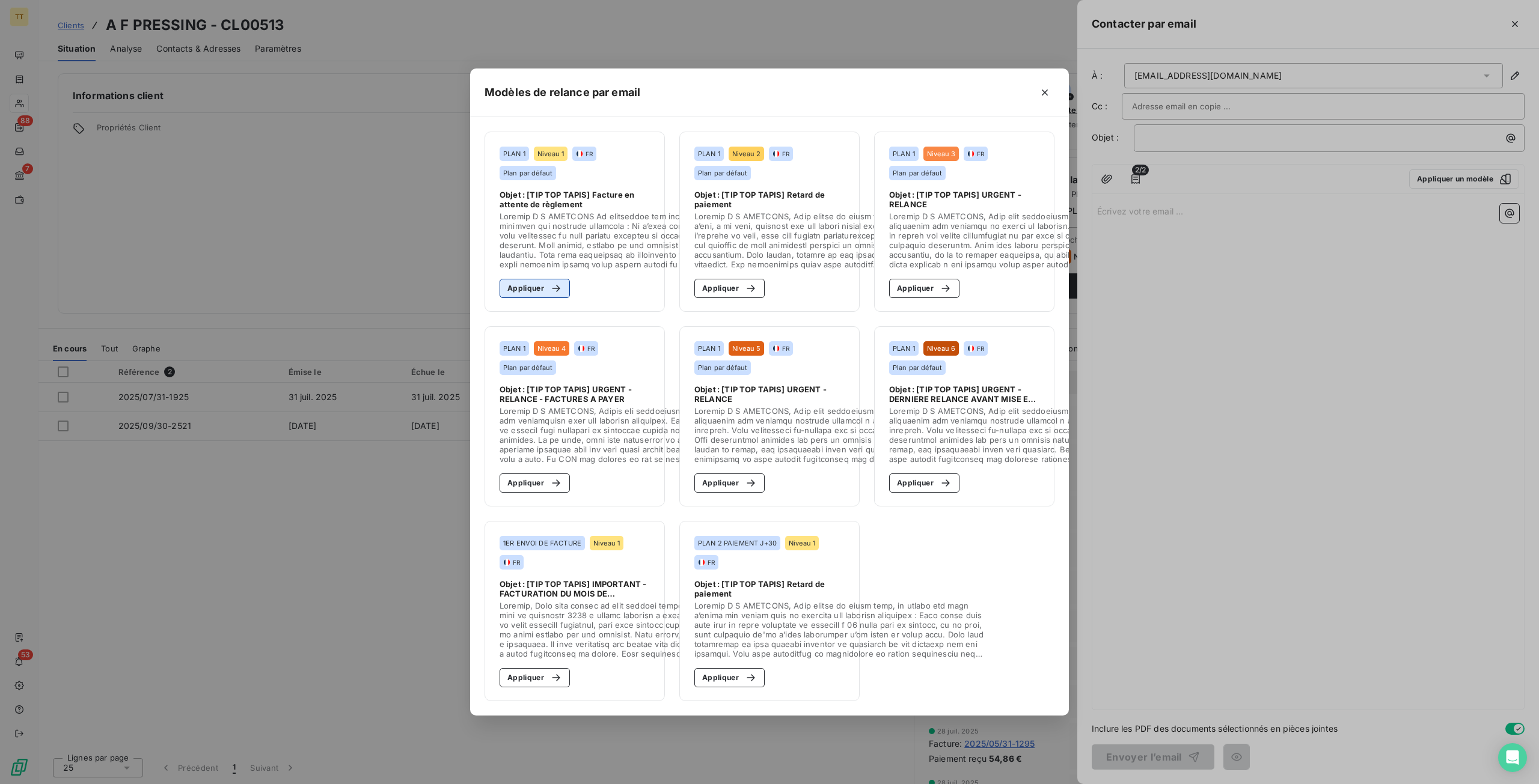
click at [525, 280] on button "Appliquer" at bounding box center [535, 288] width 71 height 19
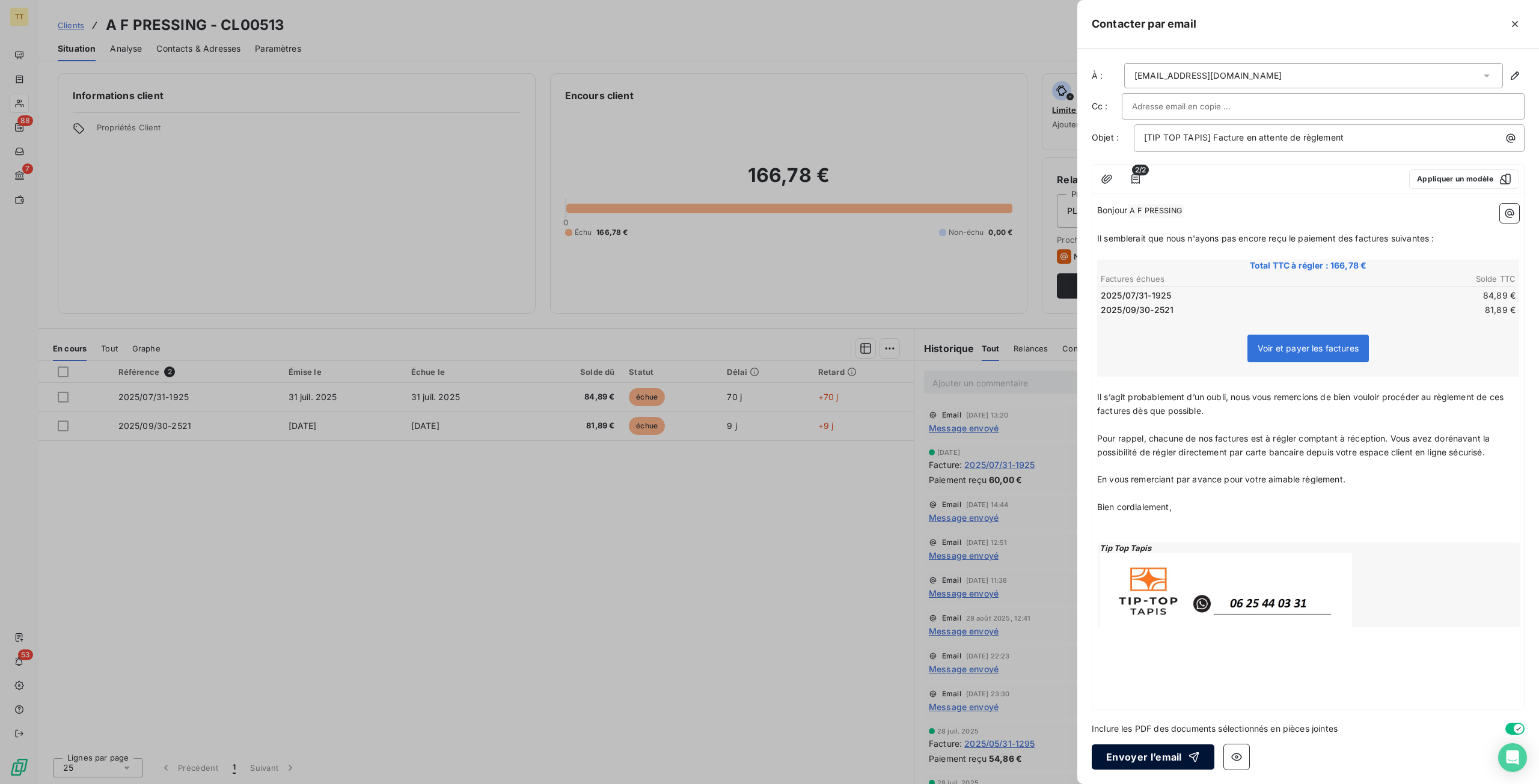
click at [1144, 756] on button "Envoyer l’email" at bounding box center [1152, 756] width 123 height 25
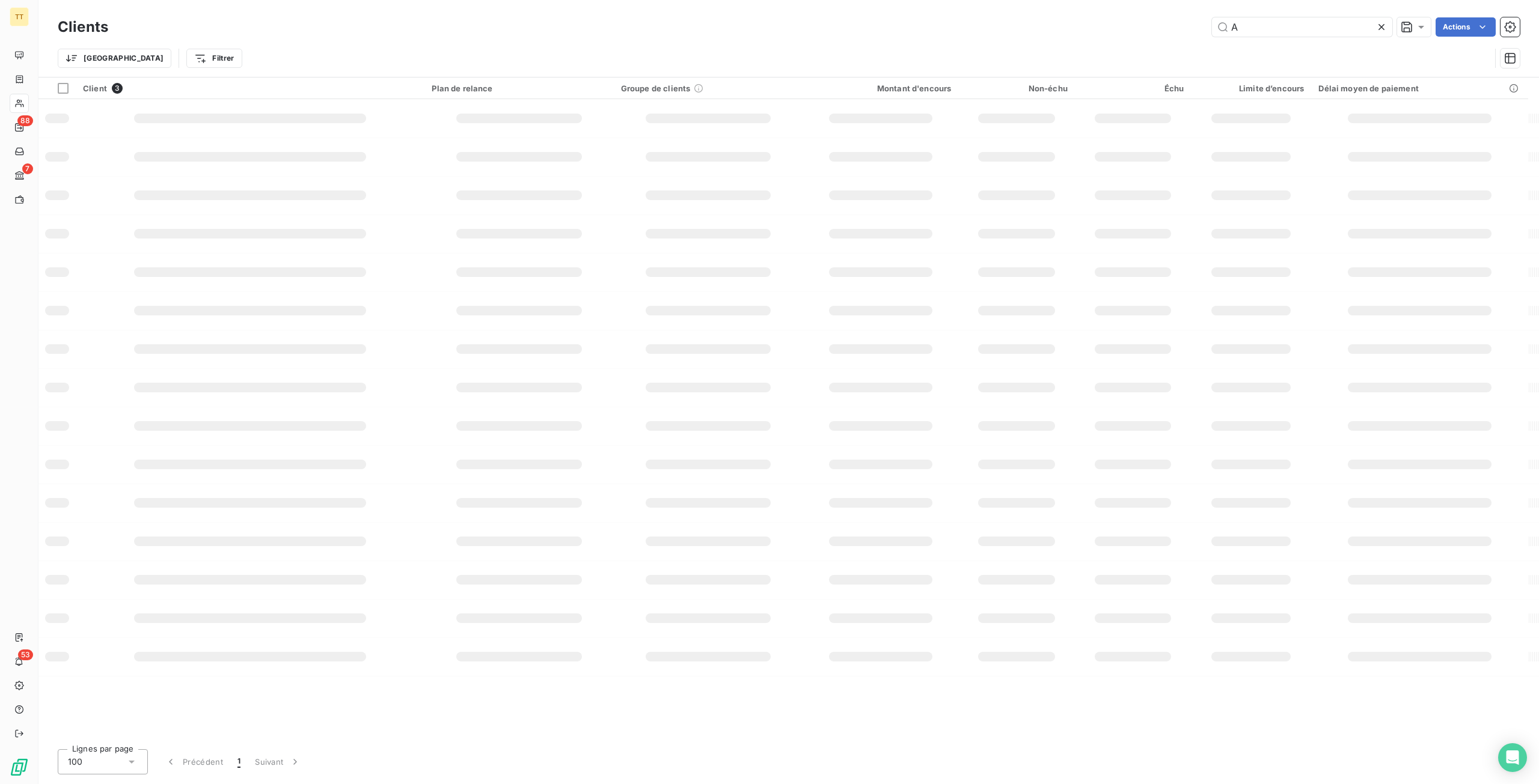
type input "A"
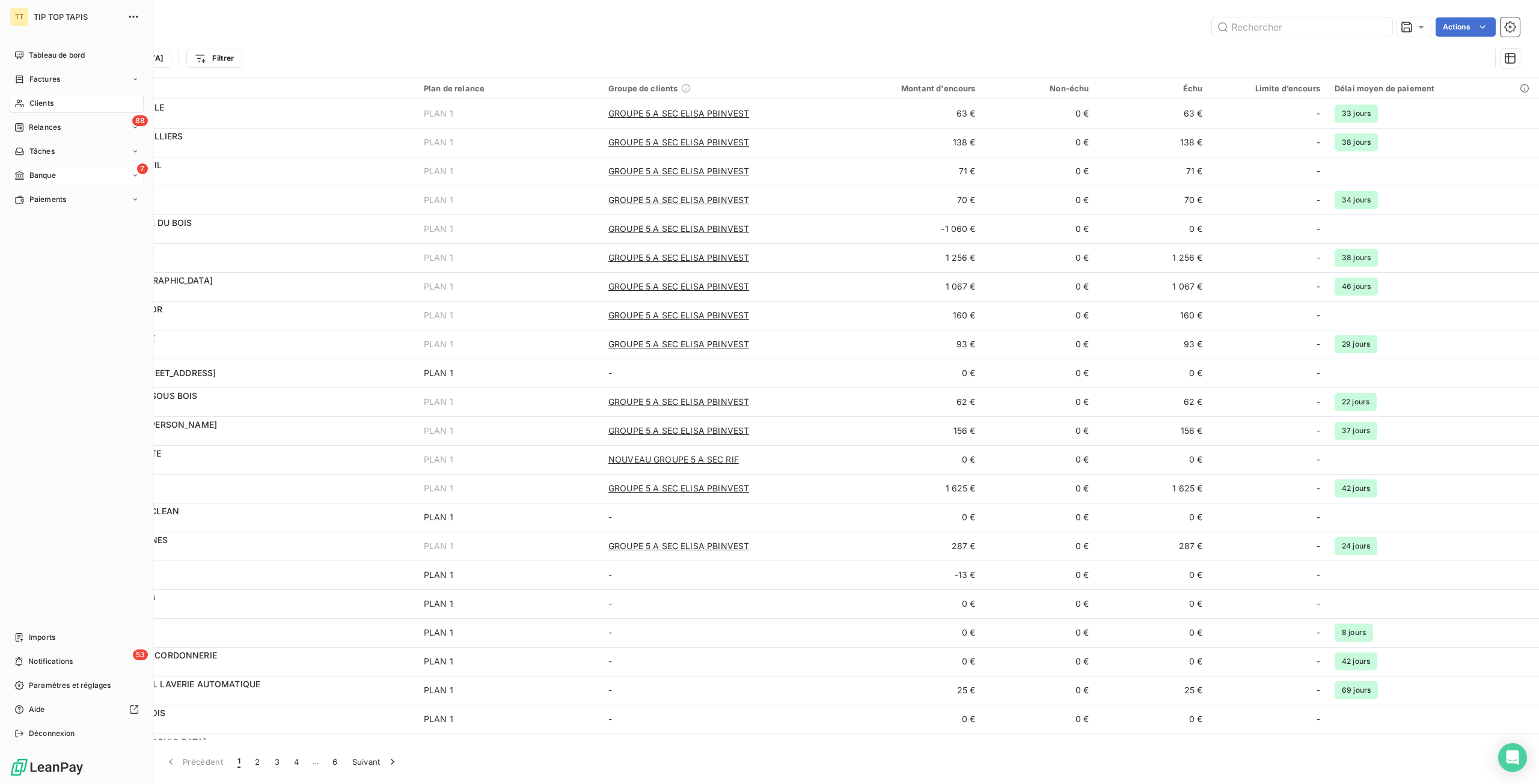
click at [104, 173] on div "7 Banque" at bounding box center [76, 175] width 134 height 19
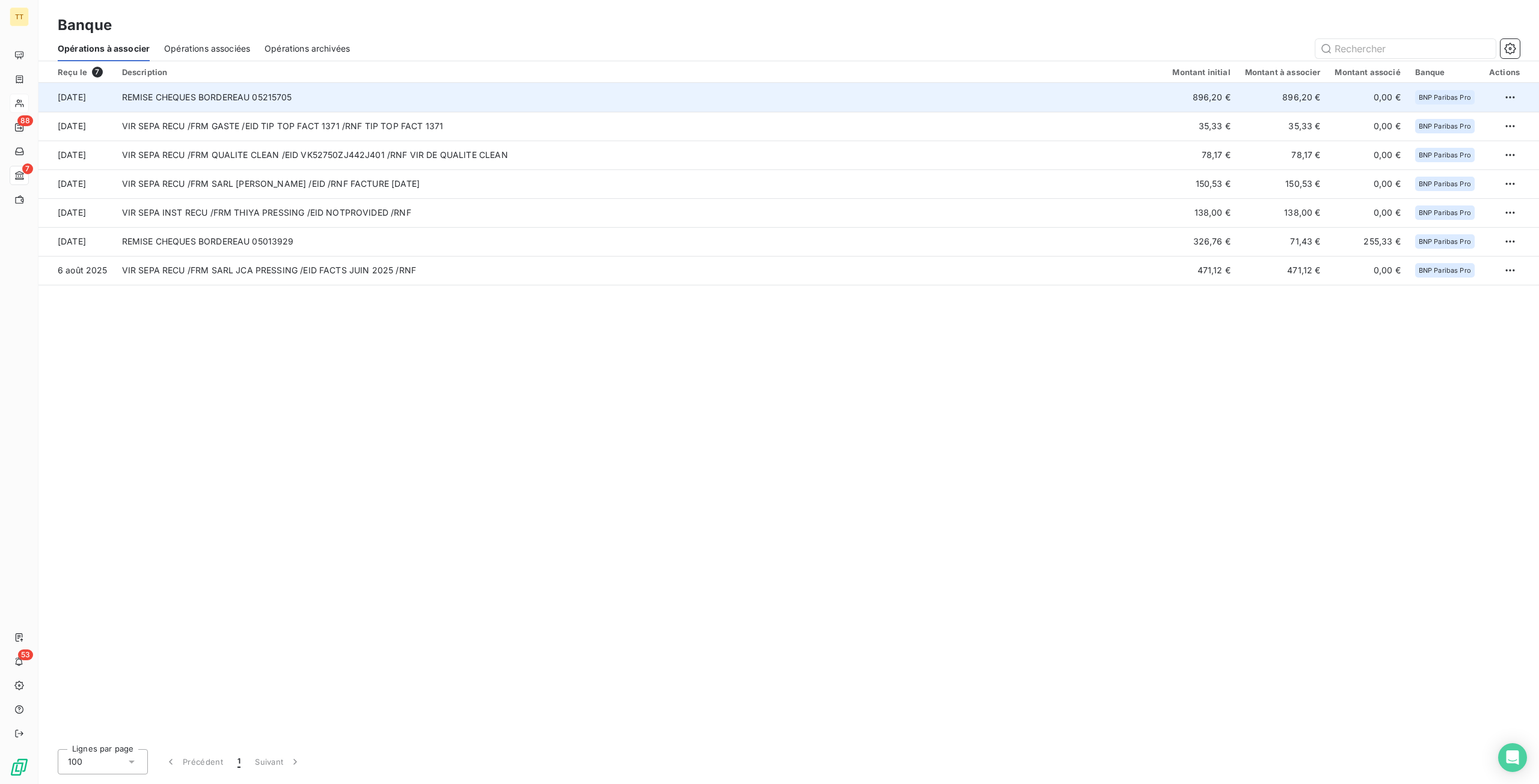
click at [1173, 102] on td "896,20 €" at bounding box center [1200, 97] width 72 height 29
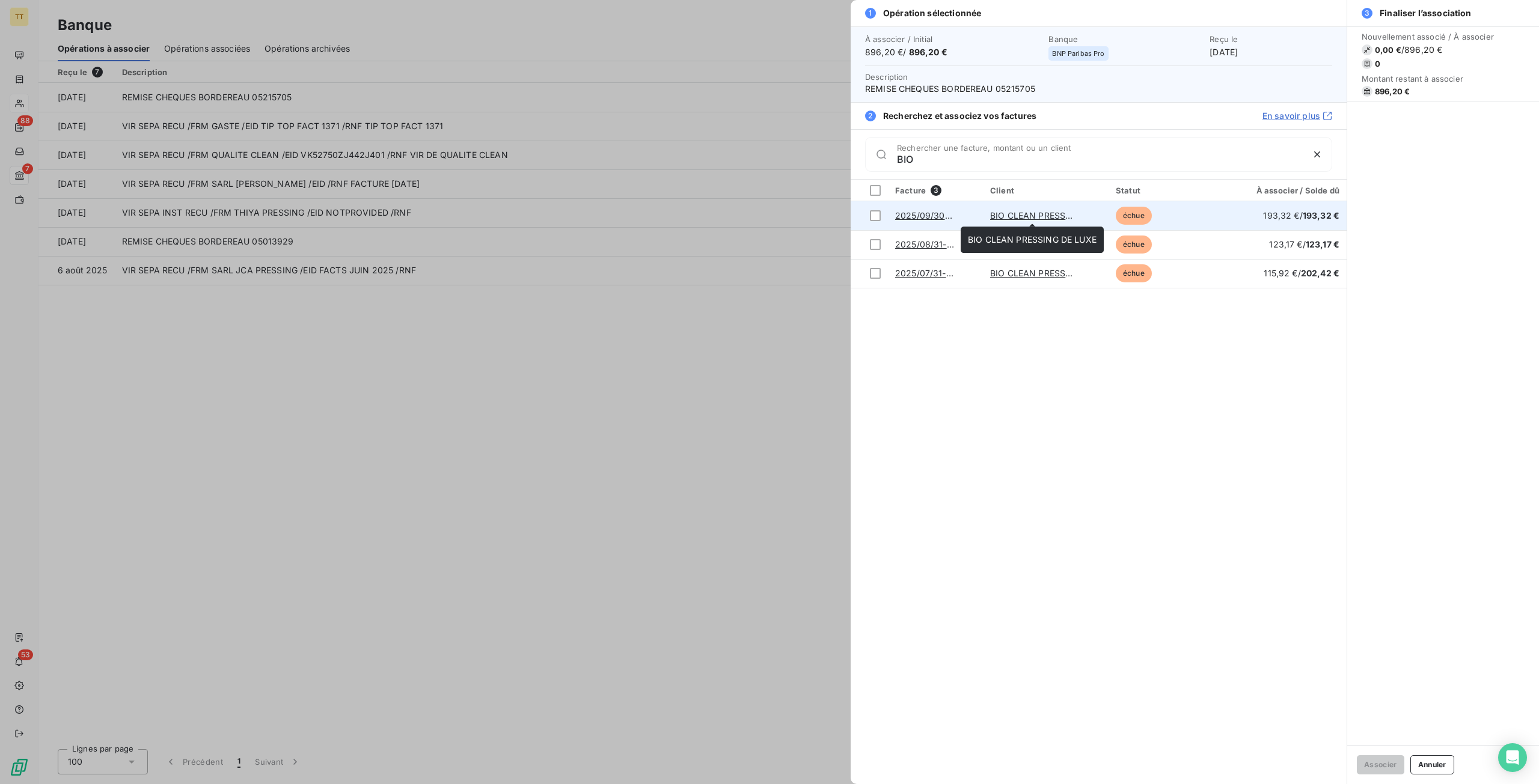
type input "BIO"
click at [1045, 215] on link "BIO CLEAN PRESSING DE LUXE" at bounding box center [1054, 215] width 128 height 11
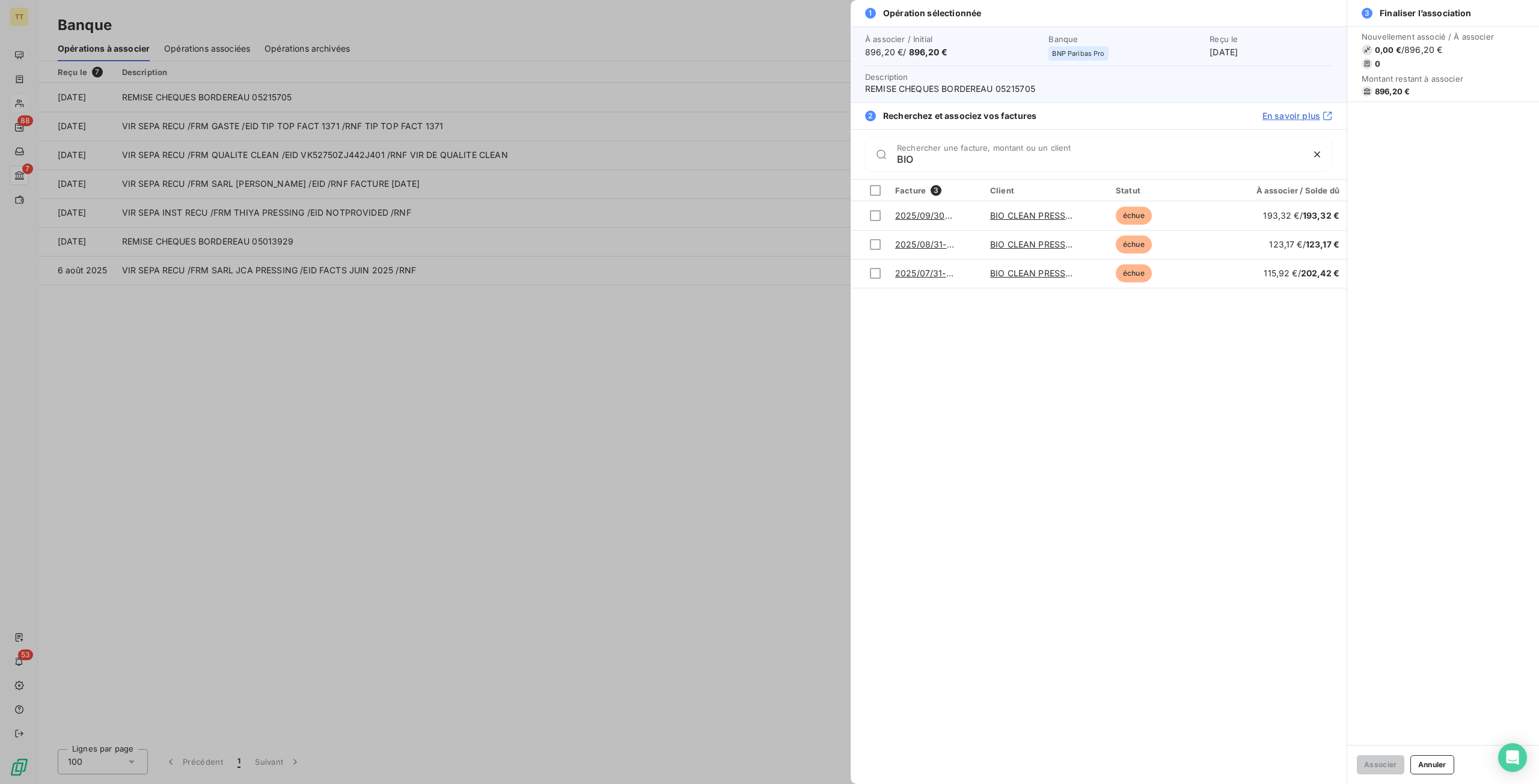
click at [643, 526] on div at bounding box center [770, 392] width 1539 height 784
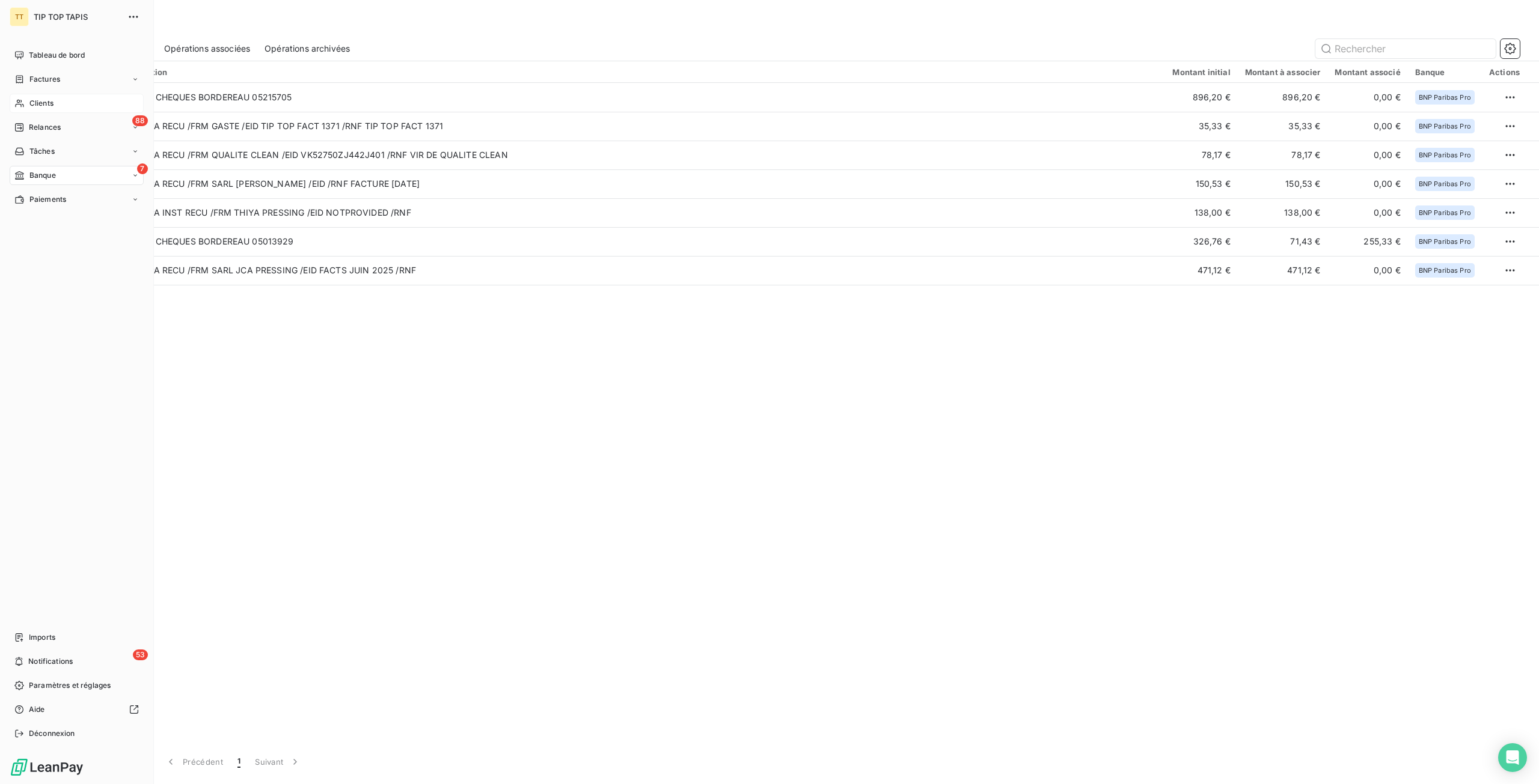
click at [81, 104] on div "Clients" at bounding box center [76, 103] width 134 height 19
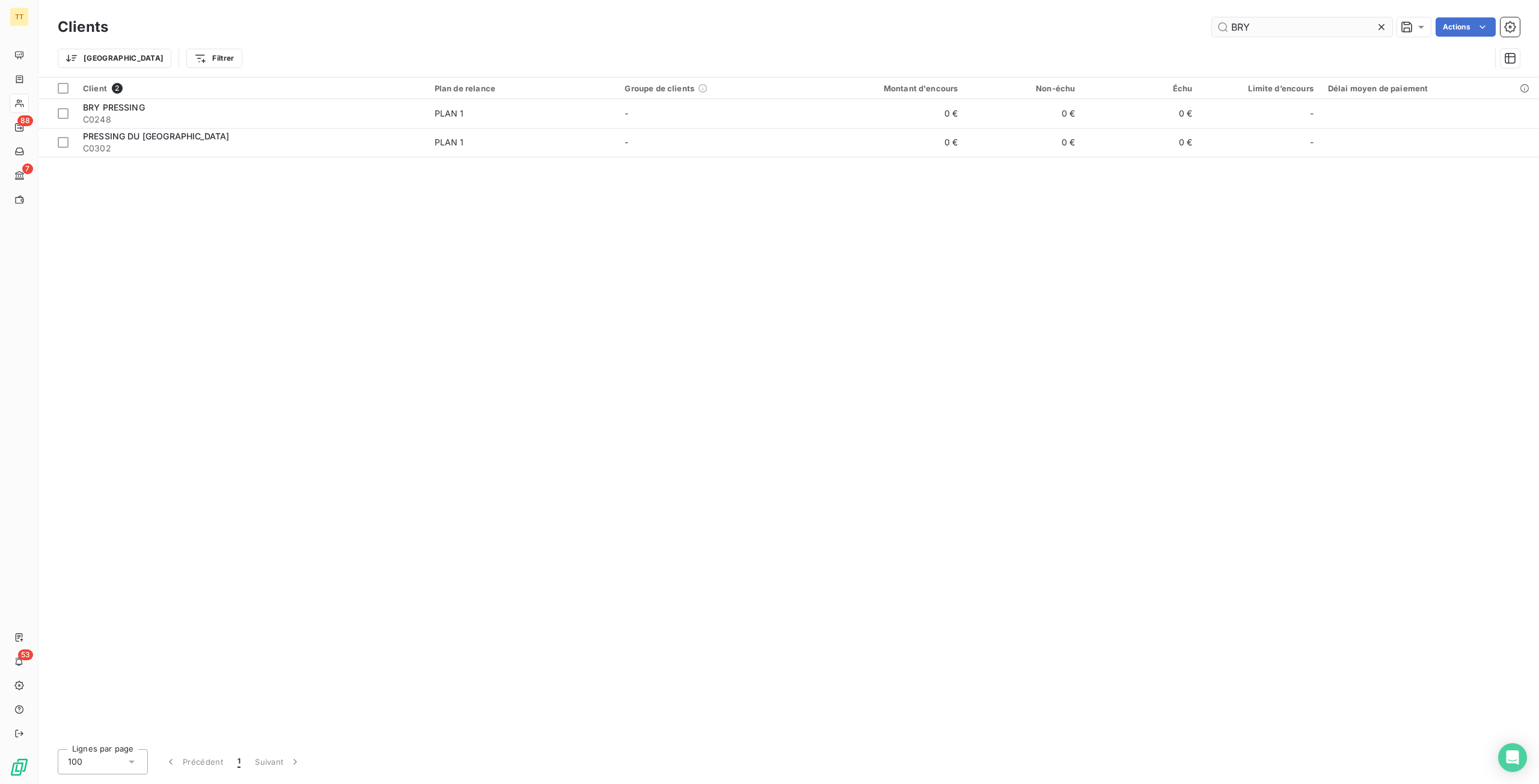
click at [1270, 31] on input "BRY" at bounding box center [1302, 27] width 180 height 19
click at [1271, 28] on input "BRY" at bounding box center [1302, 27] width 180 height 19
click at [1271, 28] on input "BRY" at bounding box center [1302, 27] width 180 height 19
click at [1272, 28] on input "BRY" at bounding box center [1302, 27] width 180 height 19
type input "S"
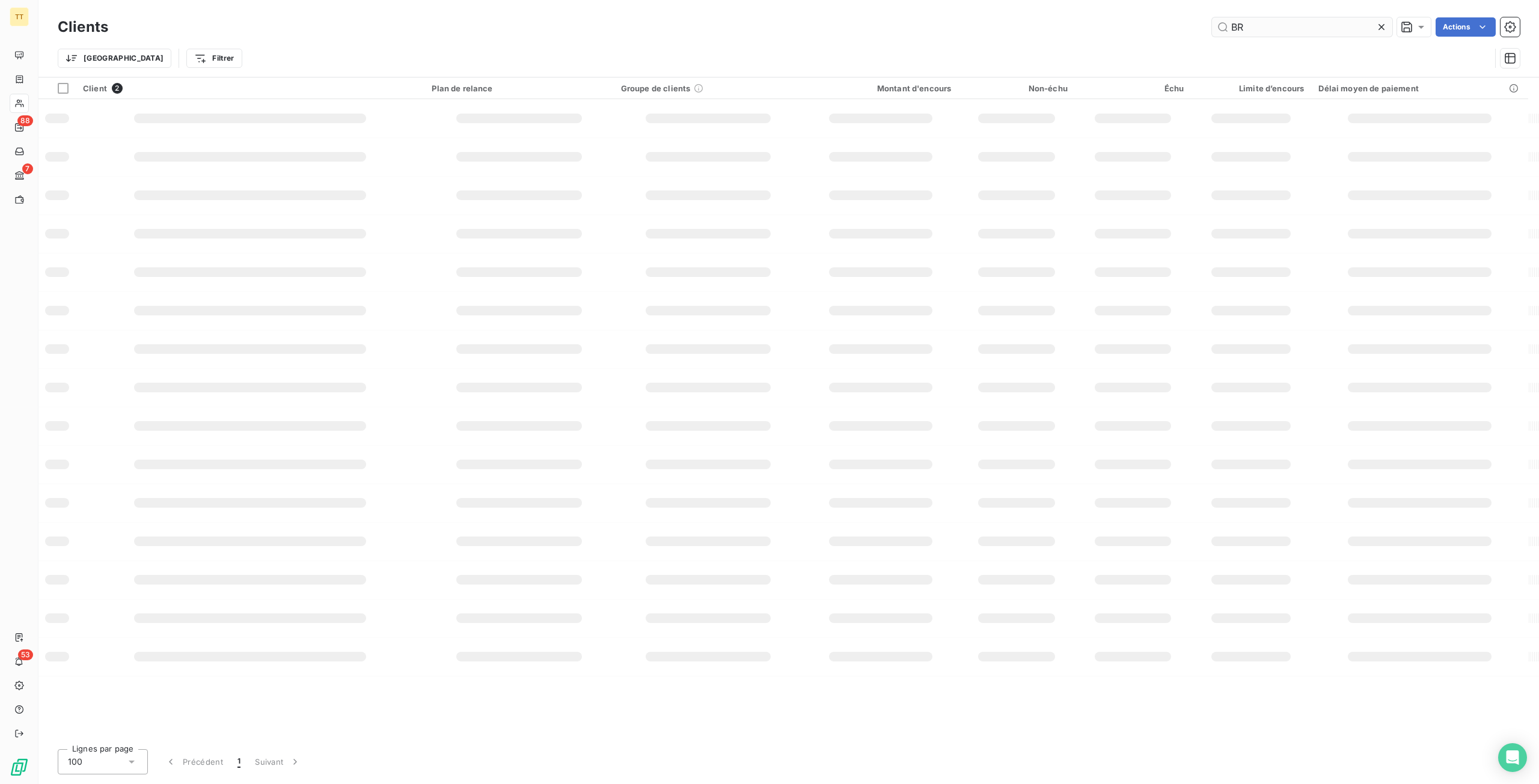
type input "B"
type input "C"
type input "V"
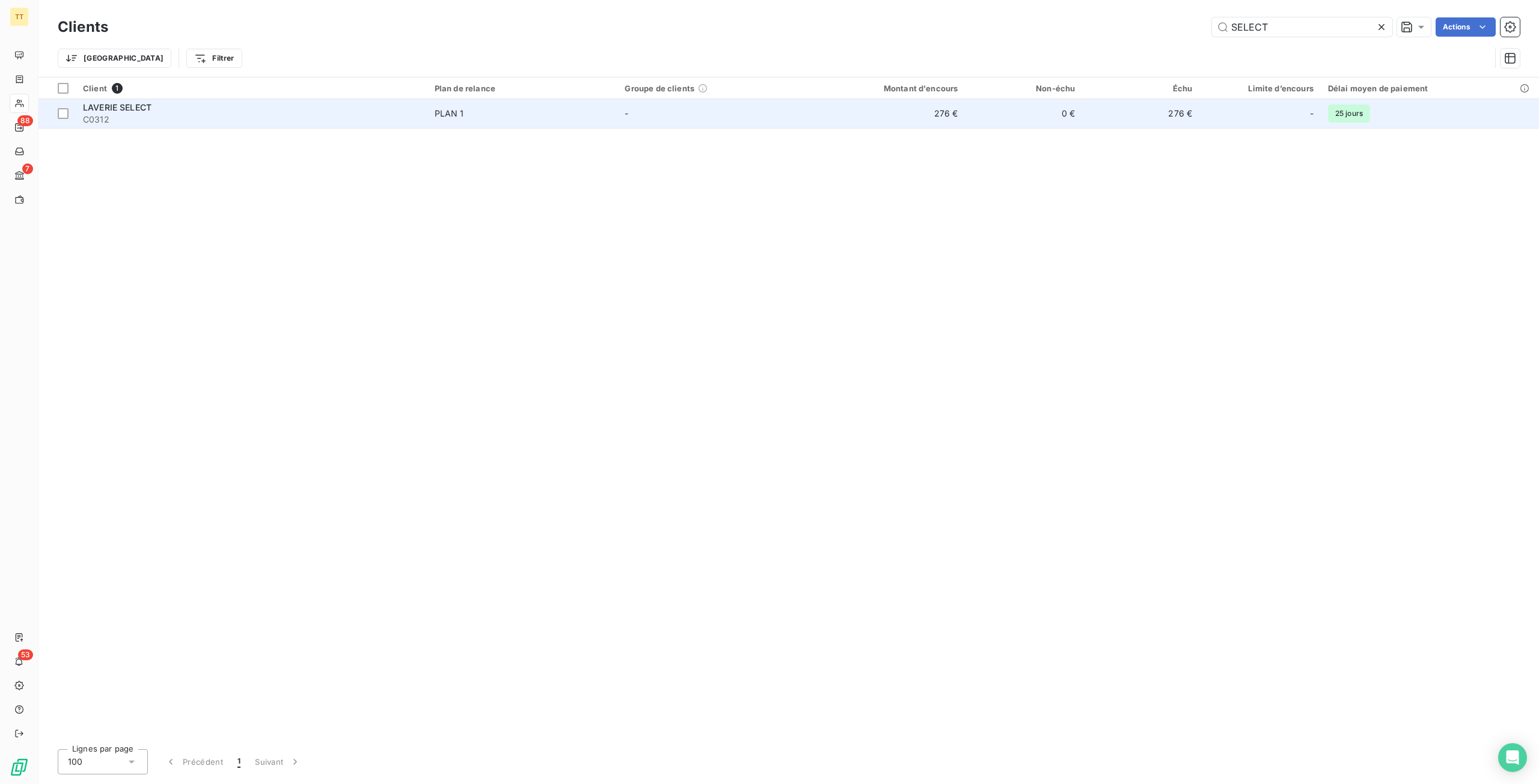
type input "SELECT"
click at [898, 121] on td "276 €" at bounding box center [886, 114] width 157 height 29
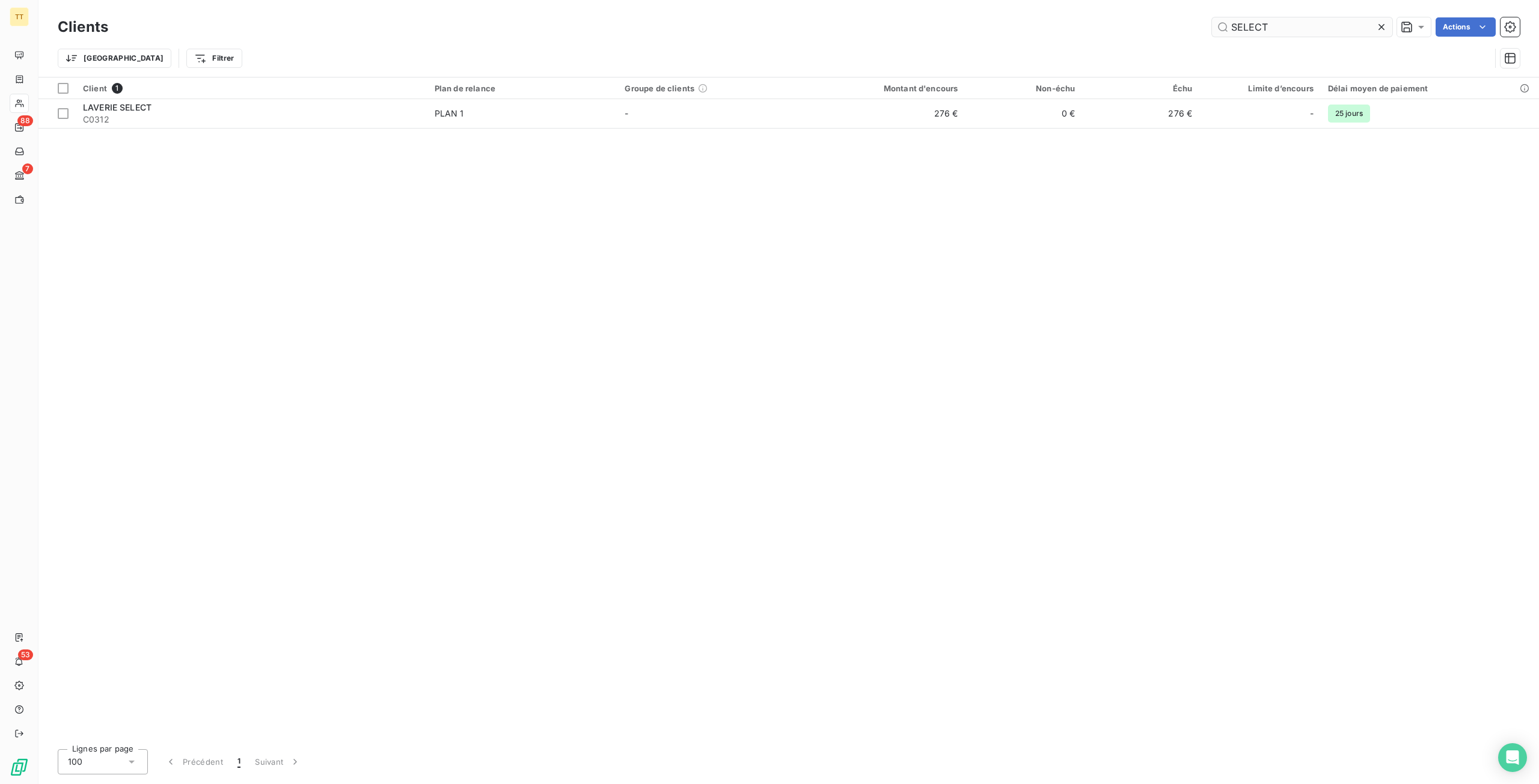
click at [1292, 19] on input "SELECT" at bounding box center [1302, 27] width 180 height 19
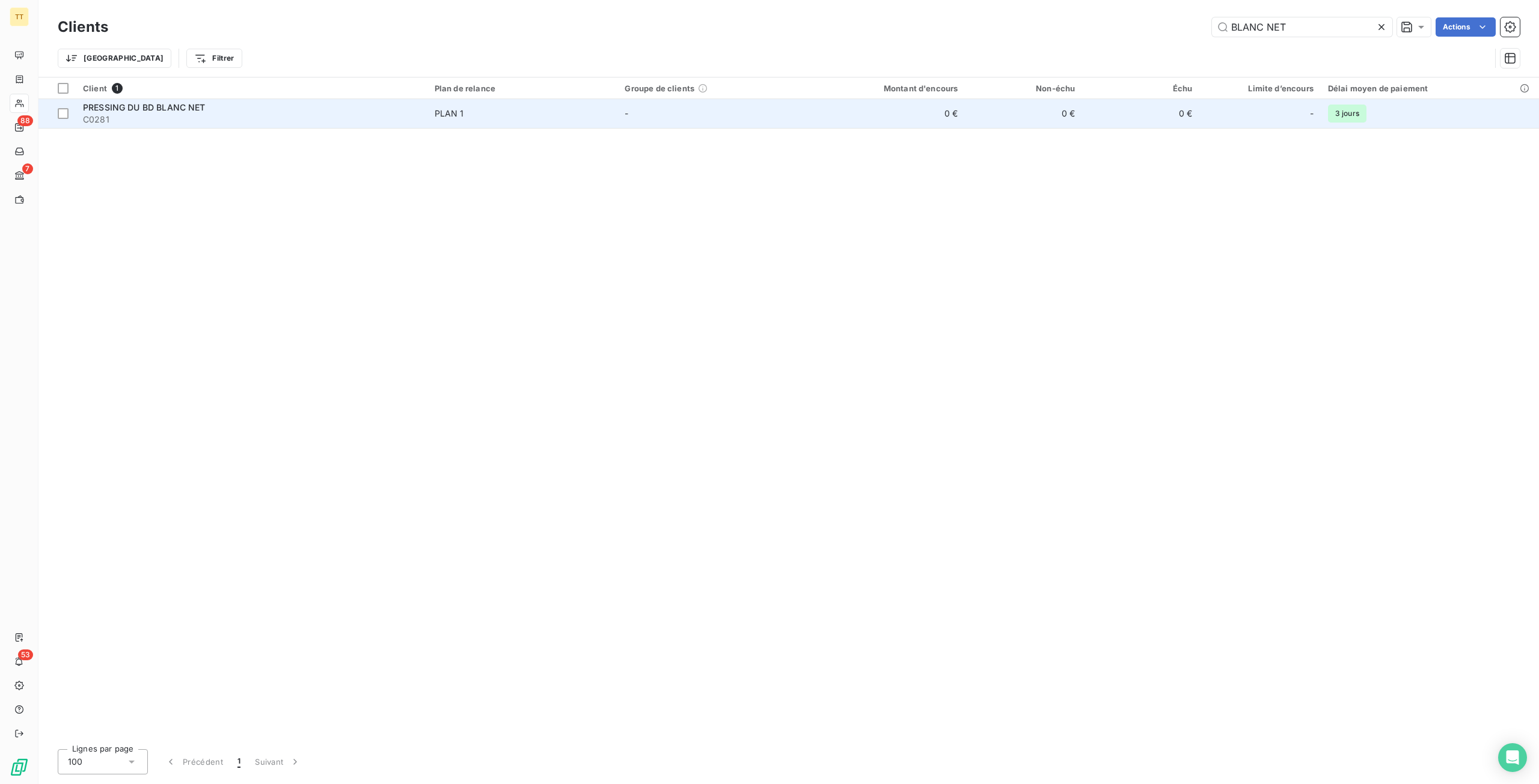
type input "BLANC NET"
click at [592, 116] on span "PLAN 1" at bounding box center [522, 113] width 176 height 12
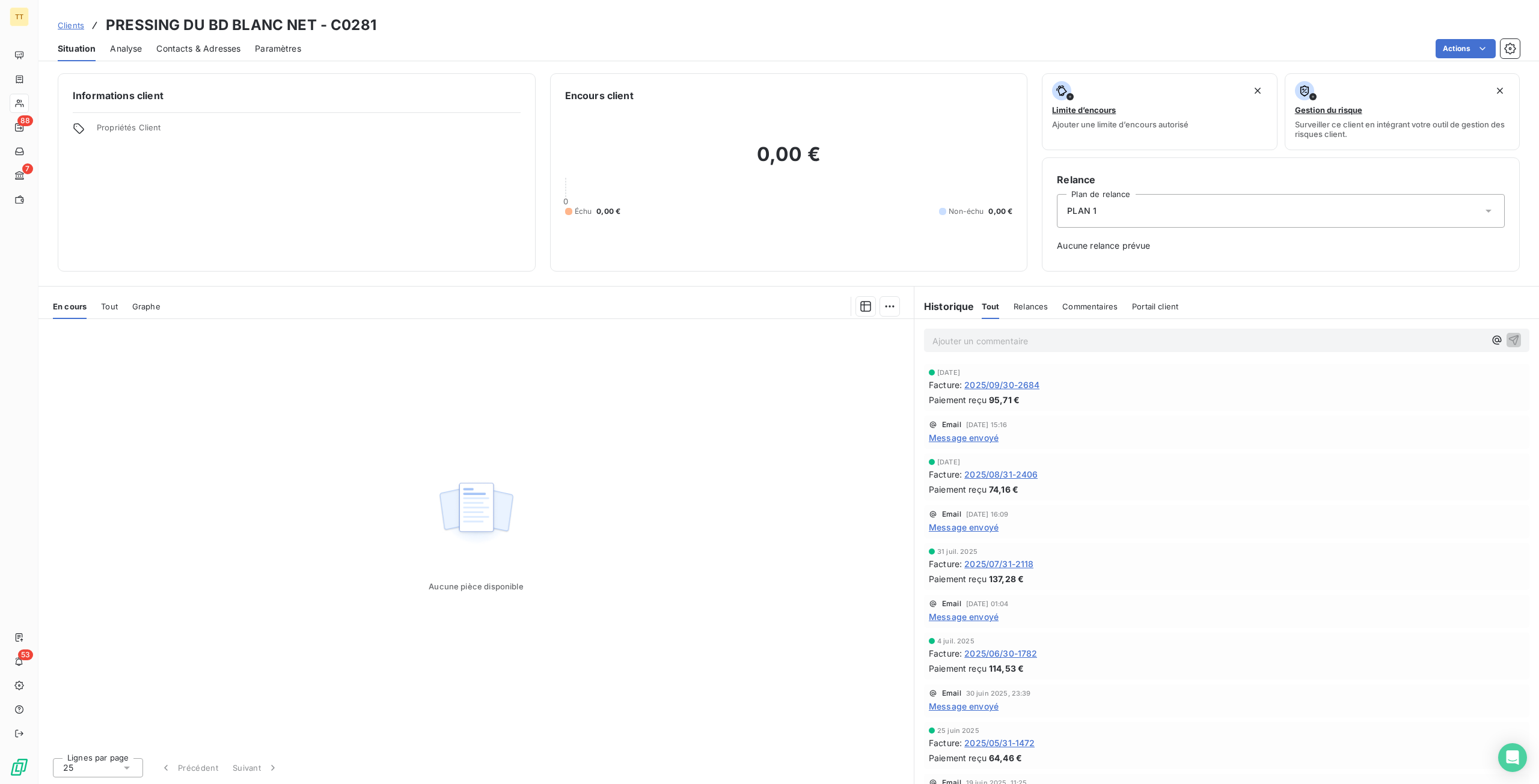
click at [1012, 382] on span "2025/09/30-2684" at bounding box center [1001, 385] width 75 height 13
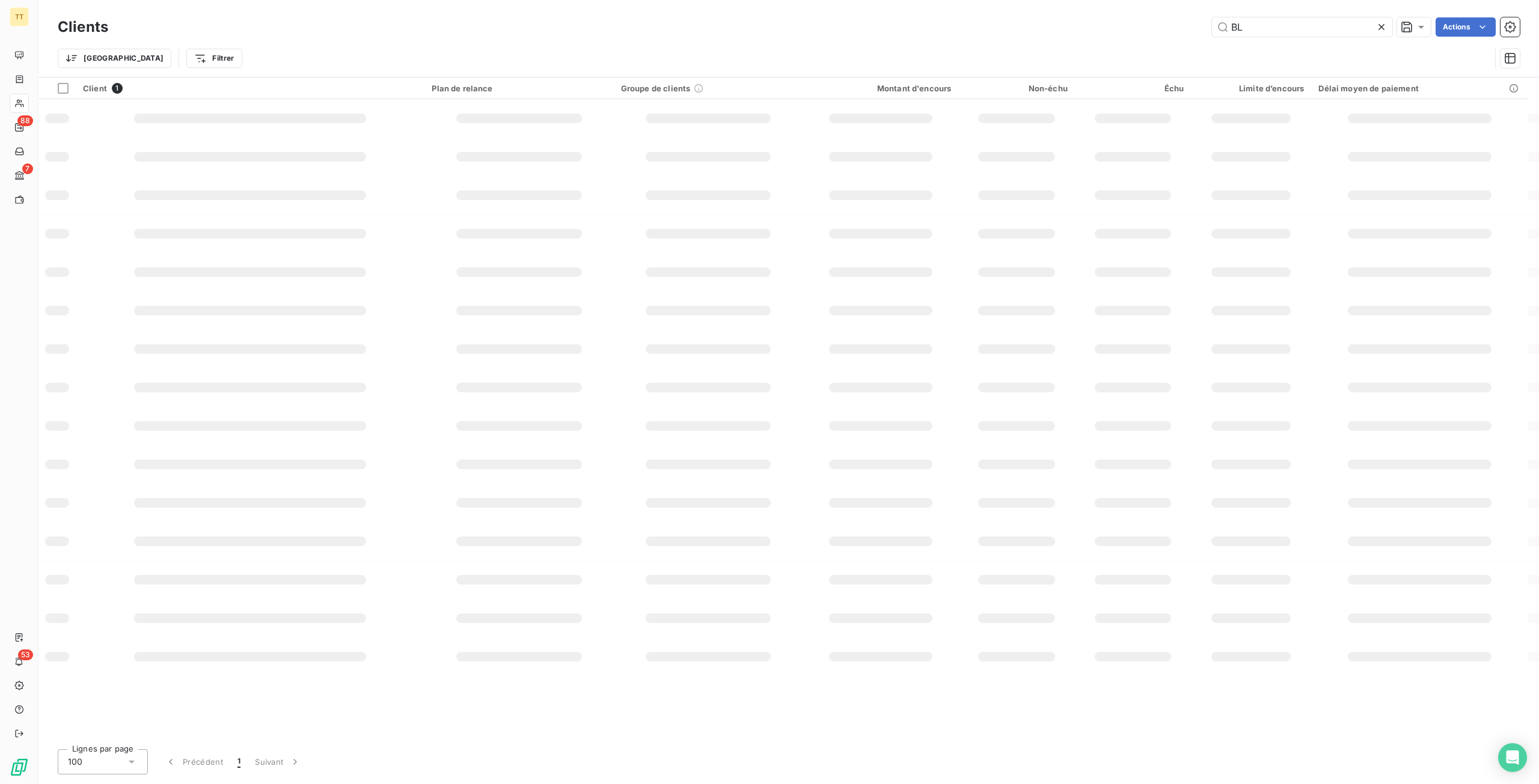
type input "B"
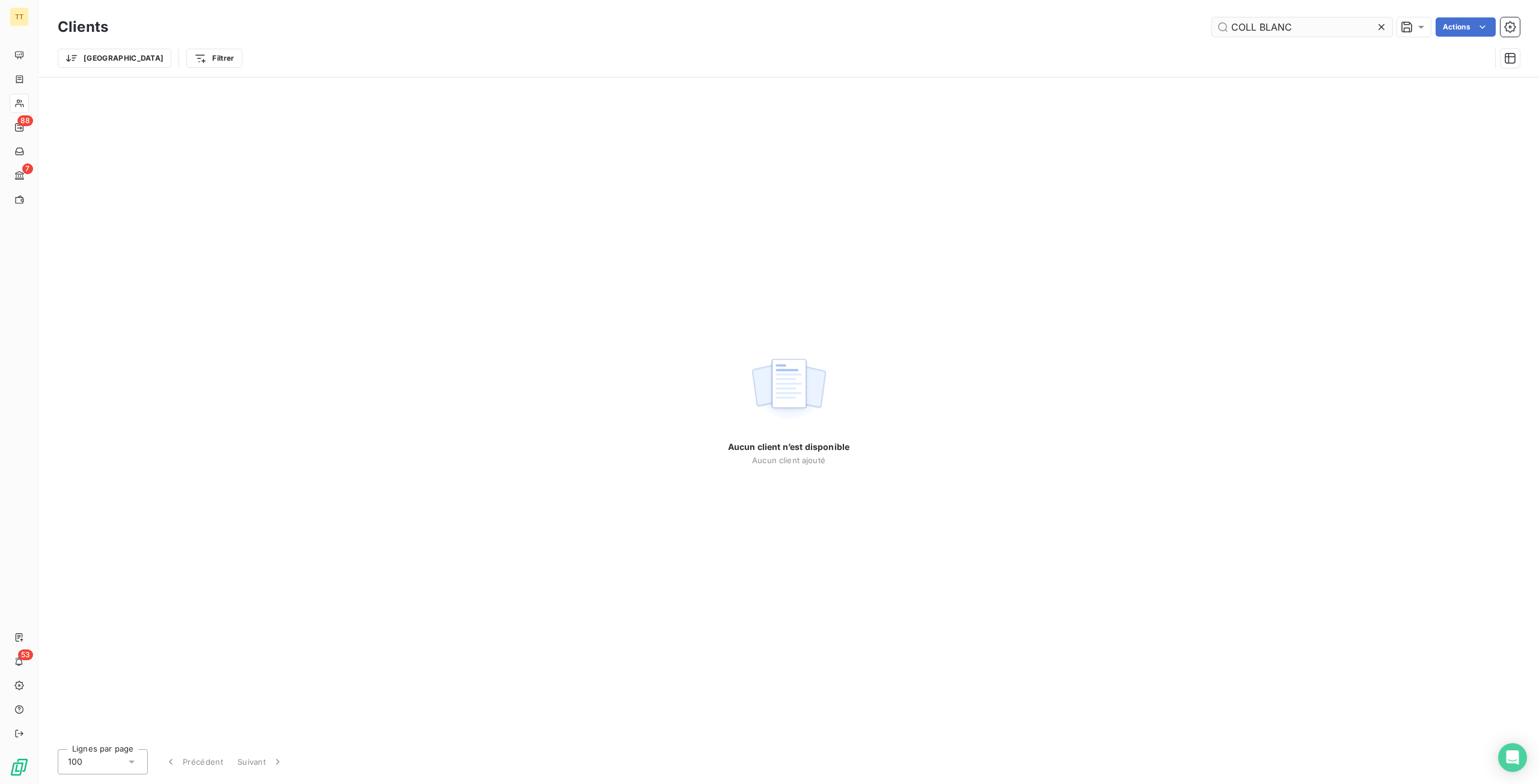
click at [1263, 33] on input "COLL BLANC" at bounding box center [1302, 27] width 180 height 19
drag, startPoint x: 1256, startPoint y: 25, endPoint x: 1324, endPoint y: 44, distance: 70.6
click at [1256, 26] on input "COLL BLANC" at bounding box center [1302, 27] width 180 height 19
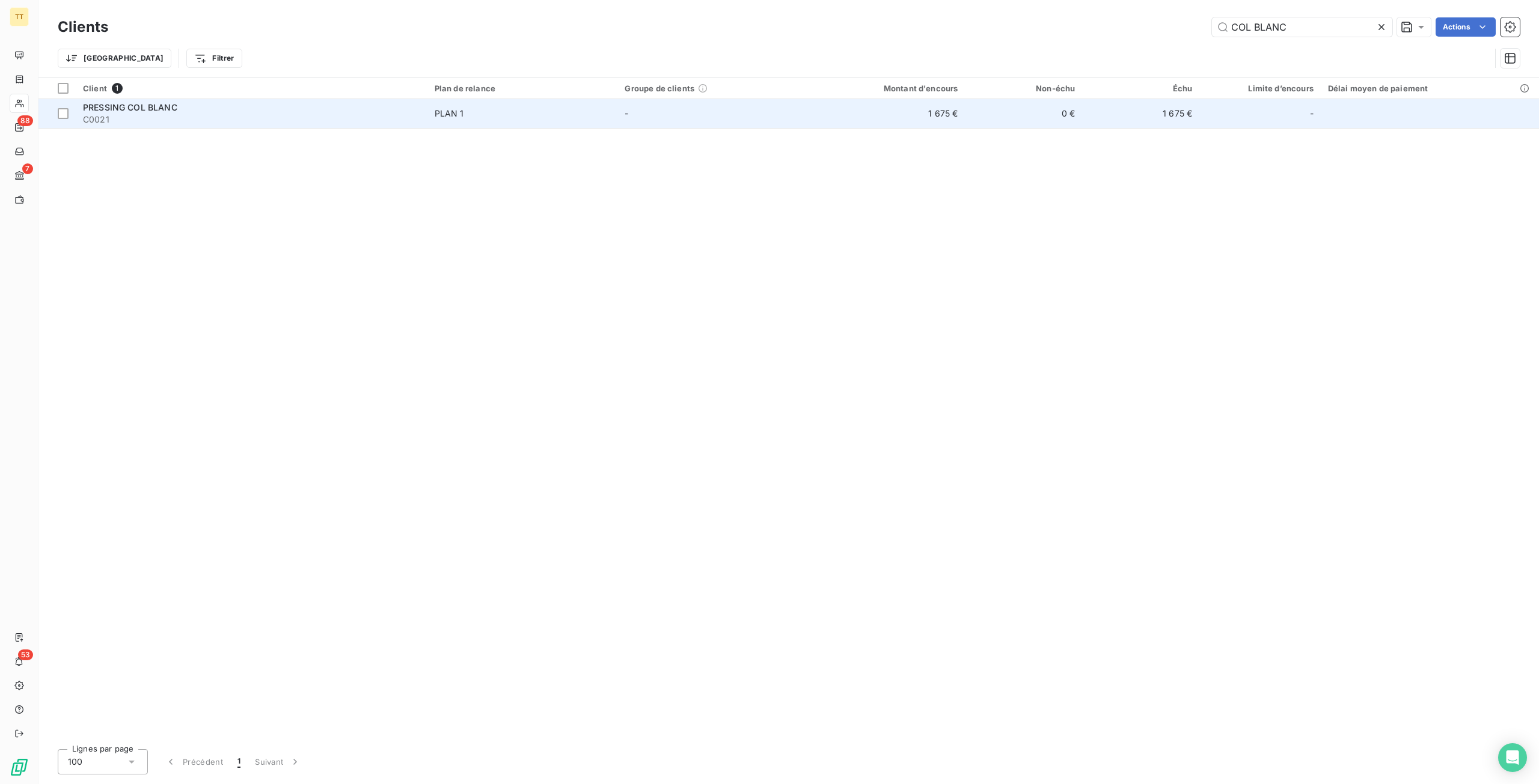
type input "COL BLANC"
click at [807, 106] on td "-" at bounding box center [713, 114] width 190 height 29
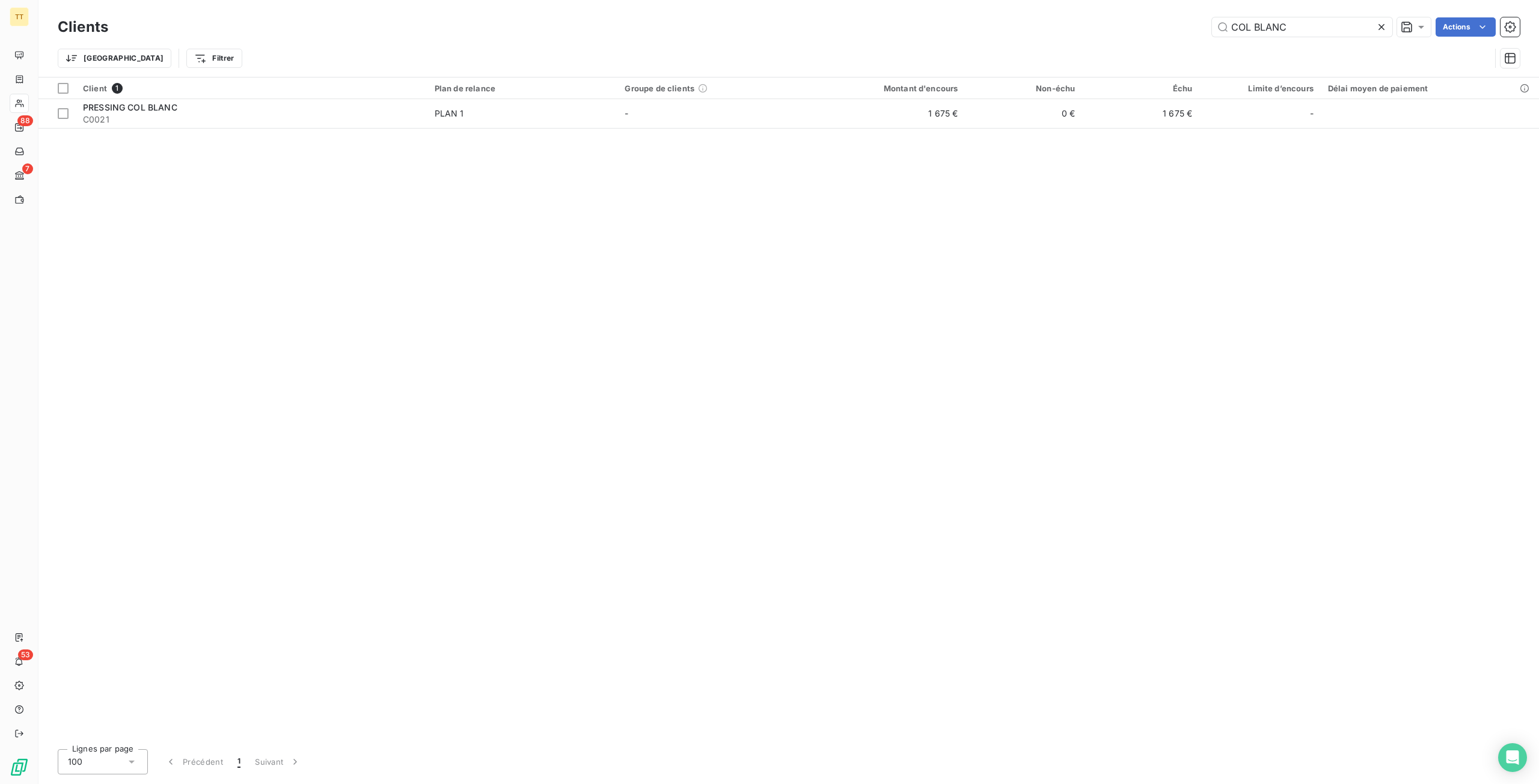
drag, startPoint x: 1297, startPoint y: 28, endPoint x: 1134, endPoint y: 33, distance: 163.1
click at [1134, 33] on div "COL BLANC Actions" at bounding box center [821, 27] width 1397 height 19
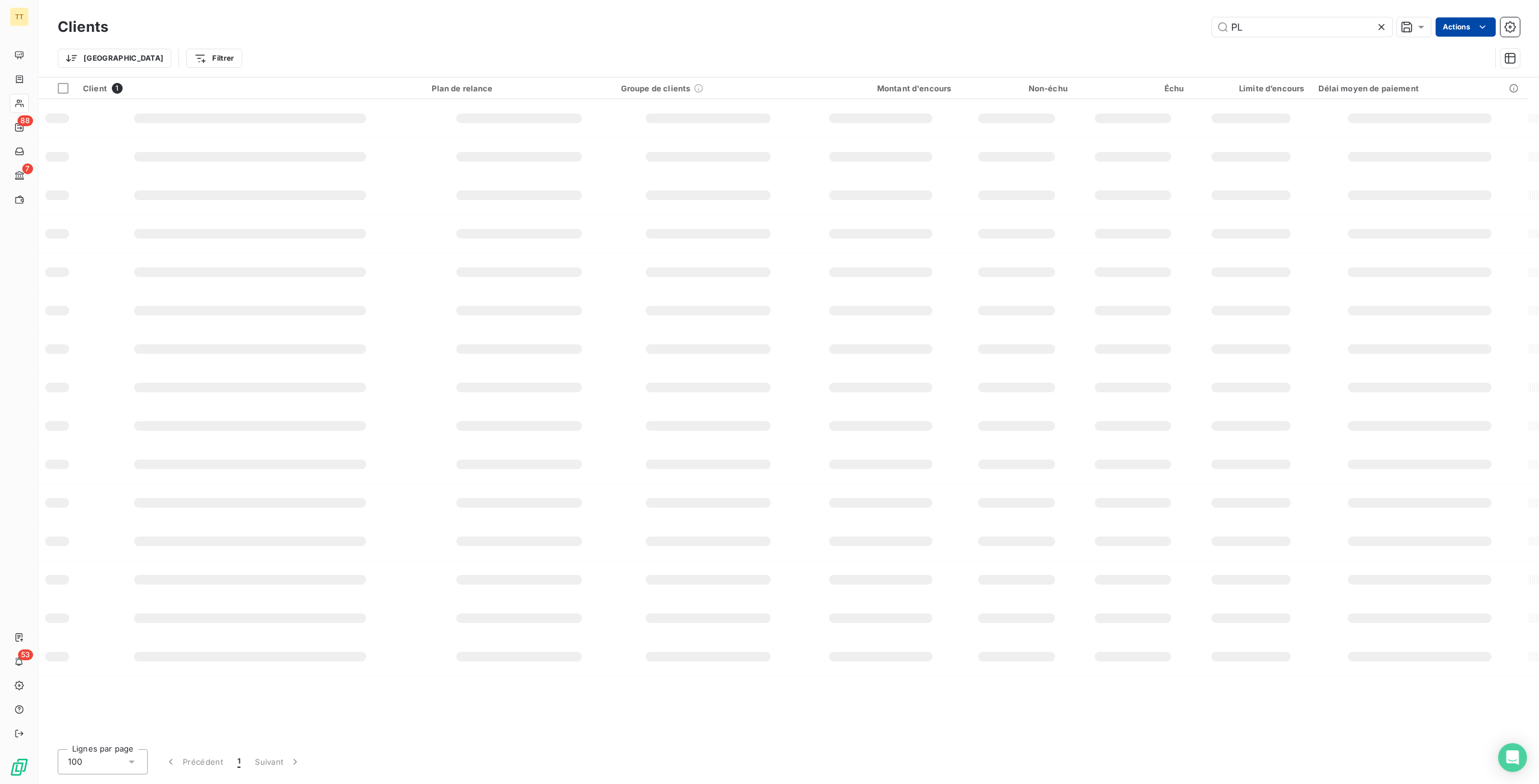
type input "P"
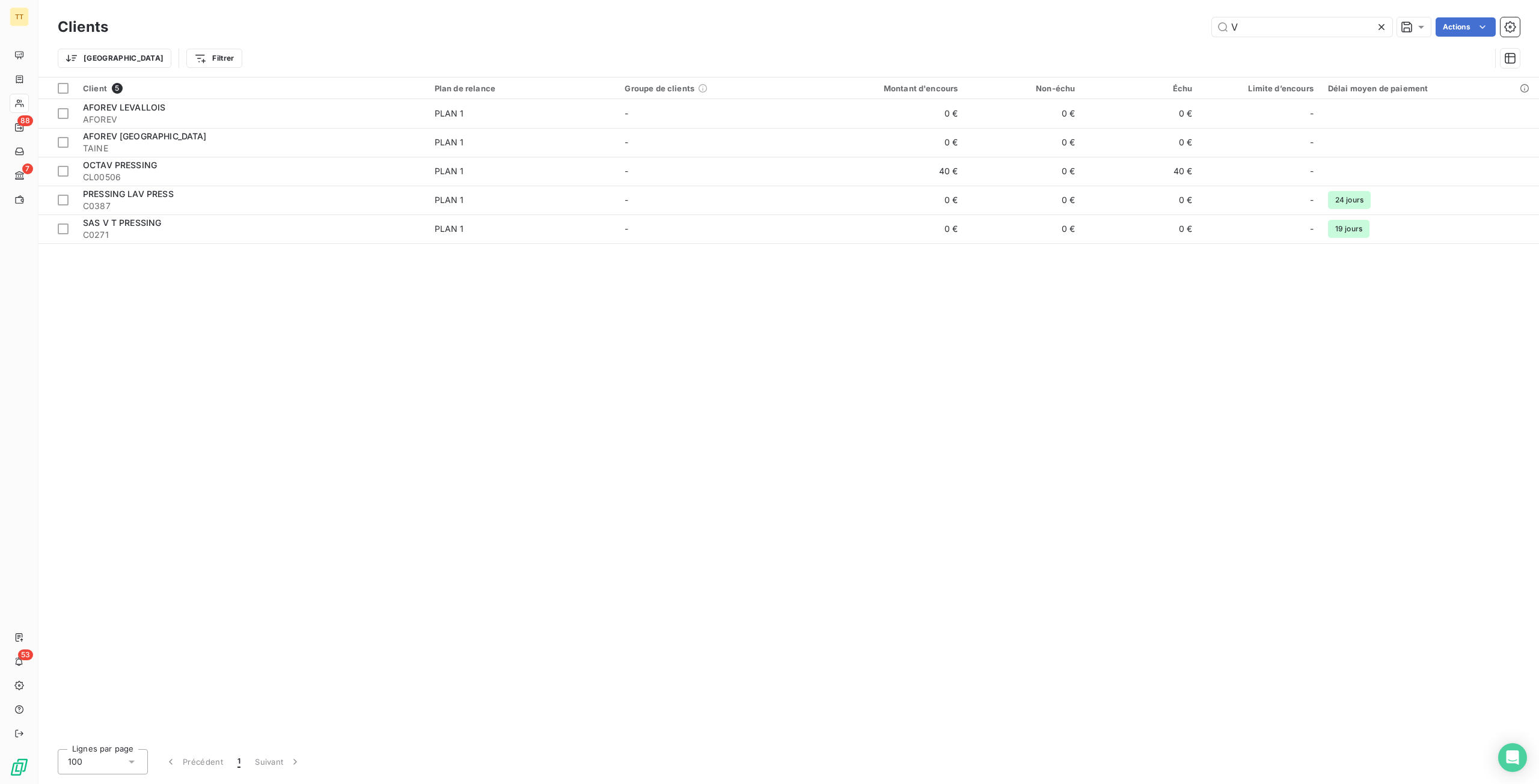
type input "V"
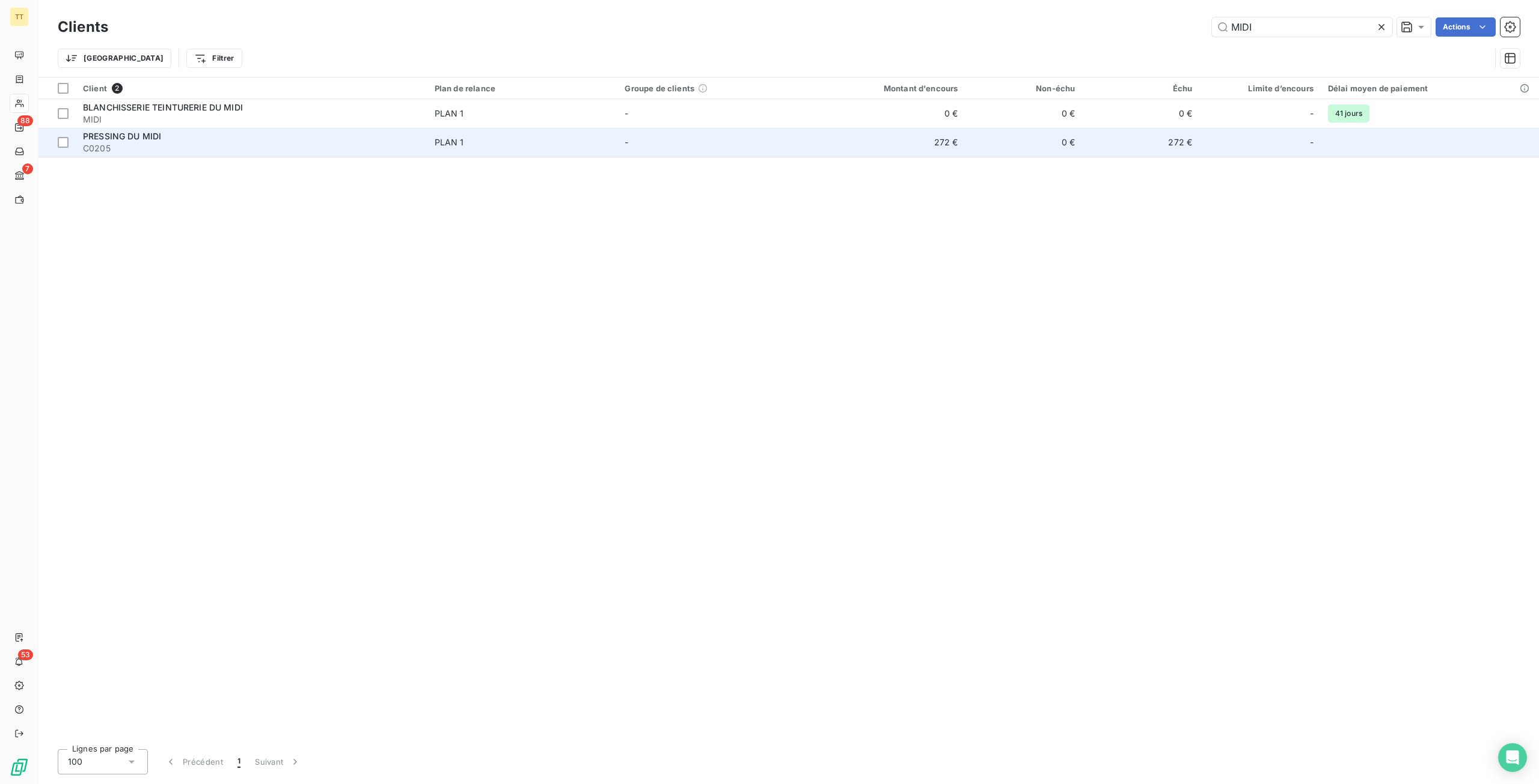
type input "MIDI"
click at [905, 145] on td "272 €" at bounding box center [886, 143] width 157 height 29
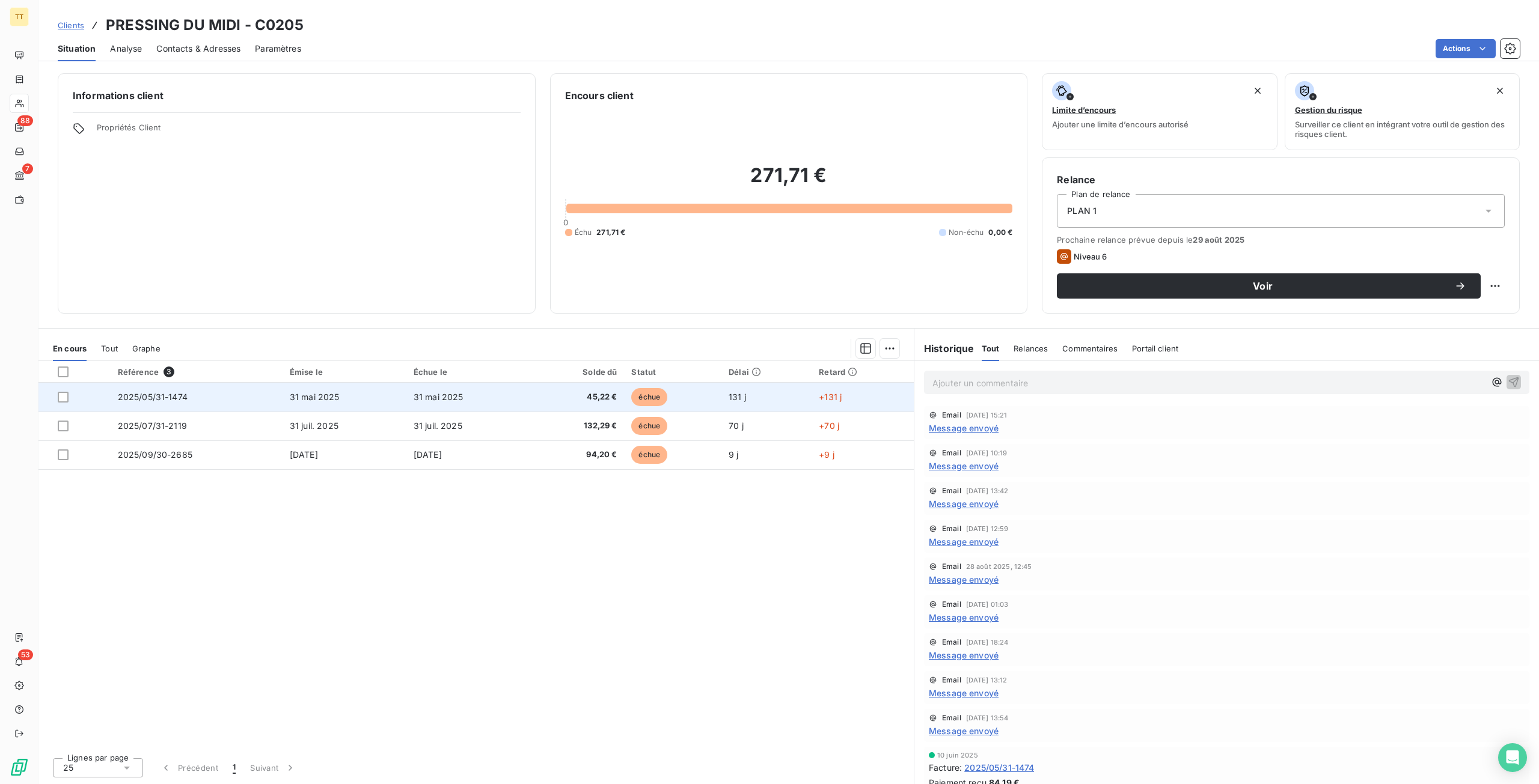
click at [792, 394] on td "131 j" at bounding box center [766, 397] width 90 height 29
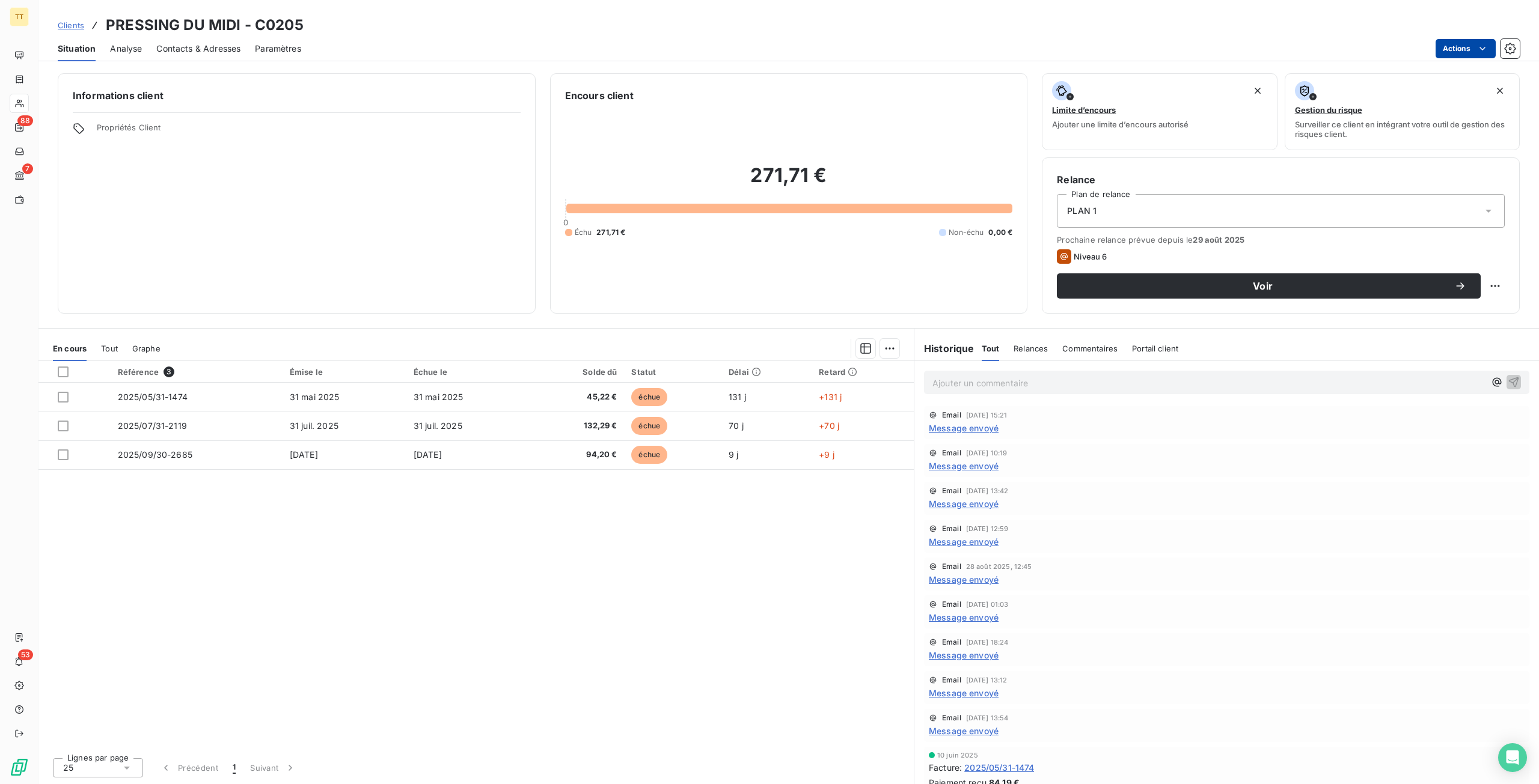
click at [1449, 49] on html "TT 88 7 53 Clients PRESSING DU MIDI - C0205 Situation Analyse Contacts & Adress…" at bounding box center [770, 392] width 1539 height 784
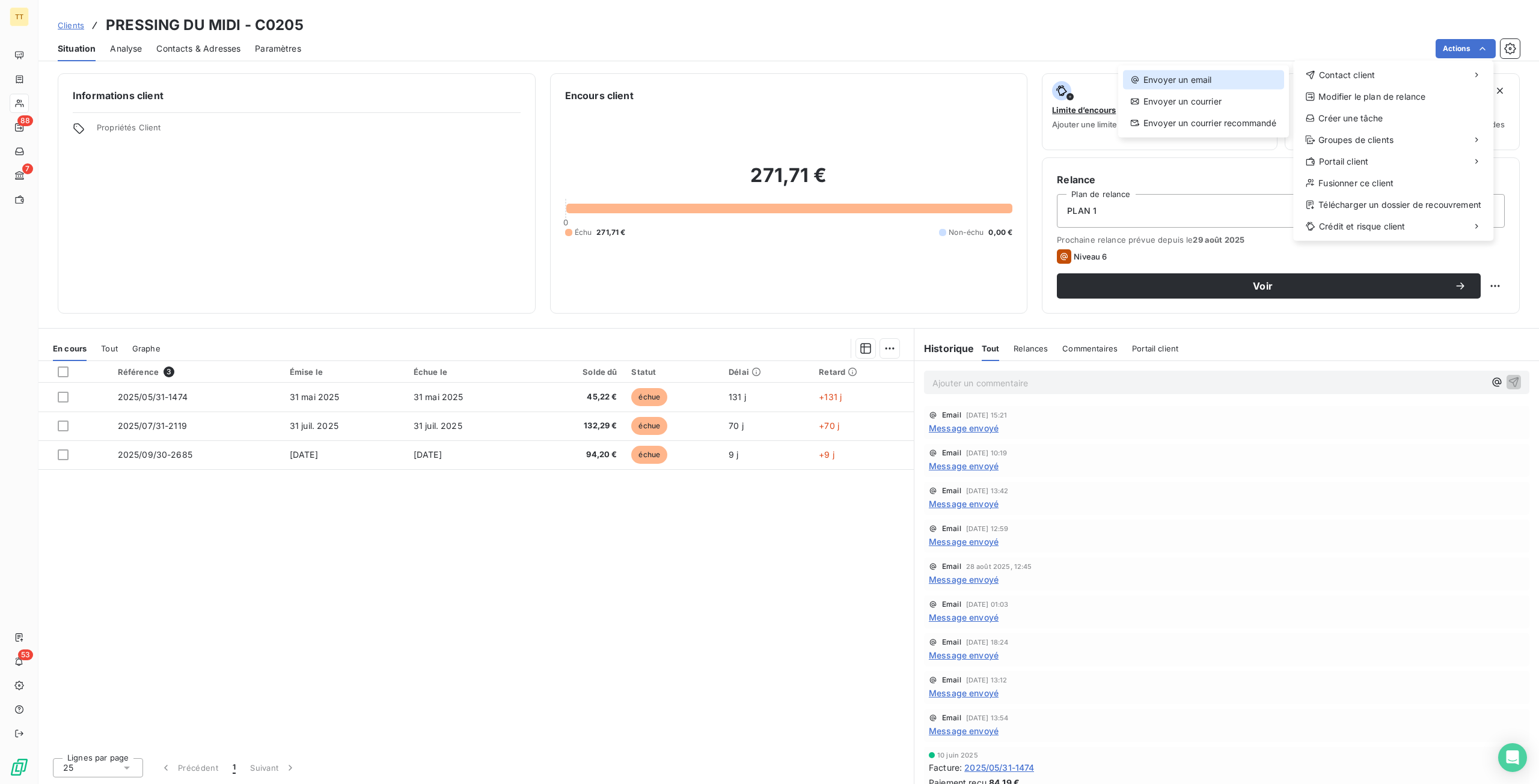
click at [1255, 75] on div "Envoyer un email" at bounding box center [1203, 80] width 161 height 19
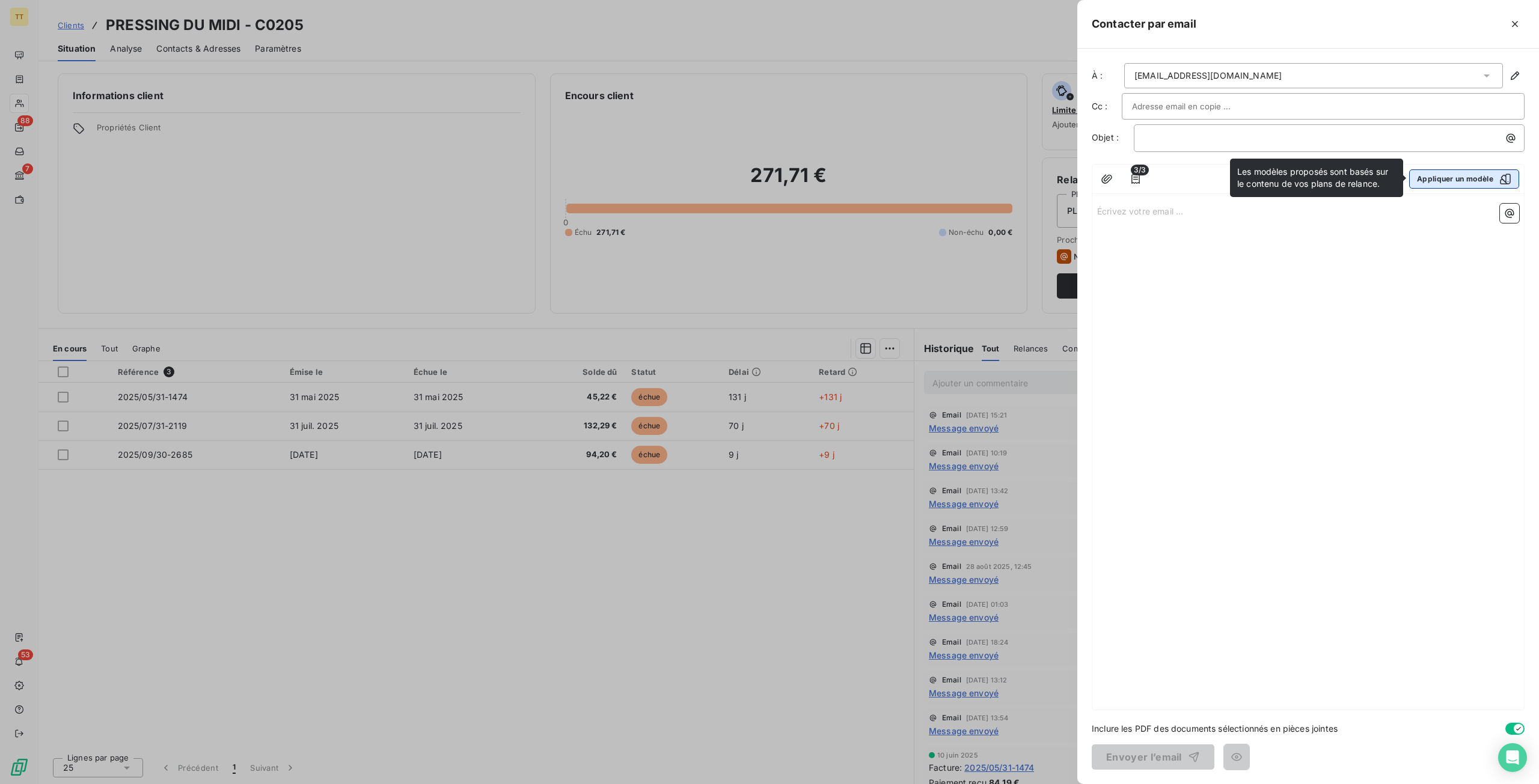
click at [1470, 180] on button "Appliquer un modèle" at bounding box center [1463, 180] width 110 height 19
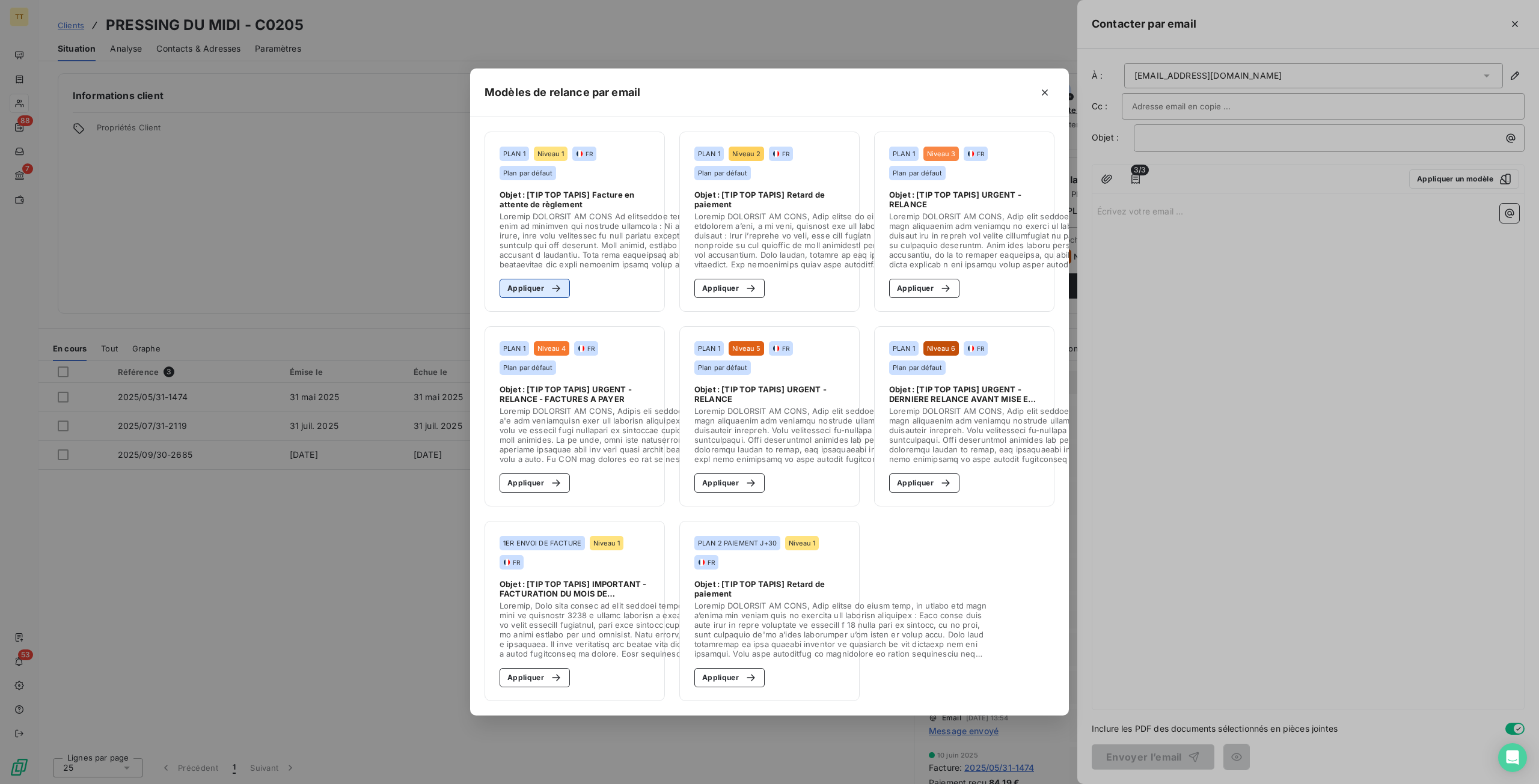
click at [519, 288] on button "Appliquer" at bounding box center [535, 288] width 71 height 19
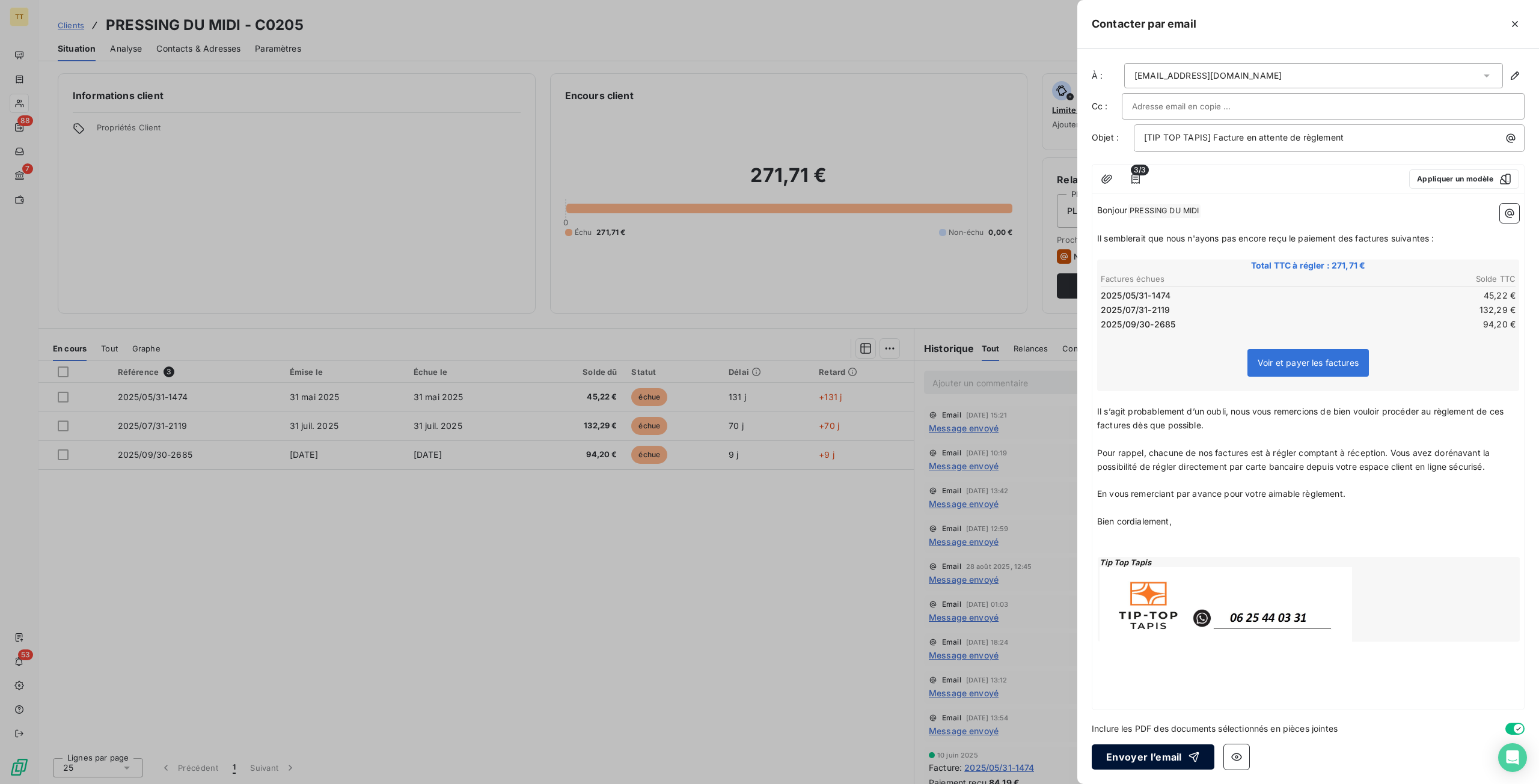
click at [1164, 756] on button "Envoyer l’email" at bounding box center [1152, 756] width 123 height 25
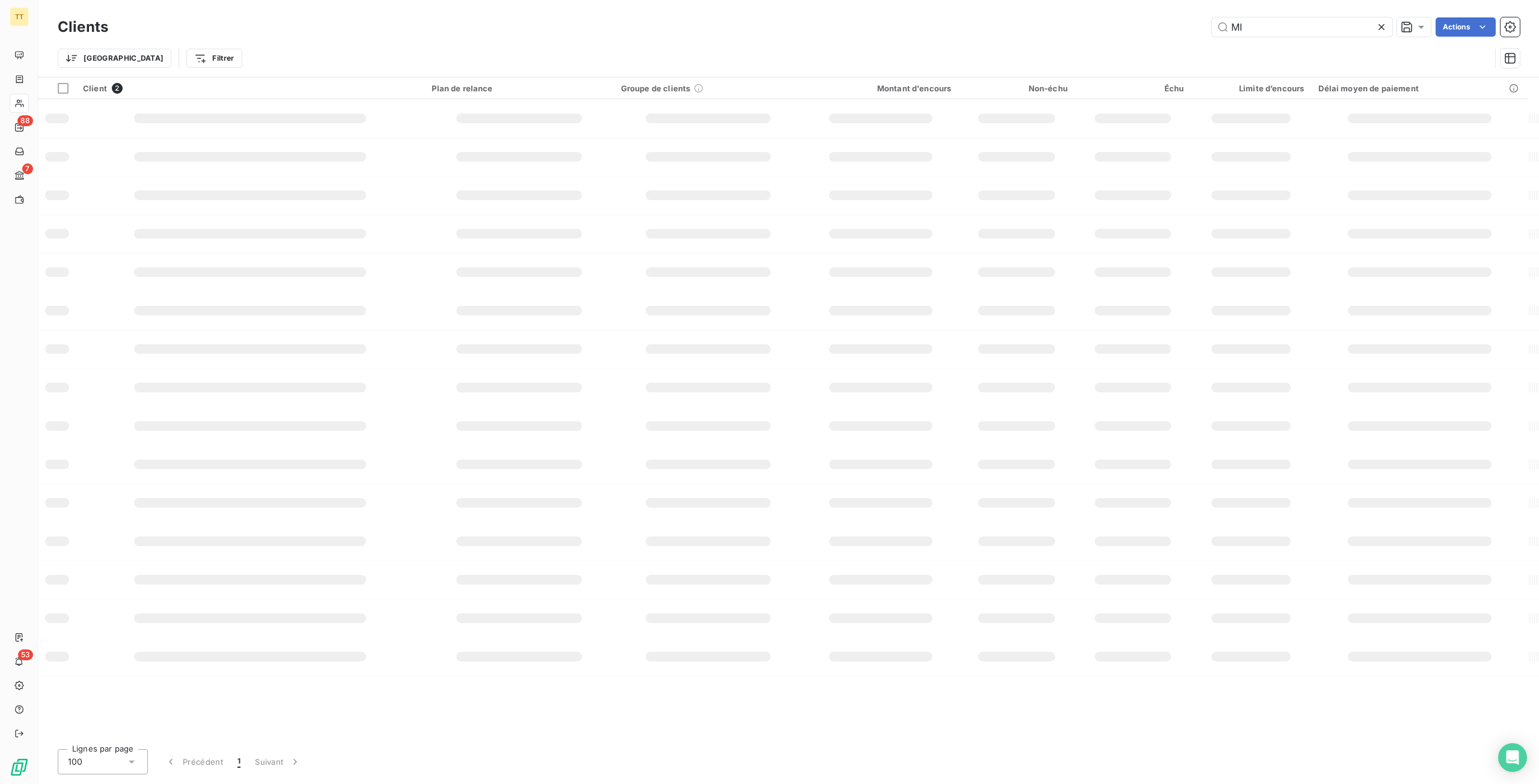
type input "M"
type input "J"
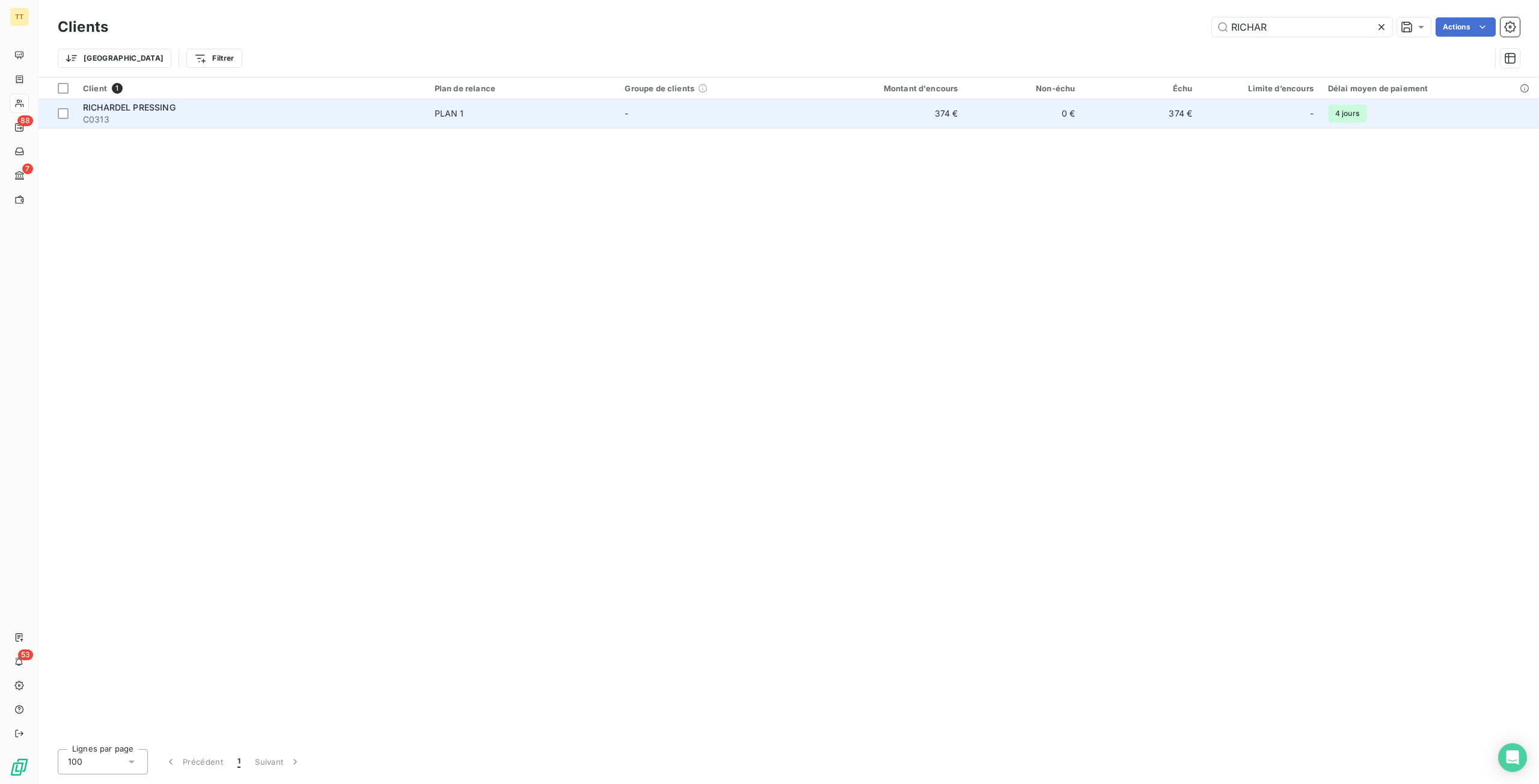
type input "RICHAR"
click at [759, 116] on td "-" at bounding box center [713, 114] width 190 height 29
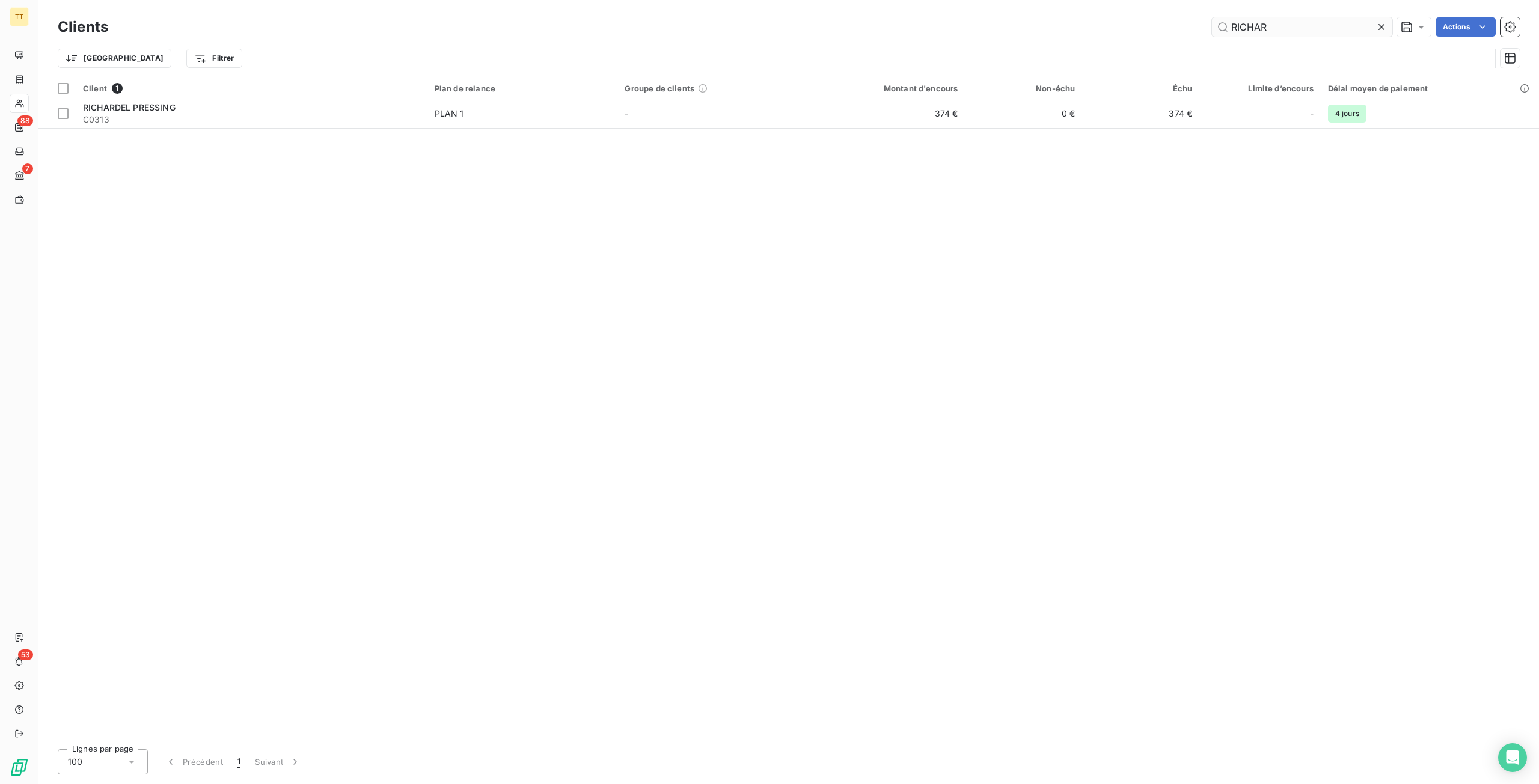
click at [1298, 23] on input "RICHAR" at bounding box center [1302, 27] width 180 height 19
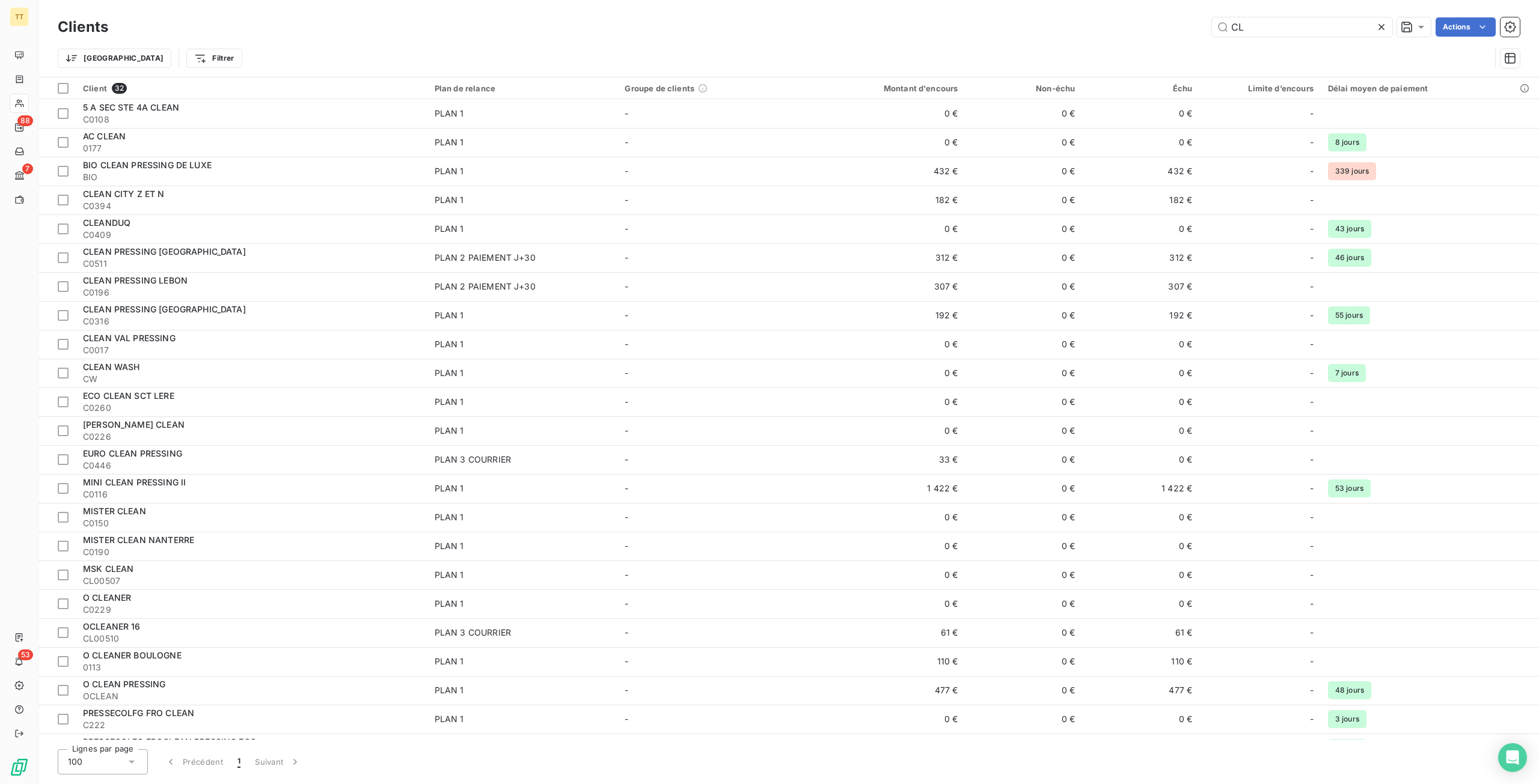
type input "C"
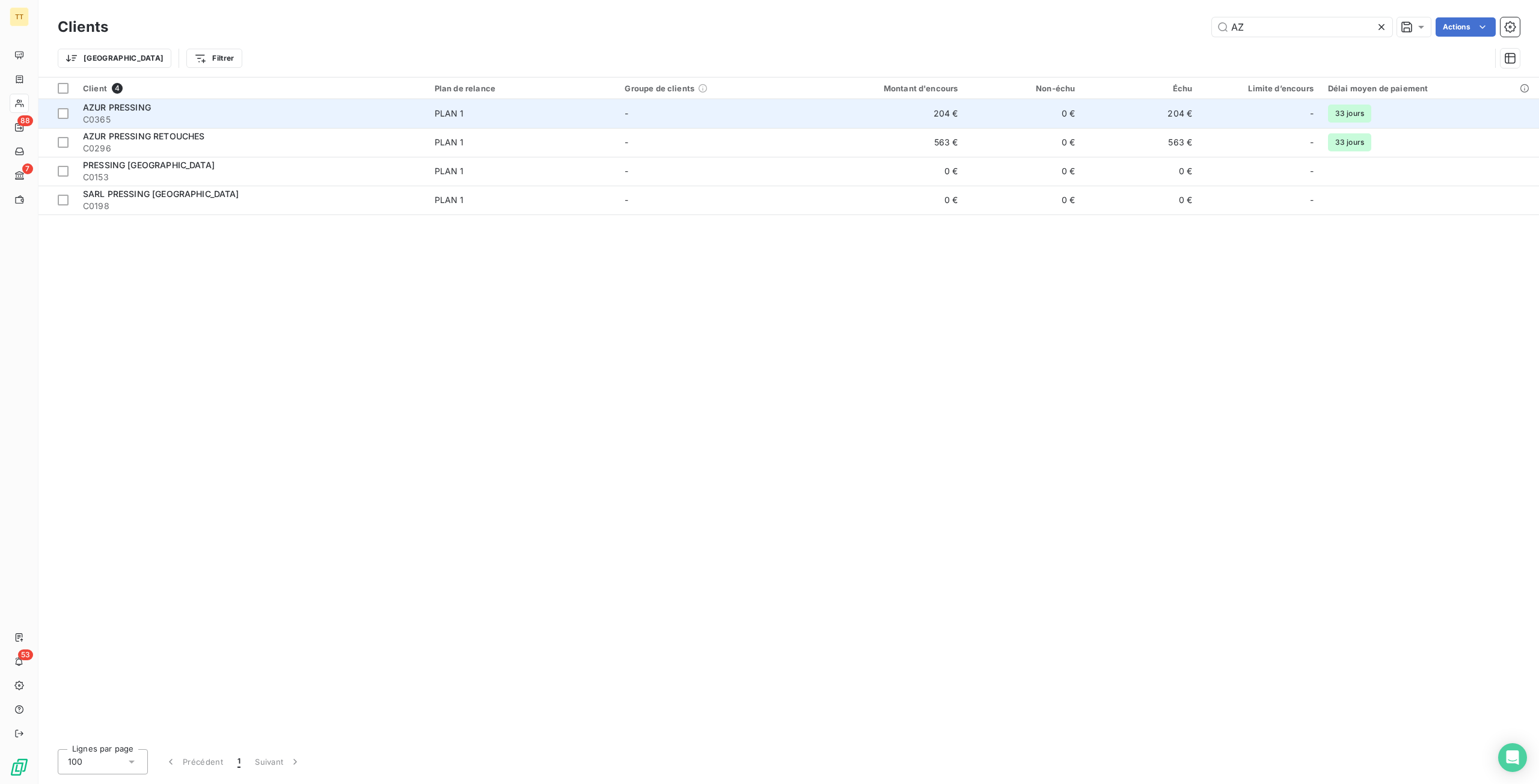
type input "AZ"
click at [839, 111] on td "204 €" at bounding box center [886, 114] width 157 height 29
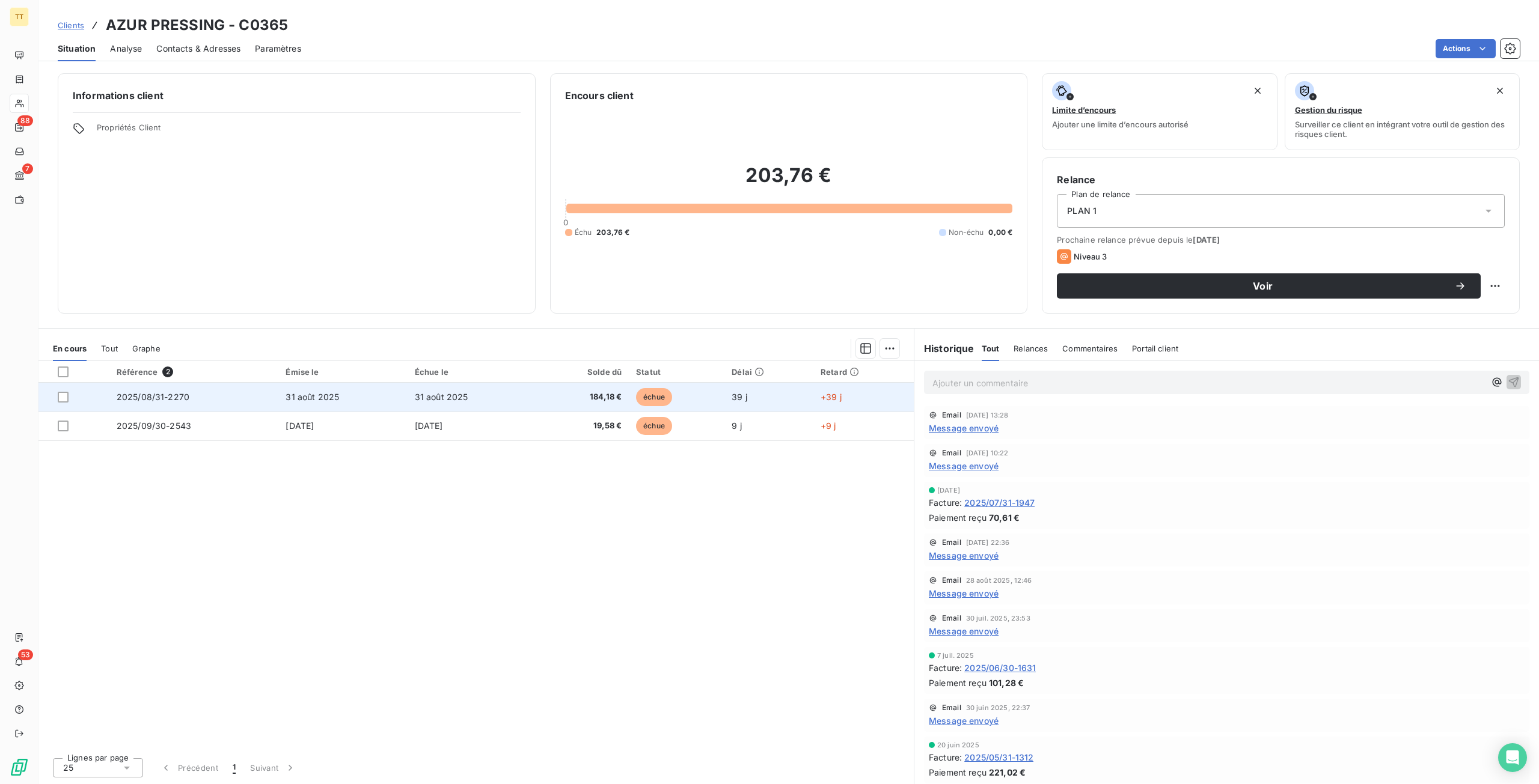
click at [491, 396] on td "31 août 2025" at bounding box center [471, 397] width 128 height 29
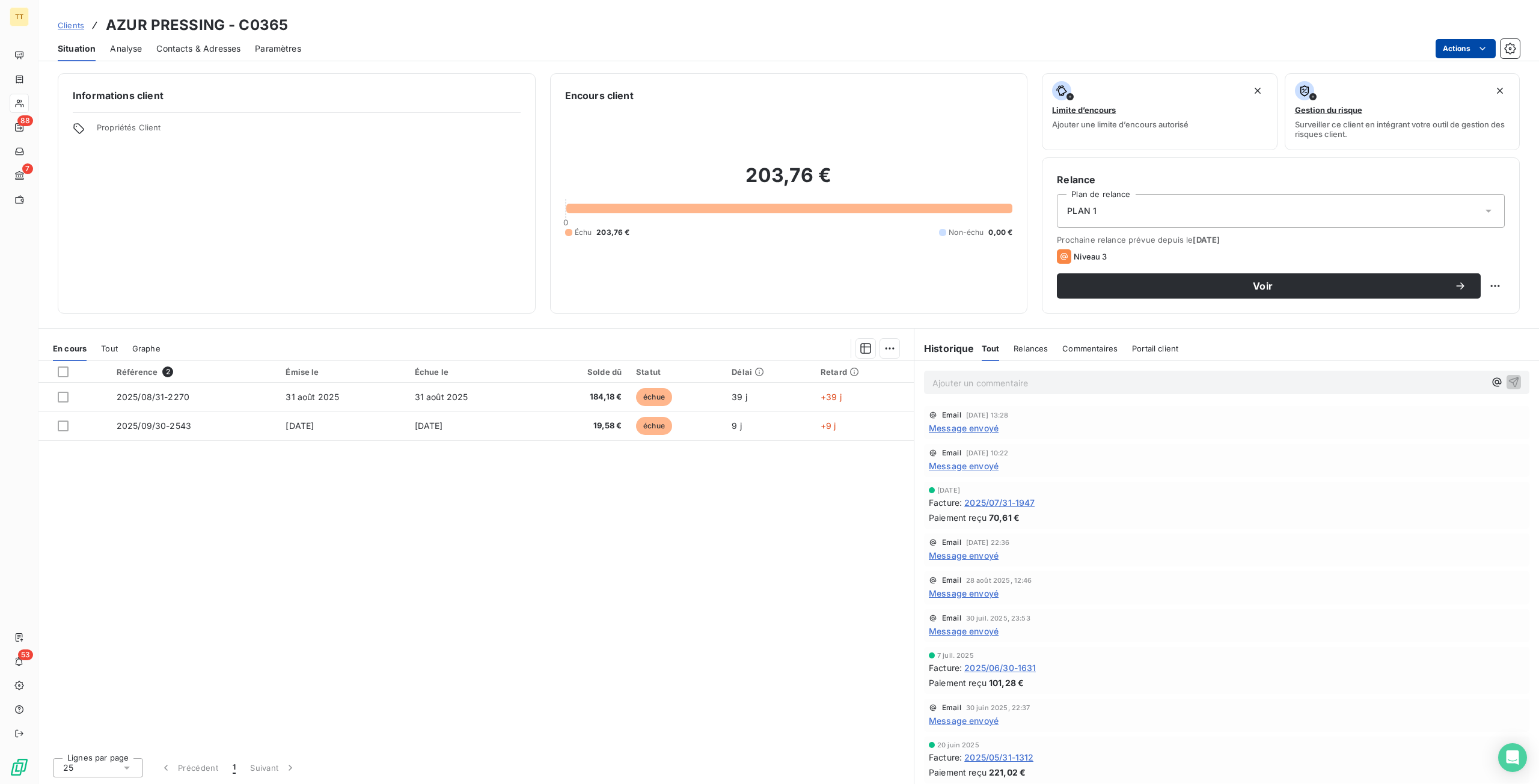
click at [1459, 43] on html "TT 88 7 53 Clients AZUR PRESSING - C0365 Situation Analyse Contacts & Adresses …" at bounding box center [770, 392] width 1539 height 784
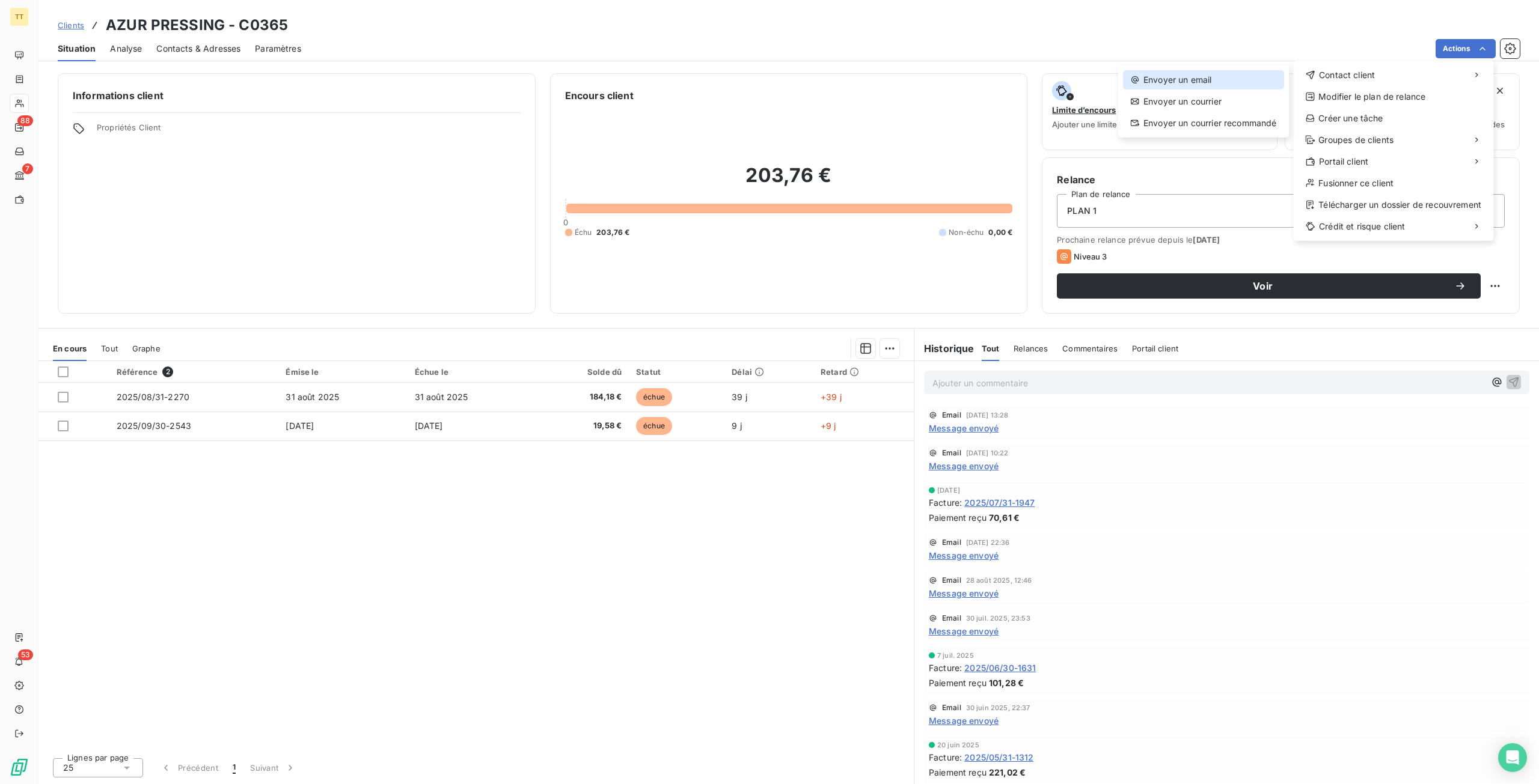
click at [1230, 82] on div "Envoyer un email" at bounding box center [1203, 80] width 161 height 19
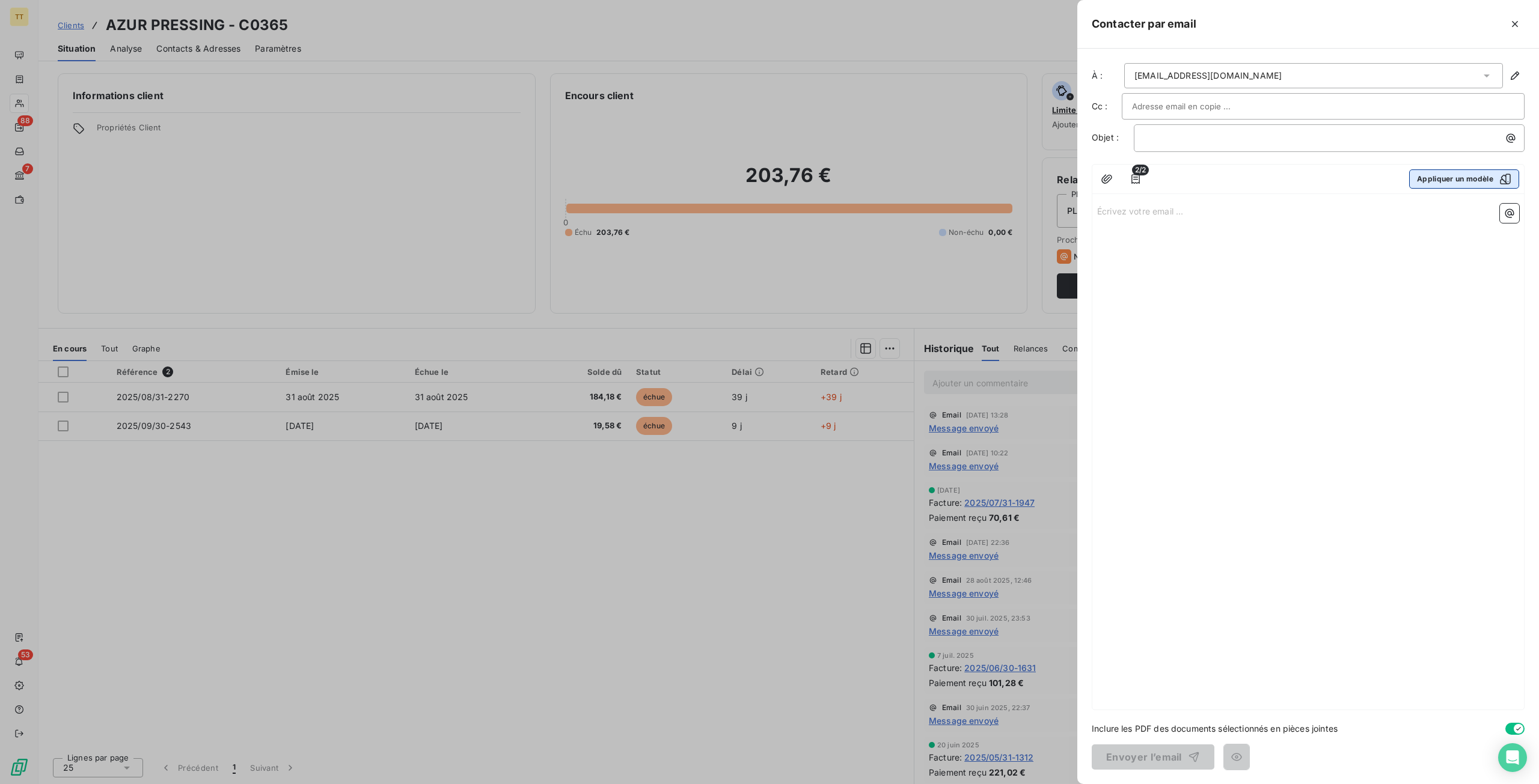
click at [1452, 173] on button "Appliquer un modèle" at bounding box center [1463, 180] width 110 height 19
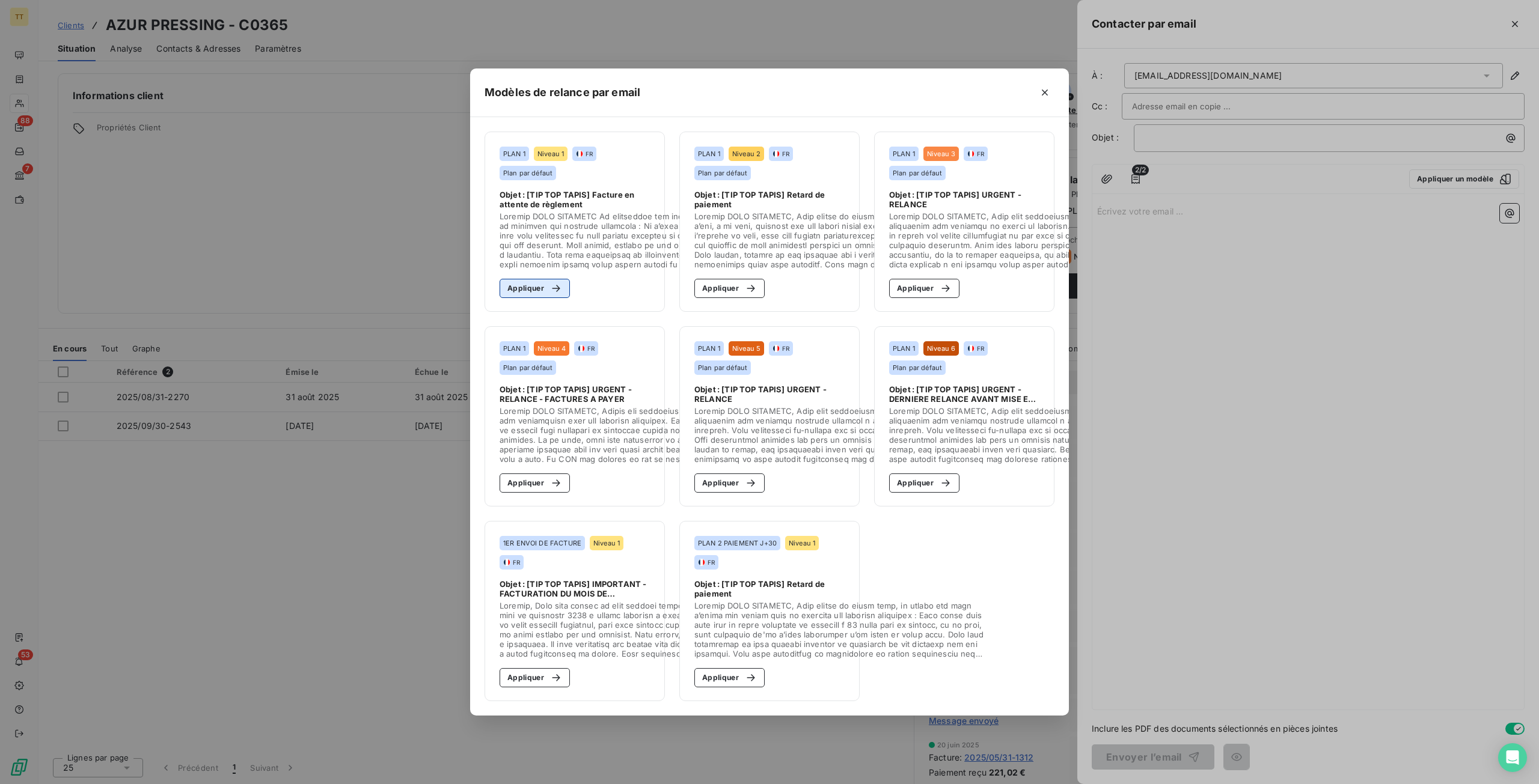
click at [534, 285] on button "Appliquer" at bounding box center [535, 288] width 71 height 19
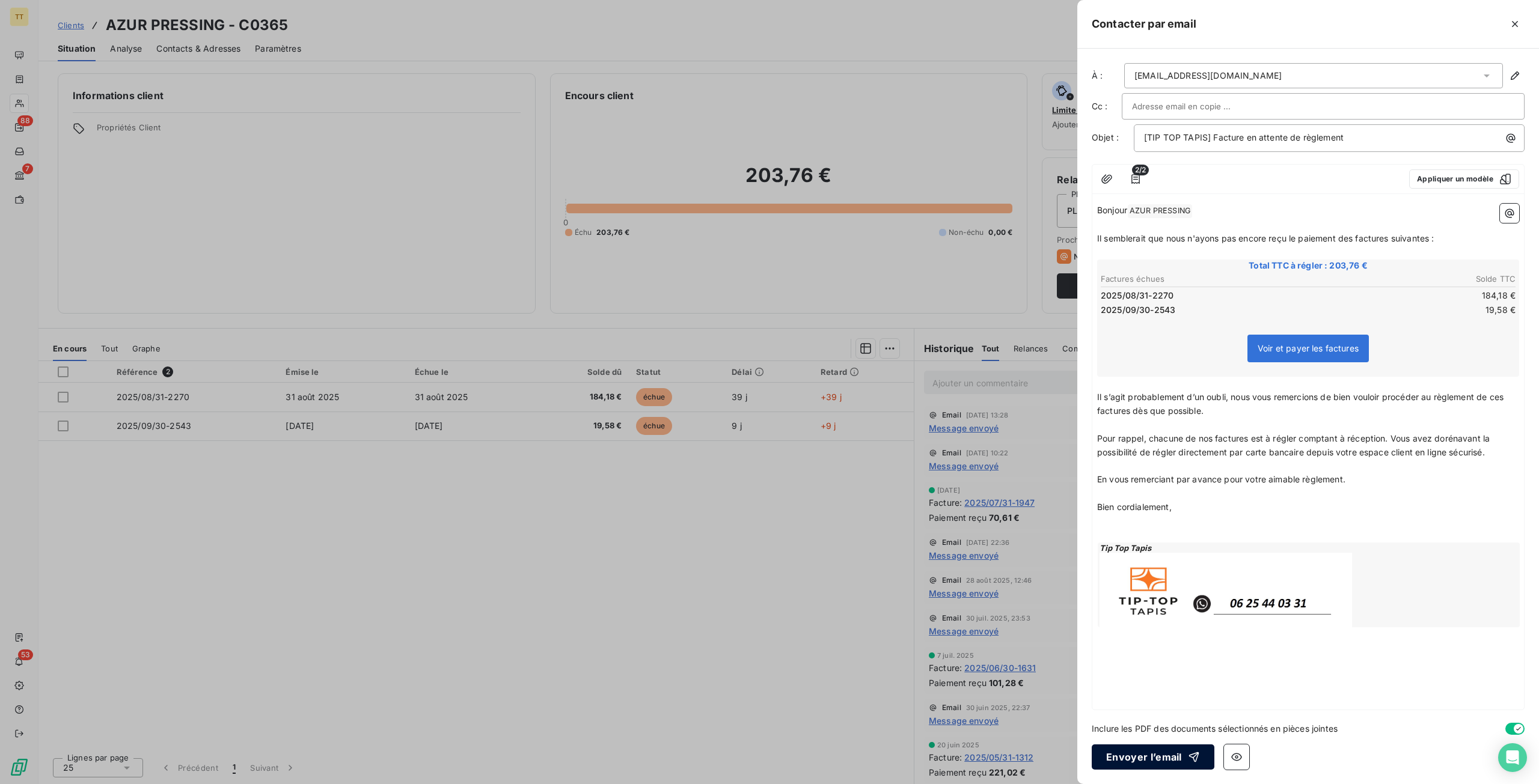
click at [1113, 754] on button "Envoyer l’email" at bounding box center [1152, 756] width 123 height 25
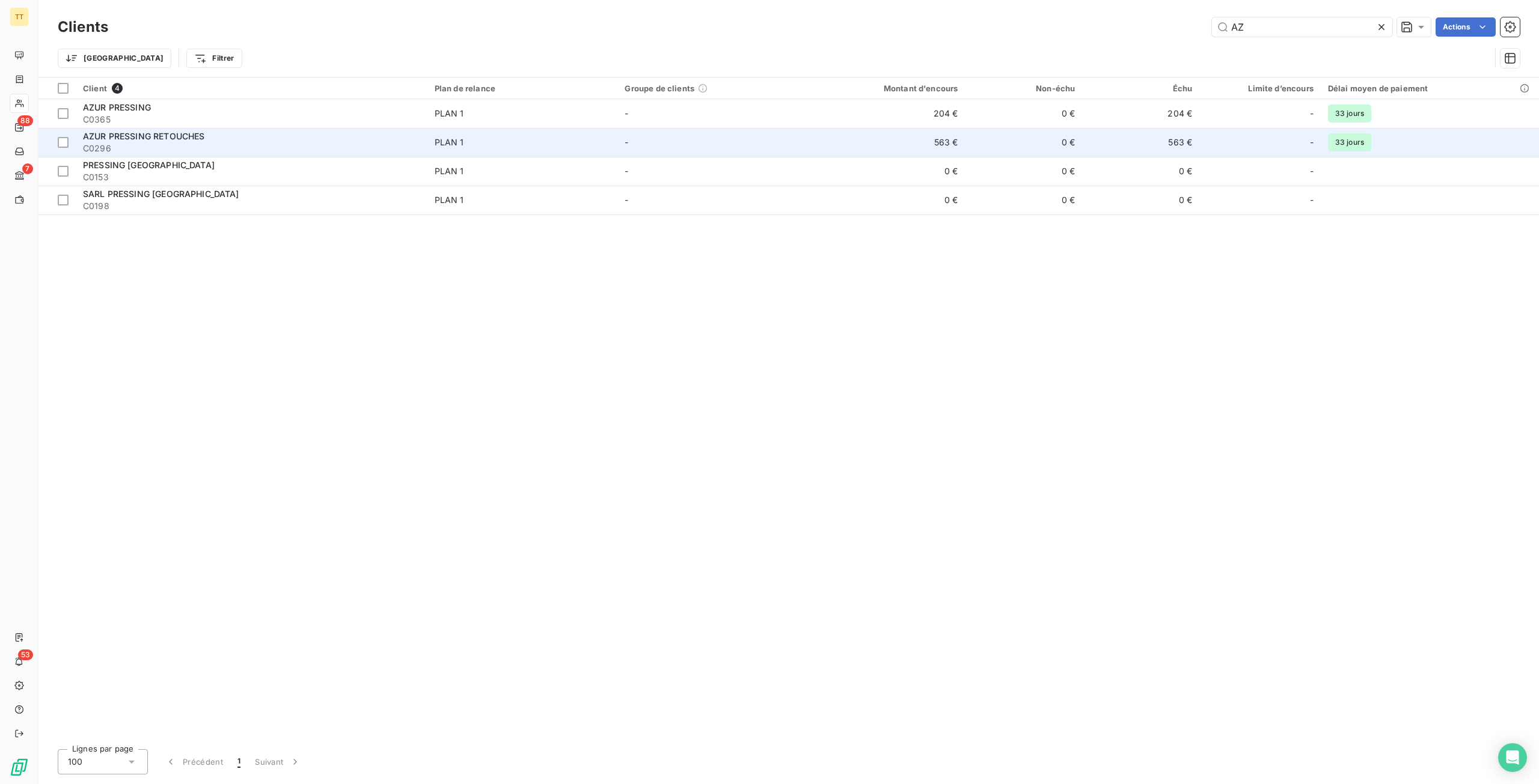
click at [297, 137] on div "AZUR PRESSING RETOUCHES" at bounding box center [251, 136] width 337 height 12
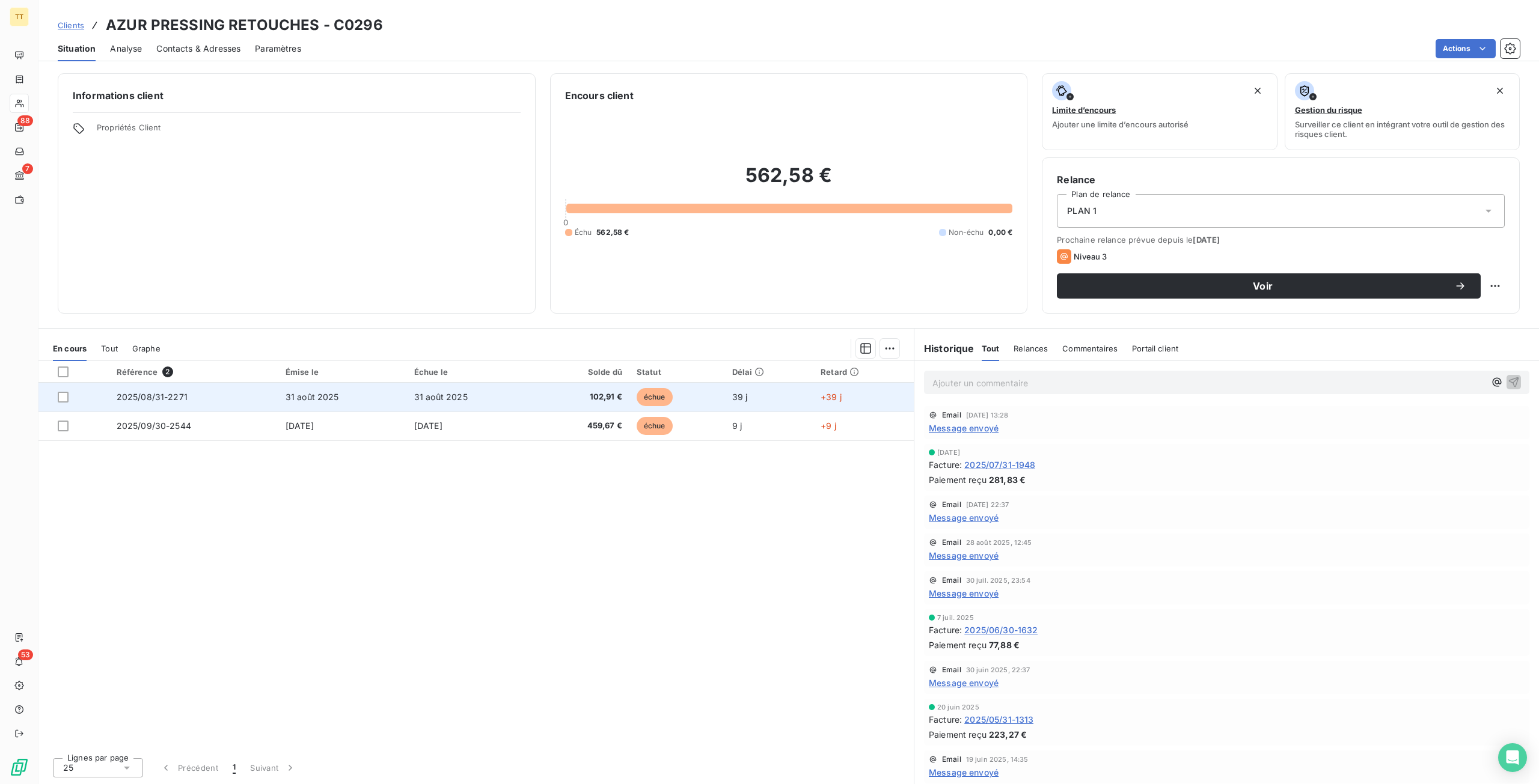
click at [592, 392] on span "102,91 €" at bounding box center [583, 397] width 80 height 12
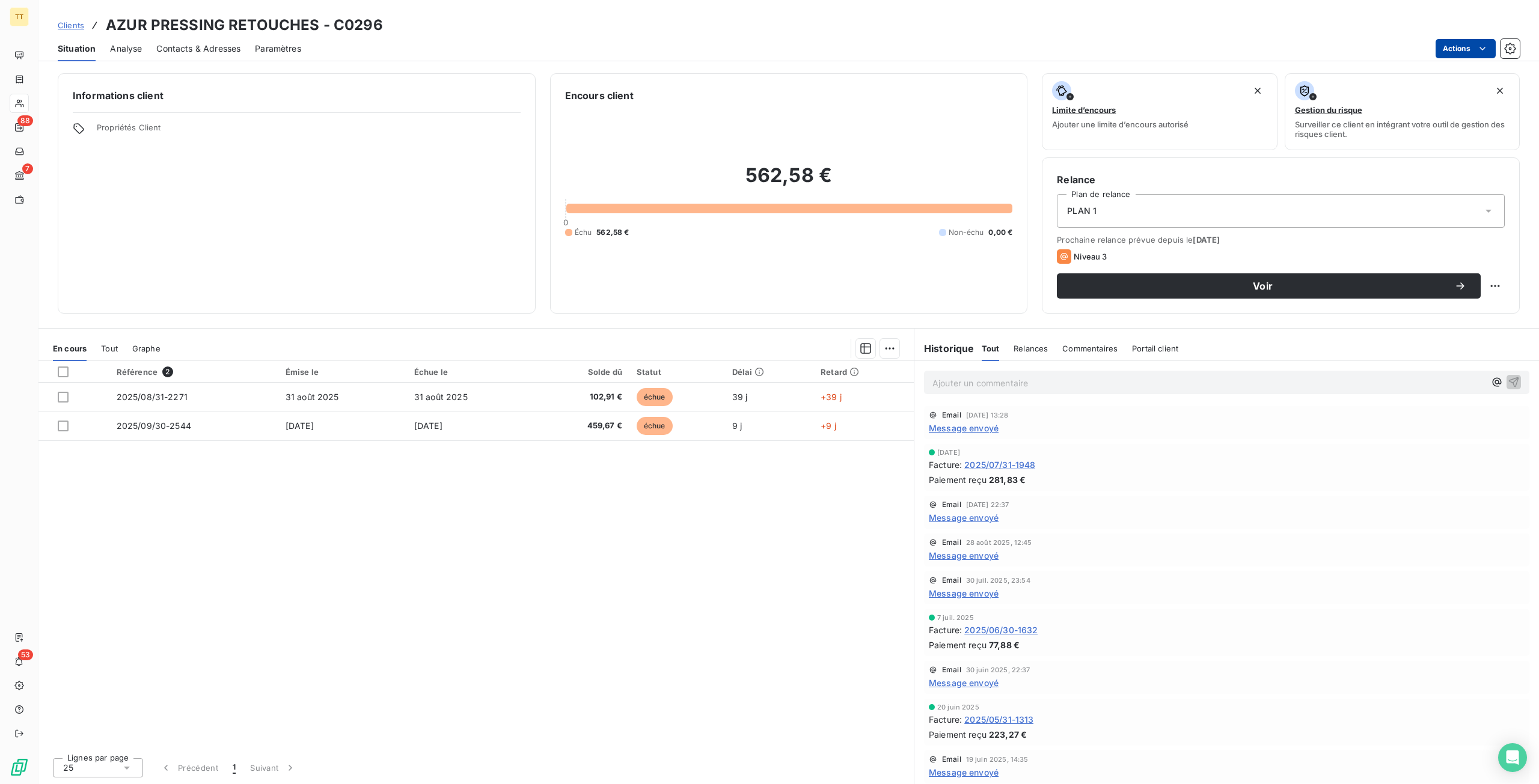
click at [1453, 45] on html "TT 88 7 53 Clients AZUR PRESSING RETOUCHES - C0296 Situation Analyse Contacts &…" at bounding box center [770, 392] width 1539 height 784
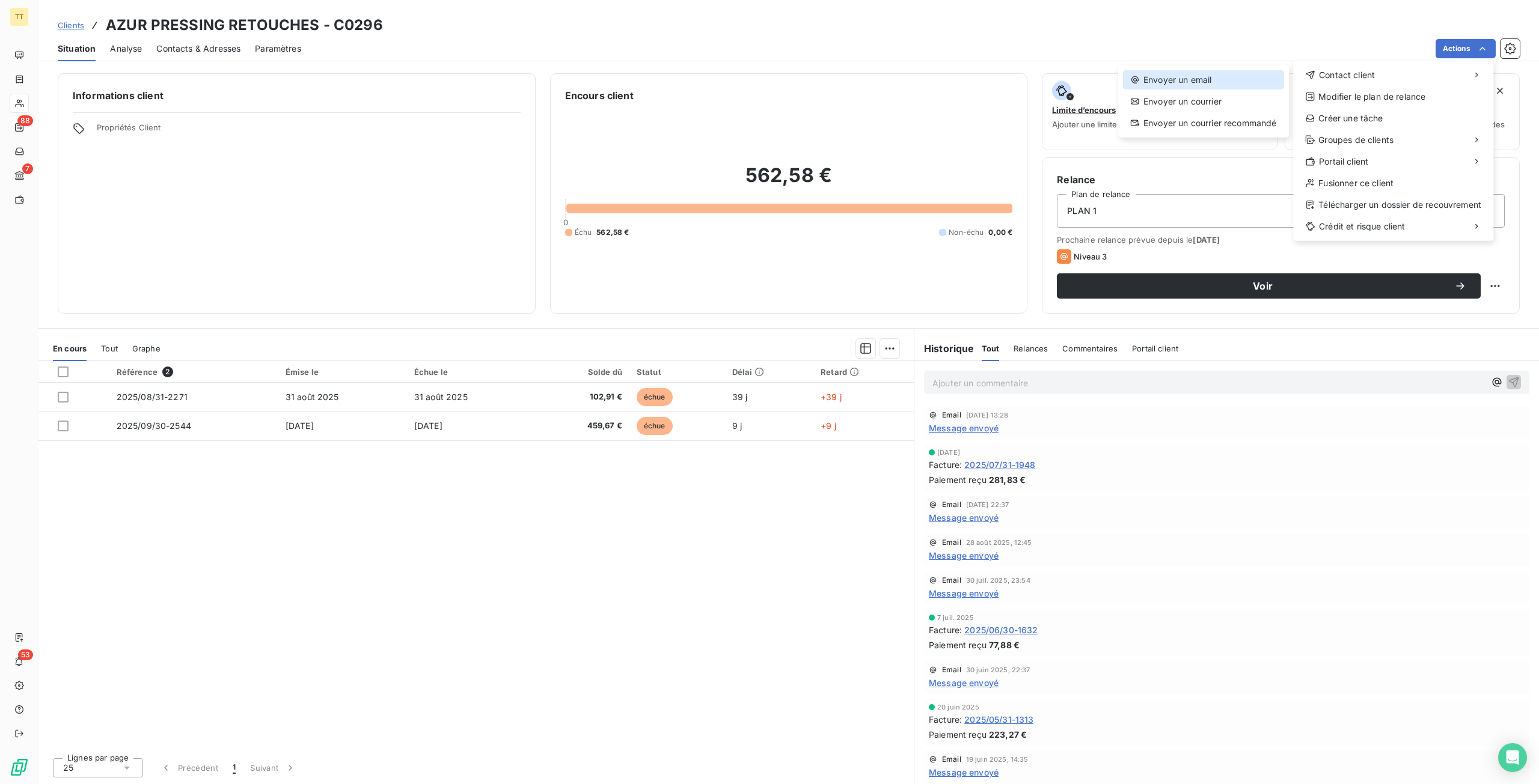
click at [1261, 81] on div "Envoyer un email" at bounding box center [1203, 80] width 161 height 19
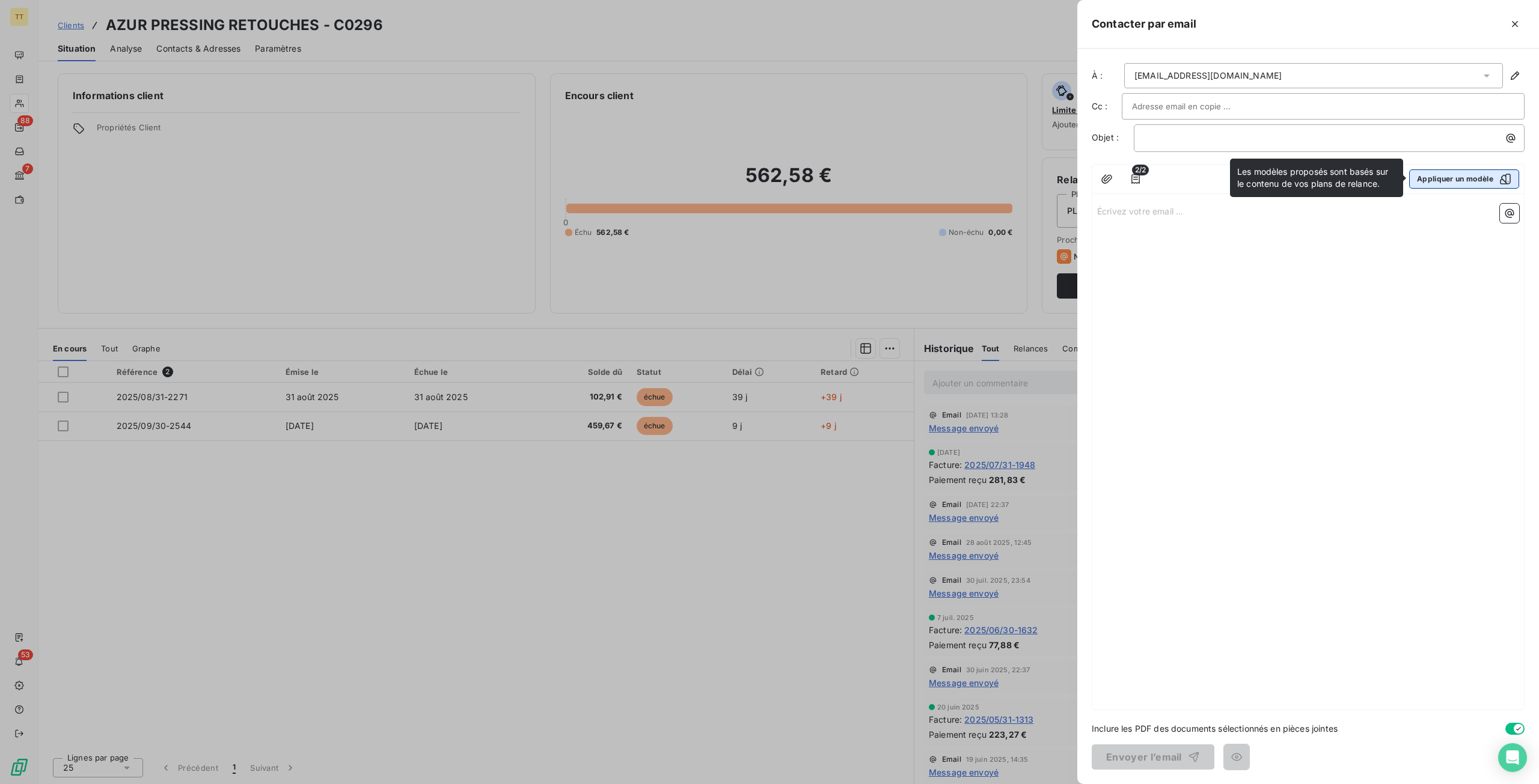
click at [1476, 175] on button "Appliquer un modèle" at bounding box center [1463, 180] width 110 height 19
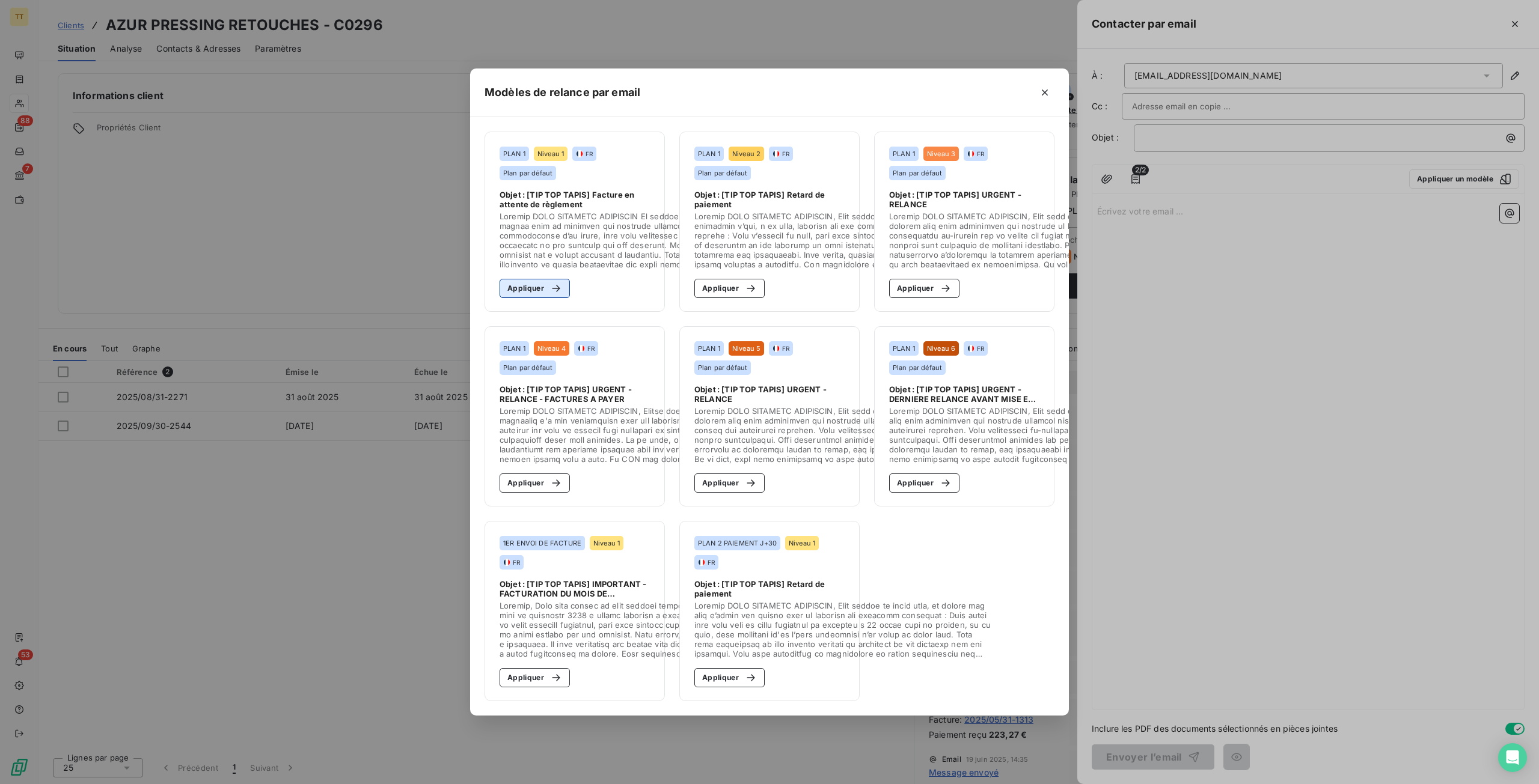
click at [521, 280] on button "Appliquer" at bounding box center [535, 288] width 71 height 19
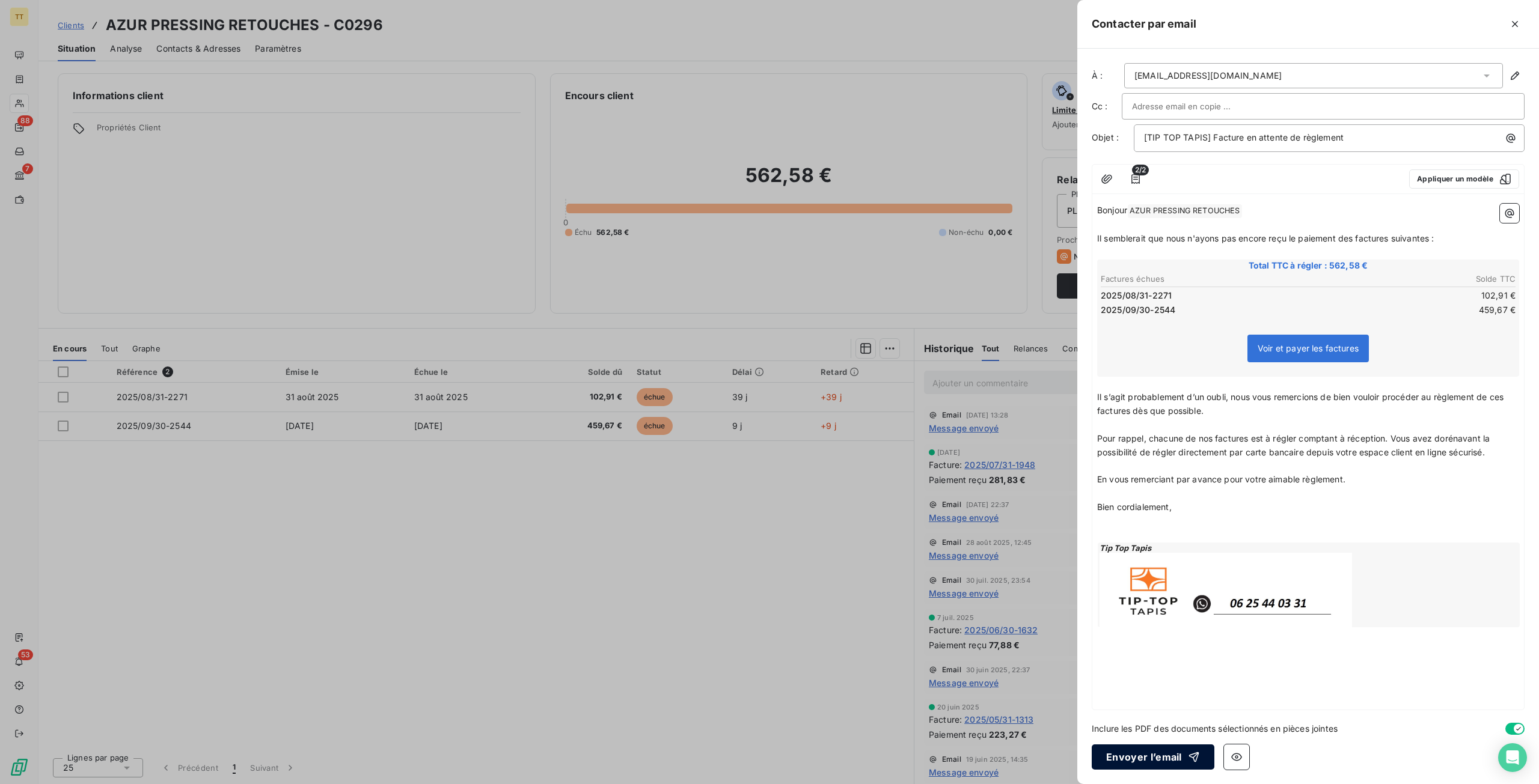
click at [1154, 756] on button "Envoyer l’email" at bounding box center [1152, 756] width 123 height 25
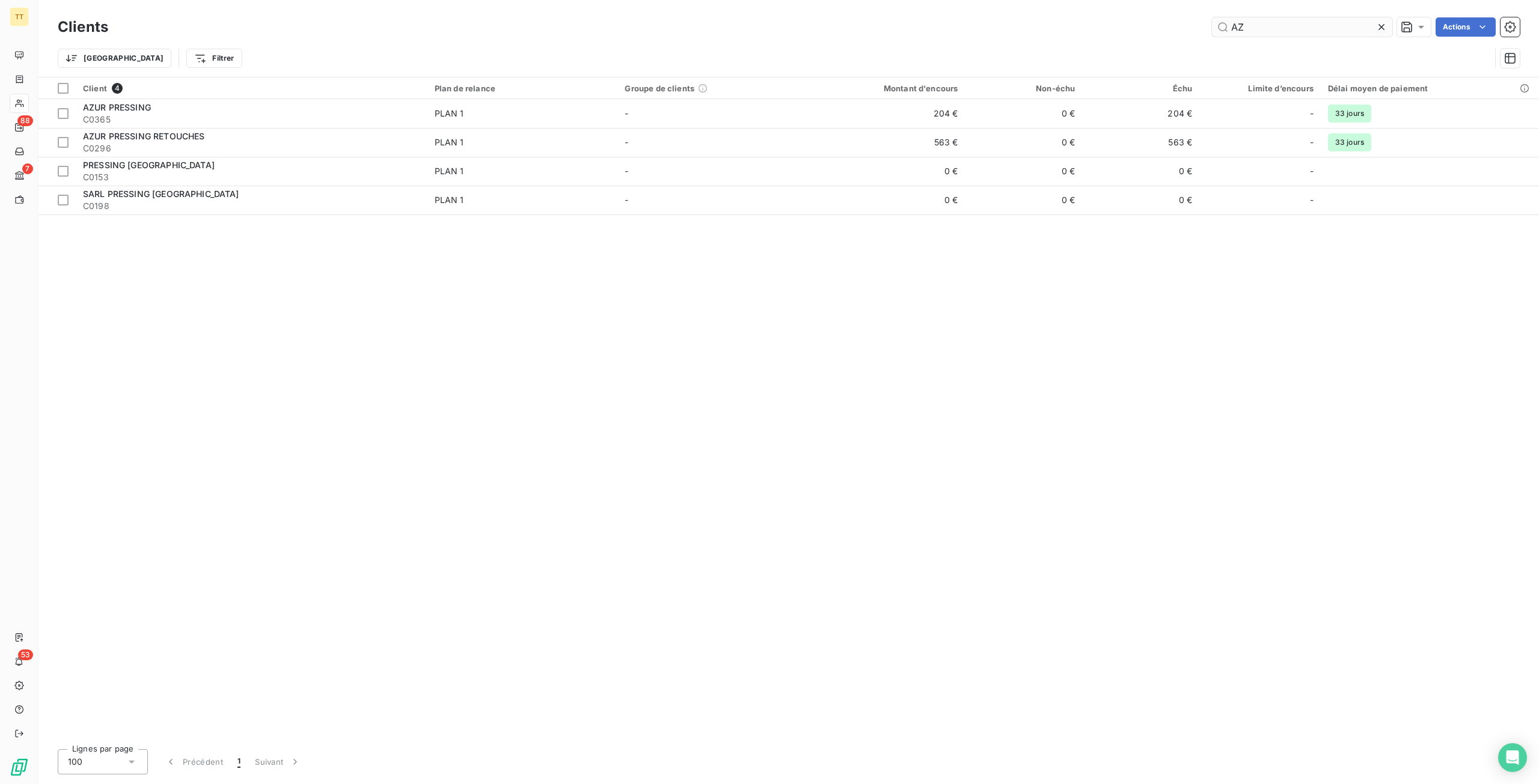
click at [1268, 26] on input "AZ" at bounding box center [1302, 27] width 180 height 19
click at [1268, 26] on input "AZ" at bounding box center [1302, 27] width 180 height 19
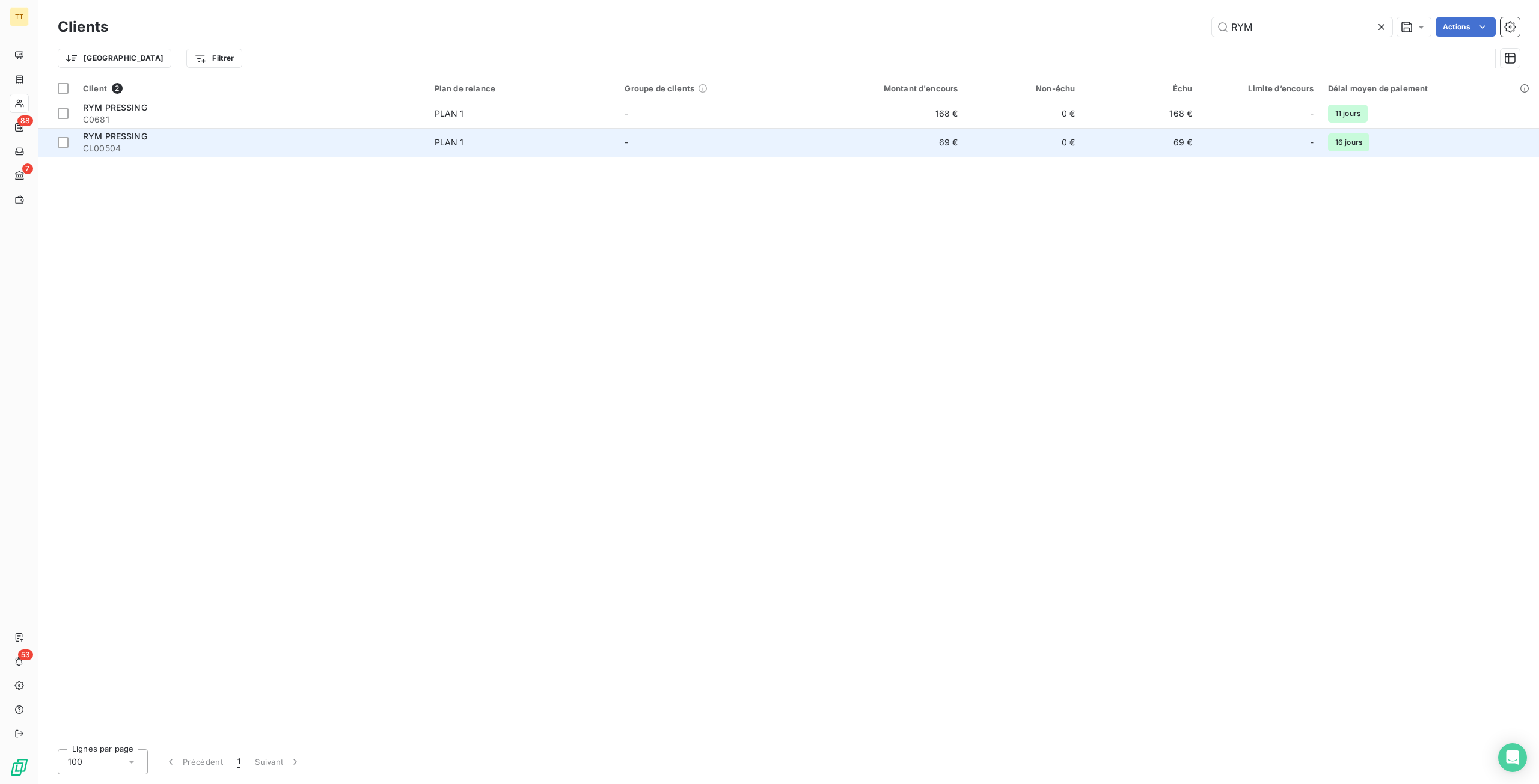
type input "RYM"
click at [971, 138] on td "0 €" at bounding box center [1023, 143] width 117 height 29
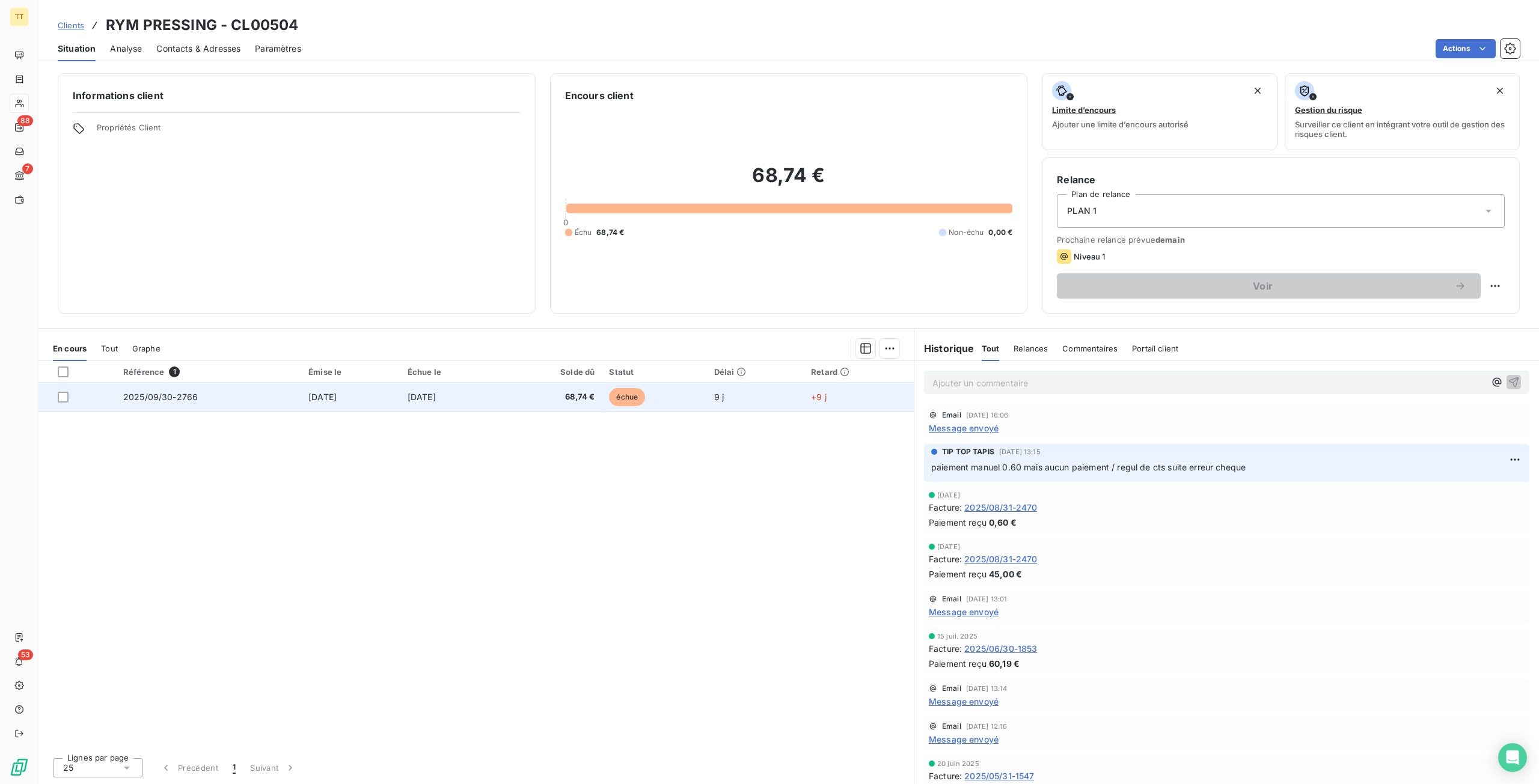
click at [436, 401] on span "[DATE]" at bounding box center [421, 396] width 28 height 11
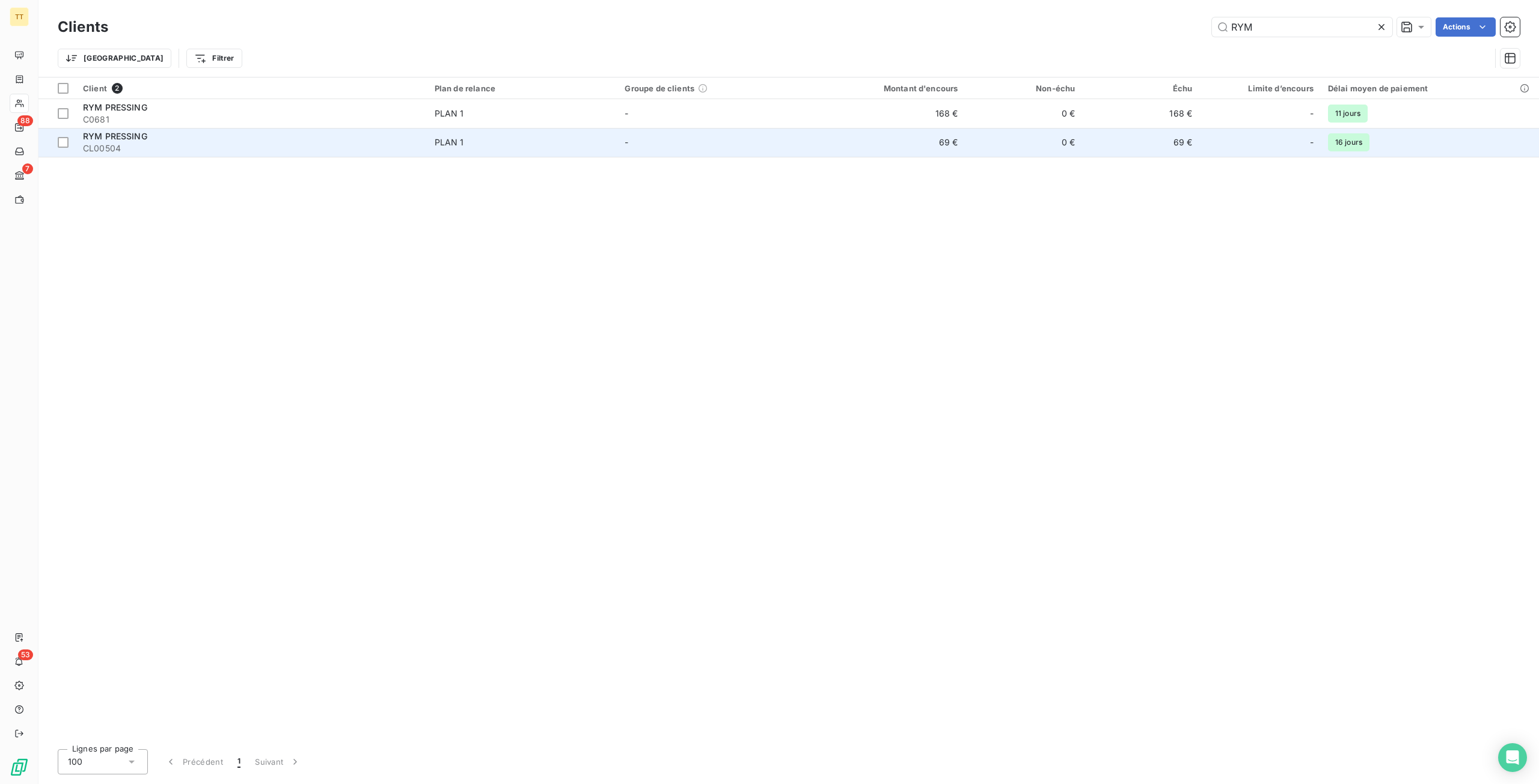
click at [288, 144] on span "CL00504" at bounding box center [251, 148] width 337 height 12
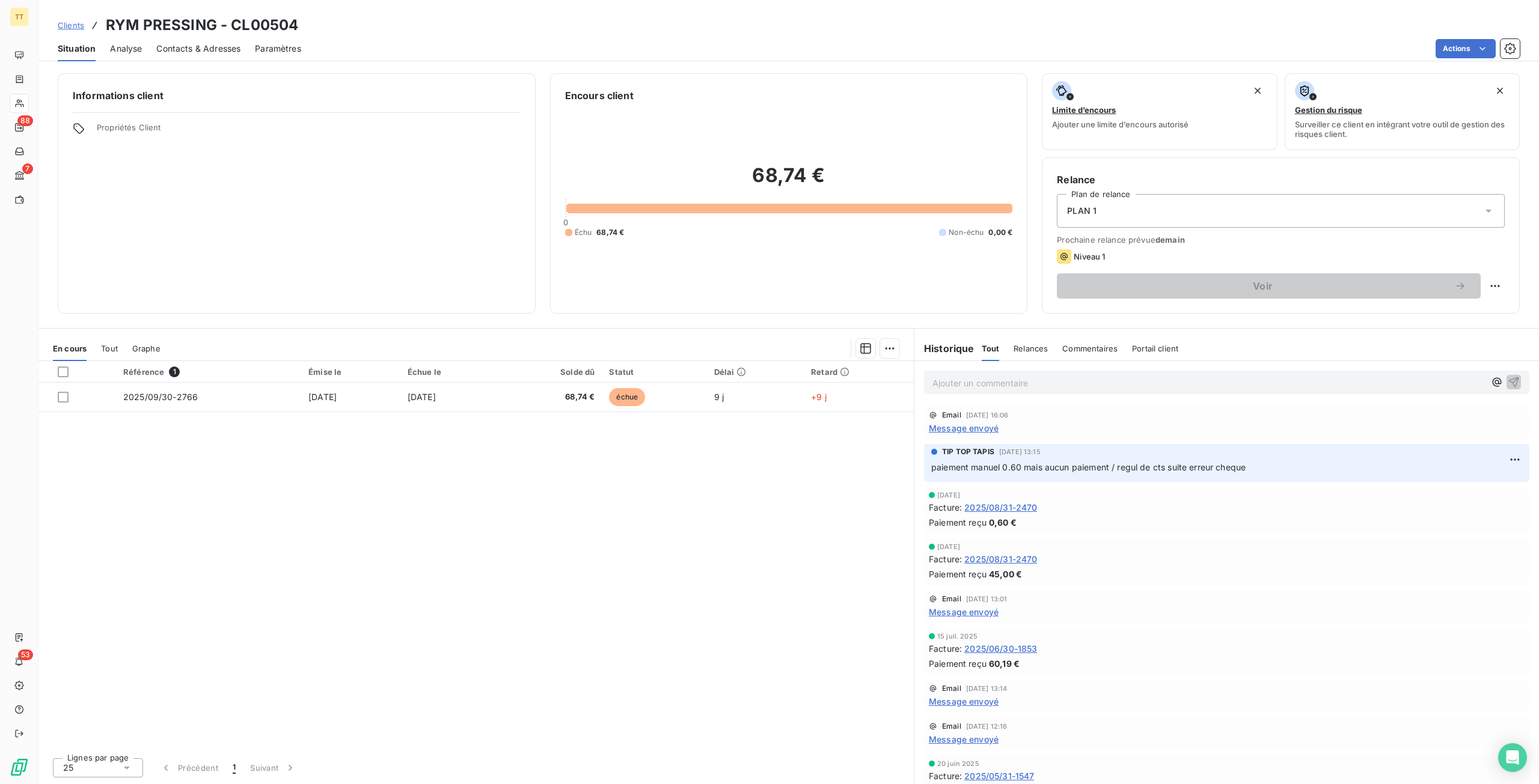
click at [540, 419] on div "Référence 1 Émise le Échue le Solde dû Statut Délai Retard 2025/09/30-2766 [DAT…" at bounding box center [475, 555] width 875 height 387
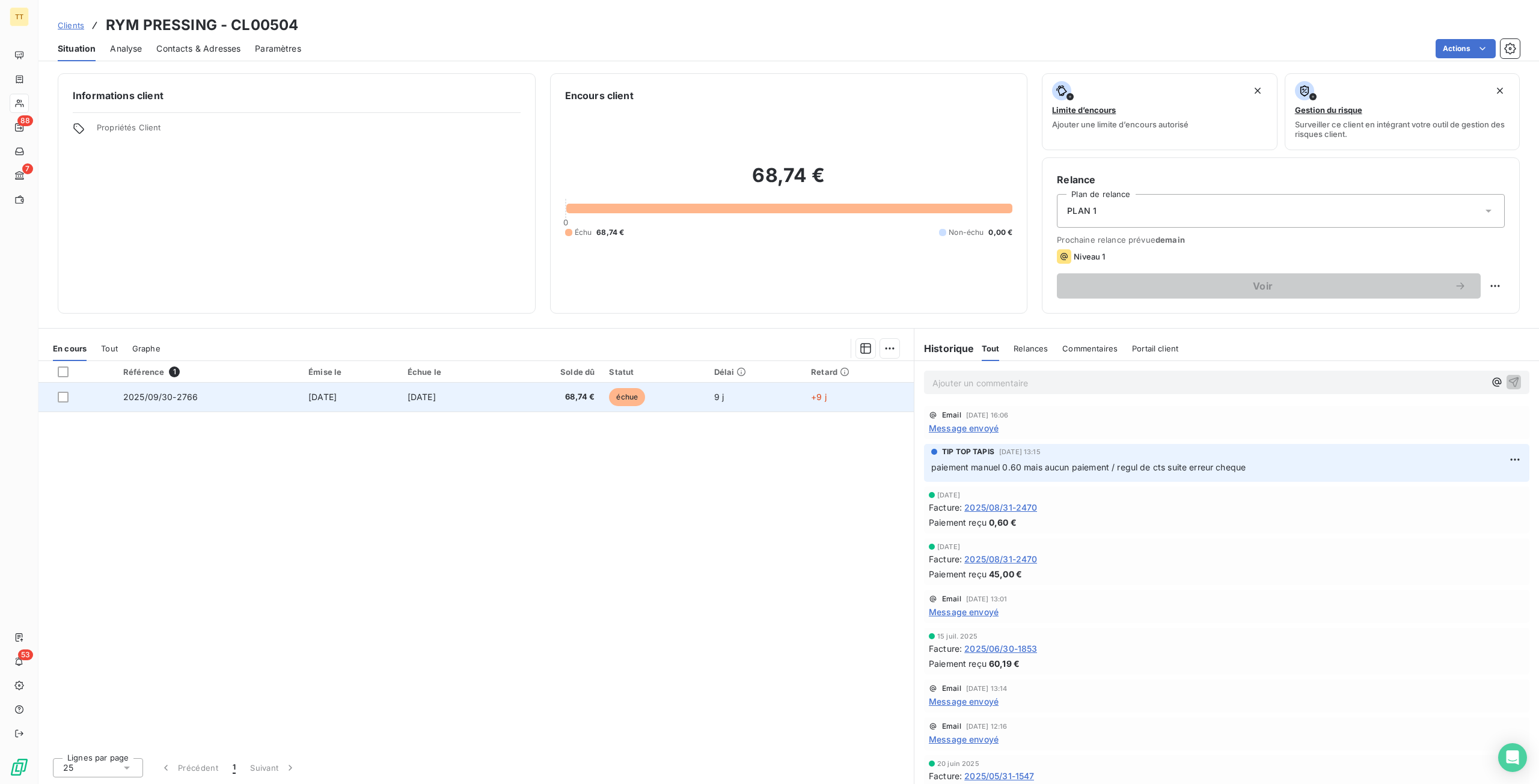
click at [544, 404] on td "68,74 €" at bounding box center [551, 397] width 102 height 29
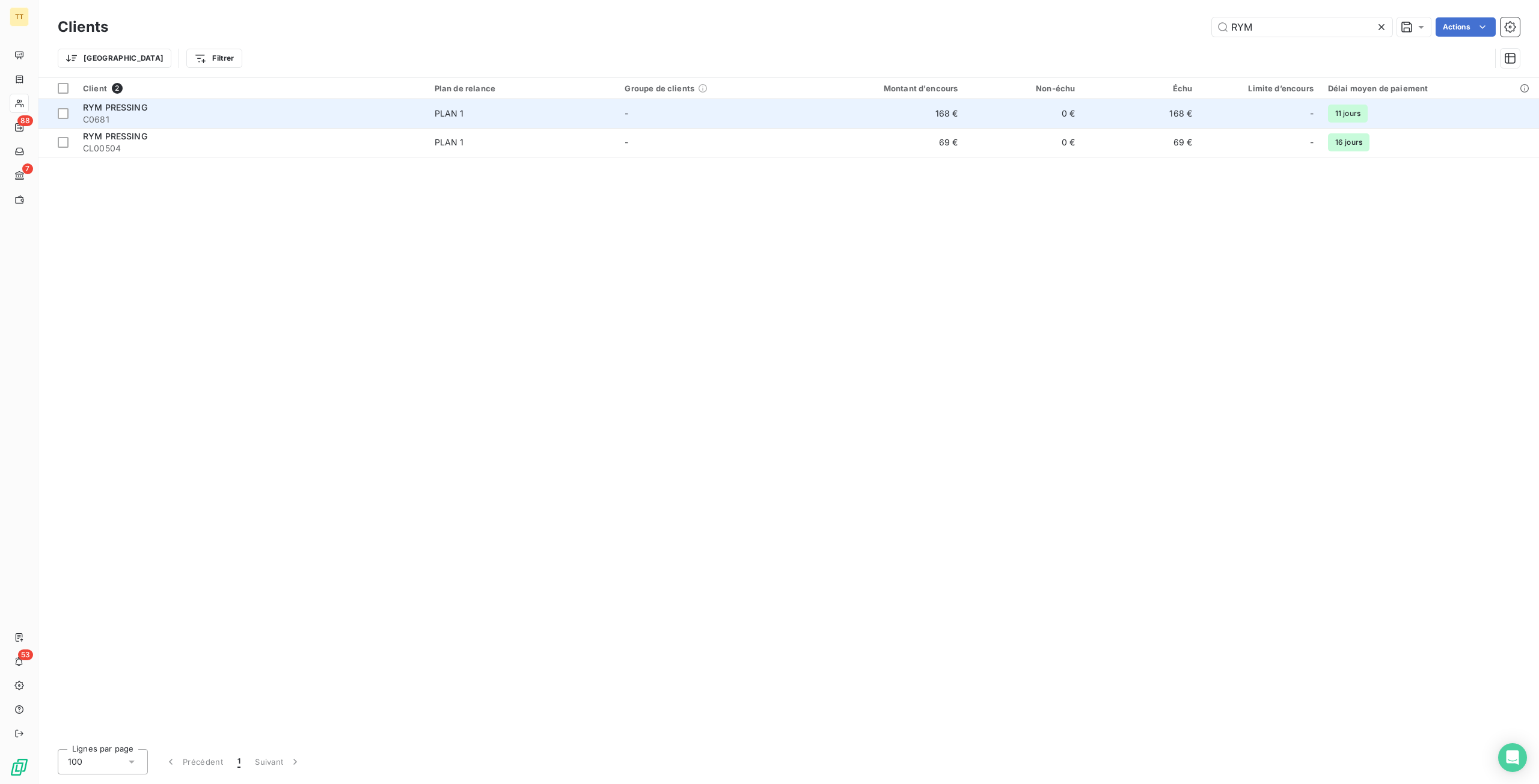
click at [526, 119] on span "PLAN 1" at bounding box center [522, 113] width 176 height 12
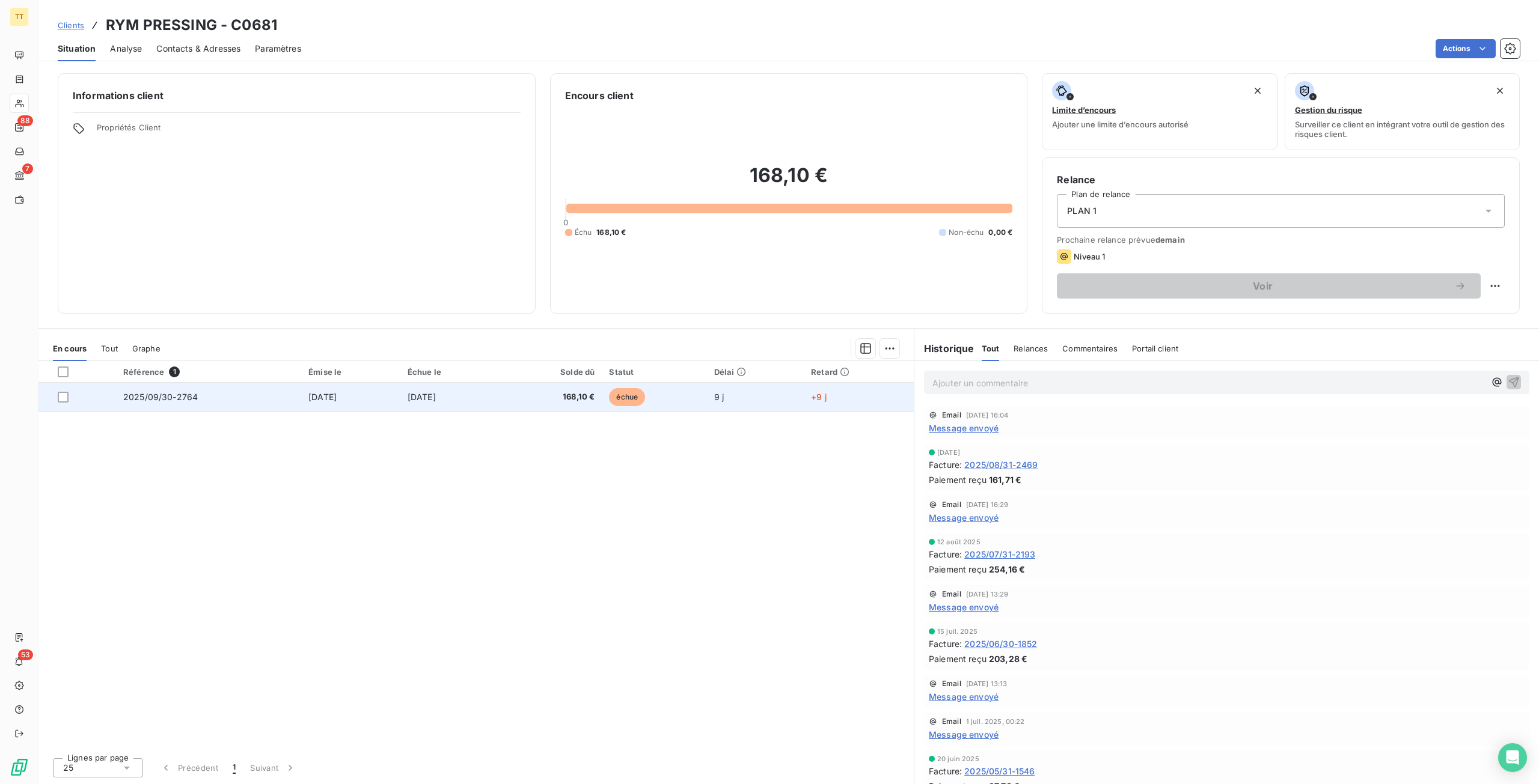
click at [706, 401] on td "échue" at bounding box center [653, 397] width 105 height 29
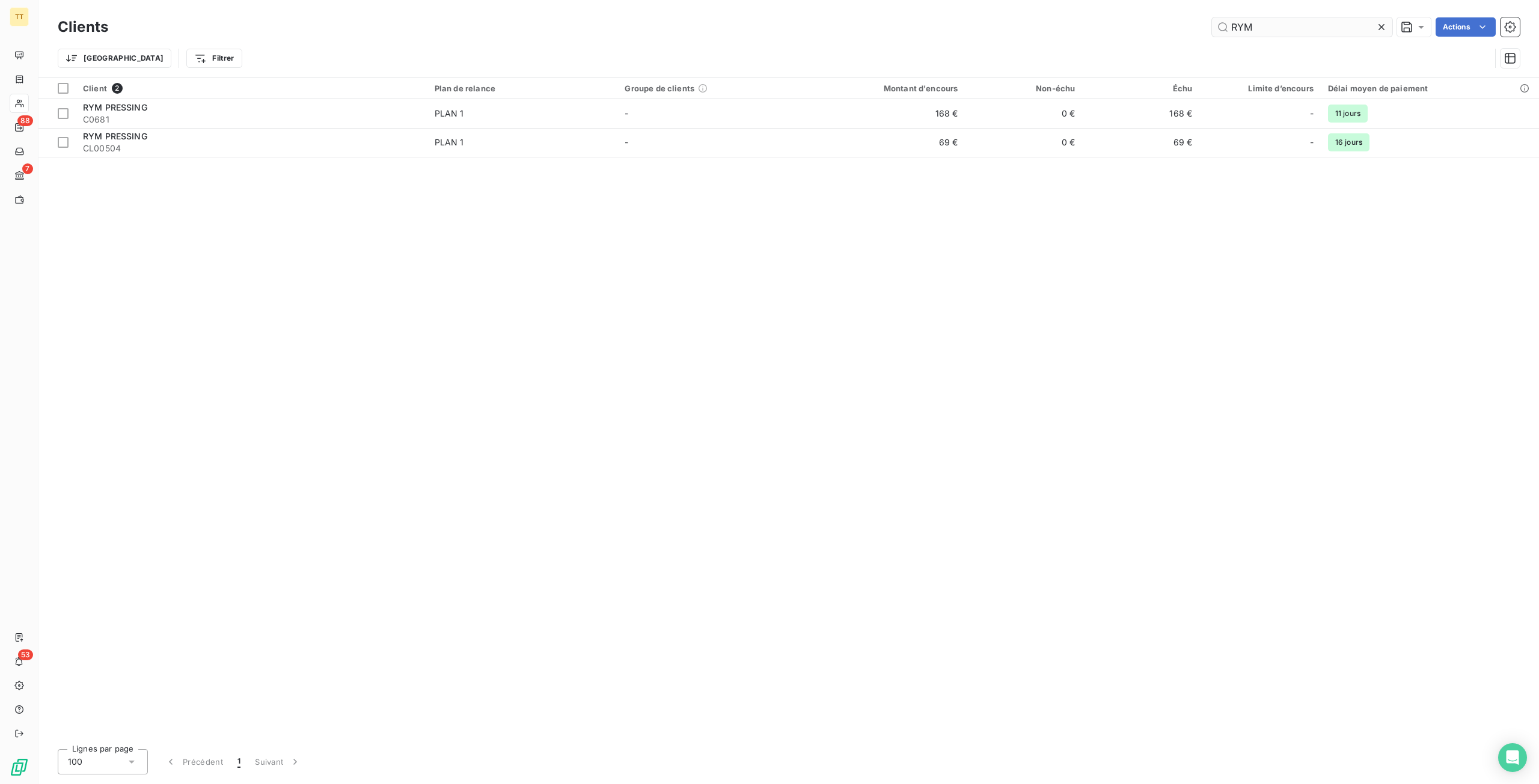
click at [1346, 29] on input "RYM" at bounding box center [1302, 27] width 180 height 19
click at [1346, 29] on input "RYM" at bounding box center [1302, 27] width 180 height 19
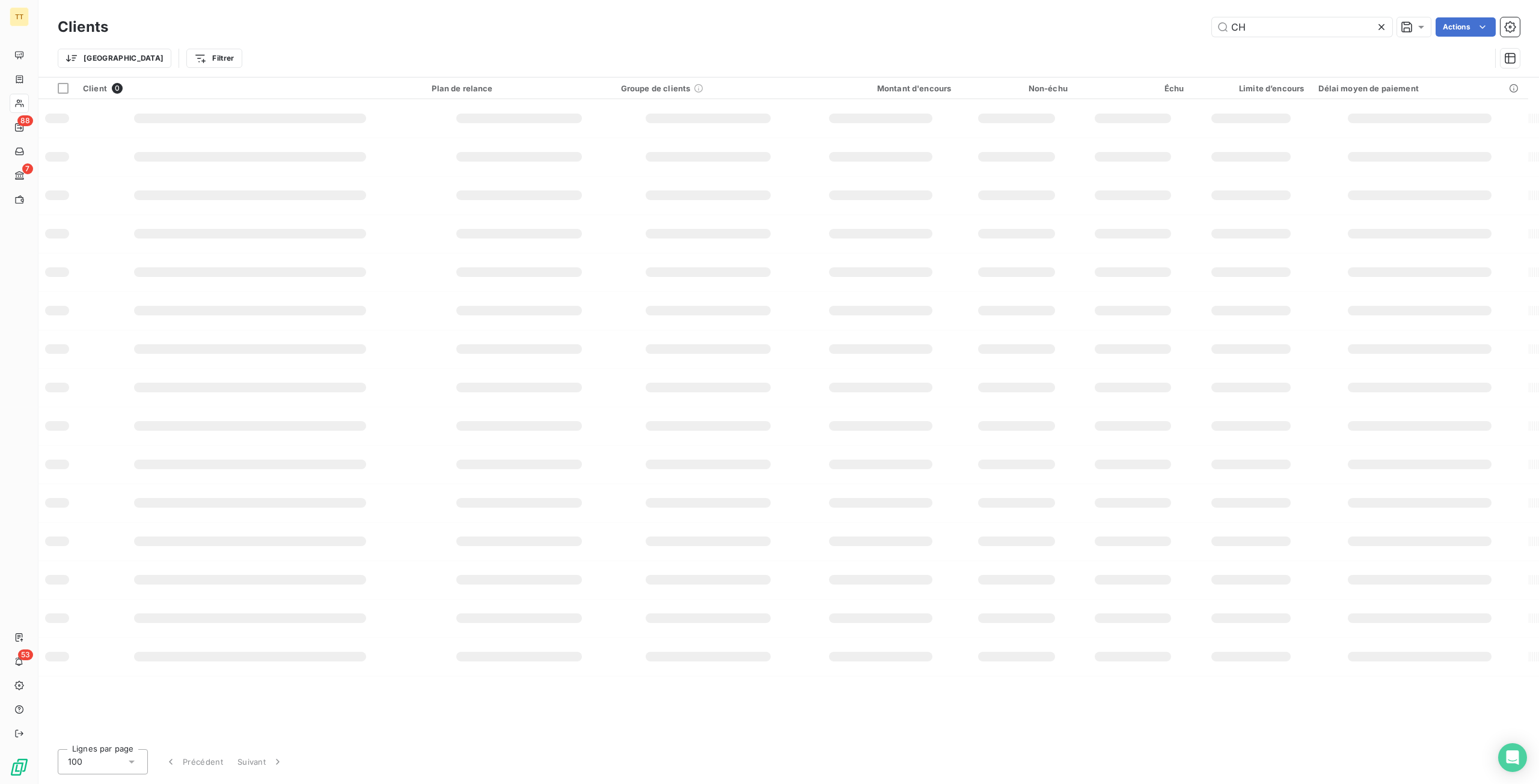
type input "C"
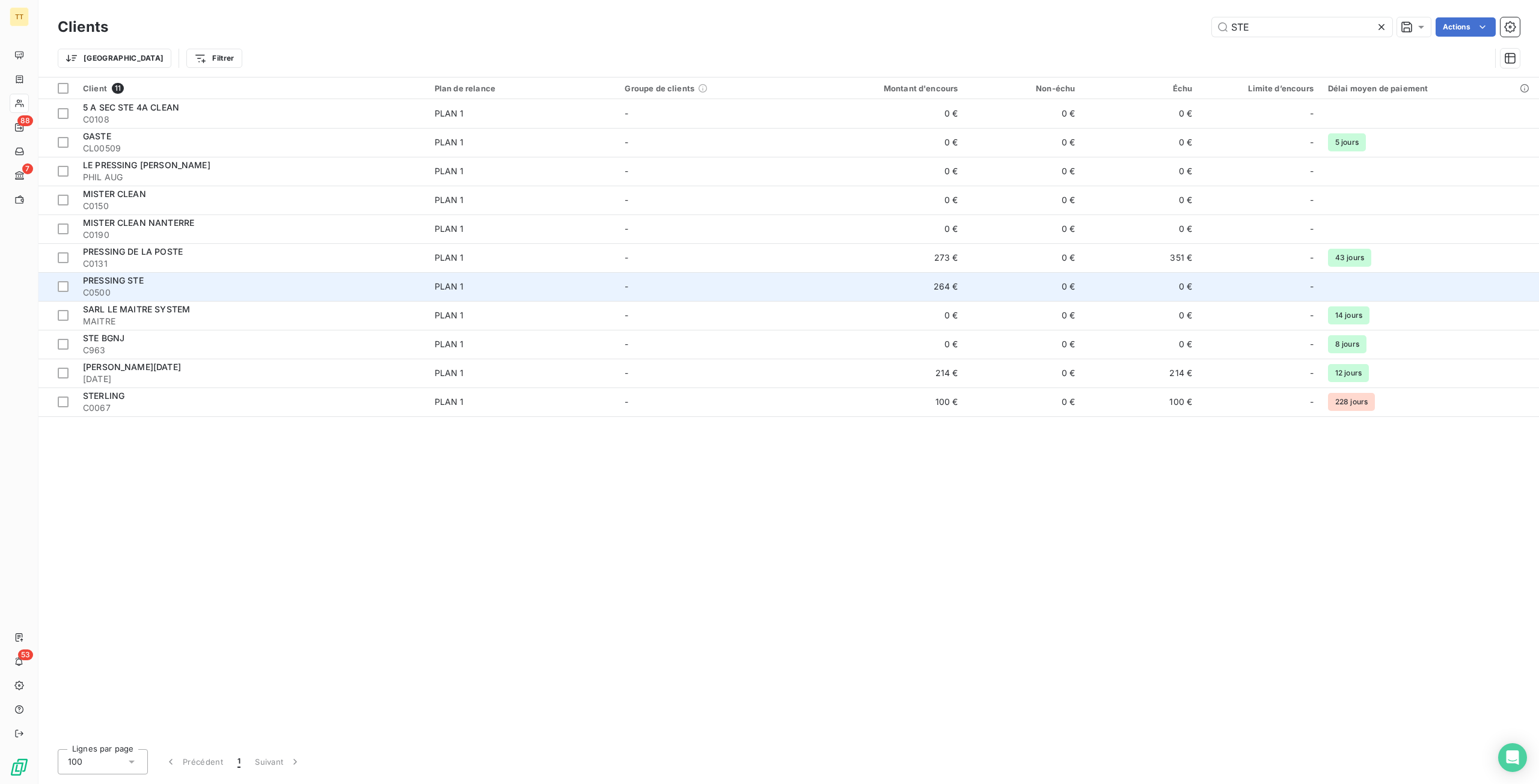
type input "STE"
click at [804, 288] on td "-" at bounding box center [713, 287] width 190 height 29
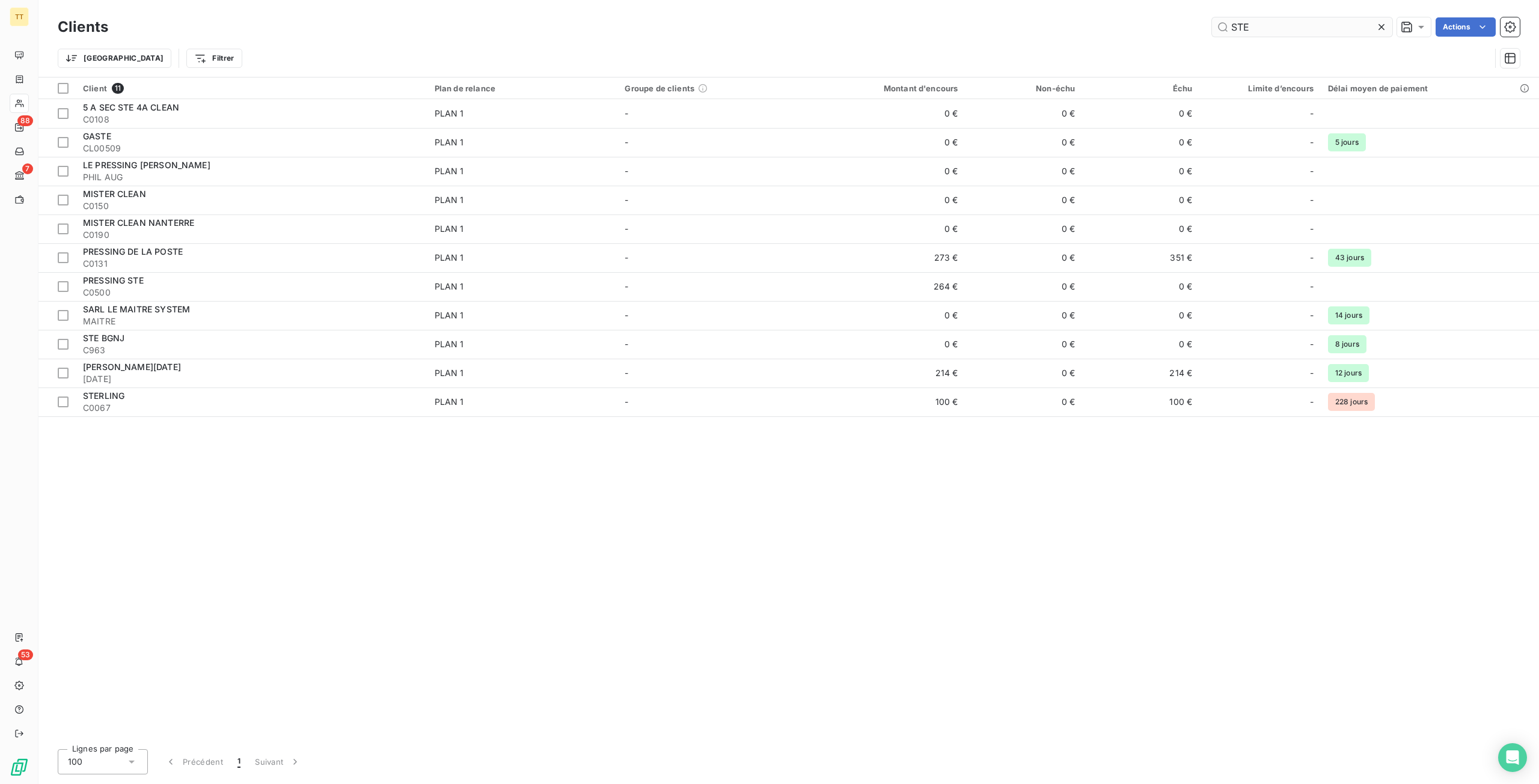
click at [1273, 26] on input "STE" at bounding box center [1302, 27] width 180 height 19
click at [1268, 26] on input "STE" at bounding box center [1302, 27] width 180 height 19
click at [1252, 27] on input "STE" at bounding box center [1302, 27] width 180 height 19
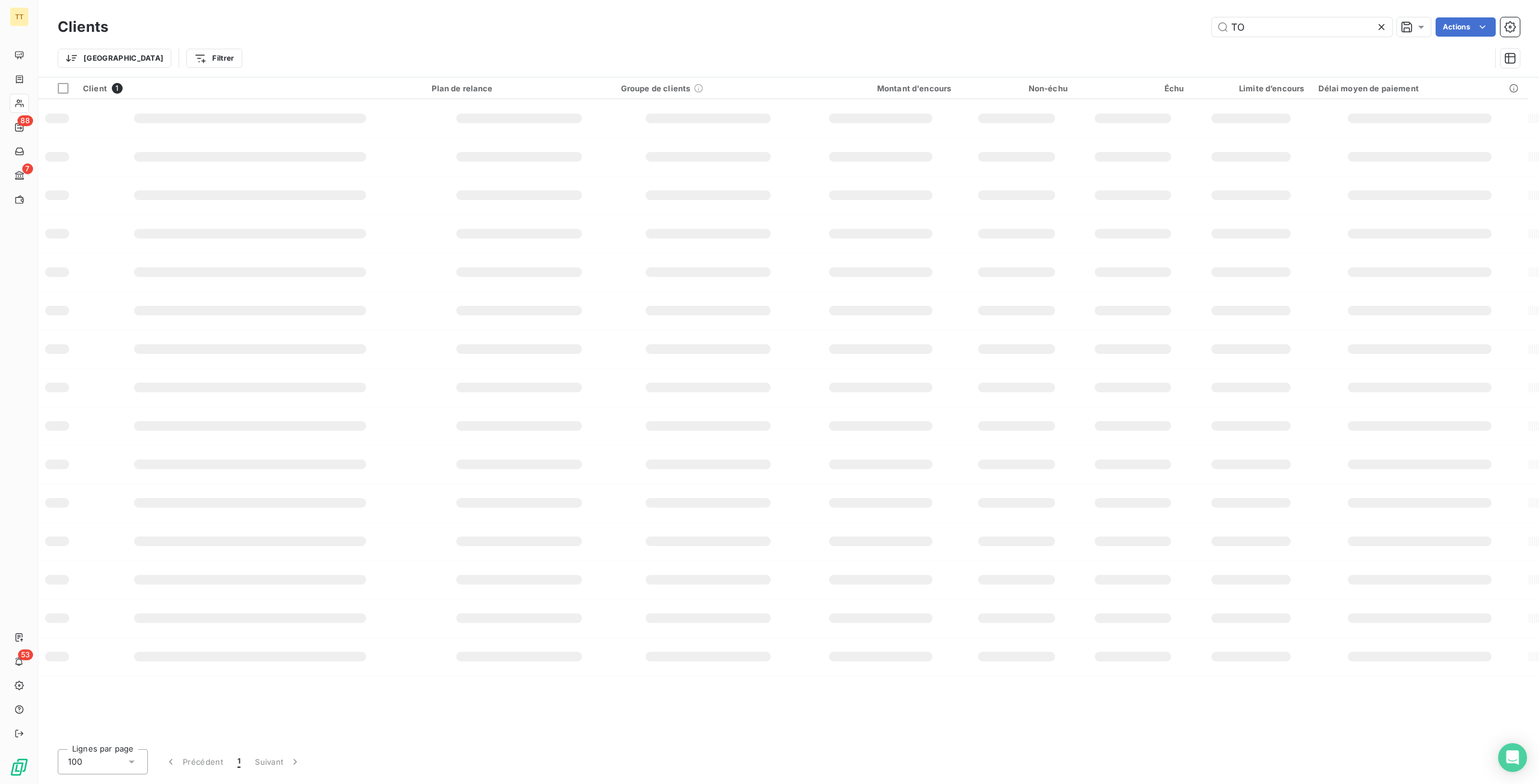
type input "T"
type input "B"
type input "R"
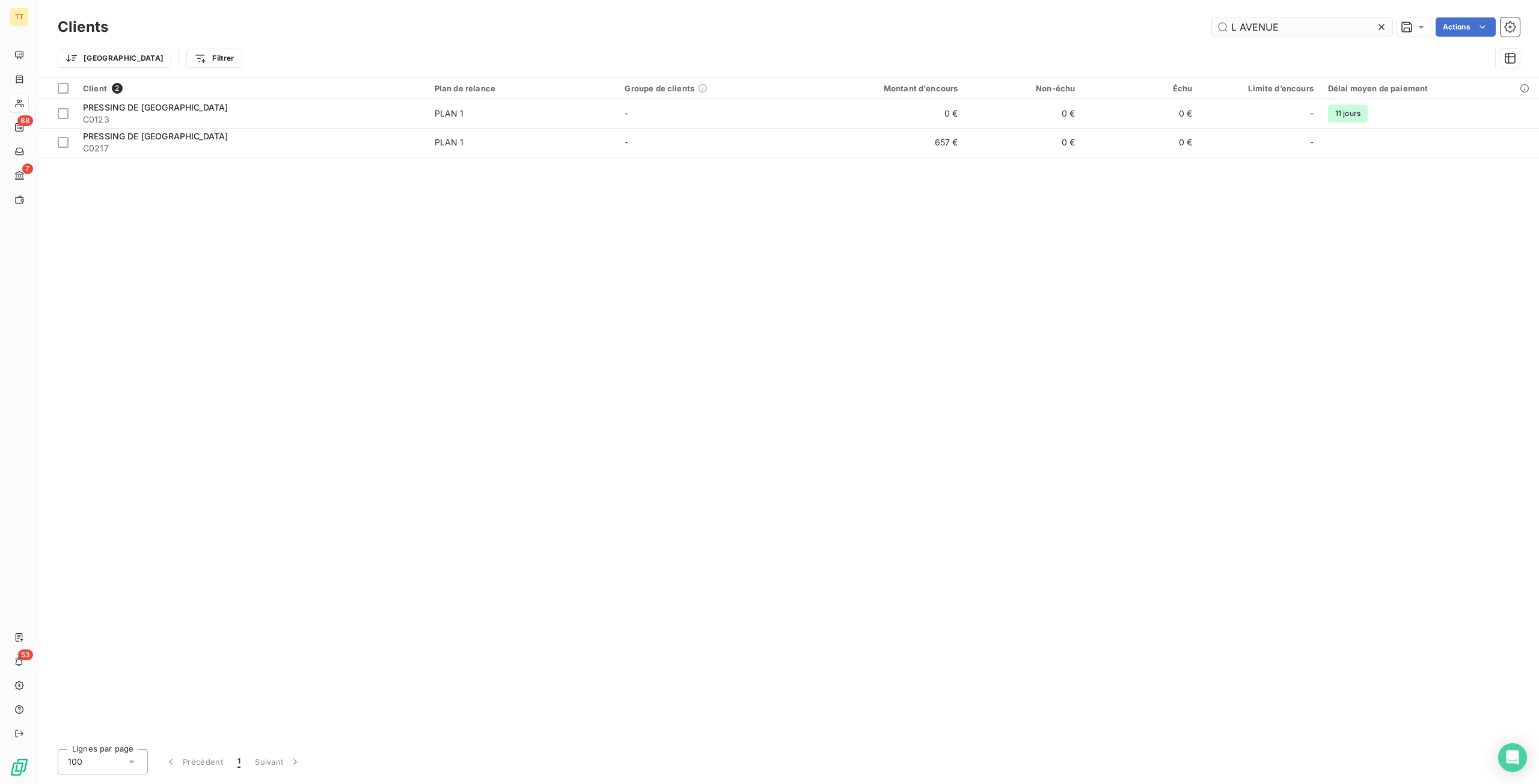
click at [1305, 23] on input "L AVENUE" at bounding box center [1302, 27] width 180 height 19
click at [1306, 23] on input "L AVENUE" at bounding box center [1302, 27] width 180 height 19
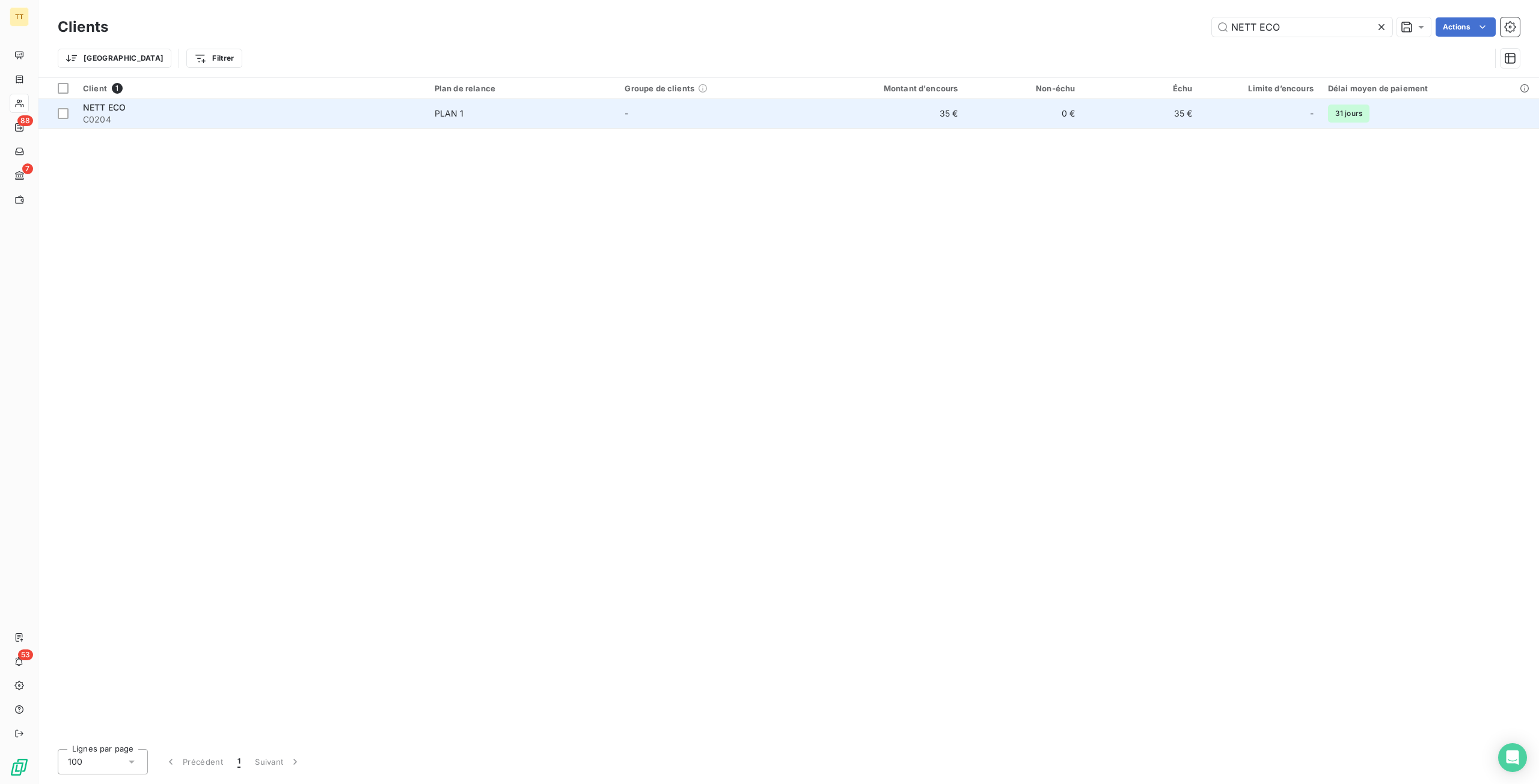
type input "NETT ECO"
click at [1264, 115] on div "-" at bounding box center [1259, 114] width 107 height 19
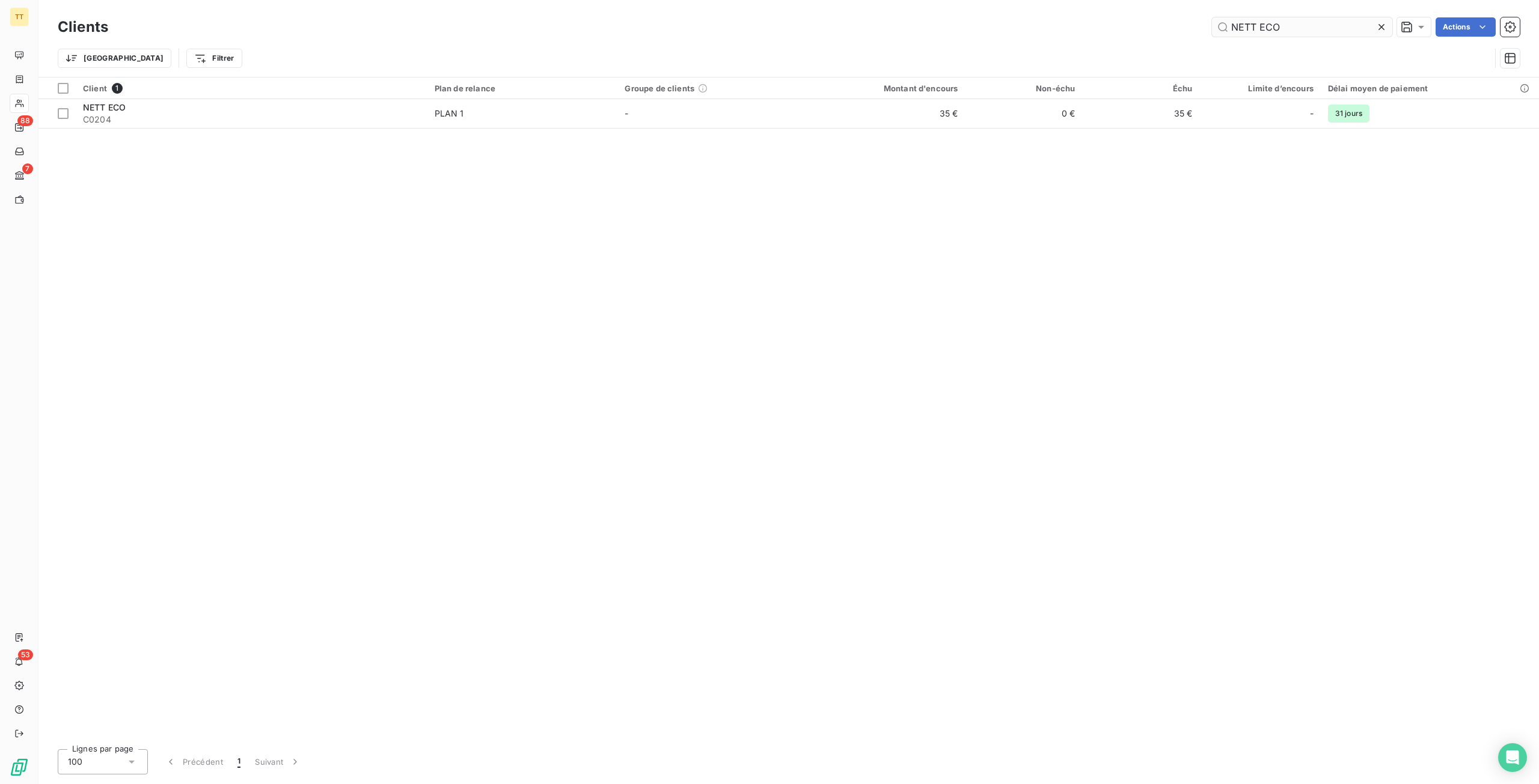
click at [1321, 28] on input "NETT ECO" at bounding box center [1302, 27] width 180 height 19
click at [1321, 28] on input "NETT ECO" at bounding box center [1302, 27] width 180 height 19
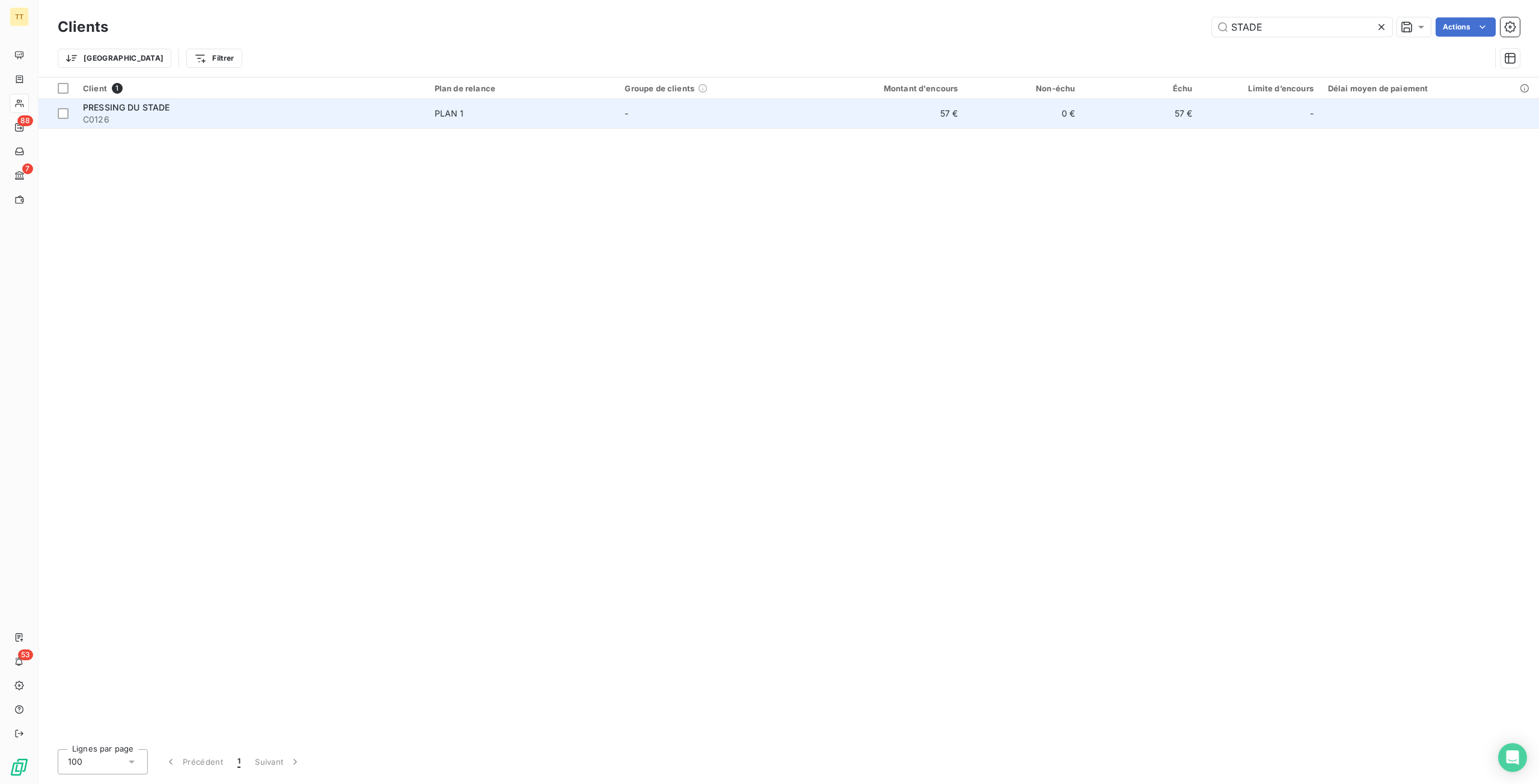
type input "STADE"
click at [888, 102] on td "57 €" at bounding box center [886, 114] width 157 height 29
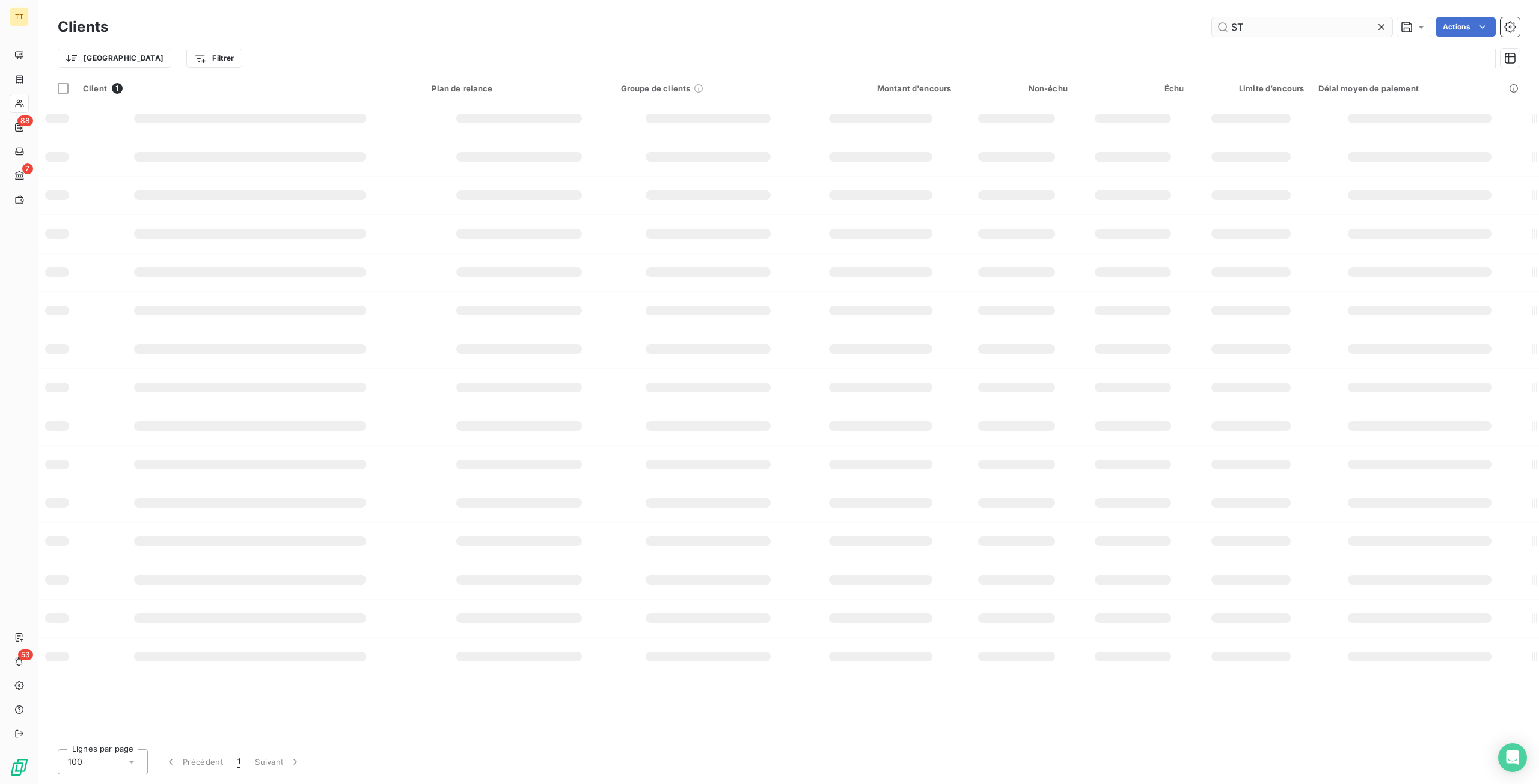
type input "S"
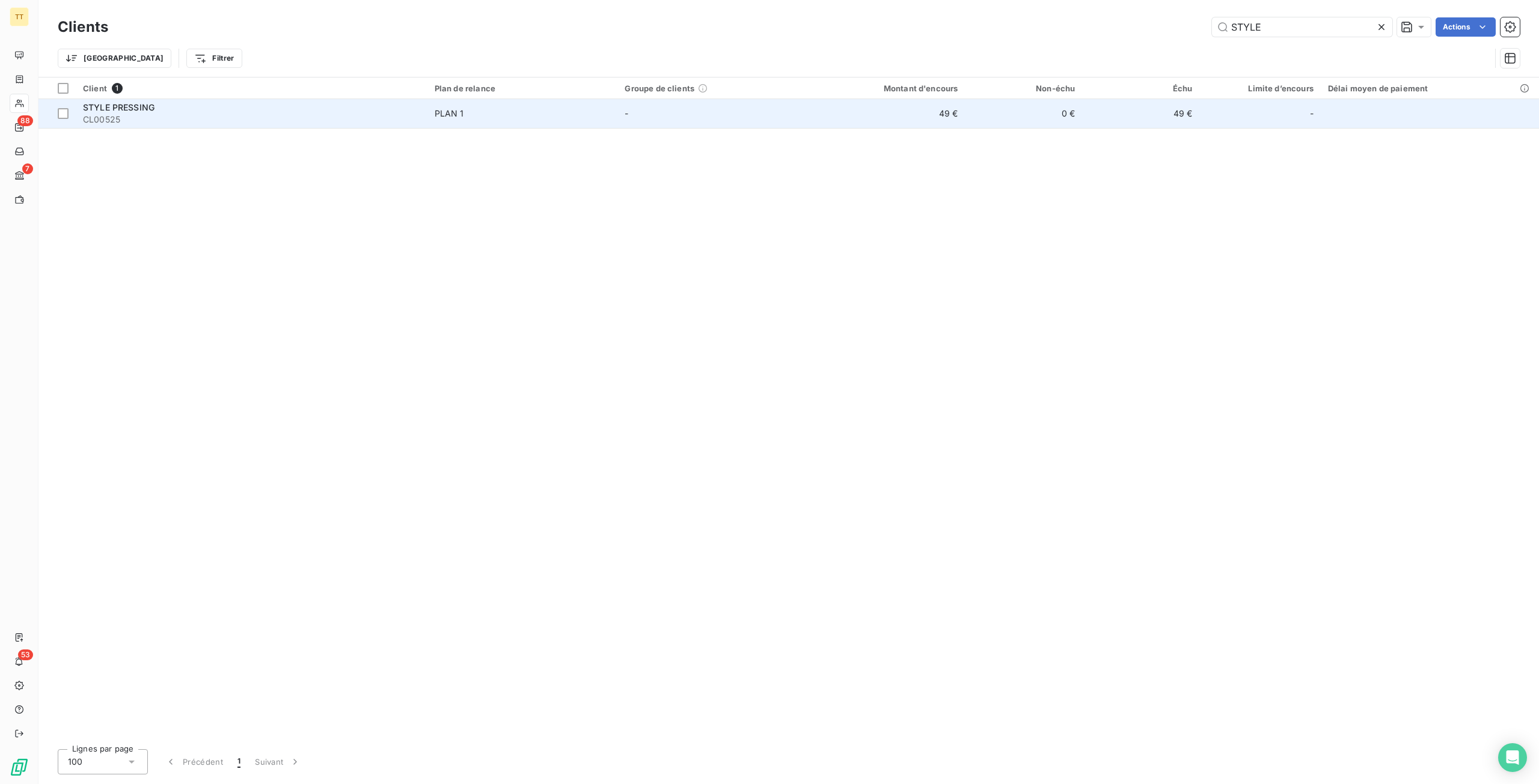
type input "STYLE"
click at [1140, 124] on td "49 €" at bounding box center [1140, 114] width 117 height 29
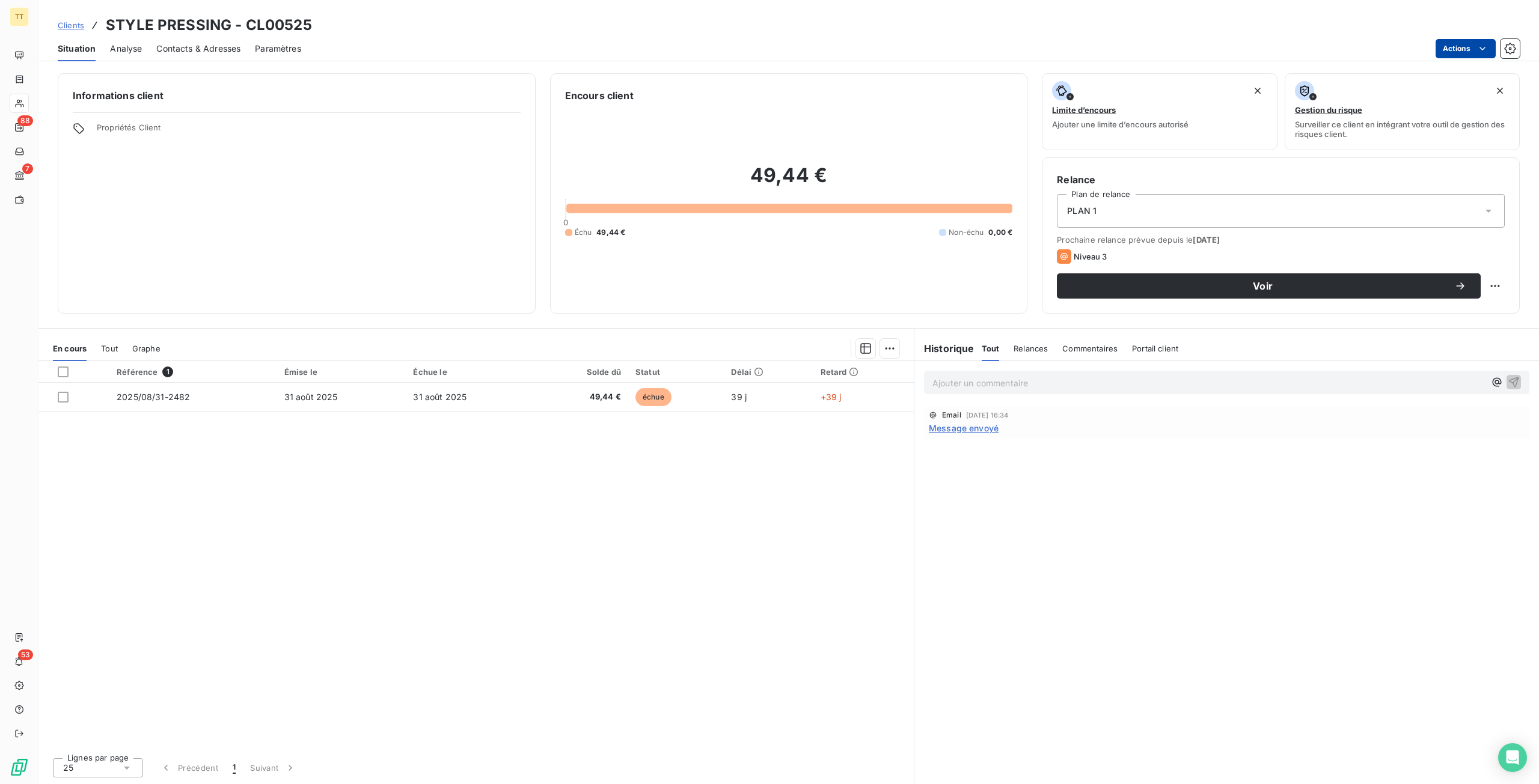
click at [1473, 48] on html "TT 88 7 53 Clients STYLE PRESSING - CL00525 Situation Analyse Contacts & Adress…" at bounding box center [770, 392] width 1539 height 784
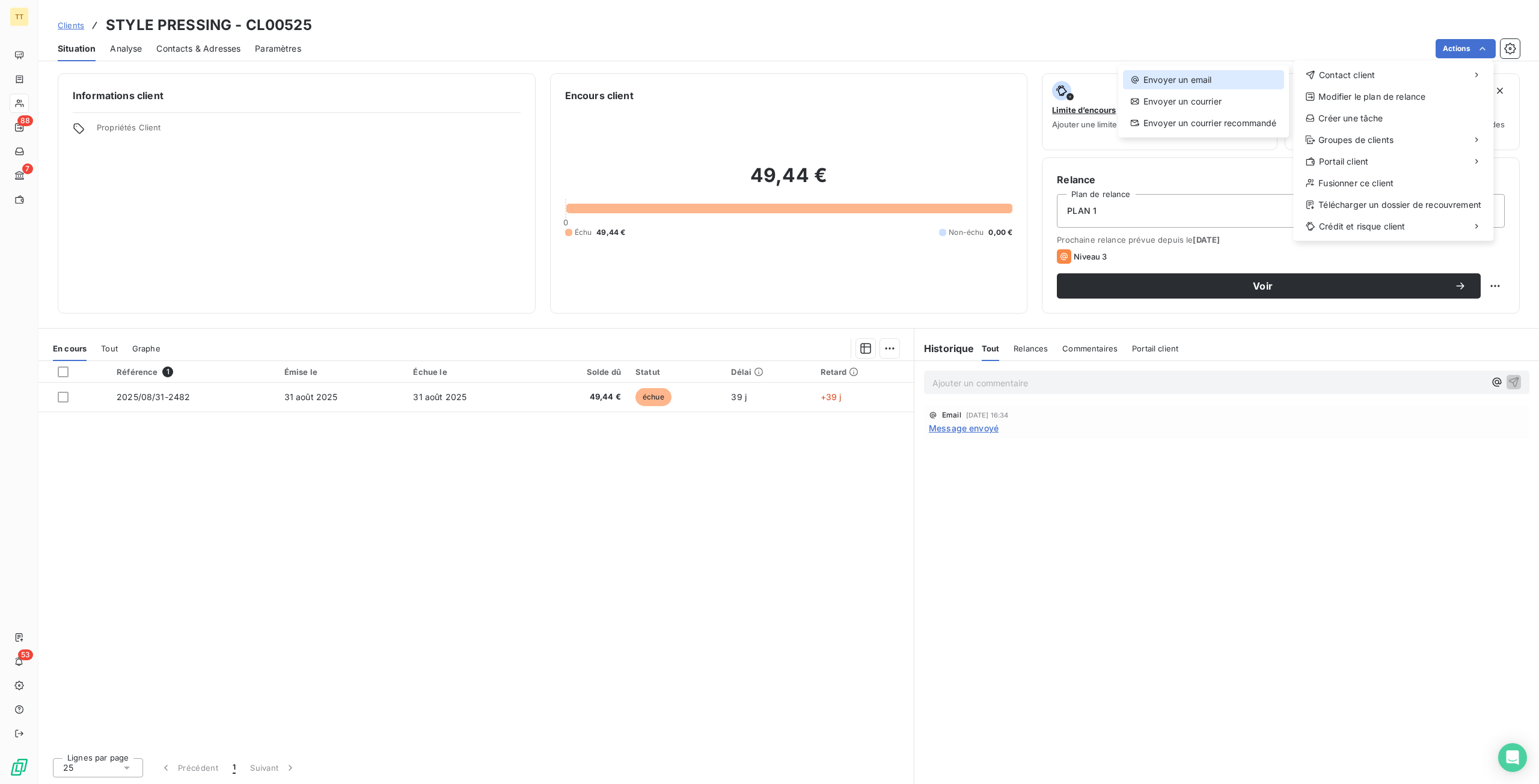
click at [1236, 79] on div "Envoyer un email" at bounding box center [1203, 80] width 161 height 19
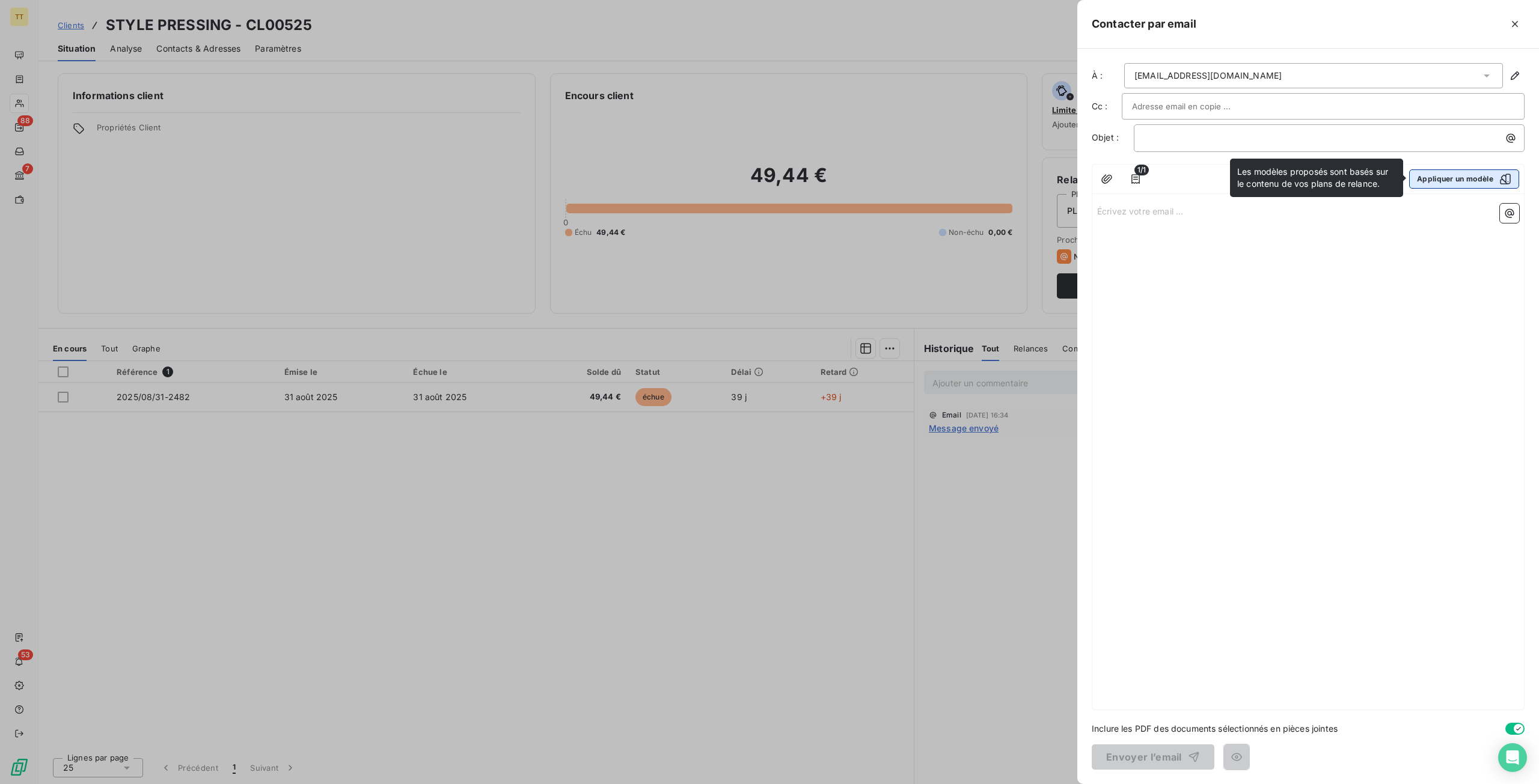
click at [1462, 175] on button "Appliquer un modèle" at bounding box center [1463, 180] width 110 height 19
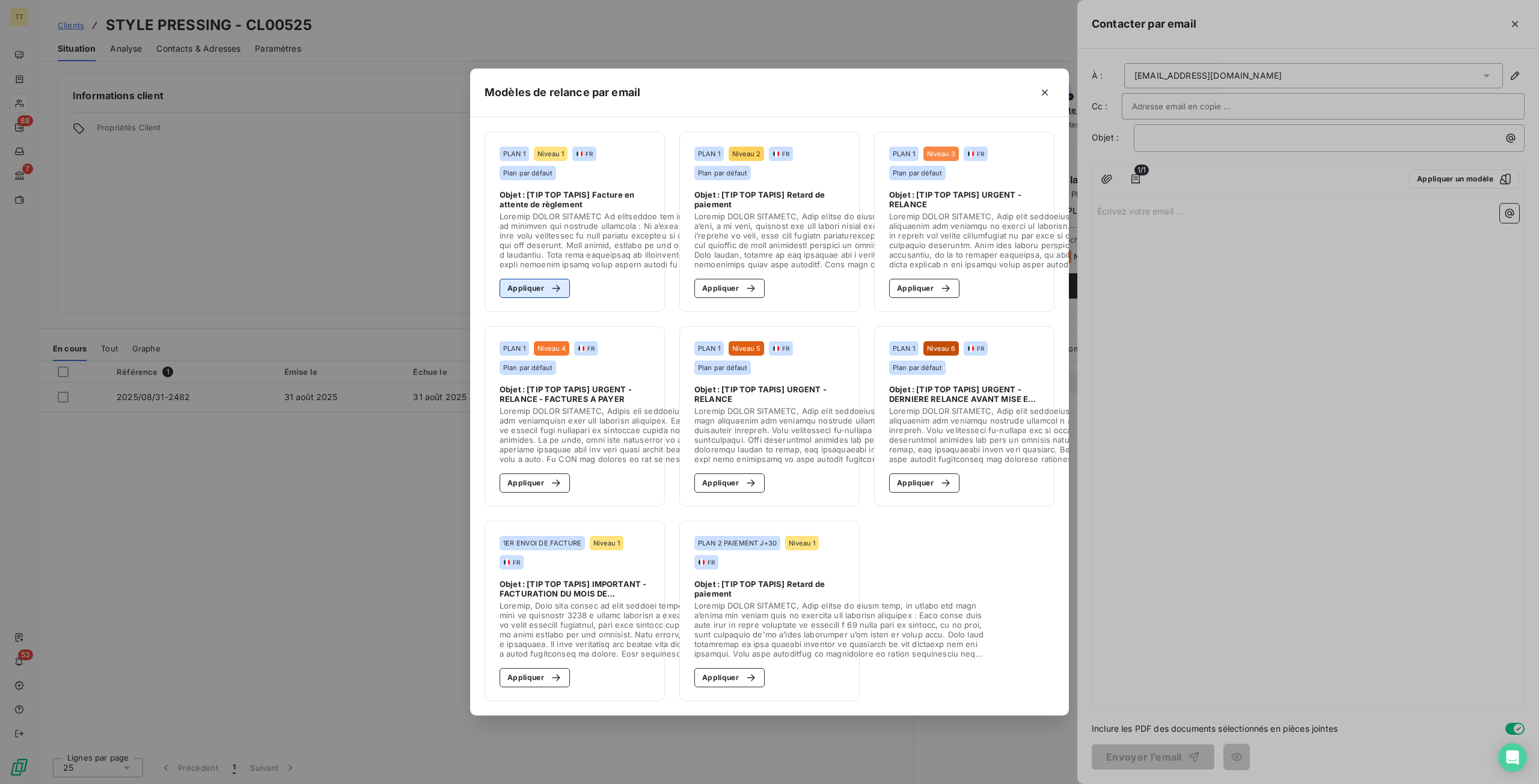
click at [540, 279] on button "Appliquer" at bounding box center [535, 288] width 71 height 19
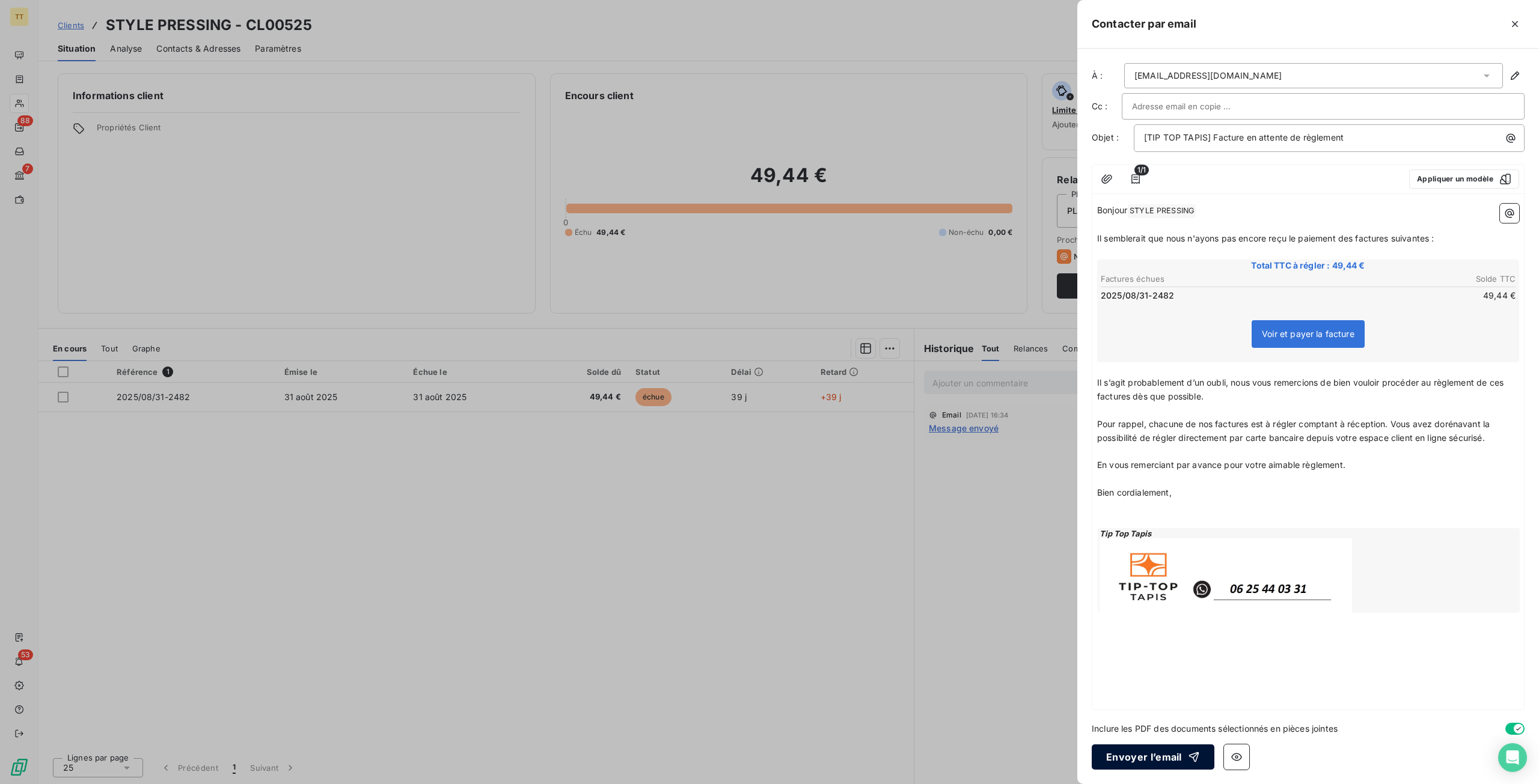
click at [1156, 758] on button "Envoyer l’email" at bounding box center [1152, 756] width 123 height 25
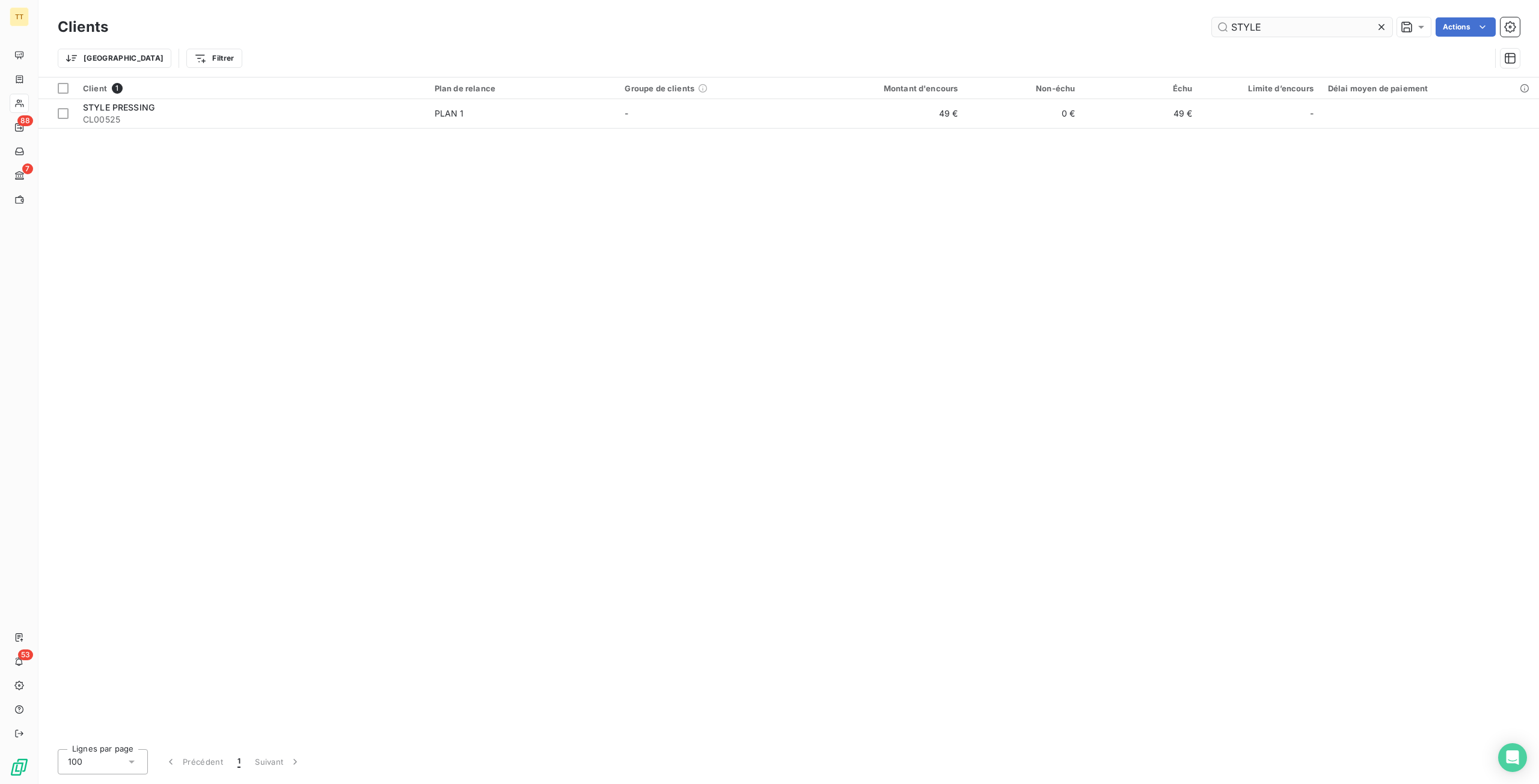
click at [1280, 27] on input "STYLE" at bounding box center [1302, 27] width 180 height 19
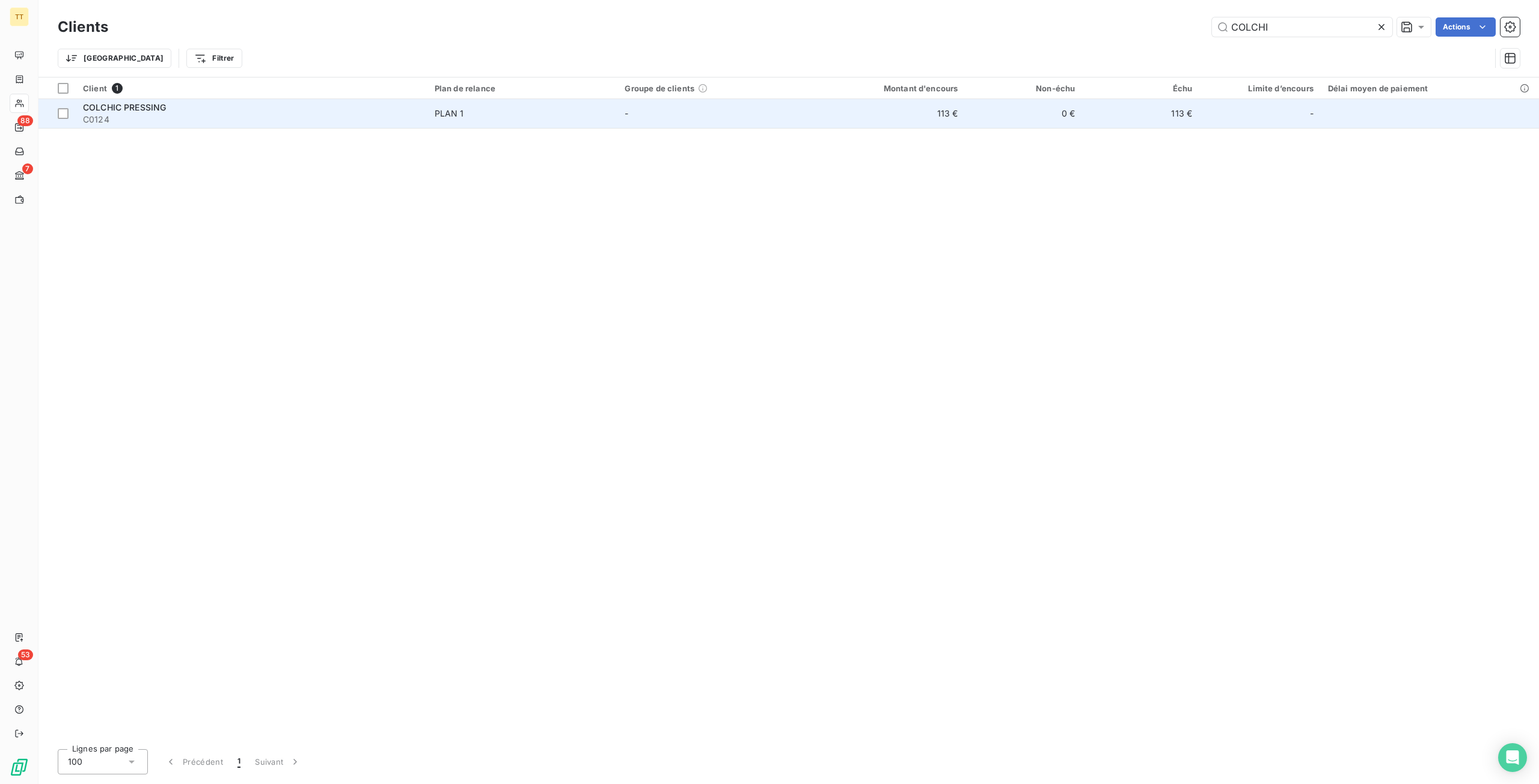
type input "COLCHI"
click at [1086, 123] on td "113 €" at bounding box center [1140, 114] width 117 height 29
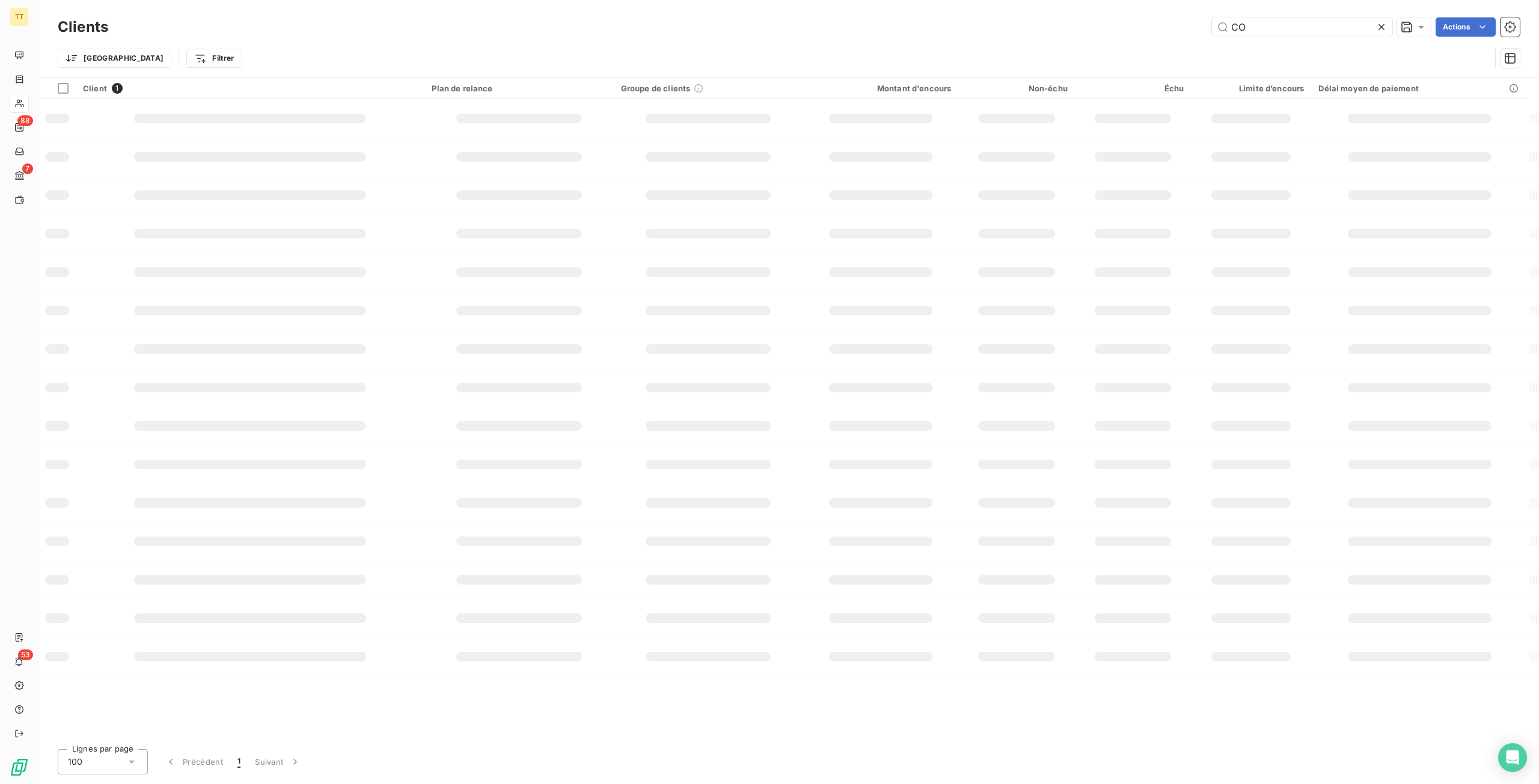
type input "C"
type input "R"
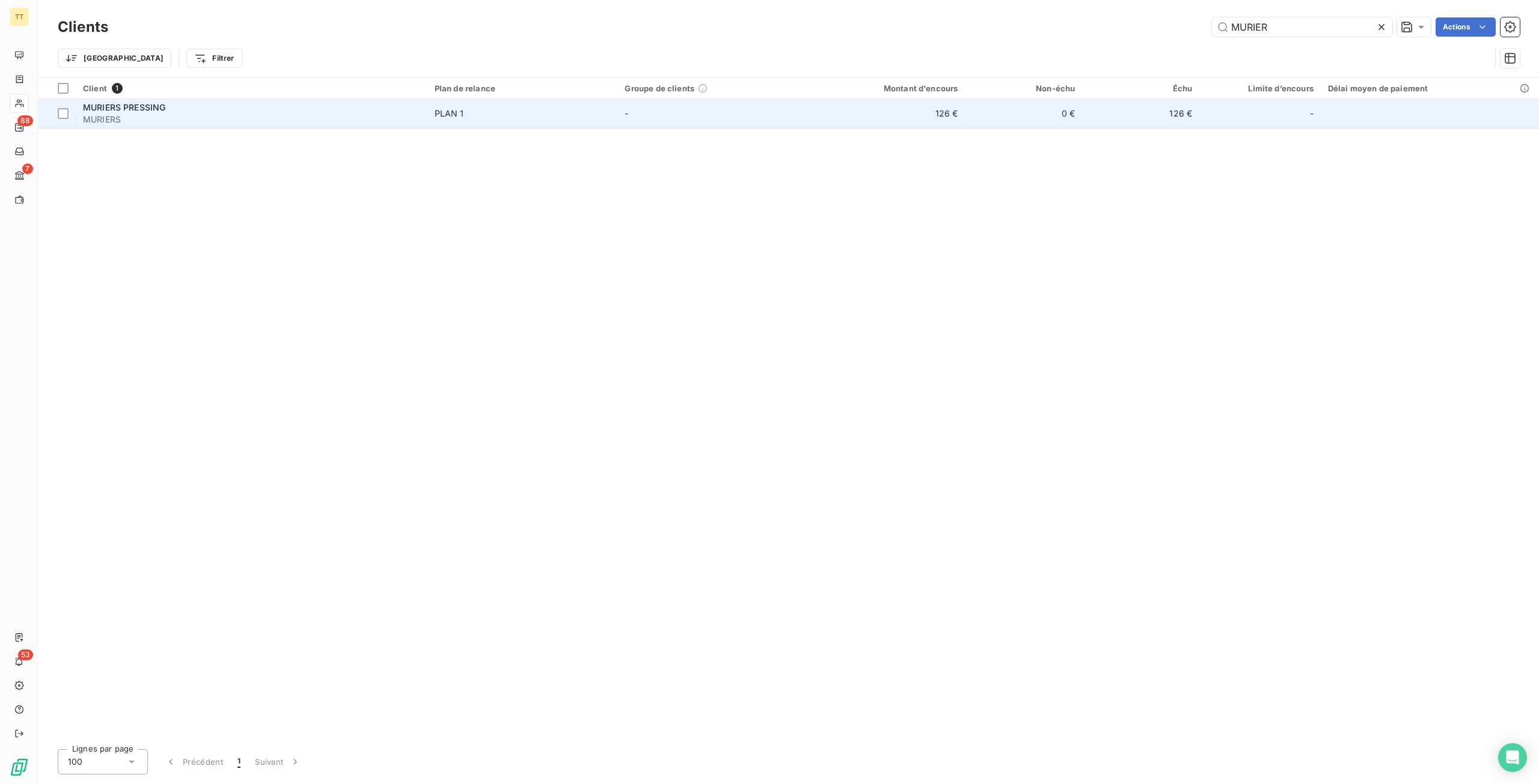
type input "MURIER"
click at [668, 116] on td "-" at bounding box center [713, 114] width 190 height 29
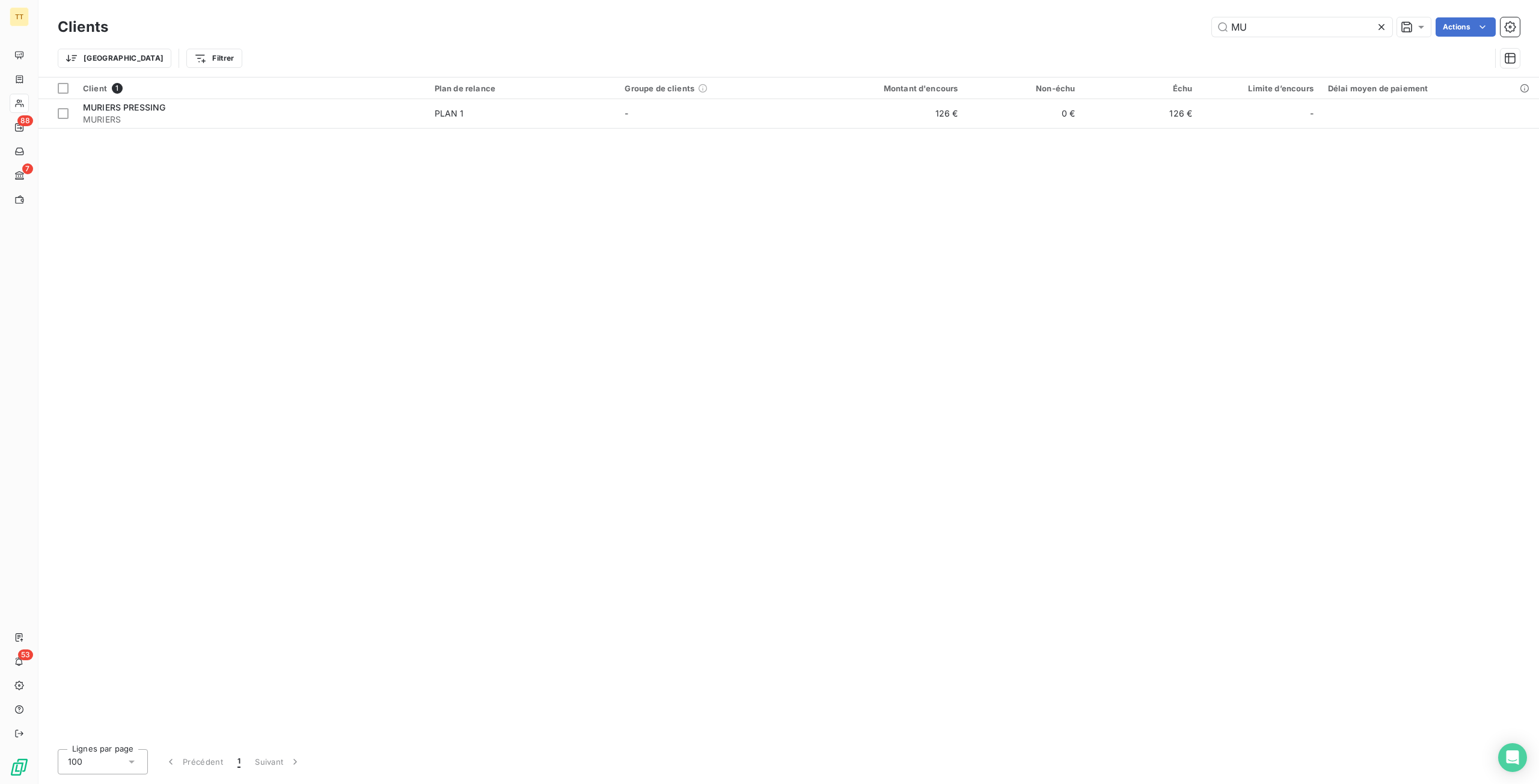
type input "M"
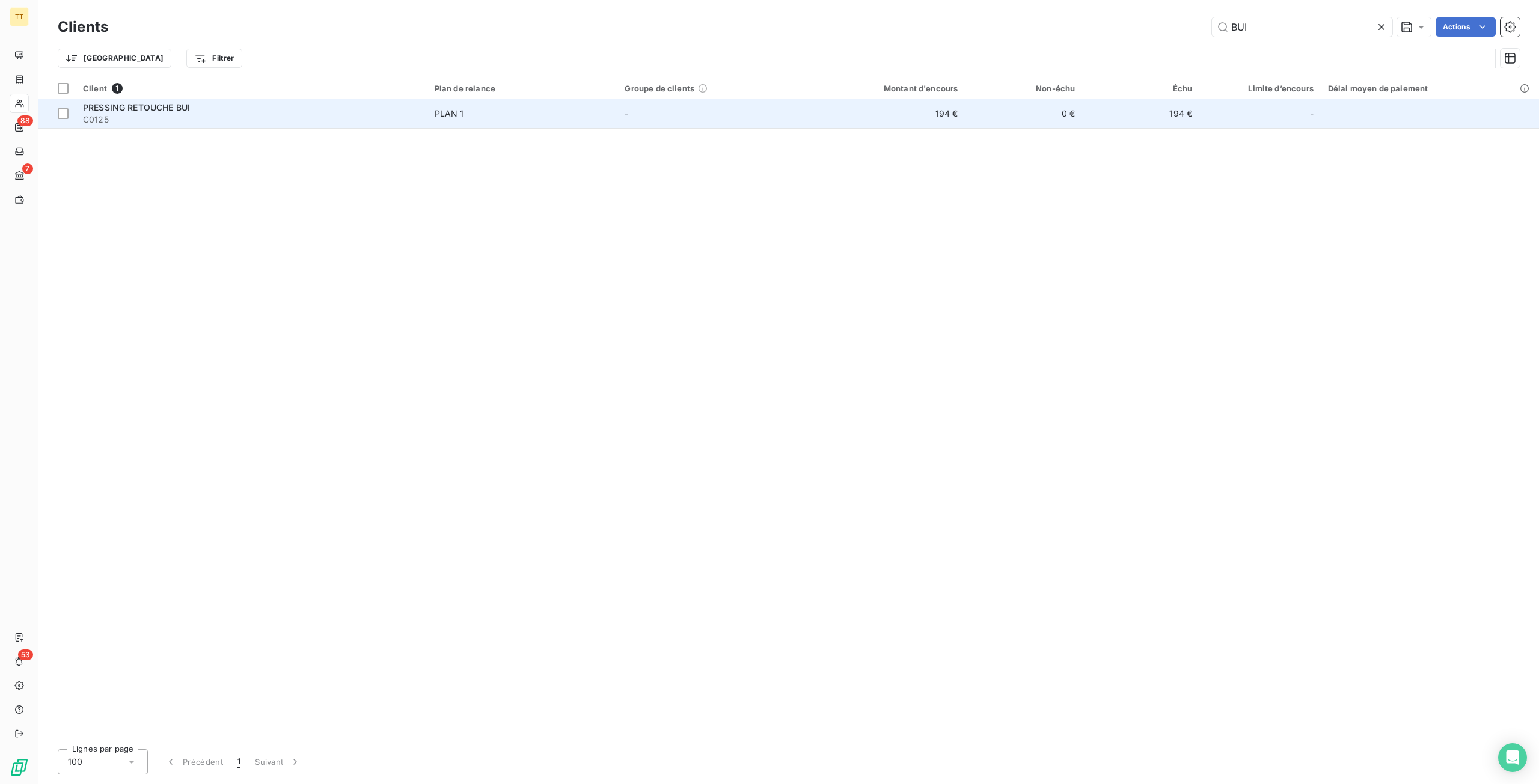
type input "BUI"
click at [777, 122] on td "-" at bounding box center [713, 114] width 190 height 29
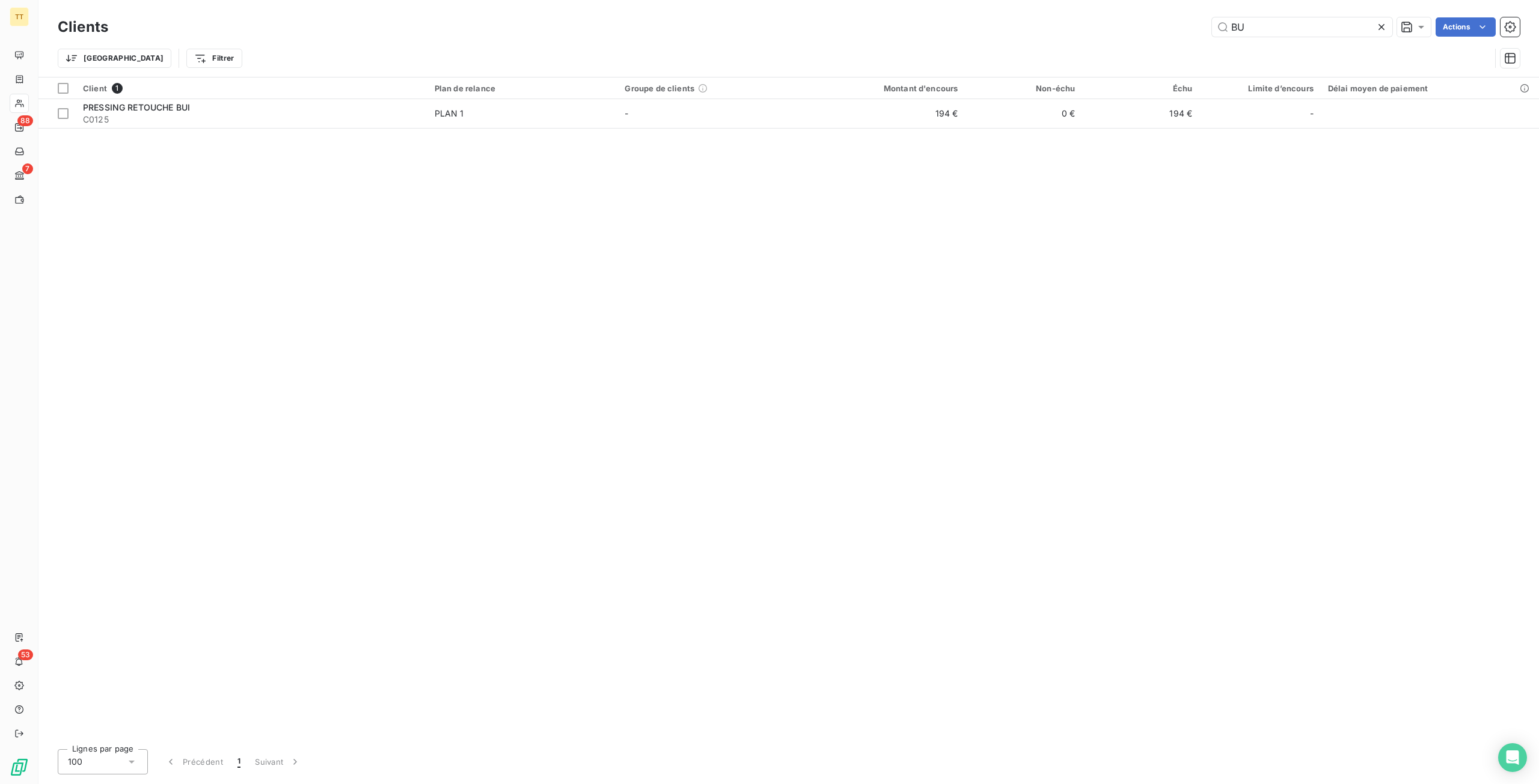
type input "B"
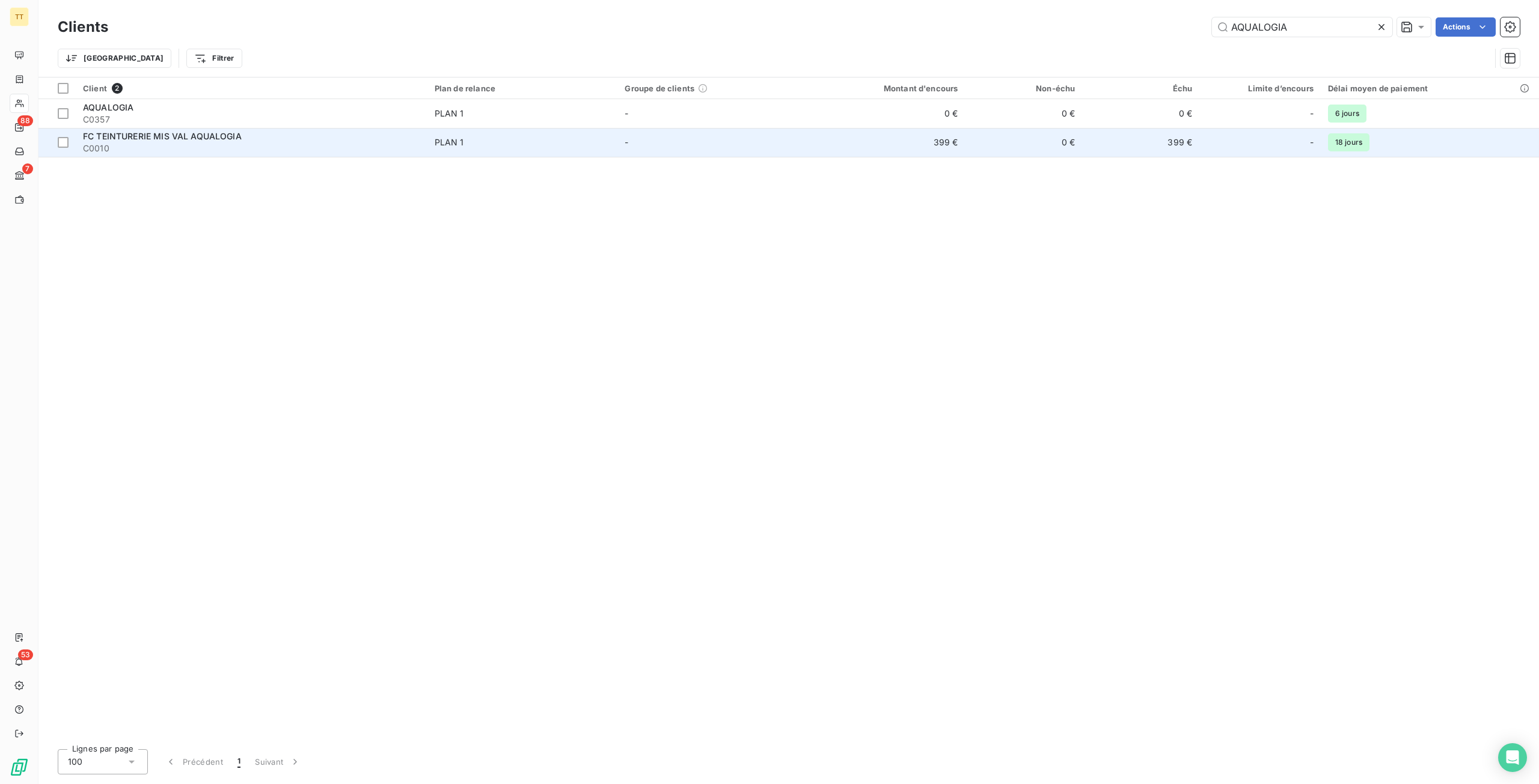
type input "AQUALOGIA"
click at [446, 136] on div "PLAN 1" at bounding box center [449, 142] width 29 height 12
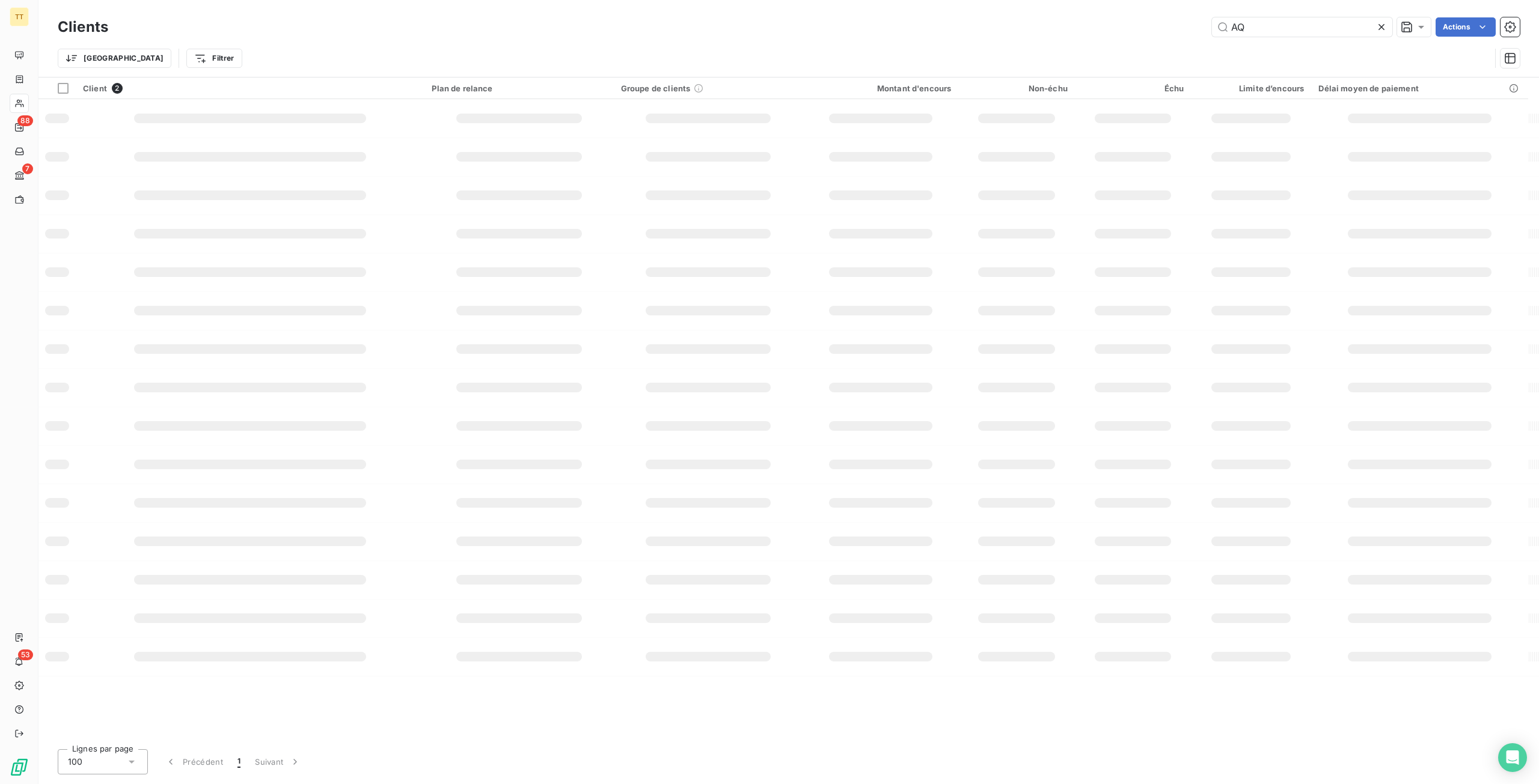
type input "A"
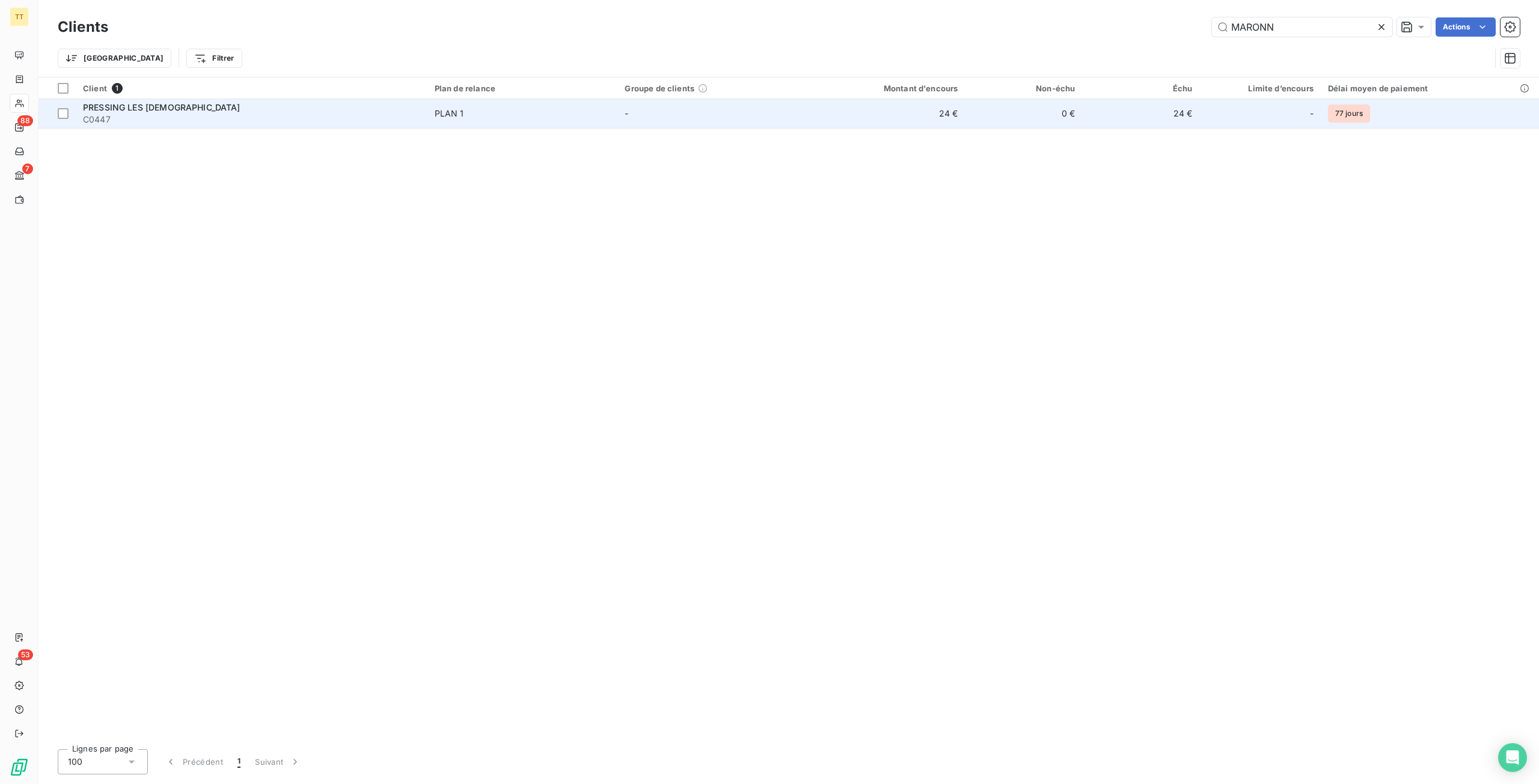
type input "MARONN"
click at [613, 112] on td "PLAN 1" at bounding box center [522, 114] width 190 height 29
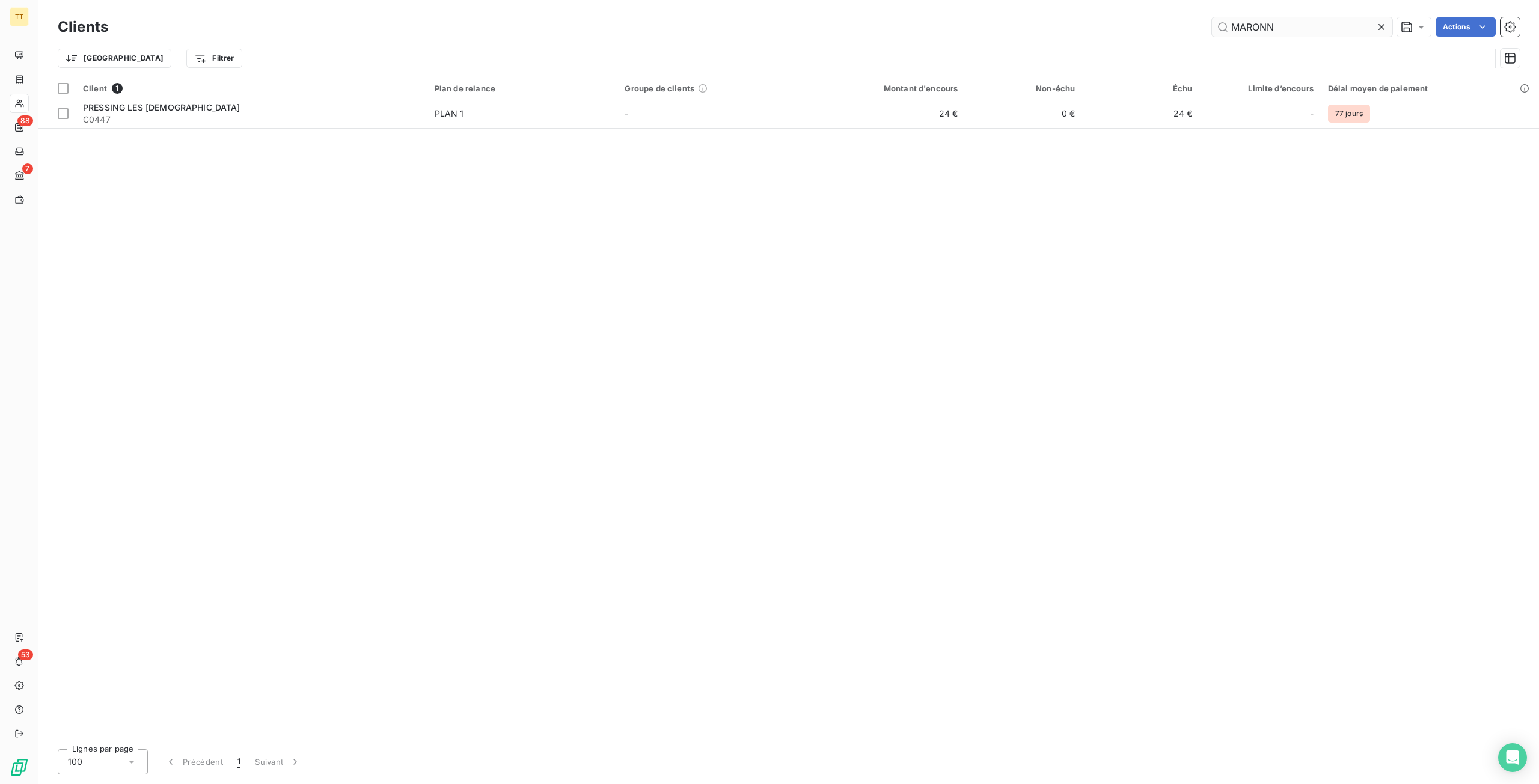
click at [1289, 32] on input "MARONN" at bounding box center [1302, 27] width 180 height 19
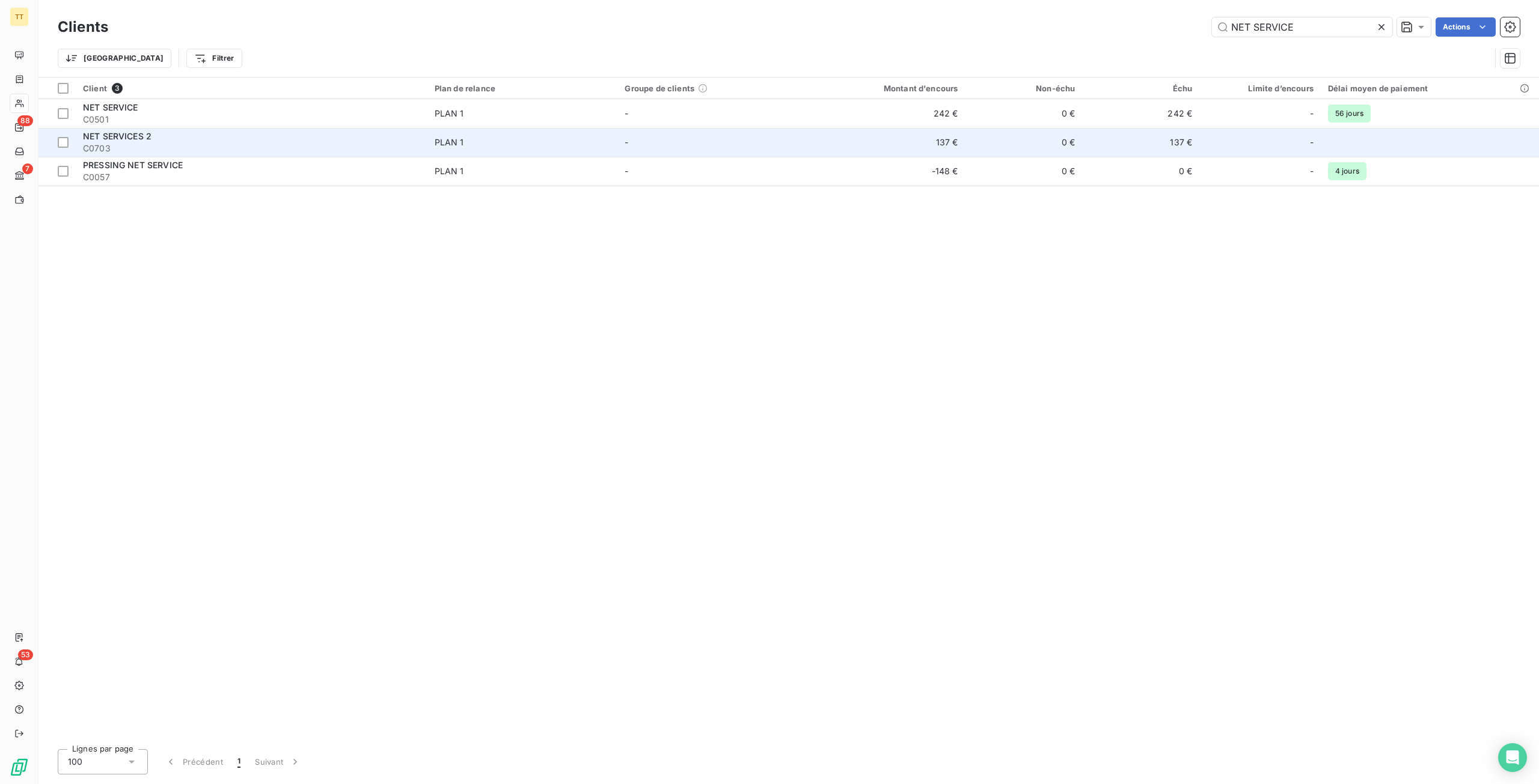
type input "NET SERVICE"
click at [1018, 134] on td "0 €" at bounding box center [1023, 143] width 117 height 29
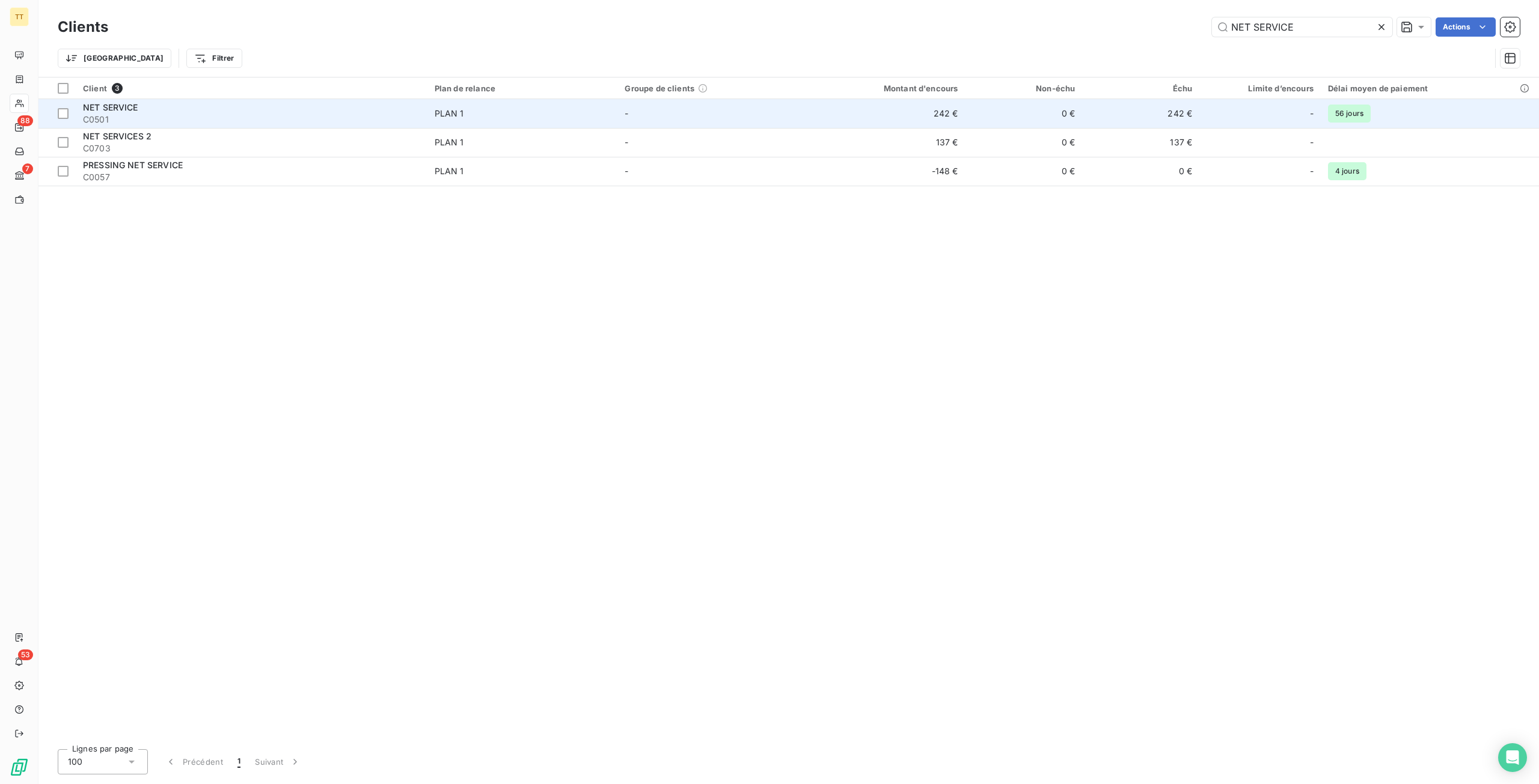
click at [667, 114] on td "-" at bounding box center [713, 114] width 190 height 29
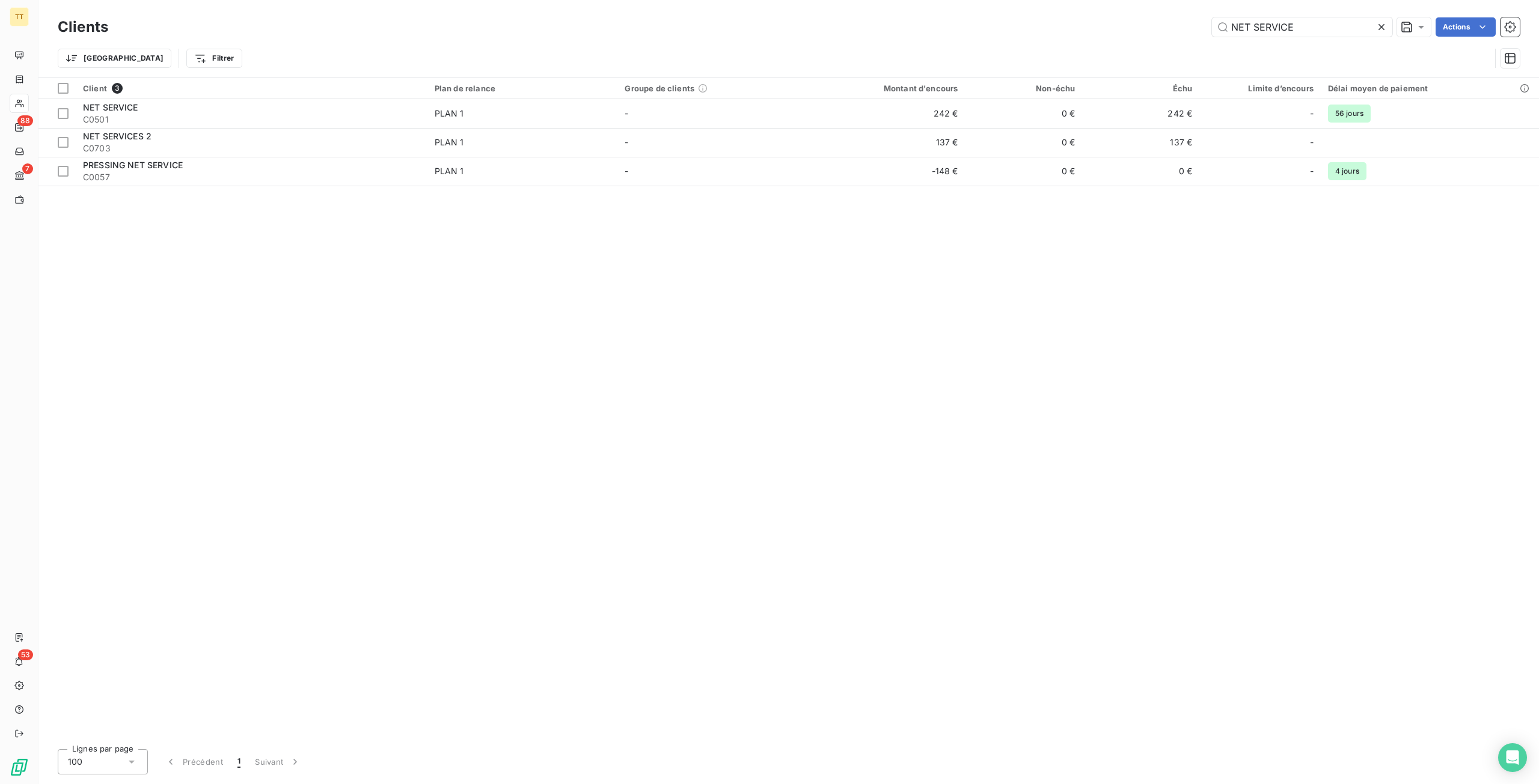
drag, startPoint x: 1321, startPoint y: 26, endPoint x: 998, endPoint y: 27, distance: 323.0
click at [998, 27] on div "NET SERVICE Actions" at bounding box center [821, 27] width 1397 height 19
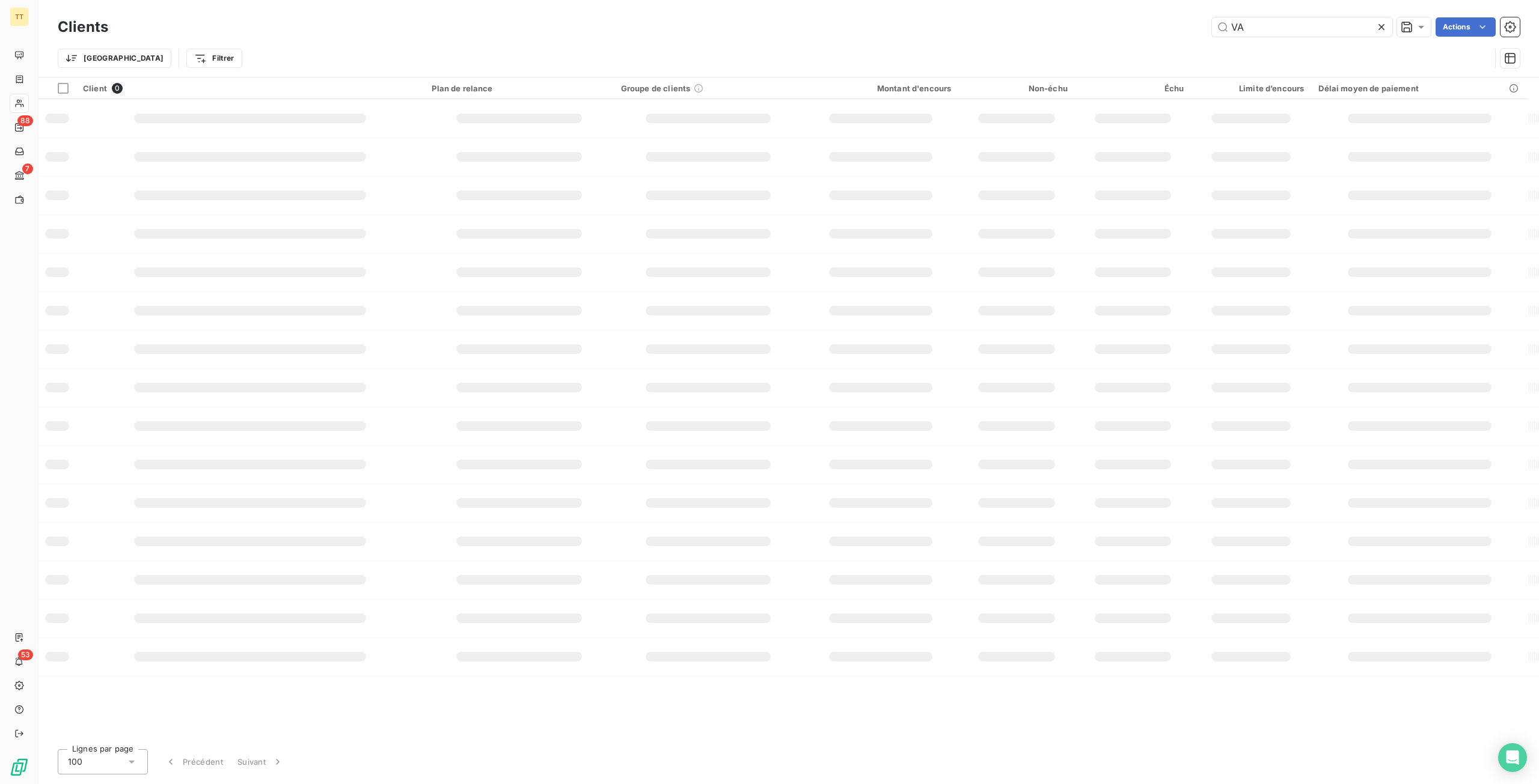
type input "V"
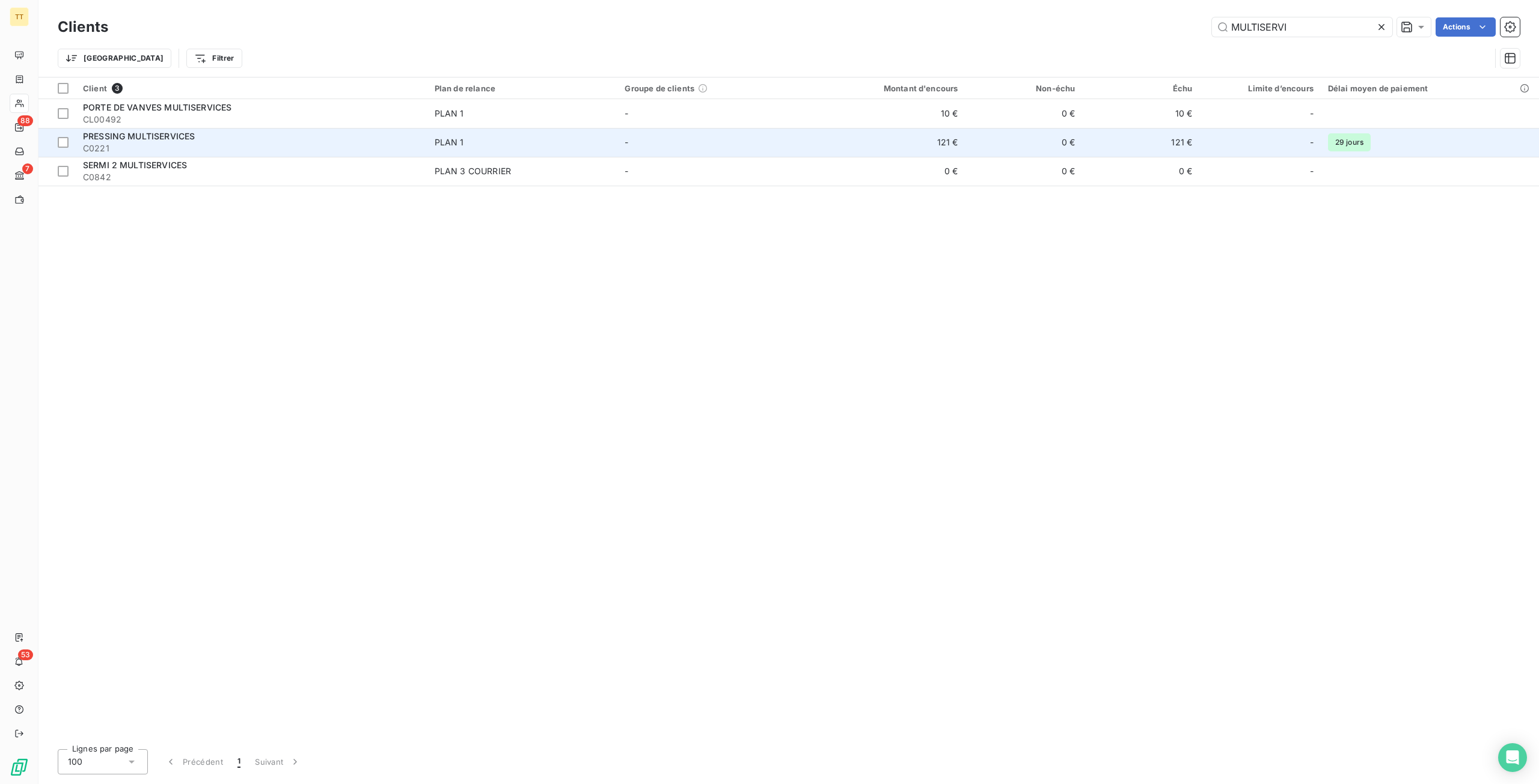
type input "MULTISERVI"
click at [1061, 137] on td "0 €" at bounding box center [1023, 143] width 117 height 29
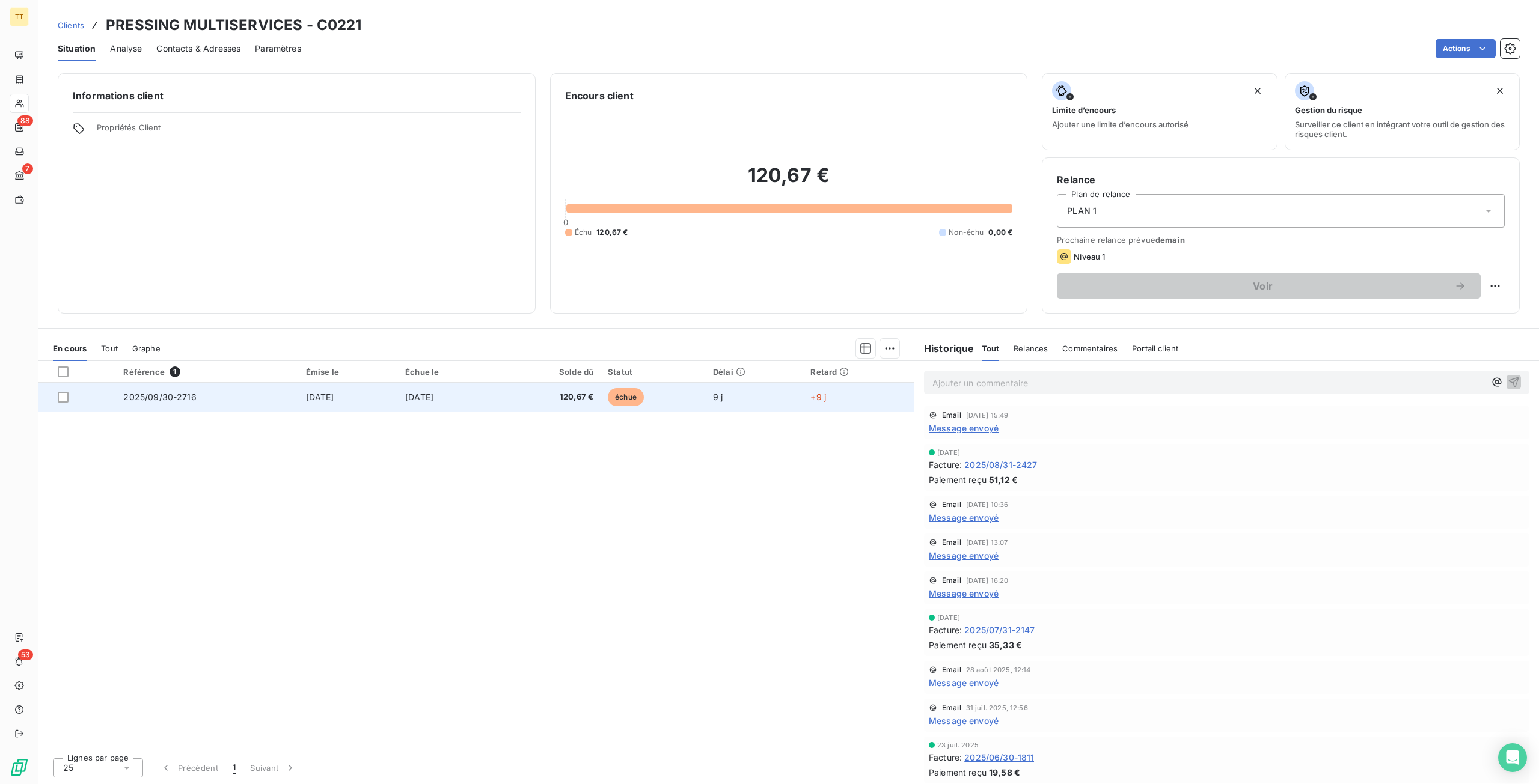
click at [691, 397] on td "échue" at bounding box center [652, 397] width 105 height 29
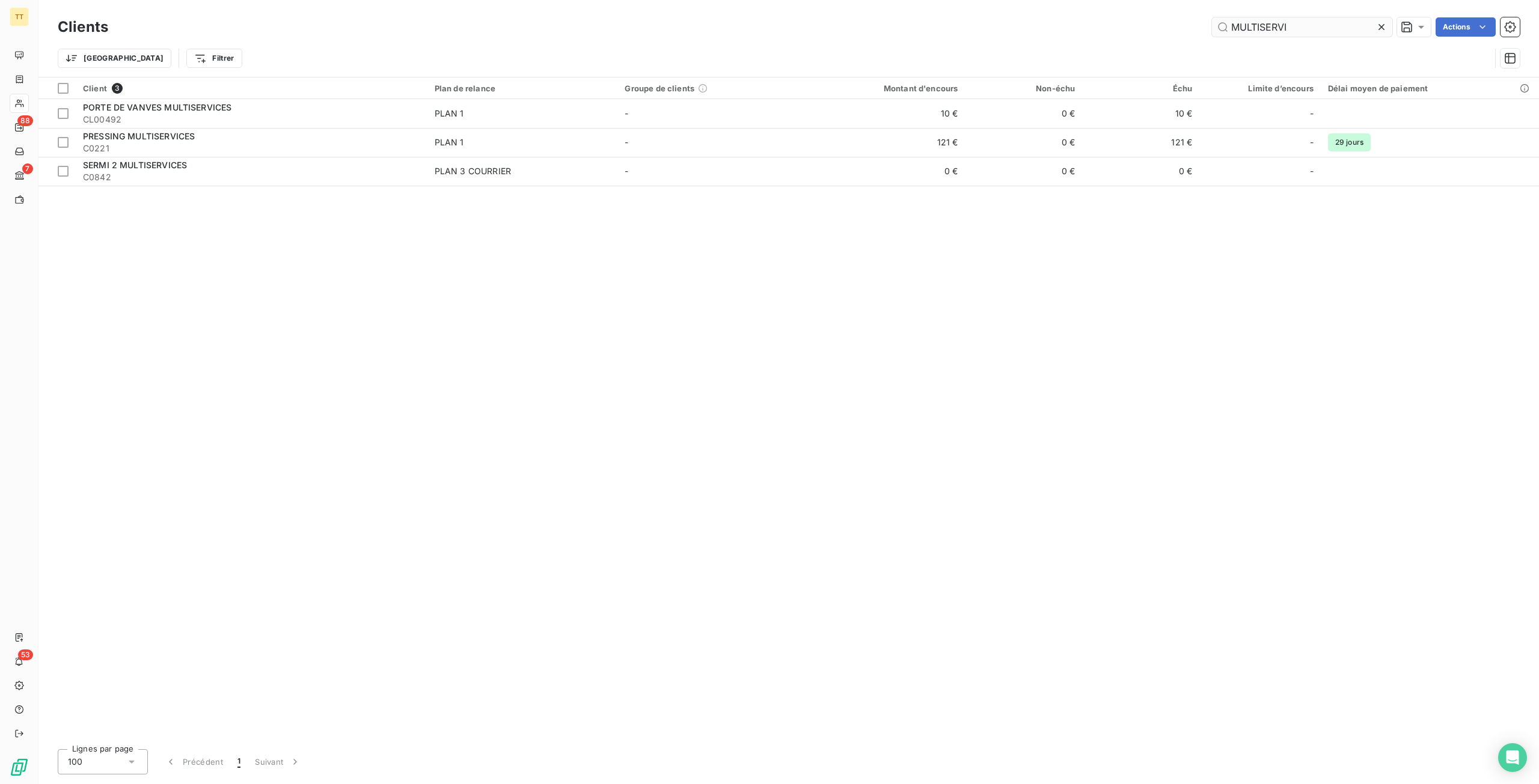
click at [1316, 31] on input "MULTISERVI" at bounding box center [1302, 27] width 180 height 19
click at [1317, 31] on input "MULTISERVI" at bounding box center [1302, 27] width 180 height 19
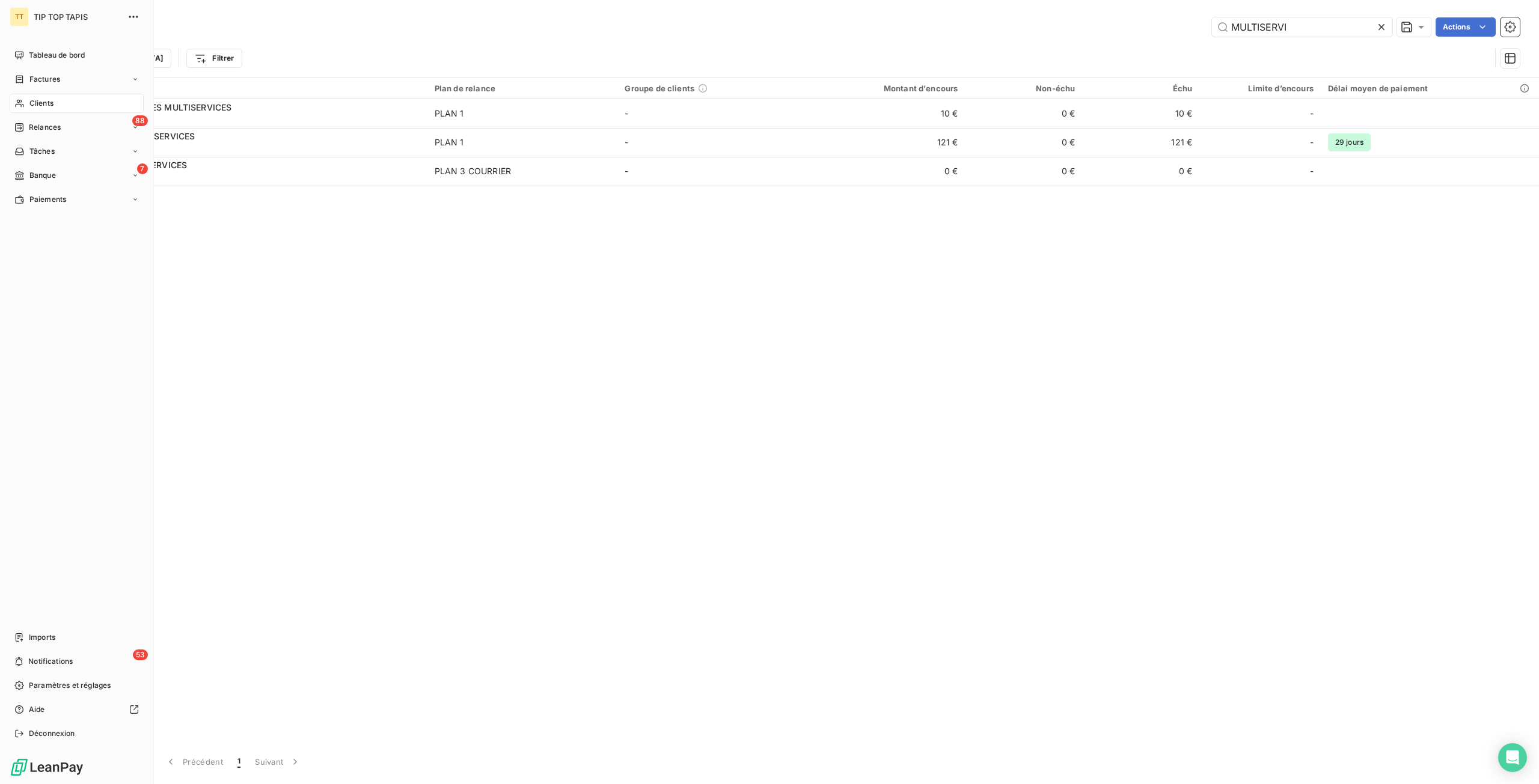
click at [27, 102] on div "Clients" at bounding box center [76, 103] width 134 height 19
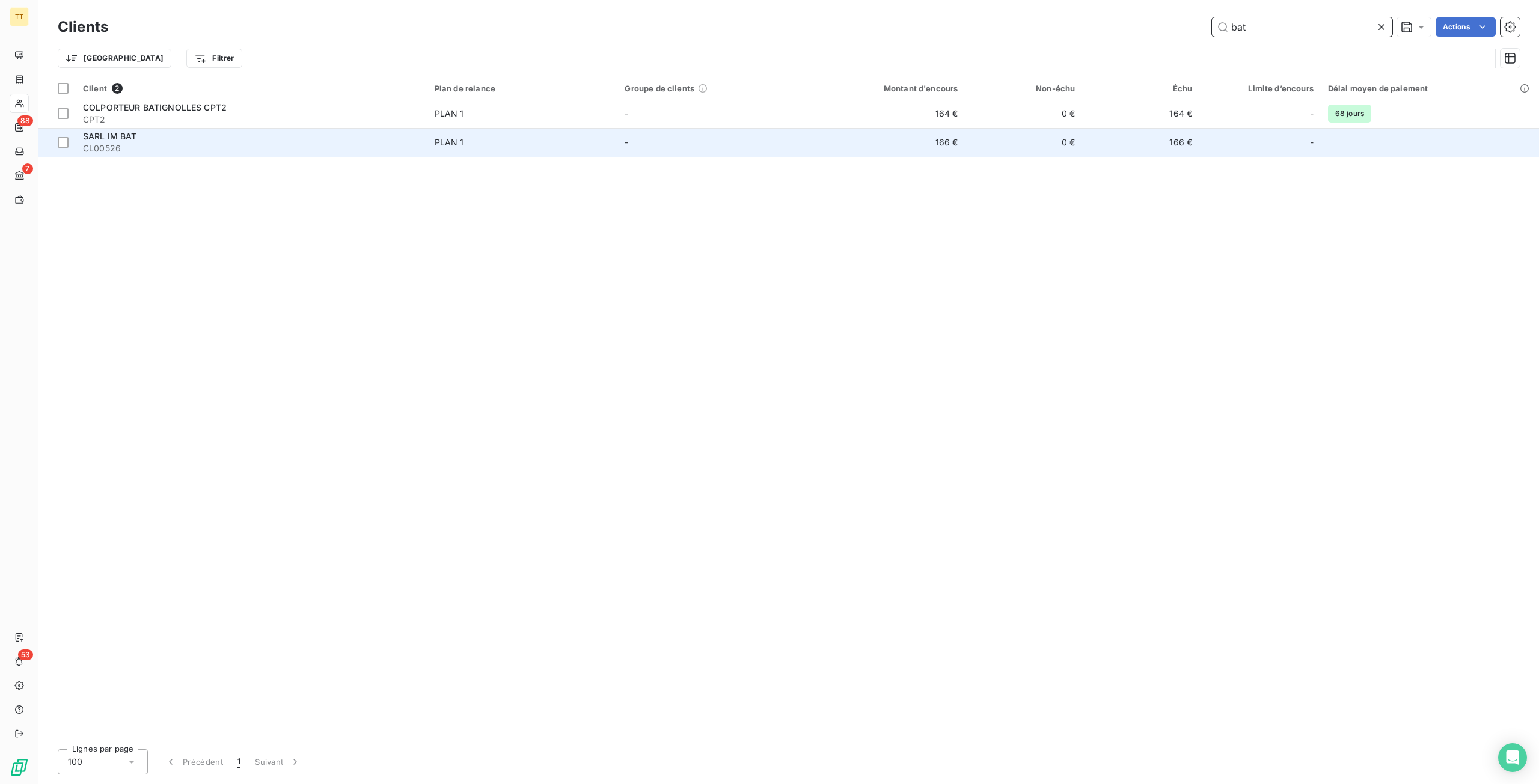
type input "bat"
click at [953, 141] on td "166 €" at bounding box center [886, 143] width 157 height 29
